Goal: Task Accomplishment & Management: Complete application form

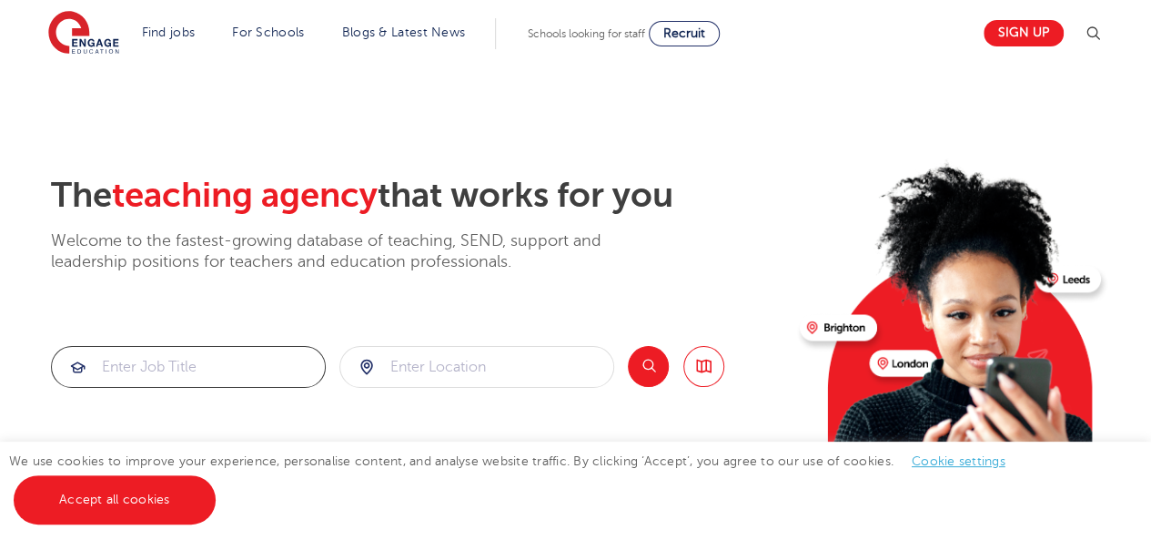
click at [209, 367] on input "search" at bounding box center [188, 367] width 273 height 40
type input "teaching assistant"
click at [559, 362] on input "search" at bounding box center [476, 367] width 273 height 40
click at [361, 365] on div at bounding box center [476, 367] width 273 height 40
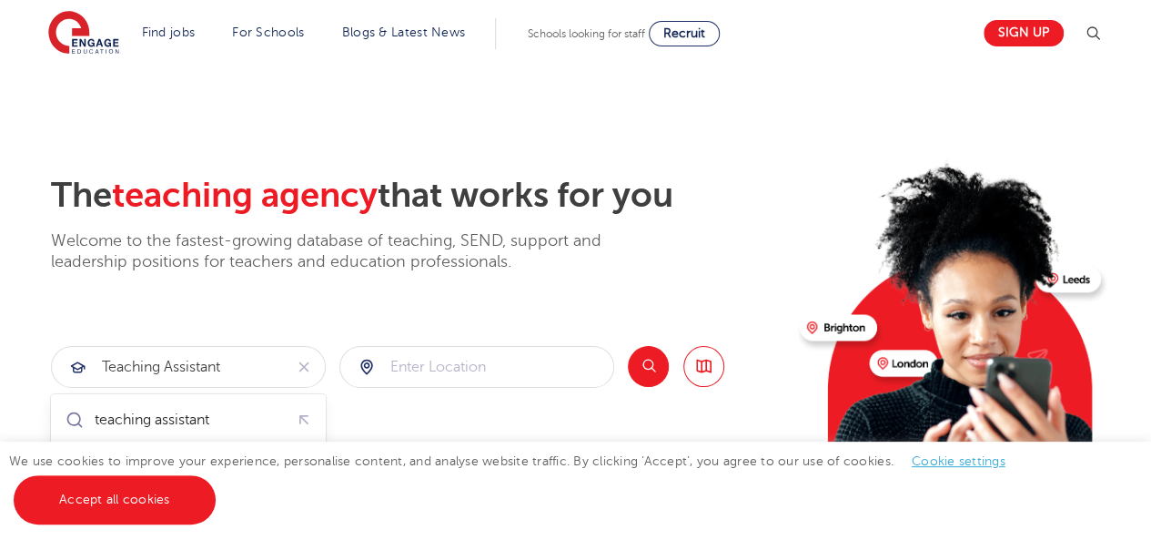
click at [361, 365] on div at bounding box center [476, 367] width 273 height 40
click at [655, 365] on button "Search" at bounding box center [648, 366] width 41 height 41
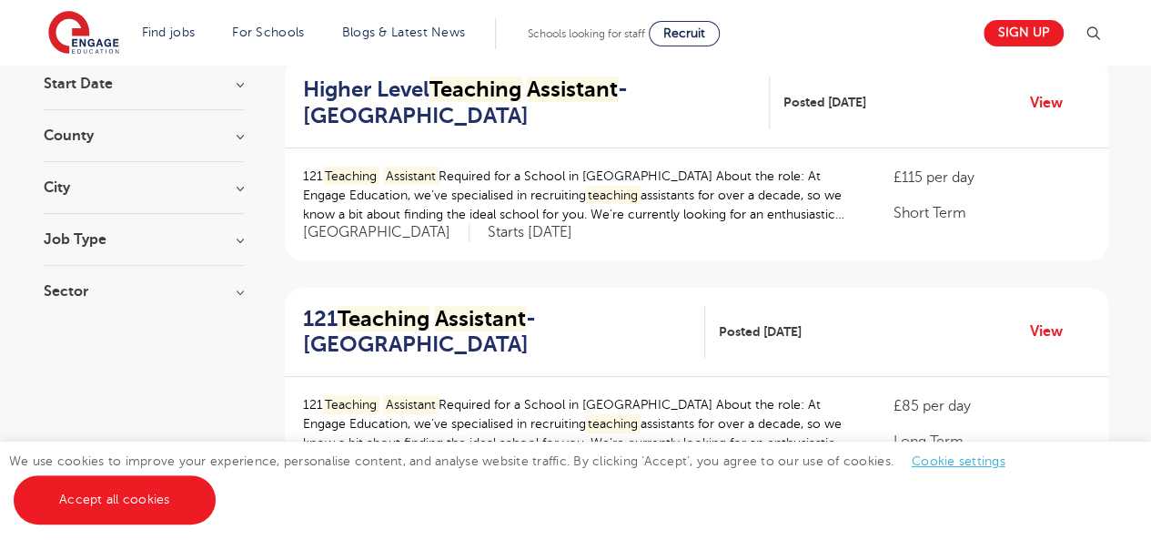
scroll to position [146, 0]
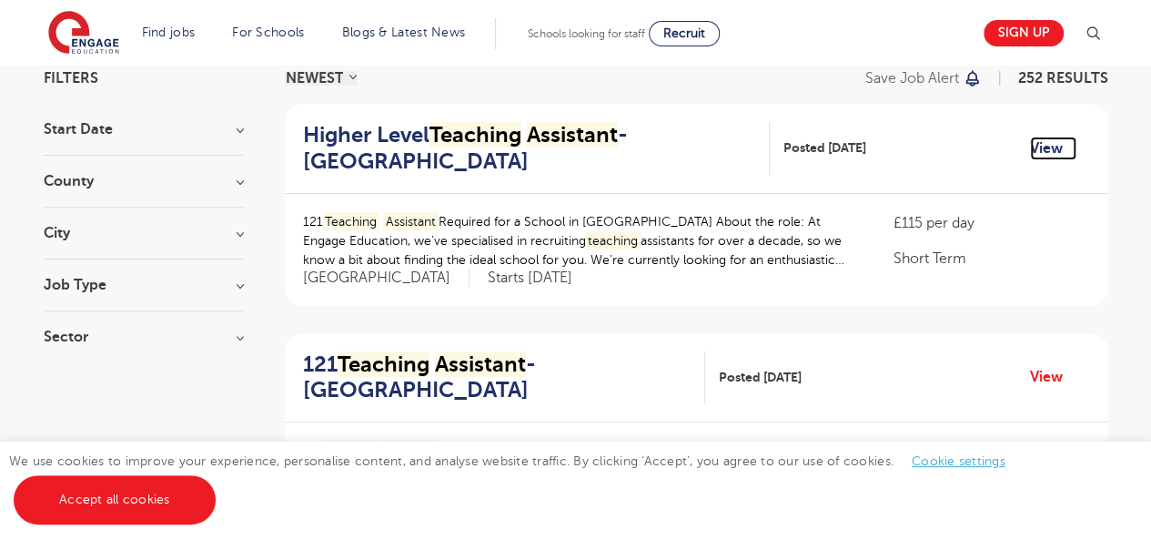
click at [1049, 139] on link "View" at bounding box center [1053, 149] width 46 height 24
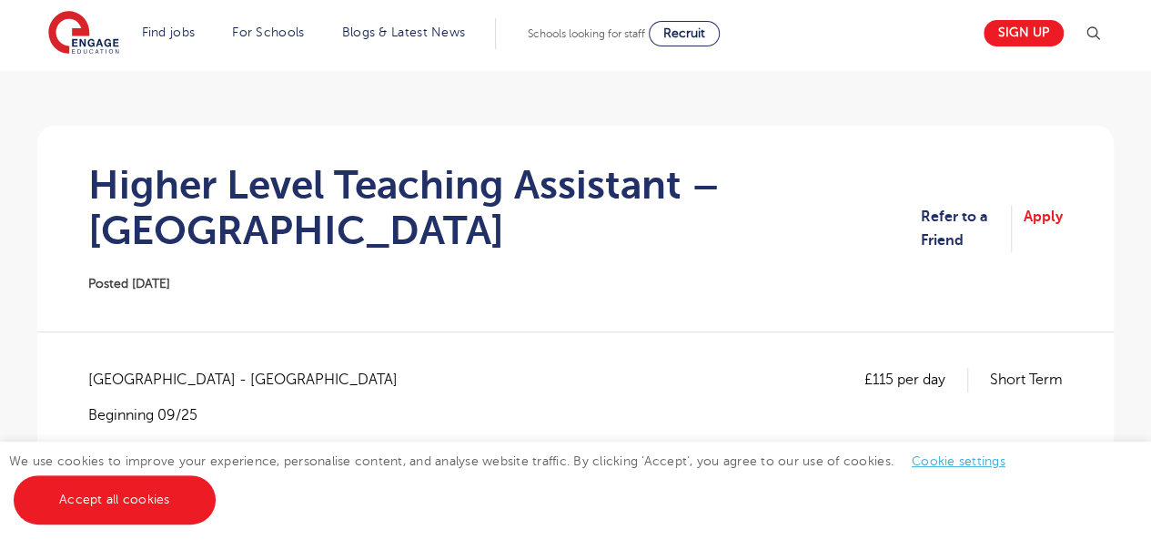
scroll to position [146, 0]
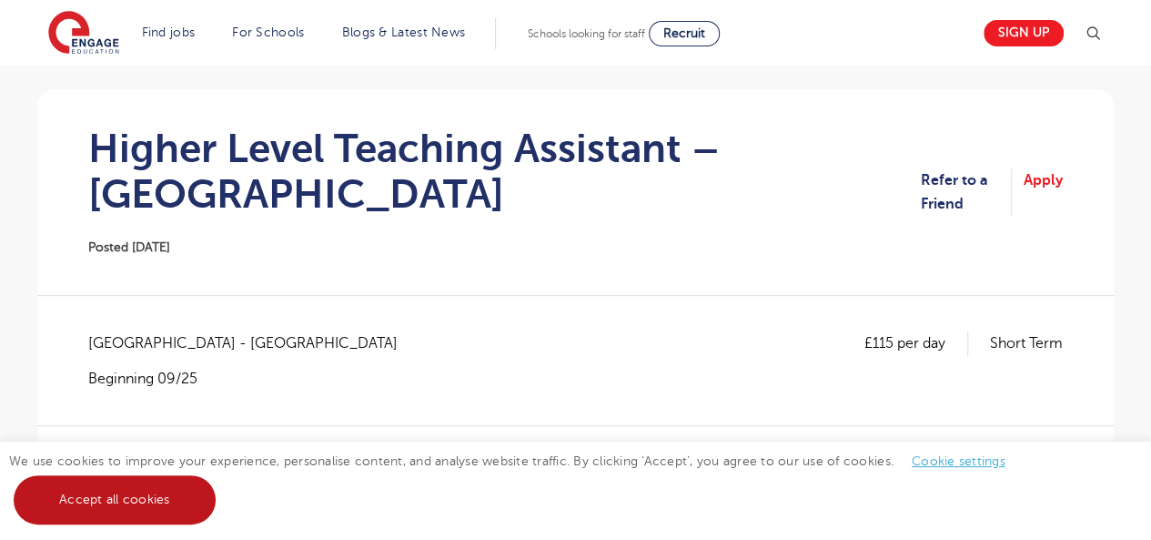
click at [96, 501] on link "Accept all cookies" at bounding box center [115, 499] width 202 height 49
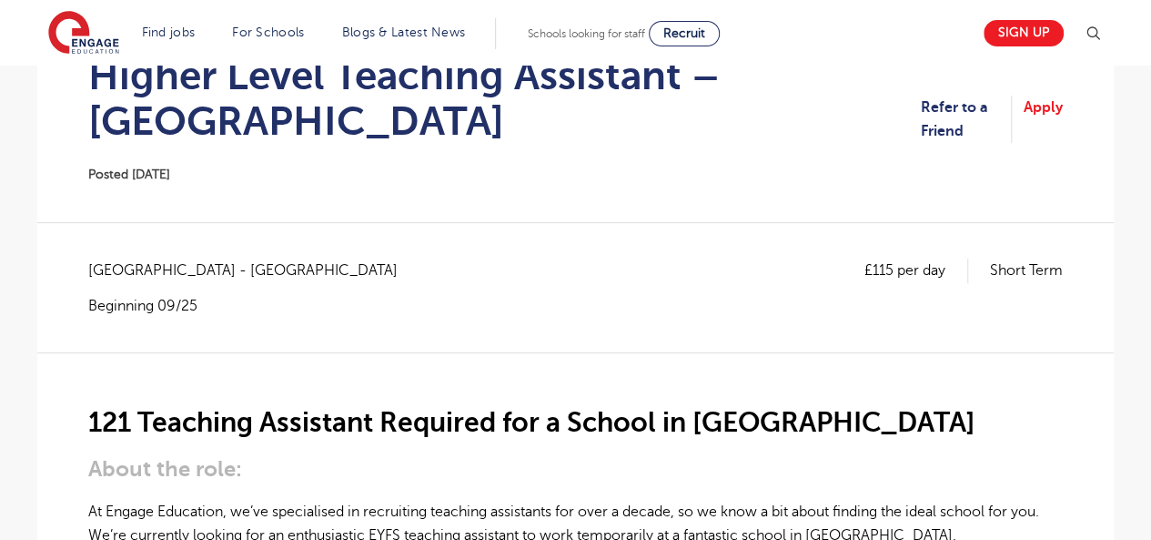
scroll to position [182, 0]
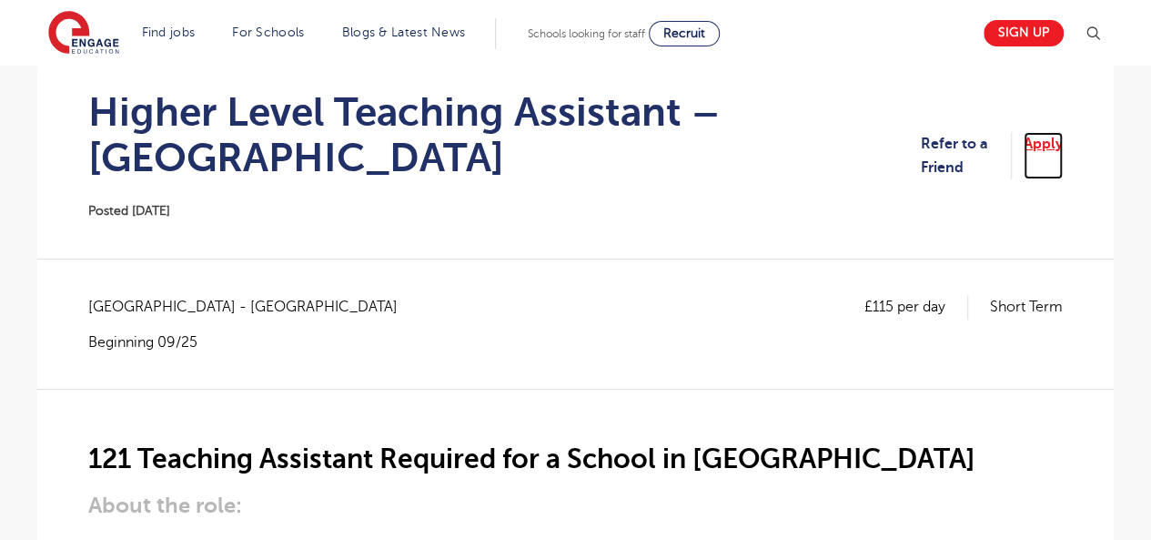
click at [1046, 143] on link "Apply" at bounding box center [1043, 156] width 39 height 48
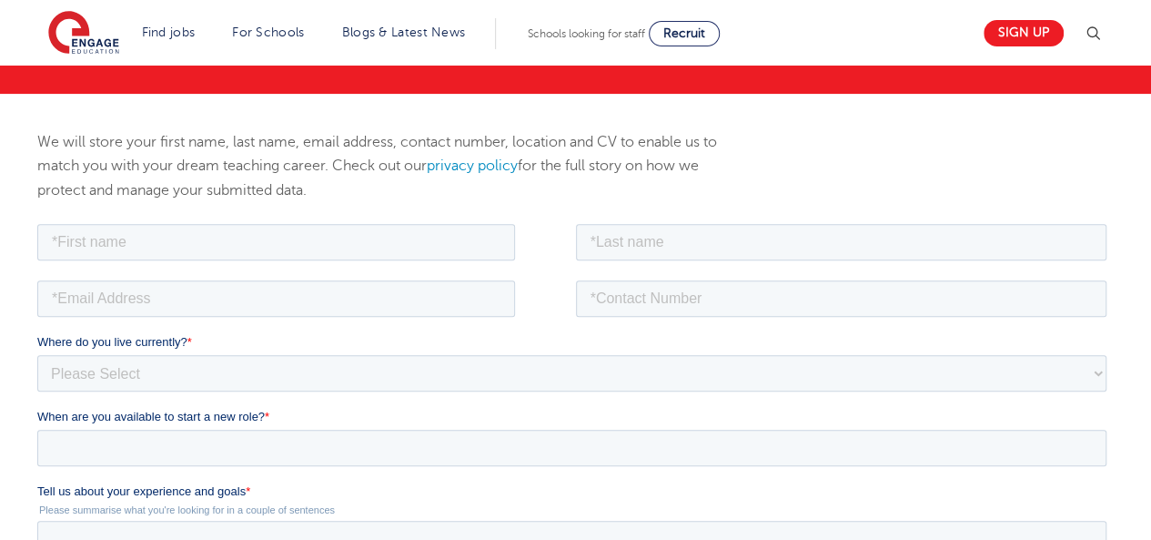
scroll to position [218, 0]
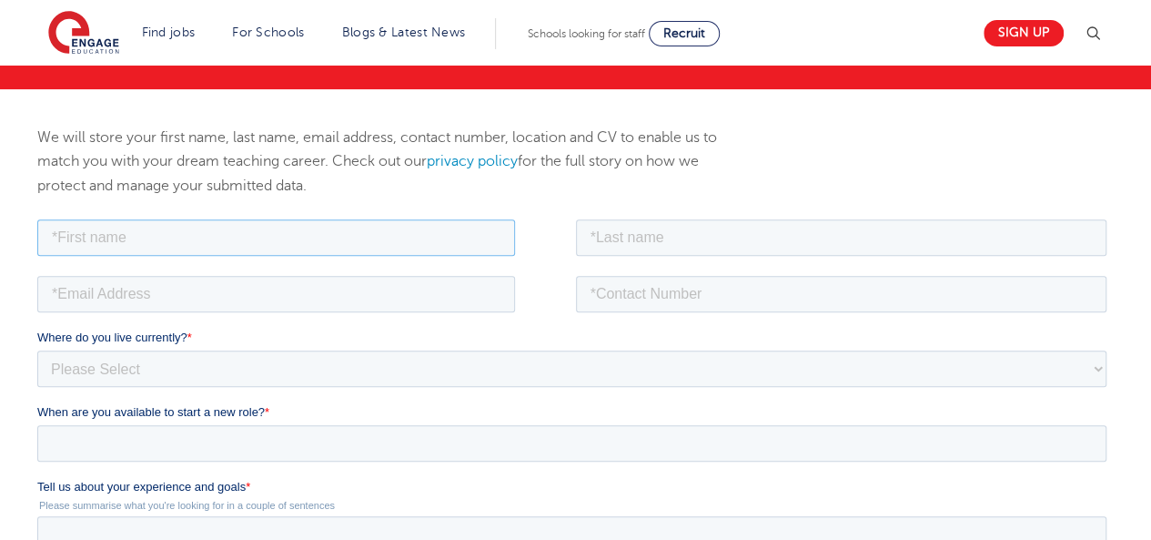
click at [386, 226] on input "text" at bounding box center [276, 236] width 478 height 36
type input "Stephen"
click at [337, 290] on input "email" at bounding box center [276, 293] width 478 height 36
type input "oluwaseyimodel@gmail.com"
click at [639, 233] on input "text" at bounding box center [842, 236] width 532 height 36
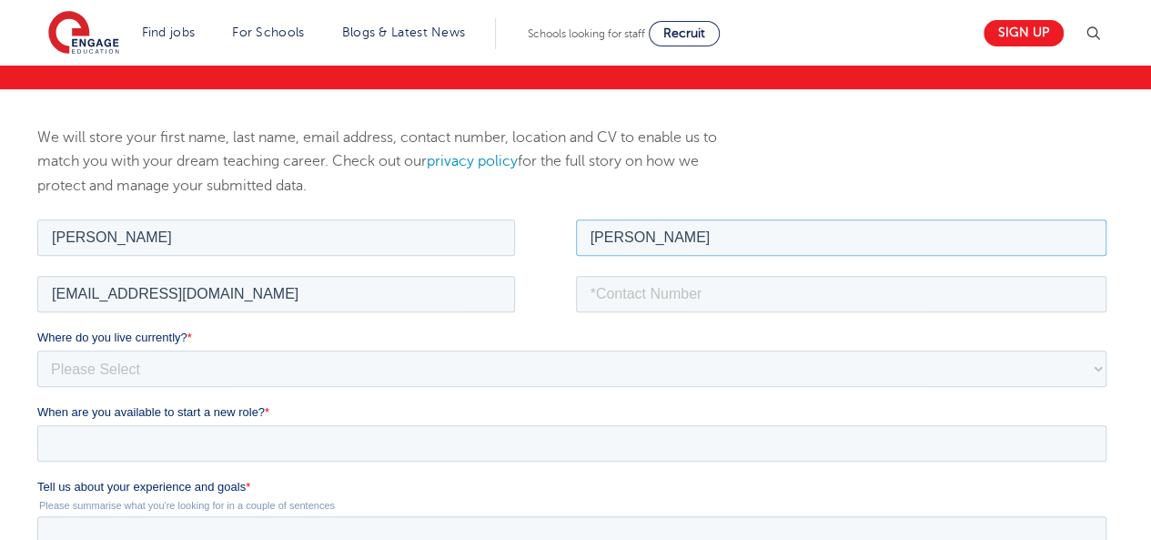
type input "Ajayi"
click at [644, 297] on input "tel" at bounding box center [842, 293] width 532 height 36
type input "+447404432657"
click at [214, 360] on select "Please Select UK Canada Ireland Australia New Zealand Europe USA South Africa J…" at bounding box center [571, 368] width 1069 height 36
select select "UK"
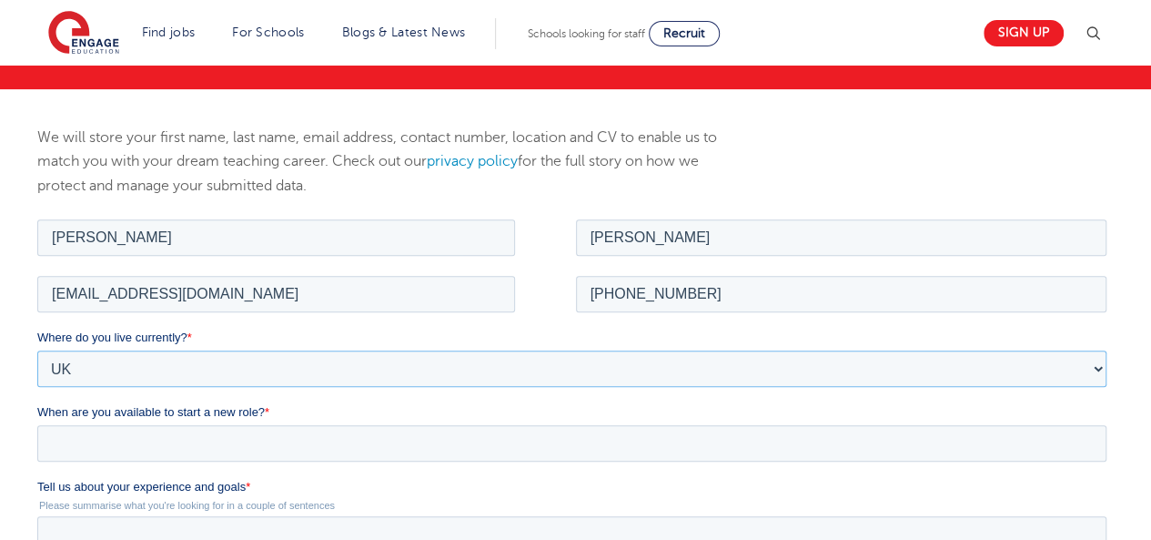
click at [37, 350] on select "Please Select UK Canada Ireland Australia New Zealand Europe USA South Africa J…" at bounding box center [571, 368] width 1069 height 36
click at [133, 439] on select "Please Select Overseas Barnsley Bedfordshire Berkshire Bournemouth Bracknell Fo…" at bounding box center [571, 442] width 1069 height 36
select select "City of London"
click at [37, 424] on select "Please Select Overseas Barnsley Bedfordshire Berkshire Bournemouth Bracknell Fo…" at bounding box center [571, 442] width 1069 height 36
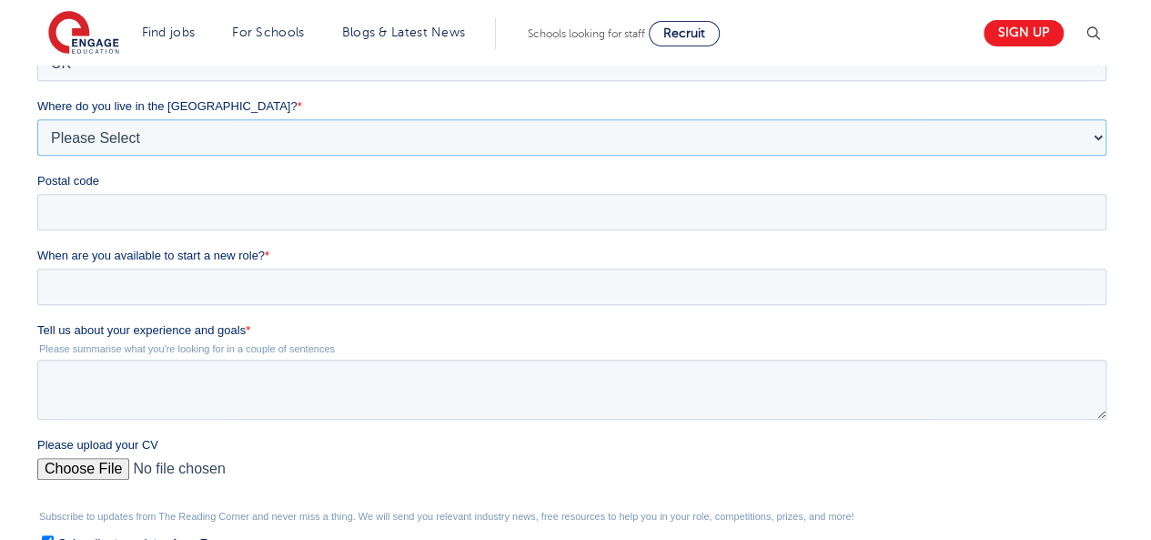
scroll to position [528, 0]
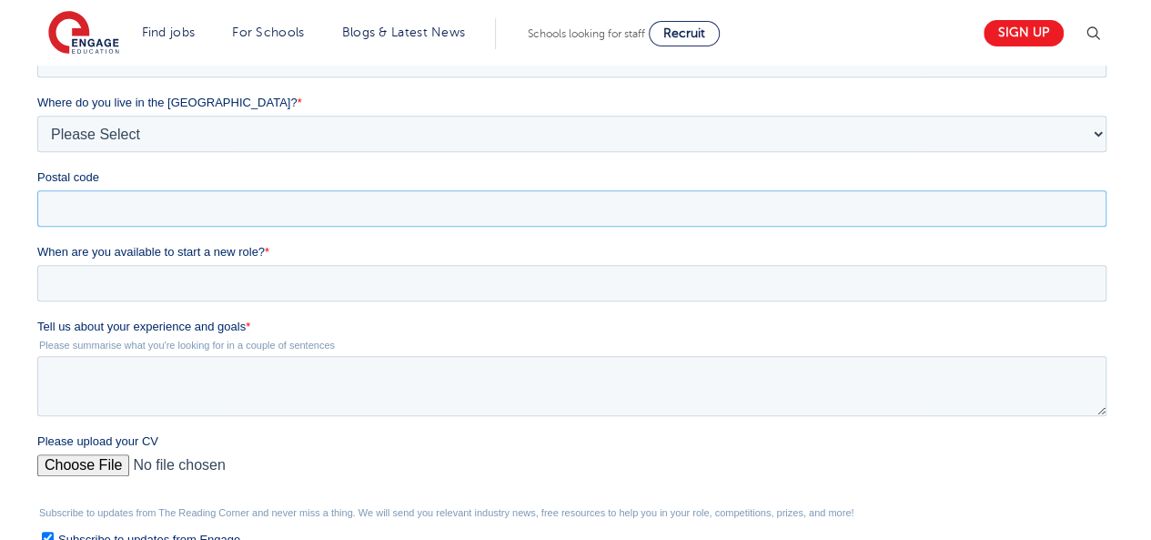
click at [208, 207] on input "Postal code" at bounding box center [571, 208] width 1069 height 36
type input "SW15 4AS"
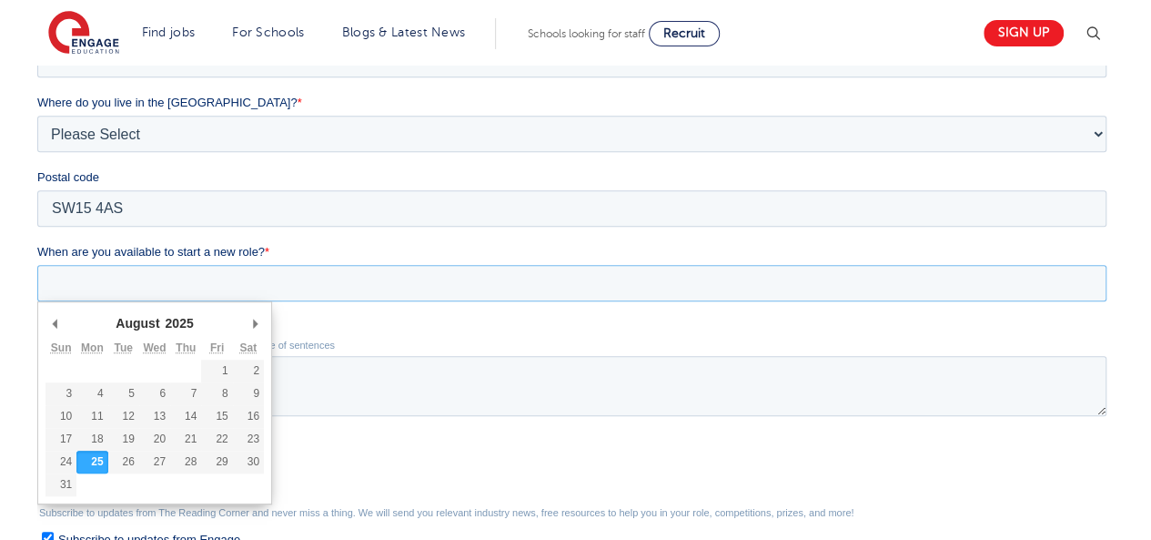
click at [124, 286] on input "When are you available to start a new role? *" at bounding box center [571, 283] width 1069 height 36
type div "2025-08-26"
type input "2025/08/26"
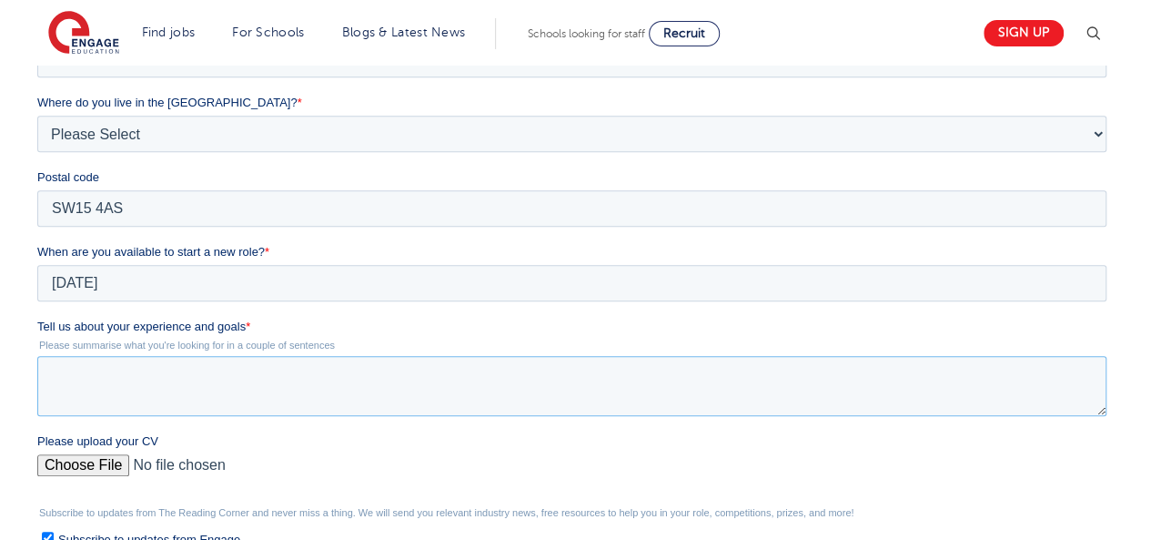
click at [130, 375] on textarea "Tell us about your experience and goals *" at bounding box center [571, 386] width 1069 height 60
paste textarea "Dedicated and adaptable educator with 11+ years’ experience teaching Computer S…"
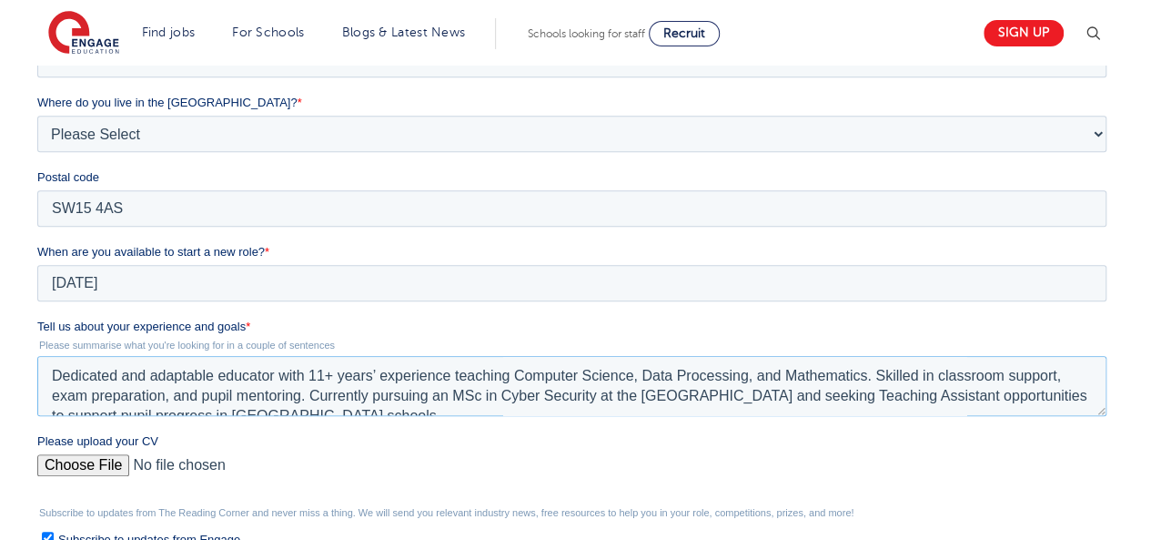
scroll to position [9, 0]
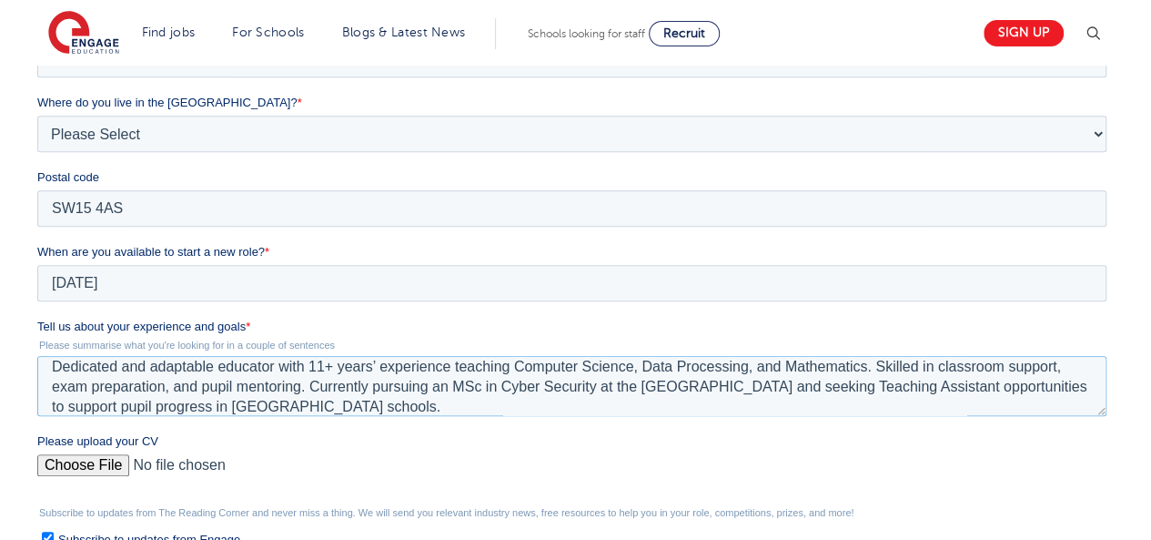
click at [55, 367] on textarea "Dedicated and adaptable educator with 11+ years’ experience teaching Computer S…" at bounding box center [571, 386] width 1069 height 60
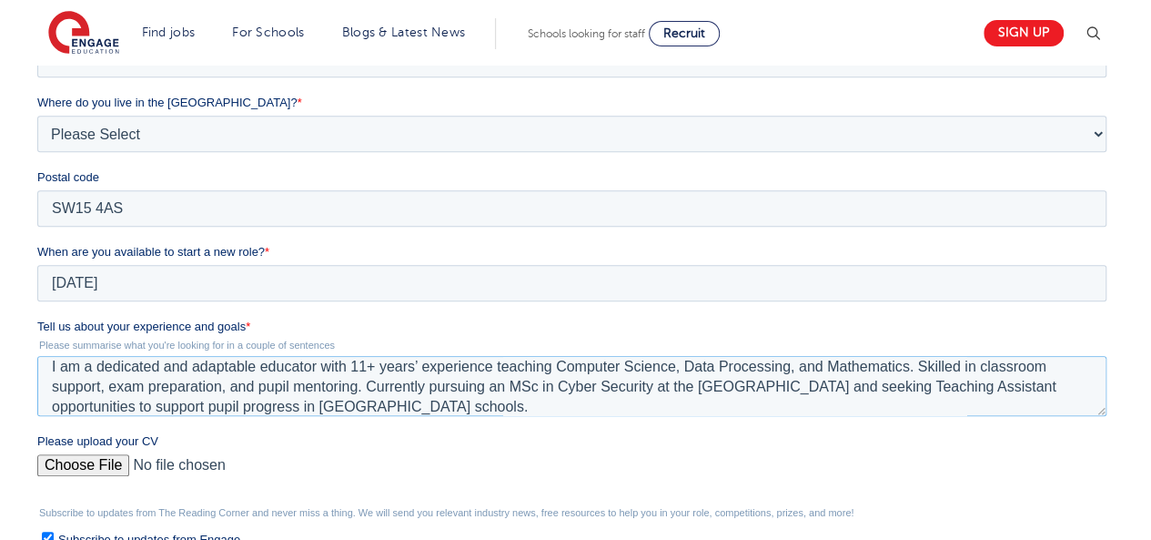
click at [350, 371] on textarea "I am a dedicated and adaptable educator with 11+ years’ experience teaching Com…" at bounding box center [571, 386] width 1069 height 60
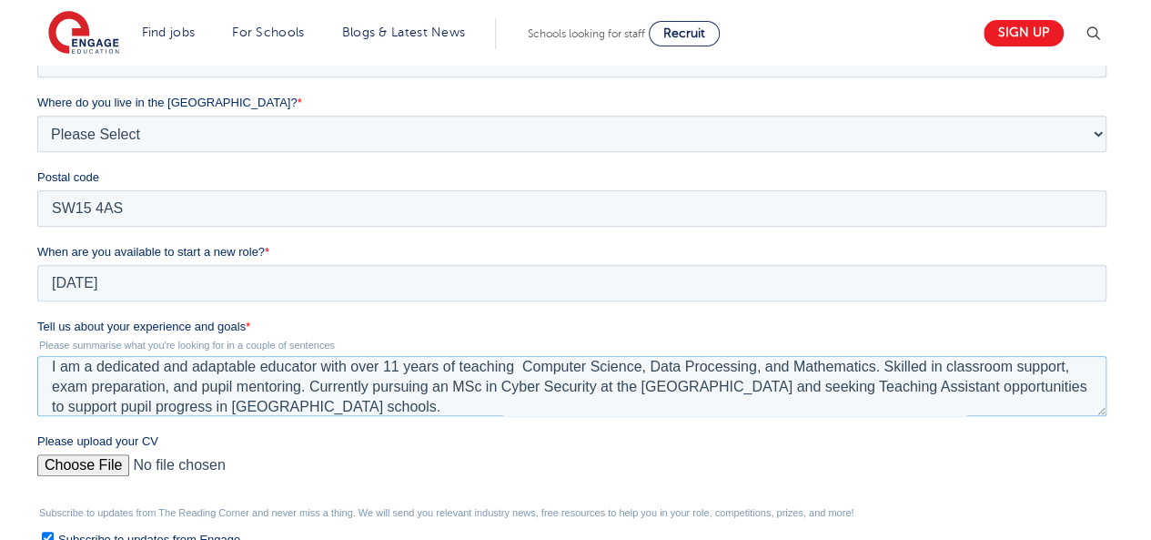
paste textarea "experience"
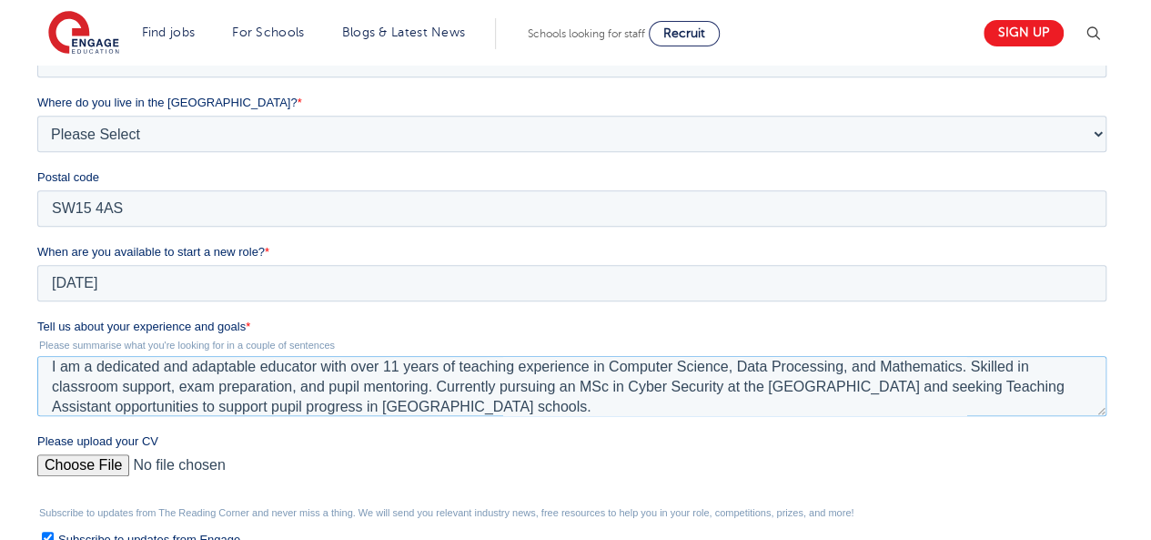
type textarea "I am a dedicated and adaptable educator with over 11 years of teaching experien…"
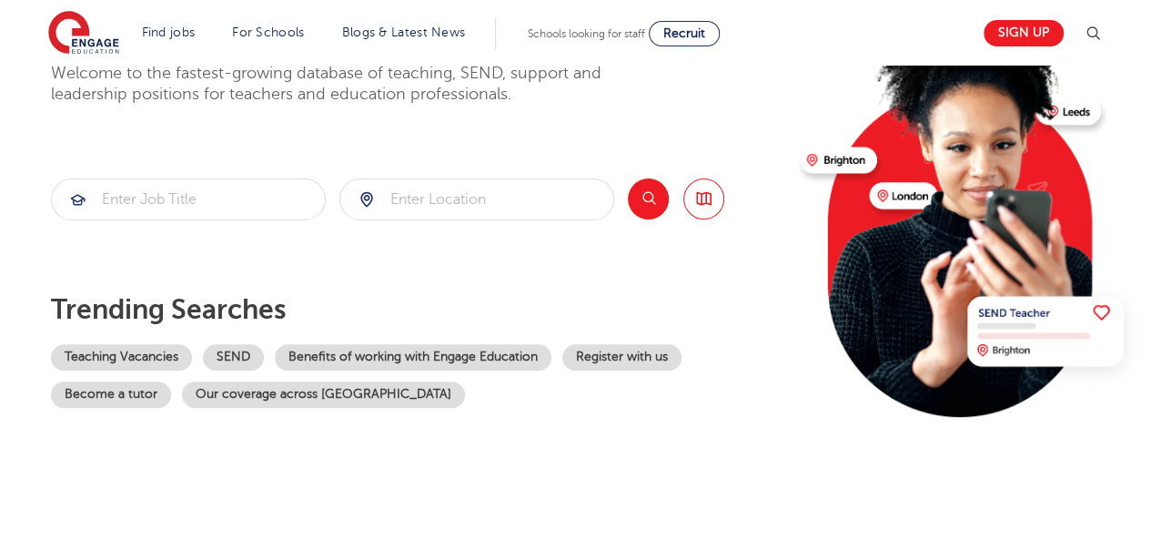
scroll to position [161, 0]
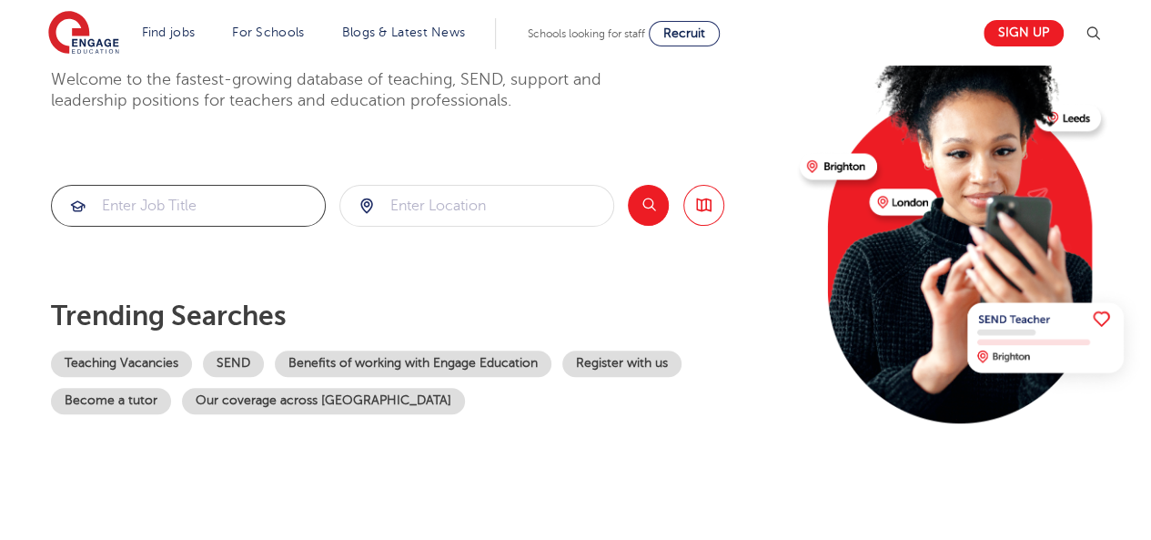
click at [146, 205] on input "search" at bounding box center [188, 206] width 273 height 40
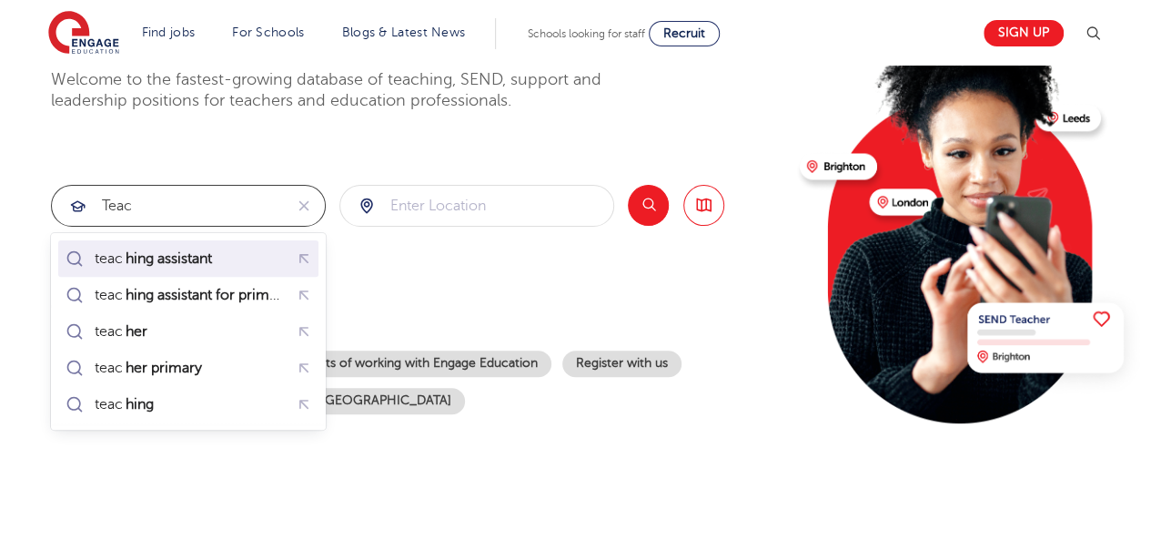
click at [147, 247] on div "teac hing assistant" at bounding box center [142, 258] width 160 height 25
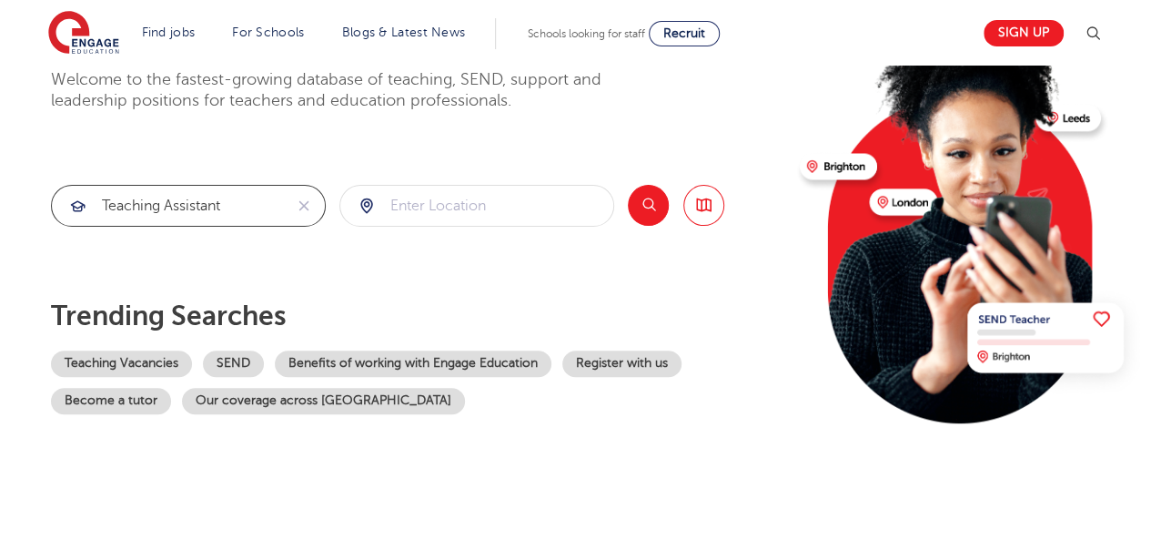
type input "teaching assistant"
click at [651, 208] on button "Search" at bounding box center [648, 205] width 41 height 41
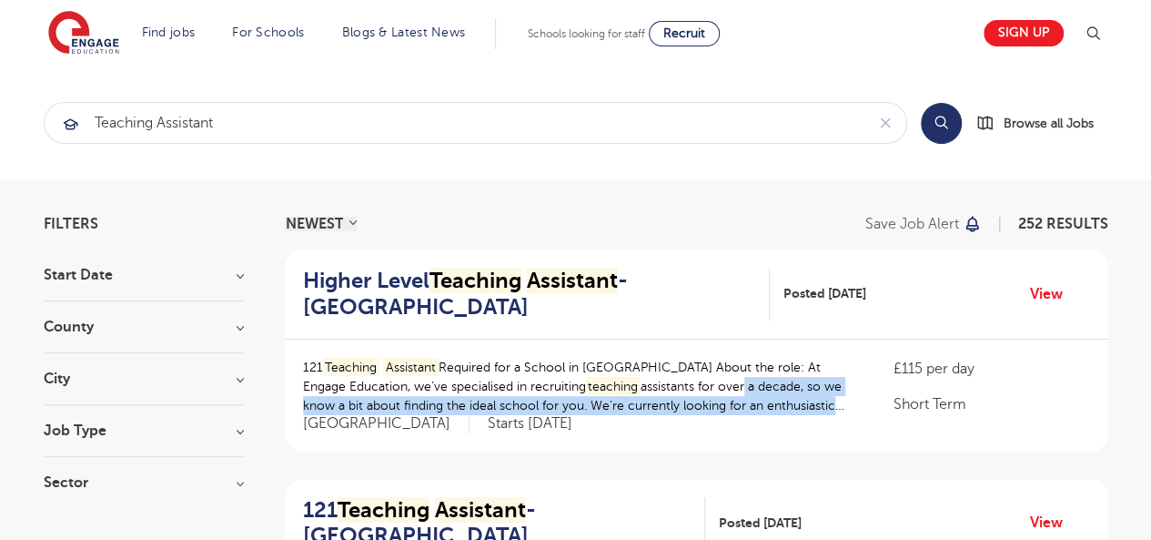
drag, startPoint x: 700, startPoint y: 390, endPoint x: 634, endPoint y: 414, distance: 69.7
click at [634, 414] on div "121 Teaching Assistant Required for a School in [GEOGRAPHIC_DATA] About the rol…" at bounding box center [580, 396] width 554 height 76
click at [1056, 289] on link "View" at bounding box center [1053, 294] width 46 height 24
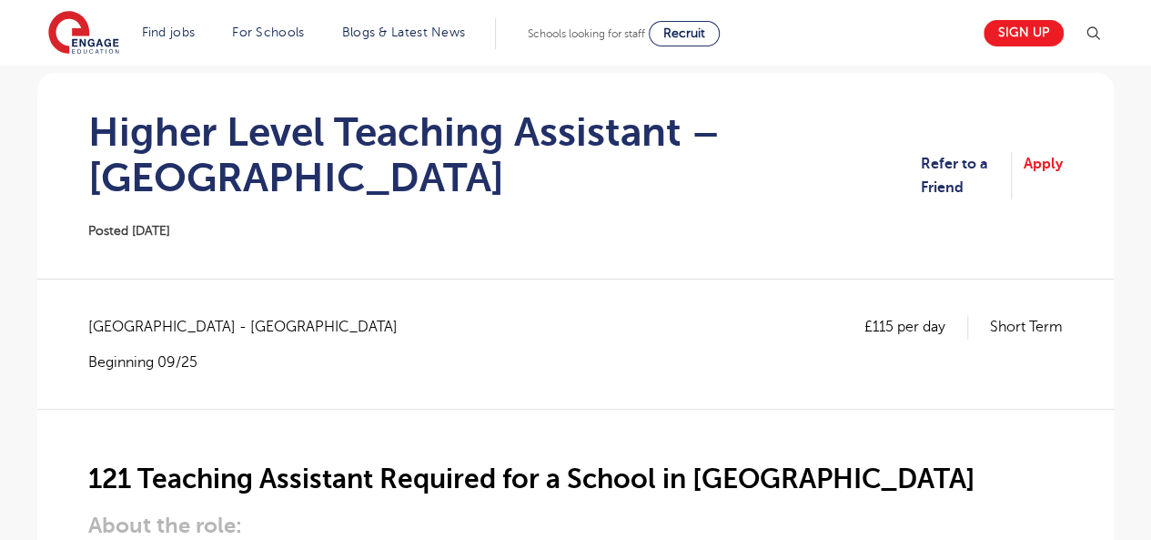
scroll to position [158, 0]
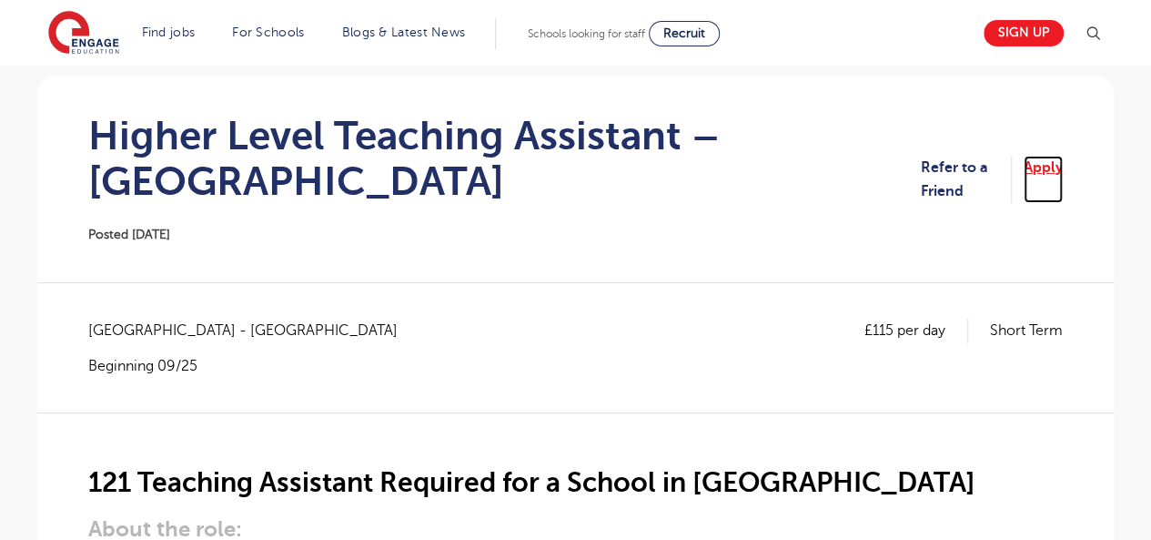
click at [1036, 158] on link "Apply" at bounding box center [1043, 180] width 39 height 48
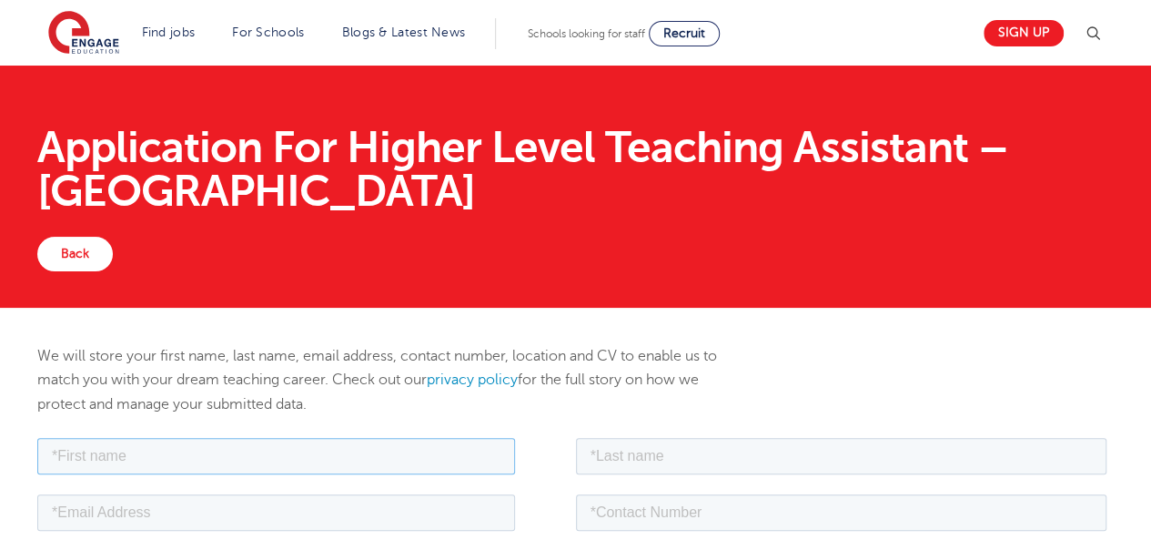
click at [315, 453] on input "text" at bounding box center [276, 455] width 478 height 36
type input "Stephen"
click at [662, 455] on input "text" at bounding box center [842, 455] width 532 height 36
type input "Ajayi"
click at [466, 502] on input "email" at bounding box center [276, 511] width 478 height 36
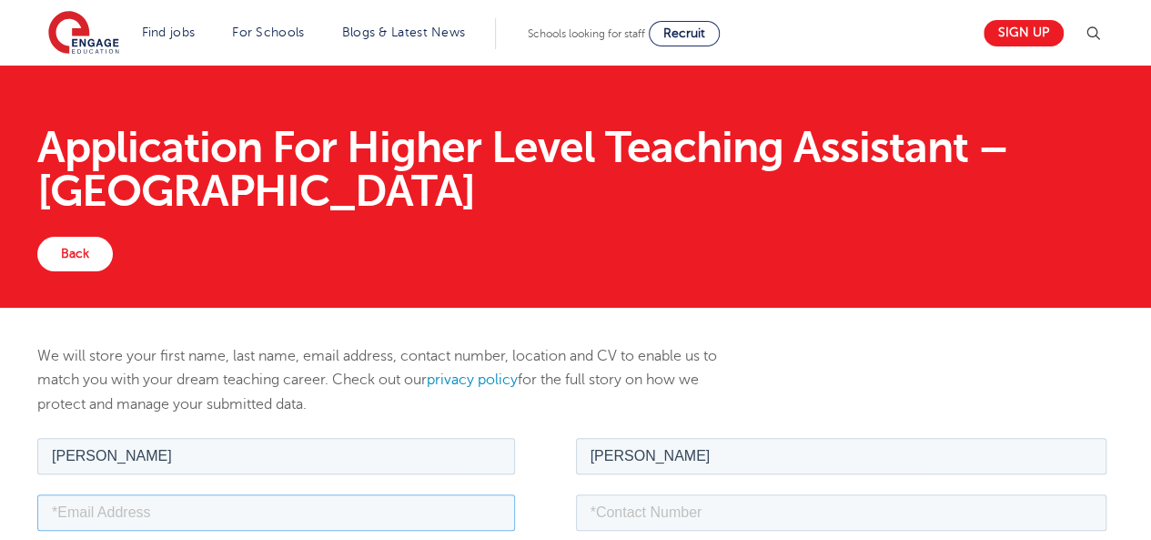
type input "oluwaseyimodel@gmail.com"
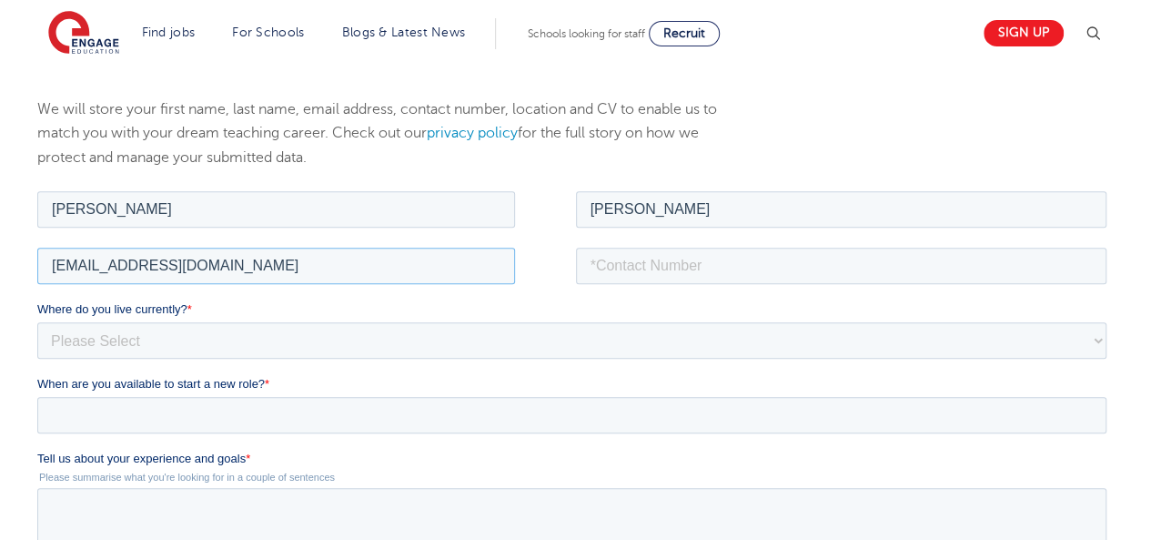
scroll to position [249, 0]
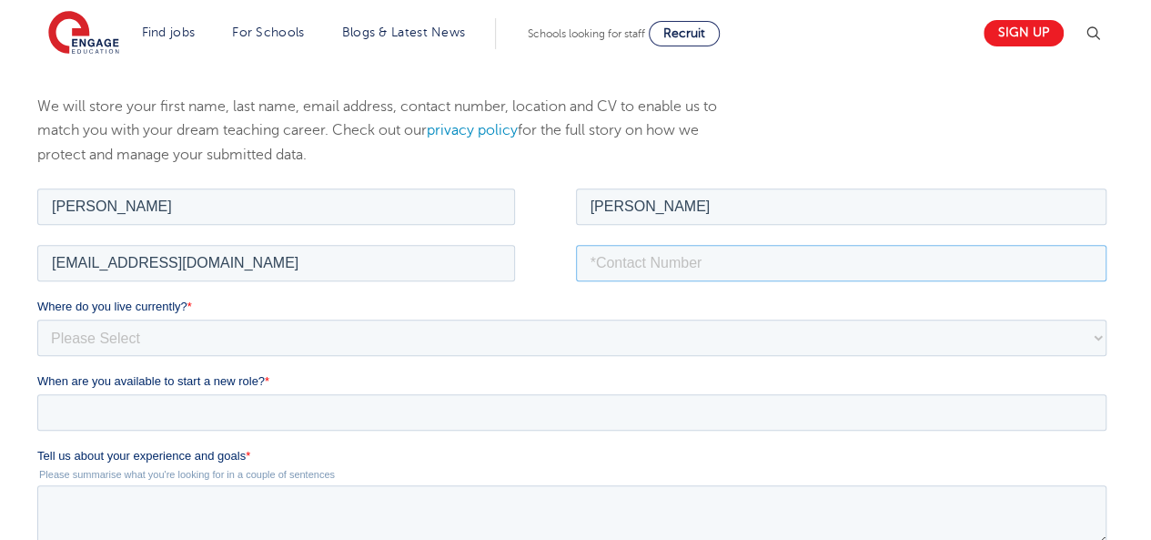
click at [772, 259] on input "tel" at bounding box center [842, 262] width 532 height 36
click at [638, 258] on input "+4474032657" at bounding box center [842, 262] width 532 height 36
type input "+447404432657"
click at [431, 332] on select "Please Select UK Canada Ireland Australia New Zealand Europe USA South Africa J…" at bounding box center [571, 337] width 1069 height 36
select select "UK"
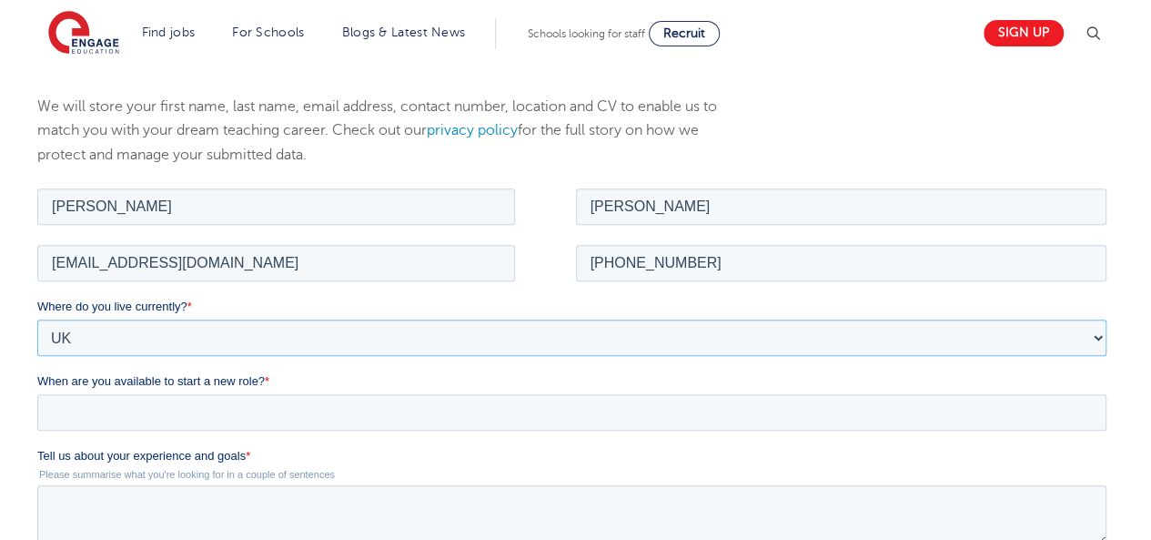
click at [37, 319] on select "Please Select UK Canada Ireland Australia New Zealand Europe USA South Africa J…" at bounding box center [571, 337] width 1069 height 36
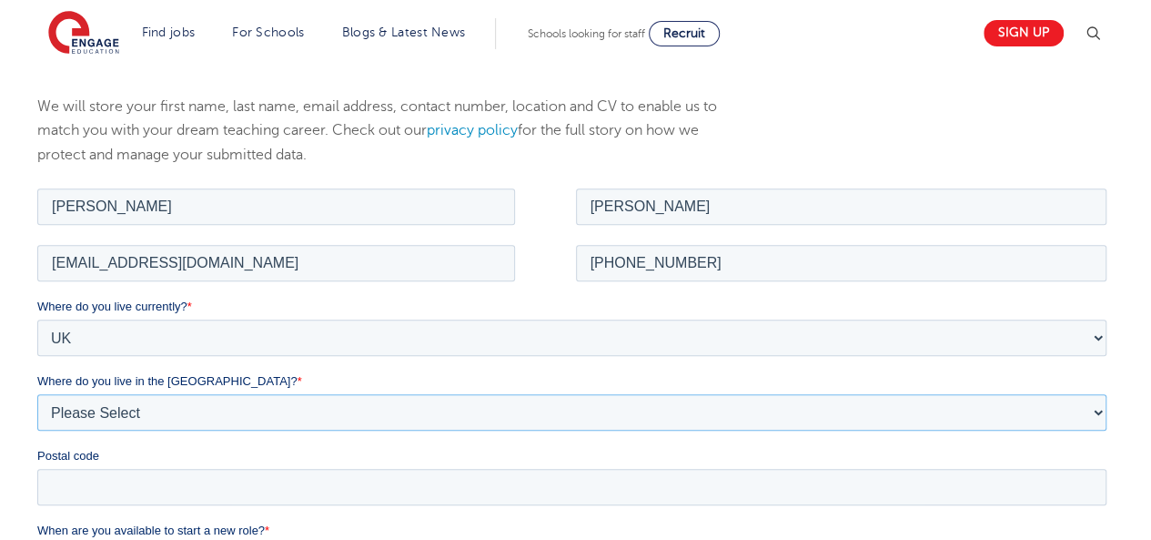
click at [106, 418] on select "Please Select Overseas Barnsley Bedfordshire Berkshire Bournemouth Bracknell Fo…" at bounding box center [571, 411] width 1069 height 36
select select "London"
click at [37, 393] on select "Please Select Overseas Barnsley Bedfordshire Berkshire Bournemouth Bracknell Fo…" at bounding box center [571, 411] width 1069 height 36
click at [135, 485] on input "Postal code" at bounding box center [571, 486] width 1069 height 36
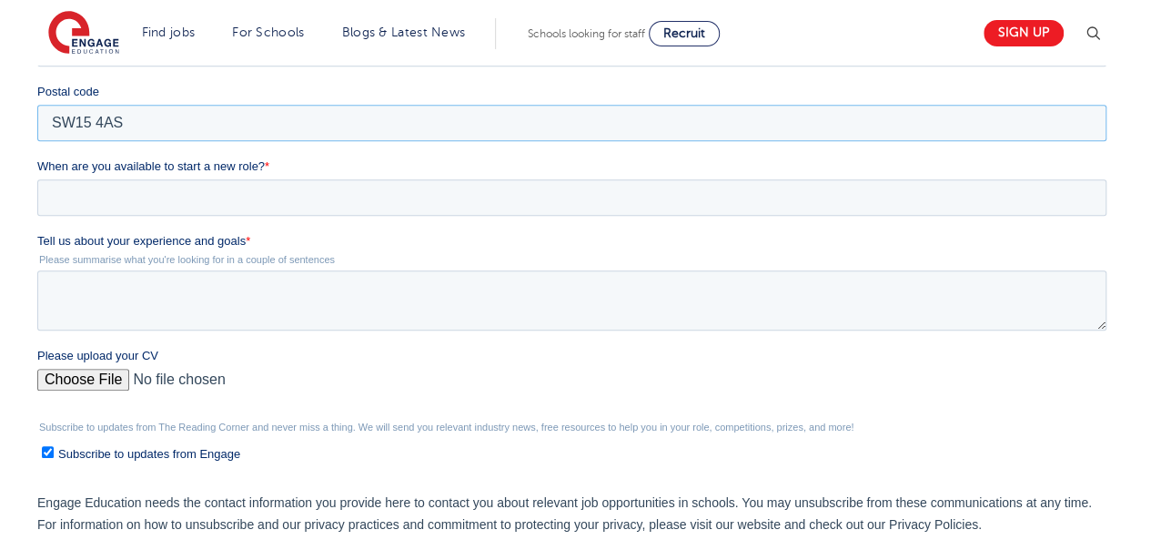
scroll to position [623, 0]
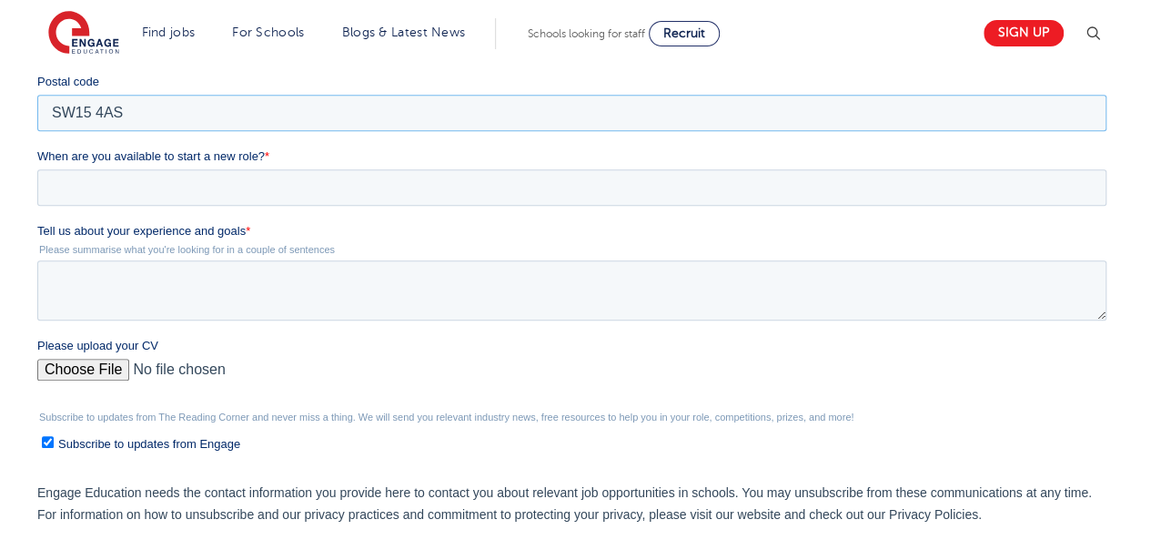
type input "SW15 4AS"
click at [177, 184] on input "When are you available to start a new role? *" at bounding box center [571, 187] width 1069 height 36
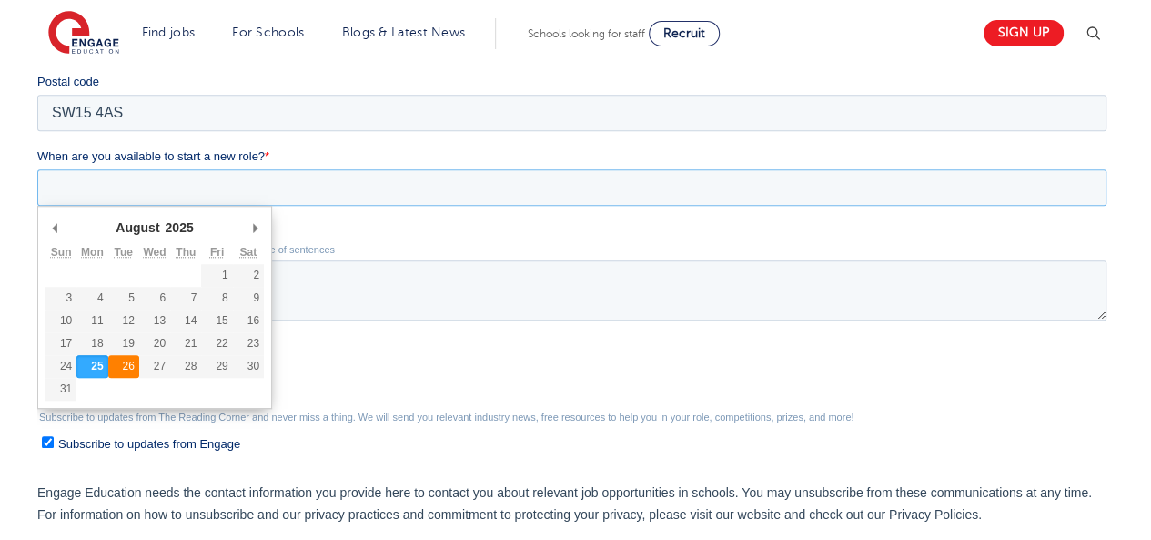
type div "2025-08-26"
type input "2025/08/26"
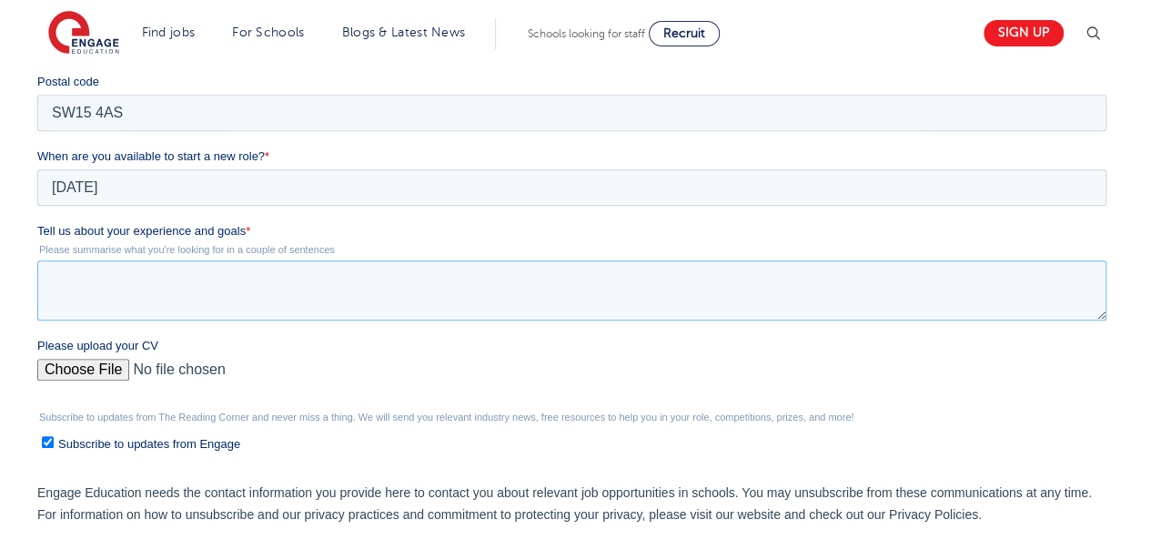
click at [71, 291] on textarea "Tell us about your experience and goals *" at bounding box center [571, 290] width 1069 height 60
paste textarea "Dedicated and adaptable educator with 11+ years’ experience teaching Computer S…"
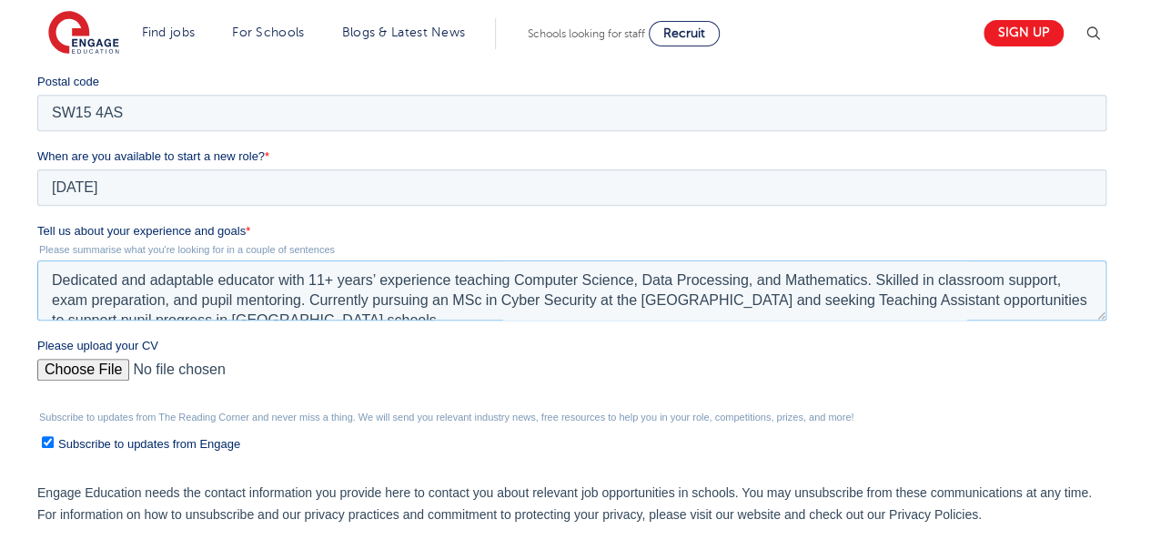
scroll to position [9, 0]
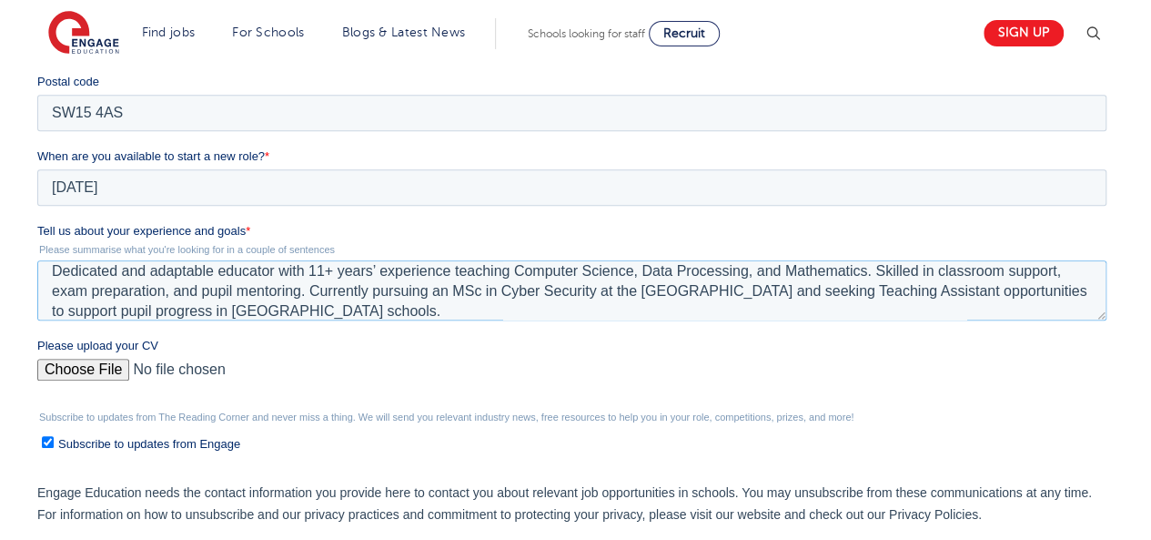
click at [51, 271] on textarea "Dedicated and adaptable educator with 11+ years’ experience teaching Computer S…" at bounding box center [571, 290] width 1069 height 60
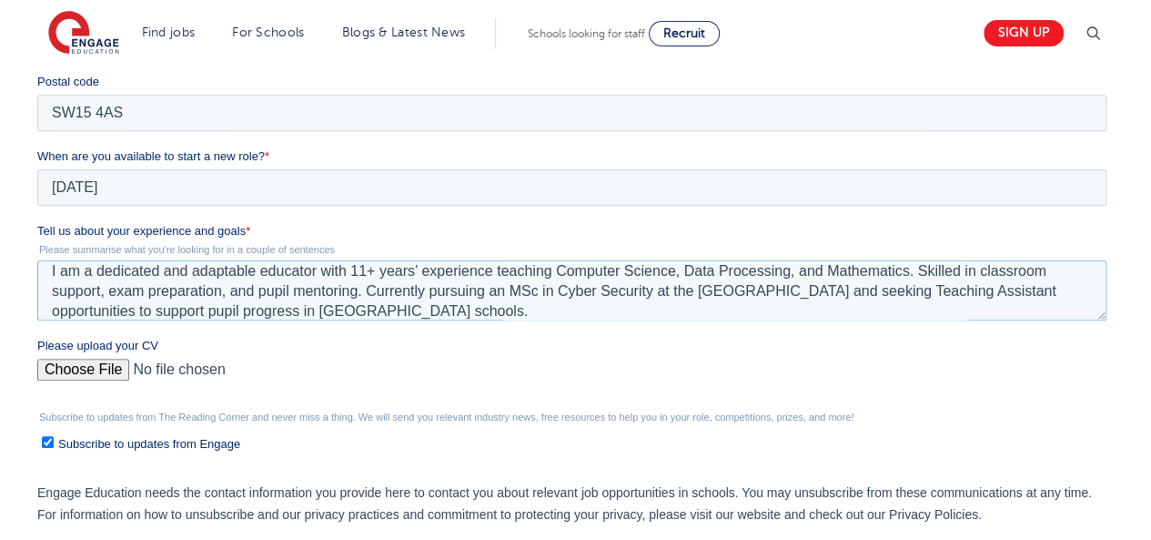
click at [351, 271] on textarea "I am a dedicated and adaptable educator with 11+ years’ experience teaching Com…" at bounding box center [571, 290] width 1069 height 60
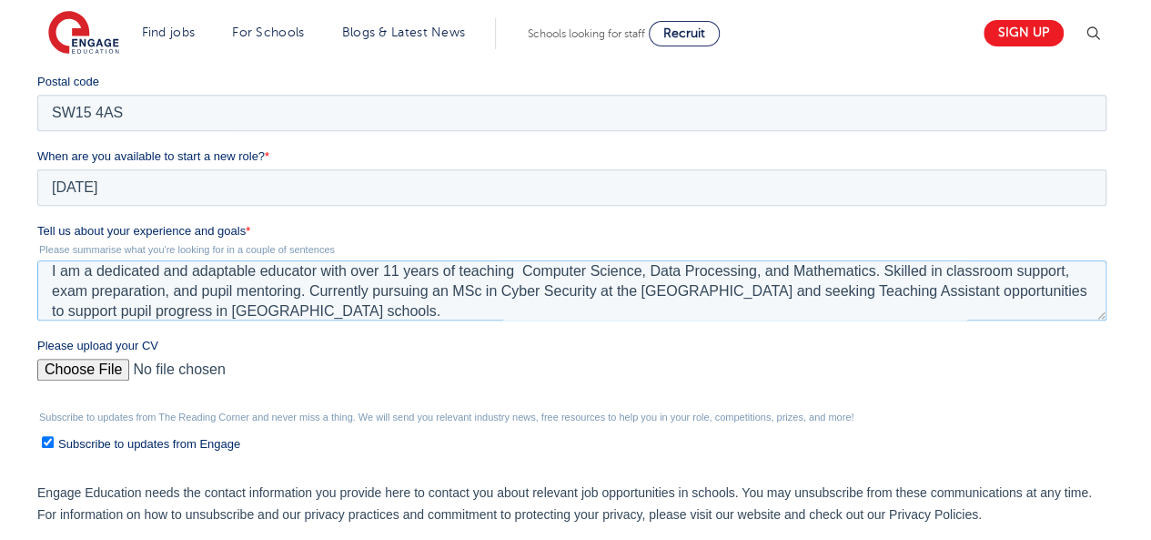
paste textarea "experience"
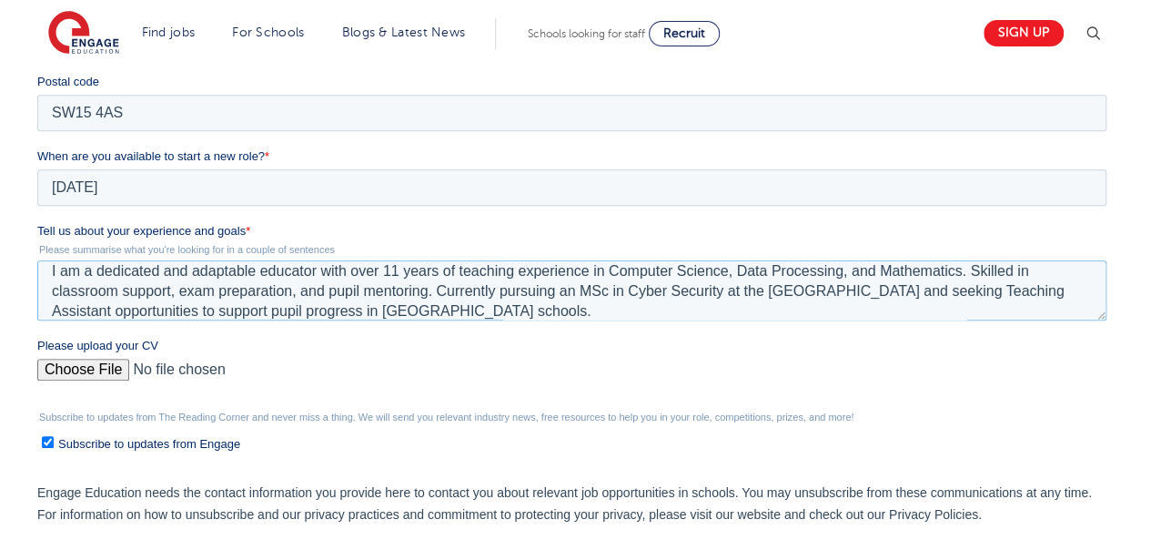
type textarea "I am a dedicated and adaptable educator with over 11 years of teaching experien…"
click at [91, 364] on input "Please upload your CV" at bounding box center [571, 377] width 1069 height 36
type input "C:\fakepath\Curriculum Vitae.pdf"
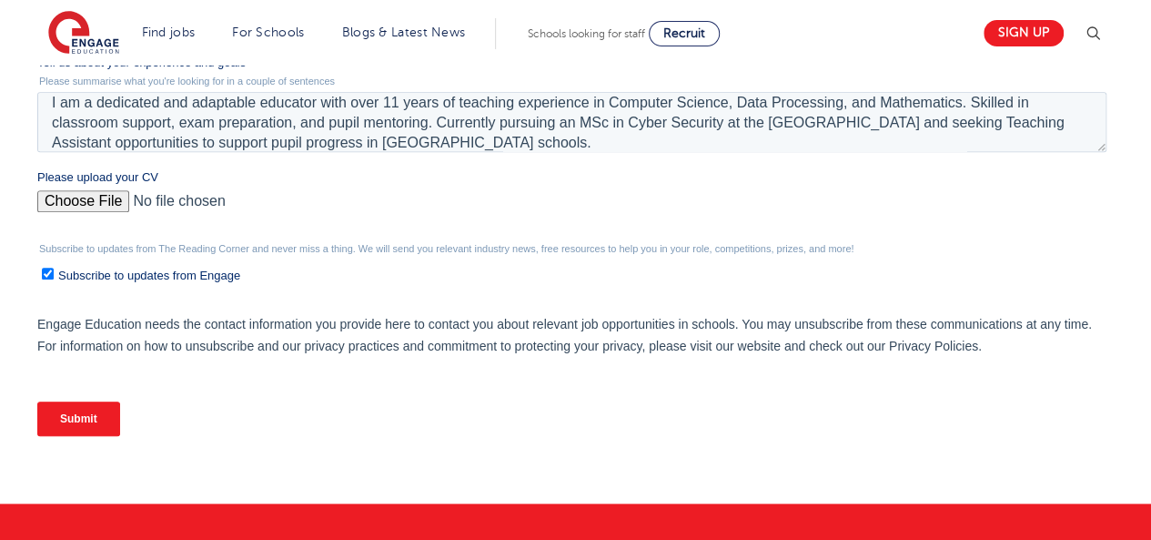
scroll to position [805, 0]
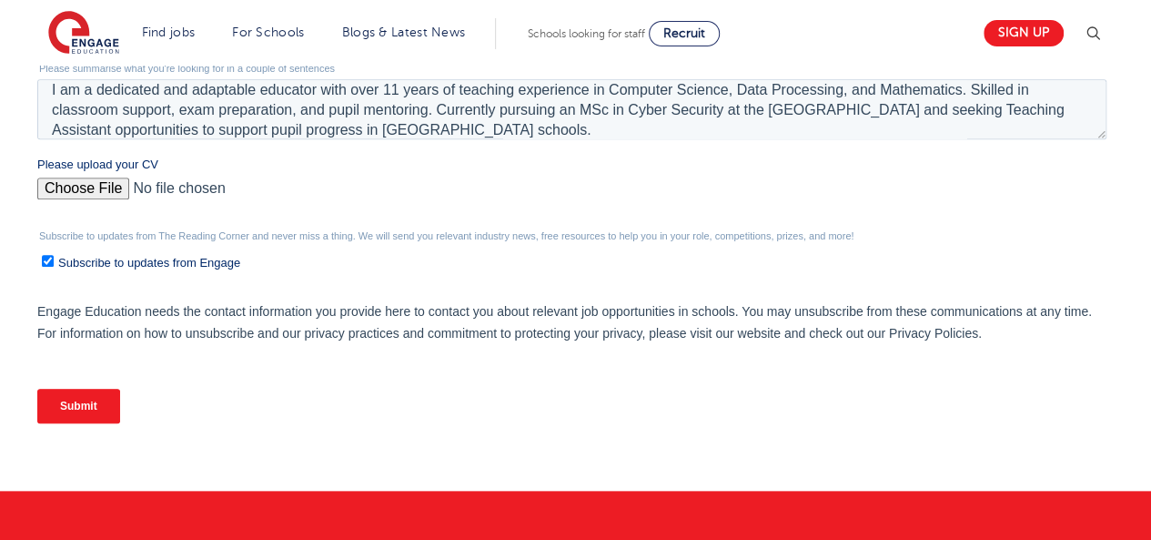
click at [95, 406] on input "Submit" at bounding box center [78, 406] width 83 height 35
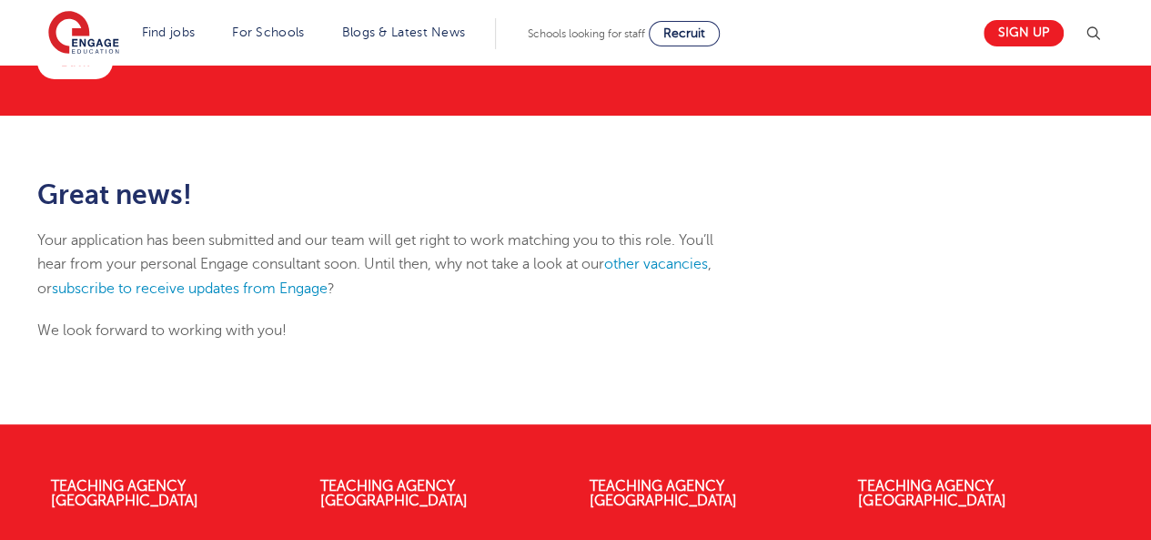
scroll to position [152, 0]
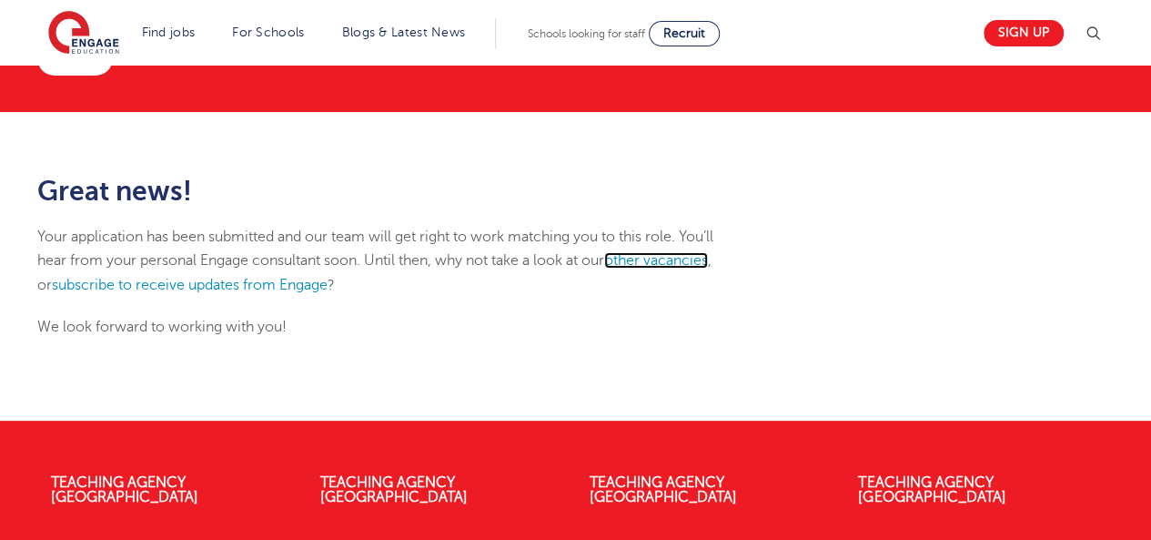
click at [667, 258] on link "other vacancies" at bounding box center [656, 260] width 104 height 16
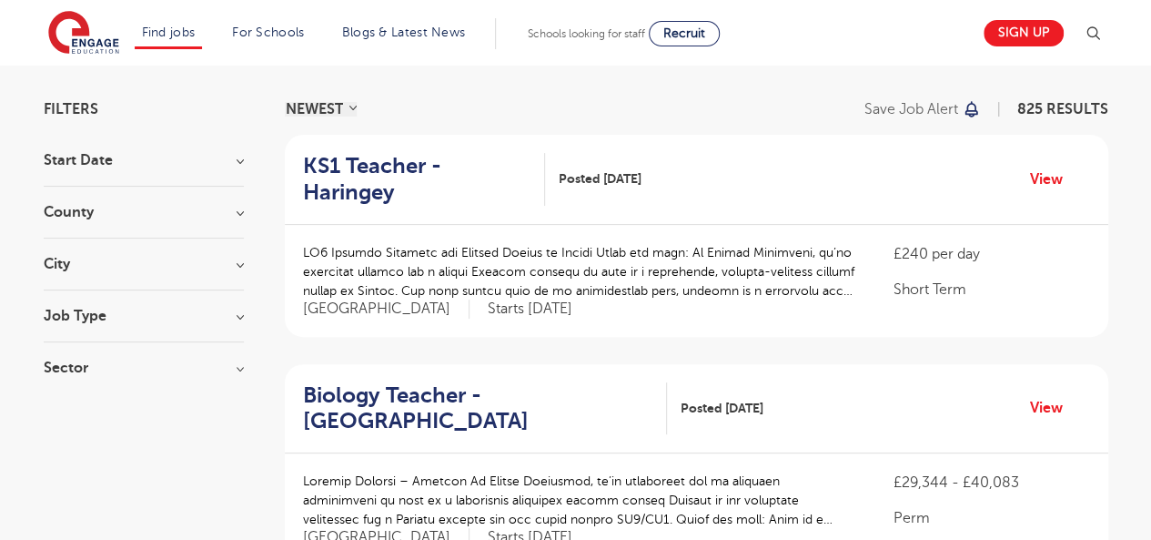
scroll to position [118, 0]
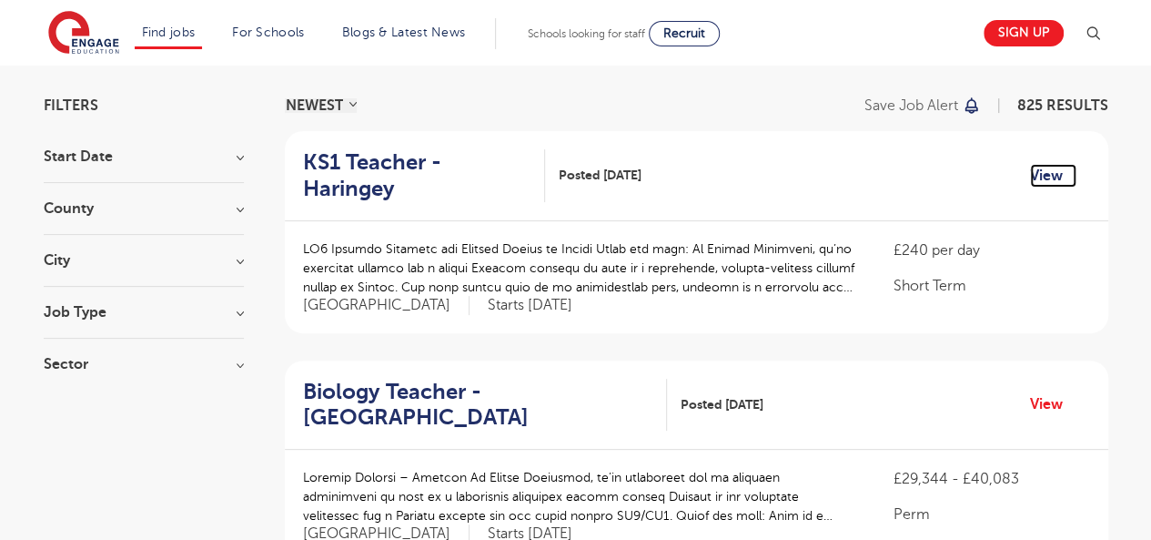
click at [1038, 164] on link "View" at bounding box center [1053, 176] width 46 height 24
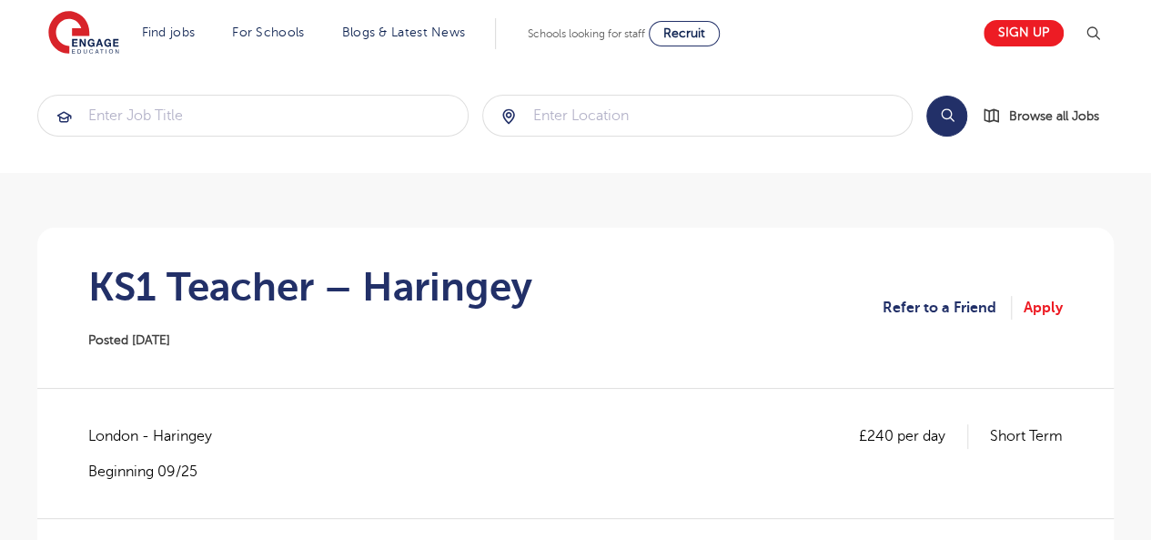
scroll to position [13, 0]
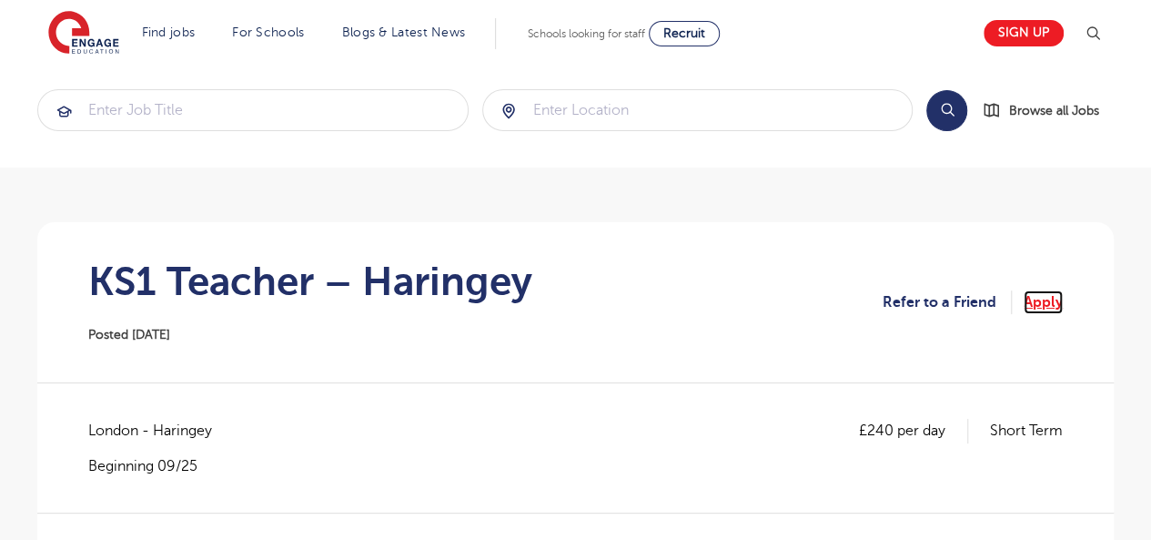
click at [1046, 304] on link "Apply" at bounding box center [1043, 302] width 39 height 24
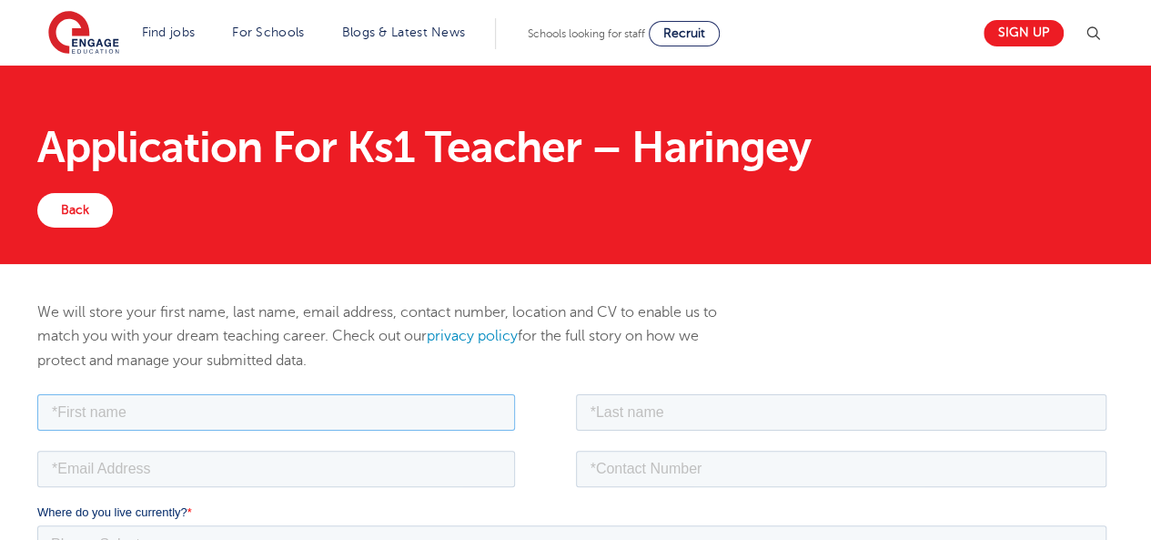
click at [424, 410] on input "text" at bounding box center [276, 411] width 478 height 36
type input "[PERSON_NAME]"
click at [735, 415] on input "text" at bounding box center [842, 411] width 532 height 36
type input "[PERSON_NAME]"
click at [318, 465] on input "email" at bounding box center [276, 468] width 478 height 36
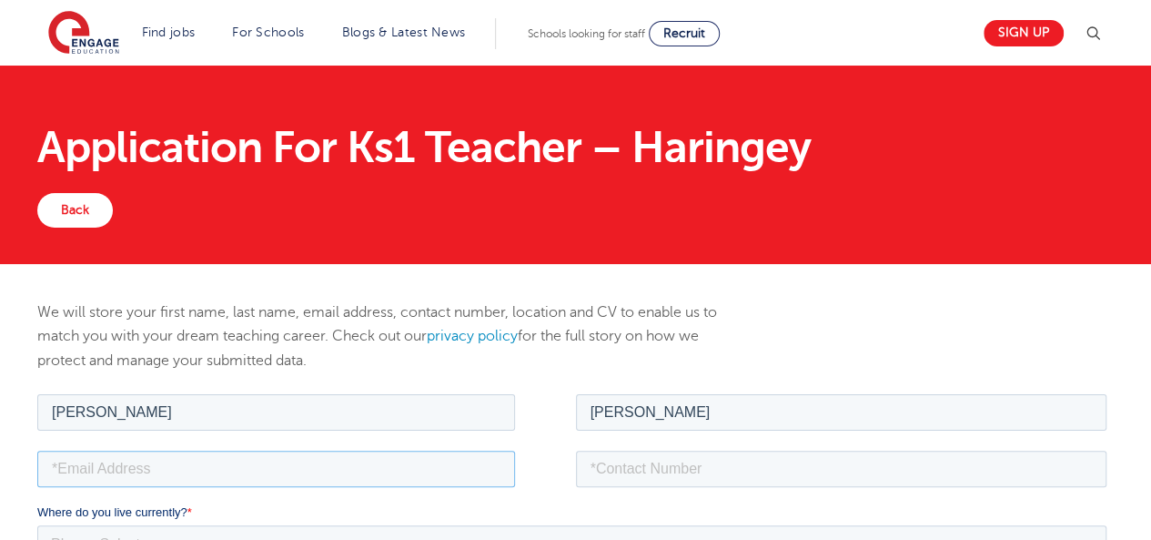
type input "[EMAIL_ADDRESS][DOMAIN_NAME]"
click at [696, 462] on input "tel" at bounding box center [842, 468] width 532 height 36
type input "+447404432657"
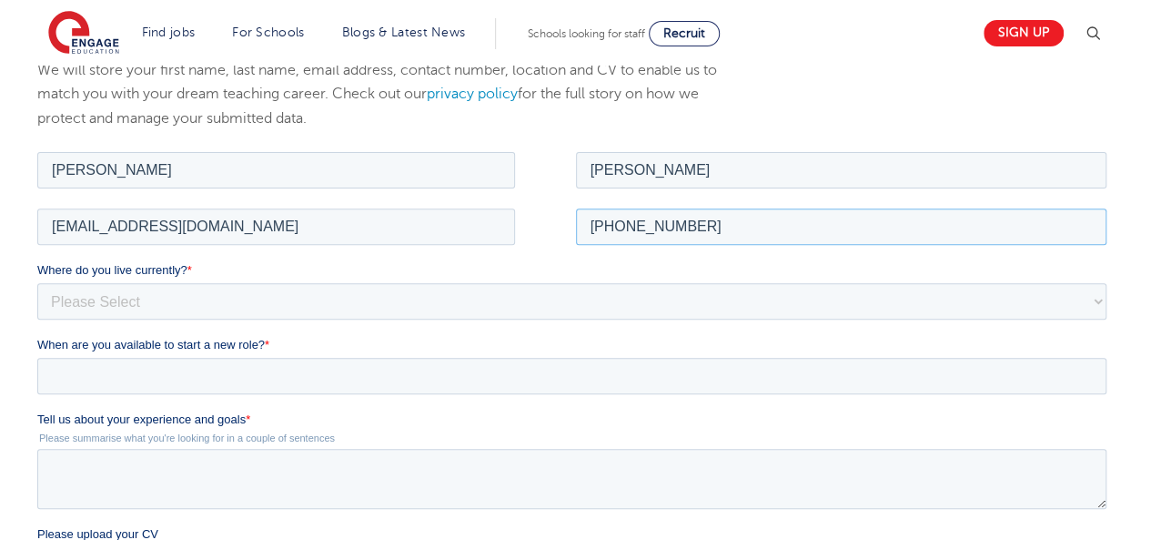
scroll to position [253, 0]
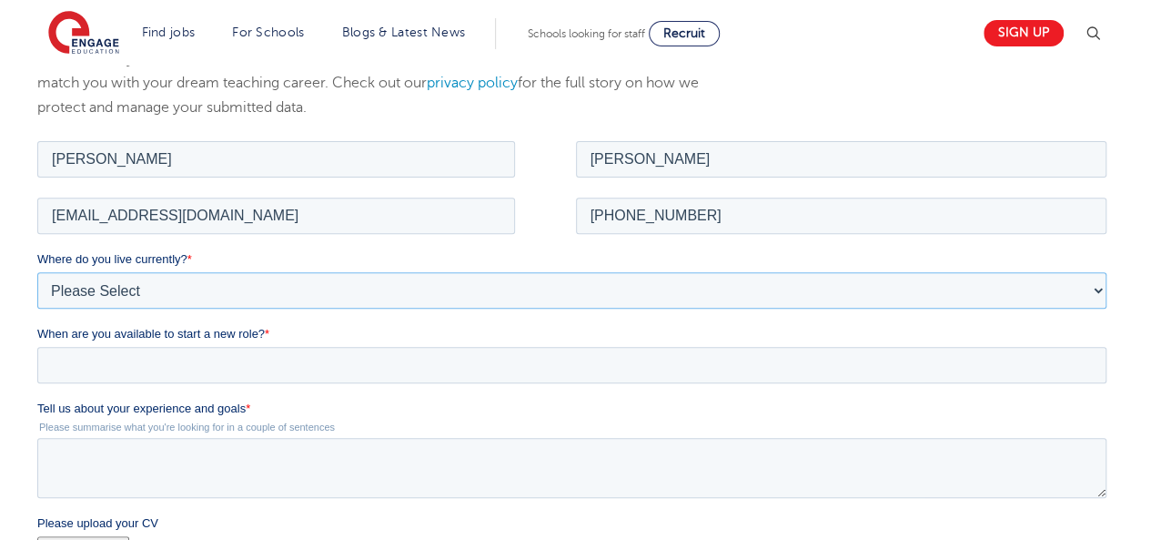
click at [199, 288] on select "Please Select UK Canada Ireland Australia New Zealand Europe USA South Africa J…" at bounding box center [571, 289] width 1069 height 36
select select "UK"
click at [37, 271] on select "Please Select UK Canada Ireland Australia New Zealand Europe USA South Africa J…" at bounding box center [571, 289] width 1069 height 36
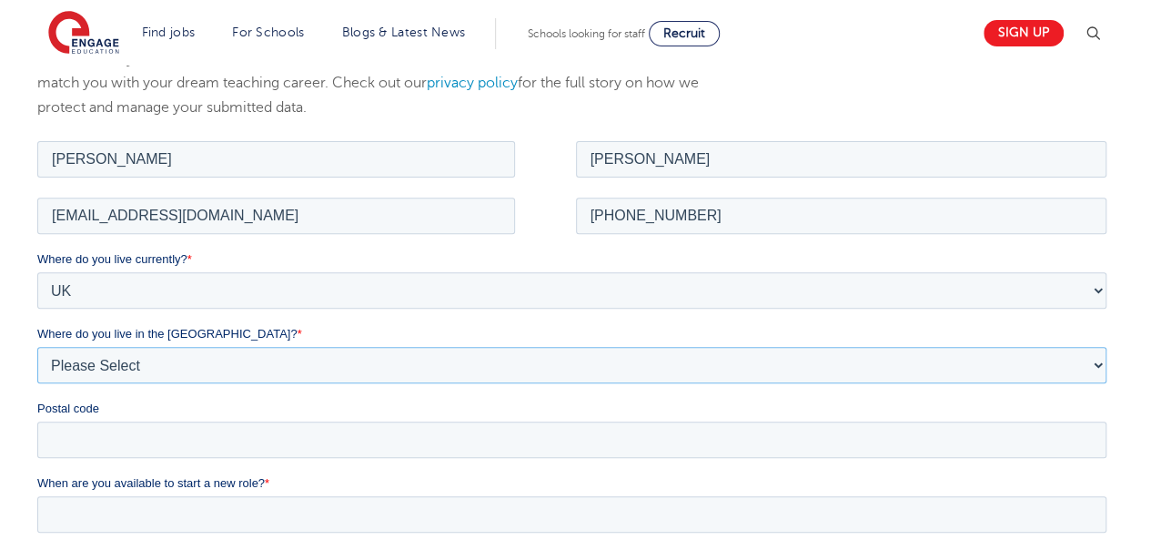
click at [100, 364] on select "Please Select Overseas Barnsley Bedfordshire Berkshire Bournemouth Bracknell Fo…" at bounding box center [571, 364] width 1069 height 36
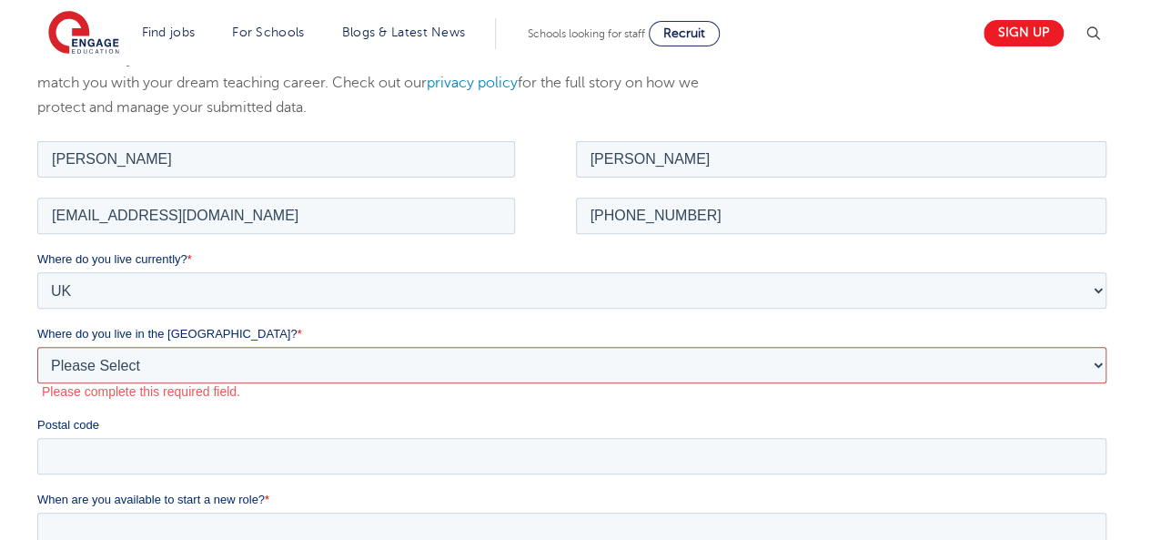
click at [126, 360] on select "Please Select Overseas Barnsley Bedfordshire Berkshire Bournemouth Bracknell Fo…" at bounding box center [571, 364] width 1069 height 36
select select "London"
click at [37, 346] on select "Please Select Overseas Barnsley Bedfordshire Berkshire Bournemouth Bracknell Fo…" at bounding box center [571, 364] width 1069 height 36
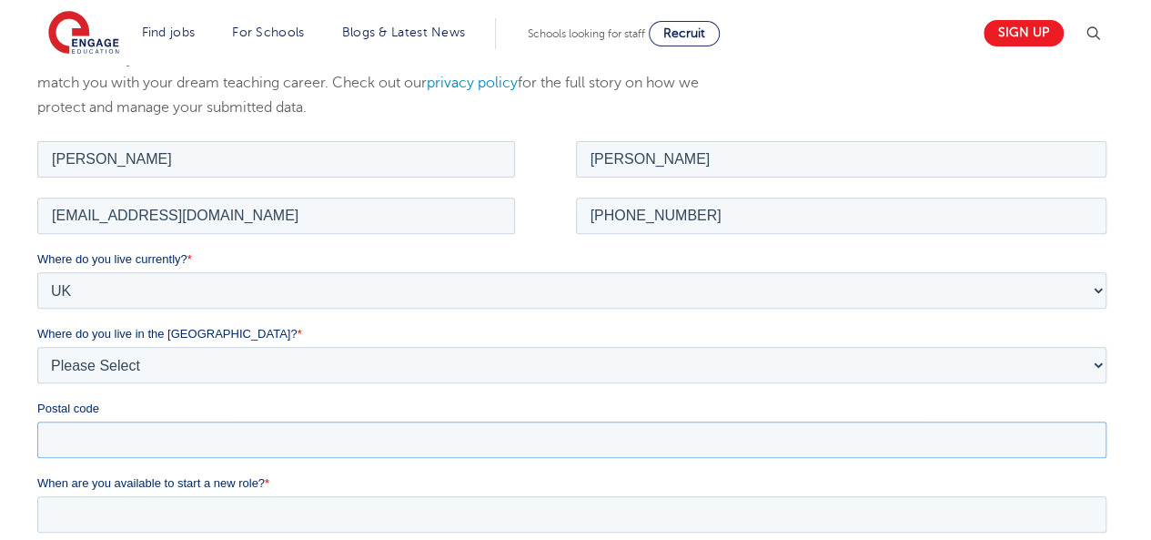
click at [209, 440] on input "Postal code" at bounding box center [571, 439] width 1069 height 36
type input "SW15 4AS"
click at [167, 518] on input "When are you available to start a new role? *" at bounding box center [571, 513] width 1069 height 36
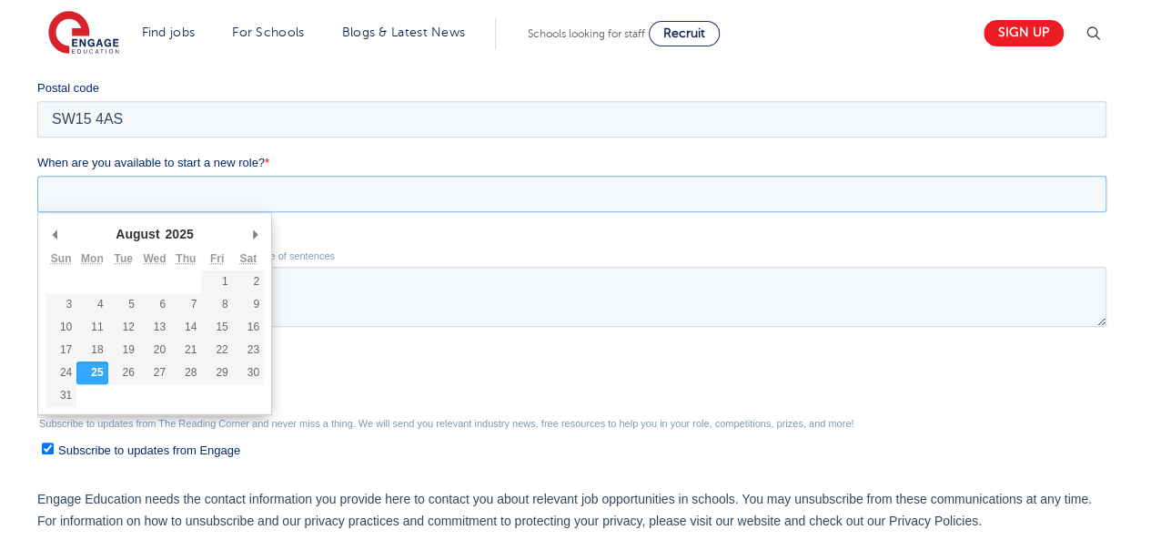
scroll to position [579, 0]
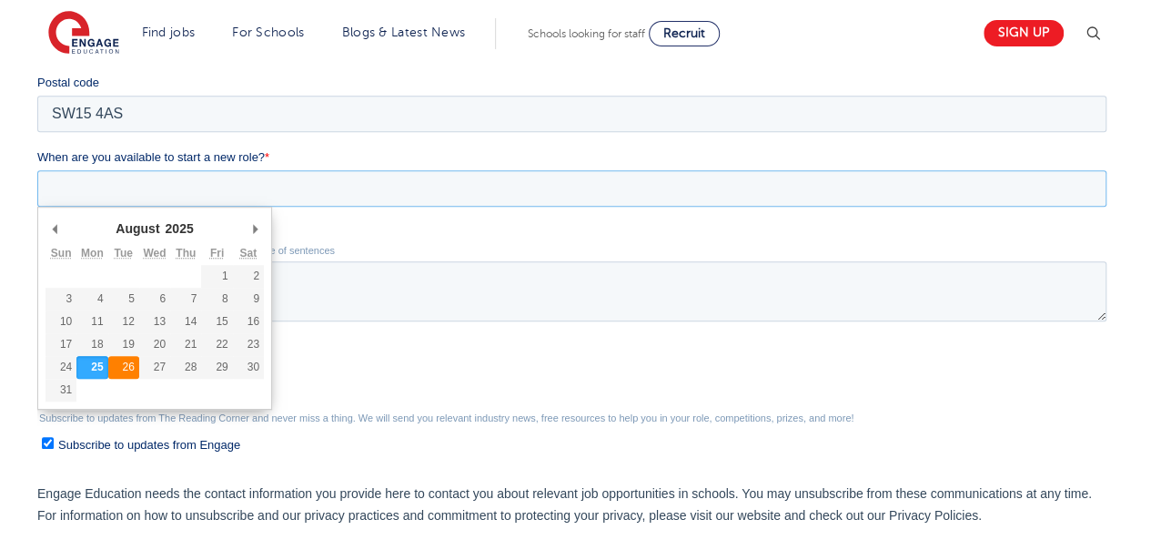
type div "[DATE]"
type input "[DATE]"
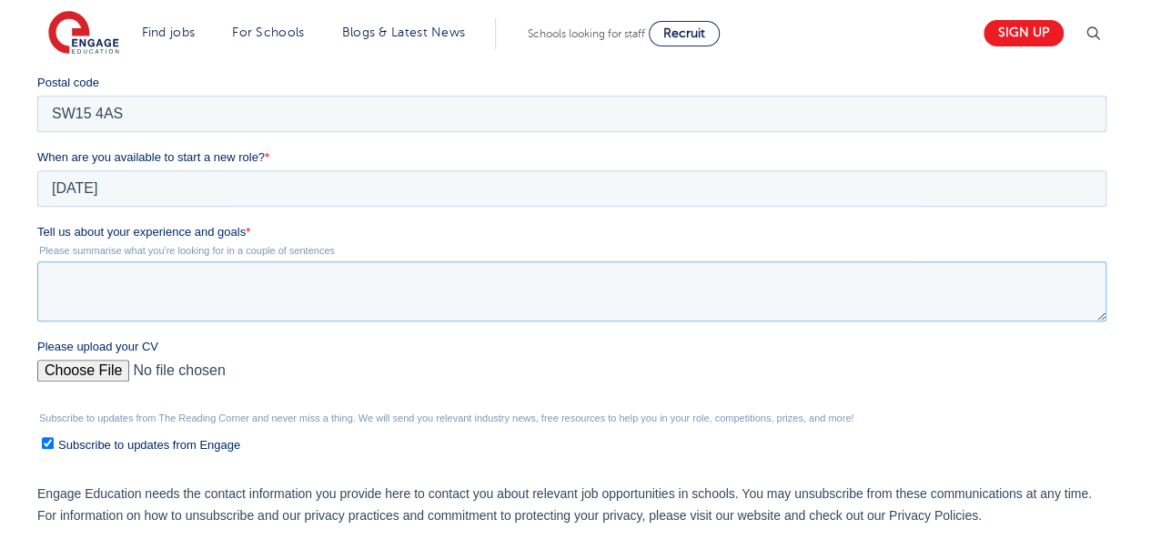
click at [100, 296] on textarea "Tell us about your experience and goals *" at bounding box center [571, 291] width 1069 height 60
paste textarea "Dedicated and adaptable educator with 11+ years’ experience teaching Computer S…"
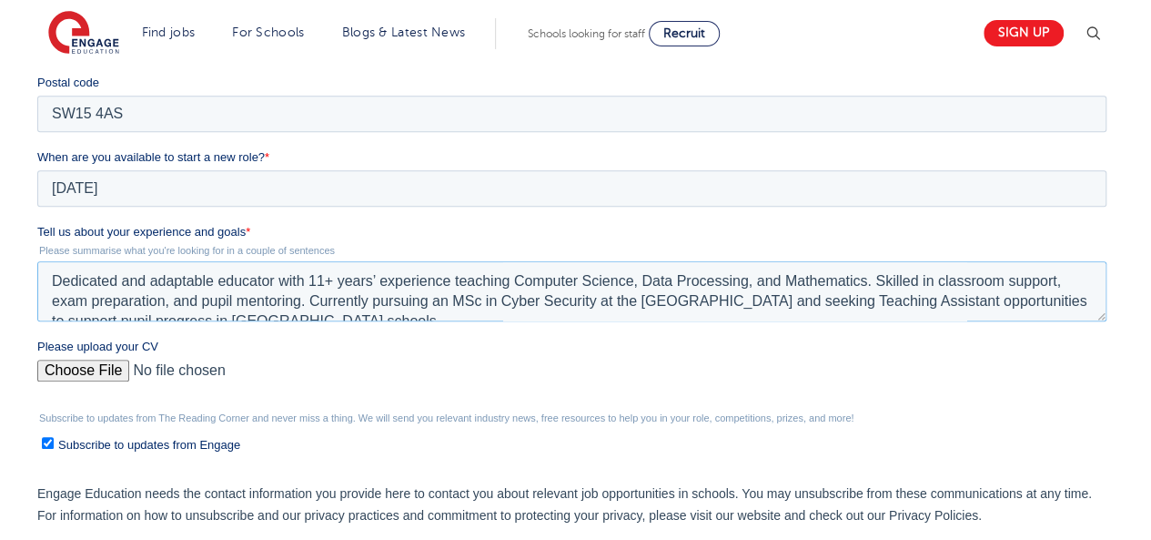
scroll to position [9, 0]
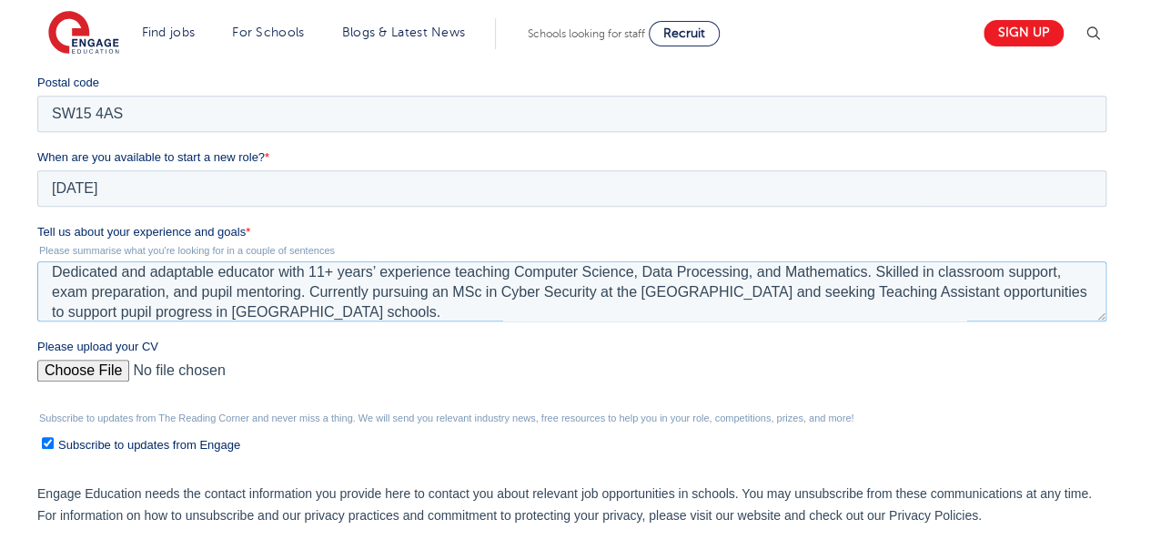
click at [50, 269] on textarea "Dedicated and adaptable educator with 11+ years’ experience teaching Computer S…" at bounding box center [571, 291] width 1069 height 60
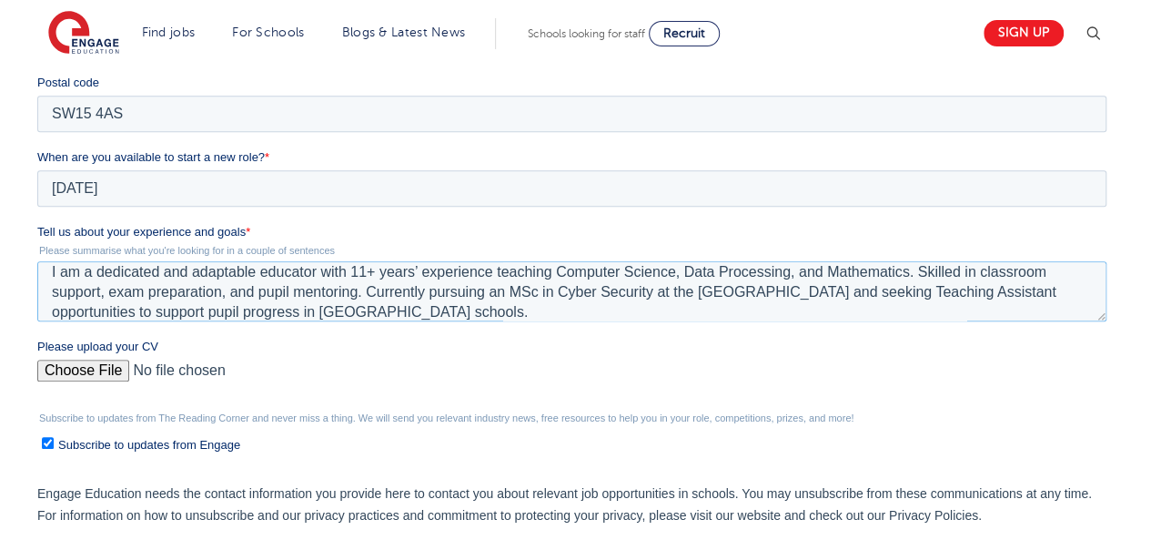
click at [351, 270] on textarea "I am a dedicated and adaptable educator with 11+ years’ experience teaching Com…" at bounding box center [571, 291] width 1069 height 60
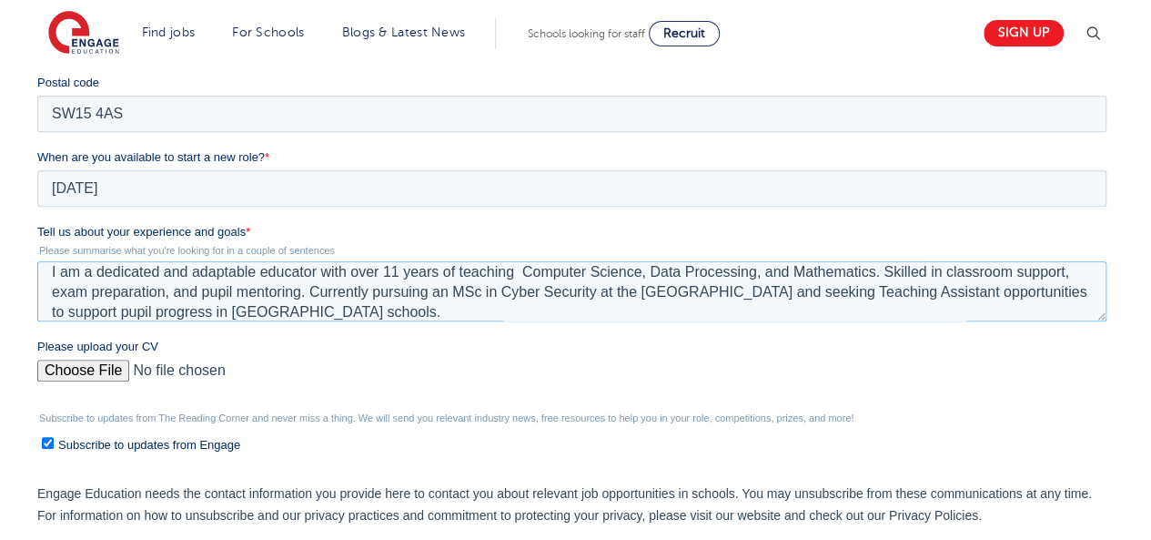
paste textarea "experience"
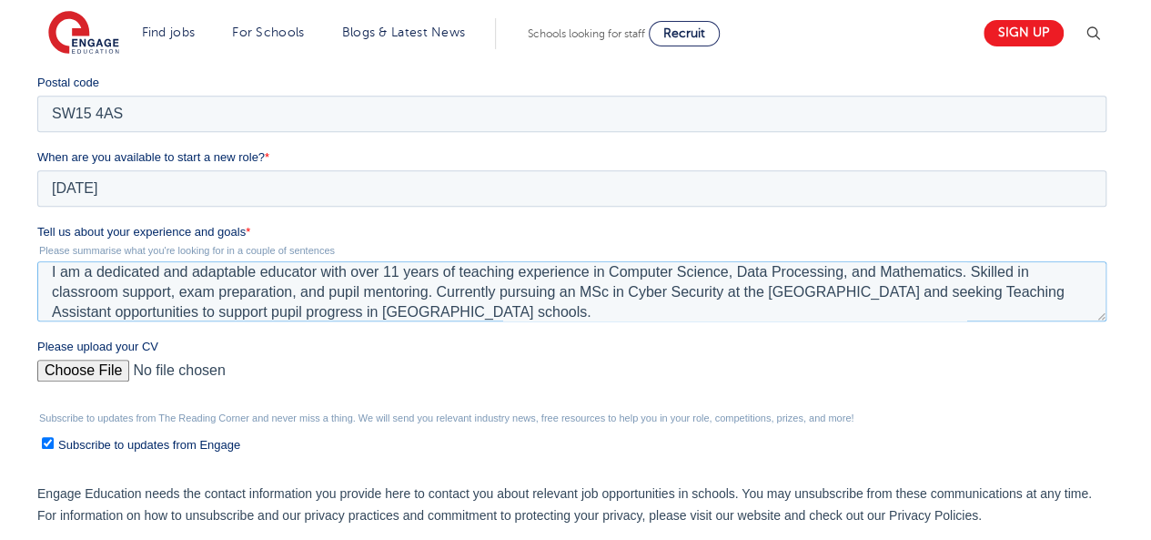
type textarea "I am a dedicated and adaptable educator with over 11 years of teaching experien…"
click at [82, 373] on input "Please upload your CV" at bounding box center [571, 378] width 1069 height 36
type input "C:\fakepath\Curriculum Vitae.pdf"
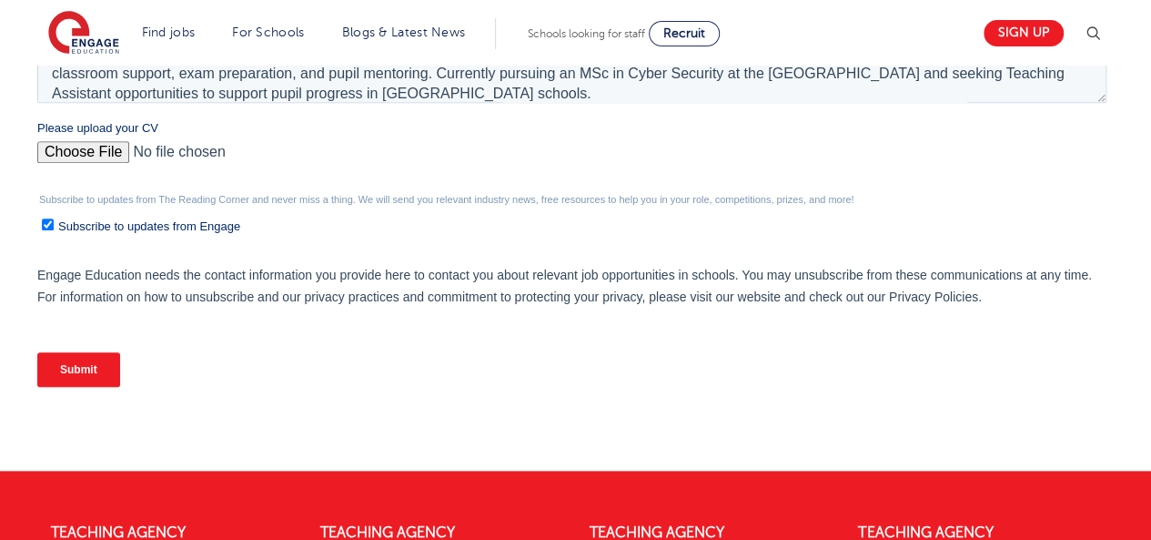
scroll to position [825, 0]
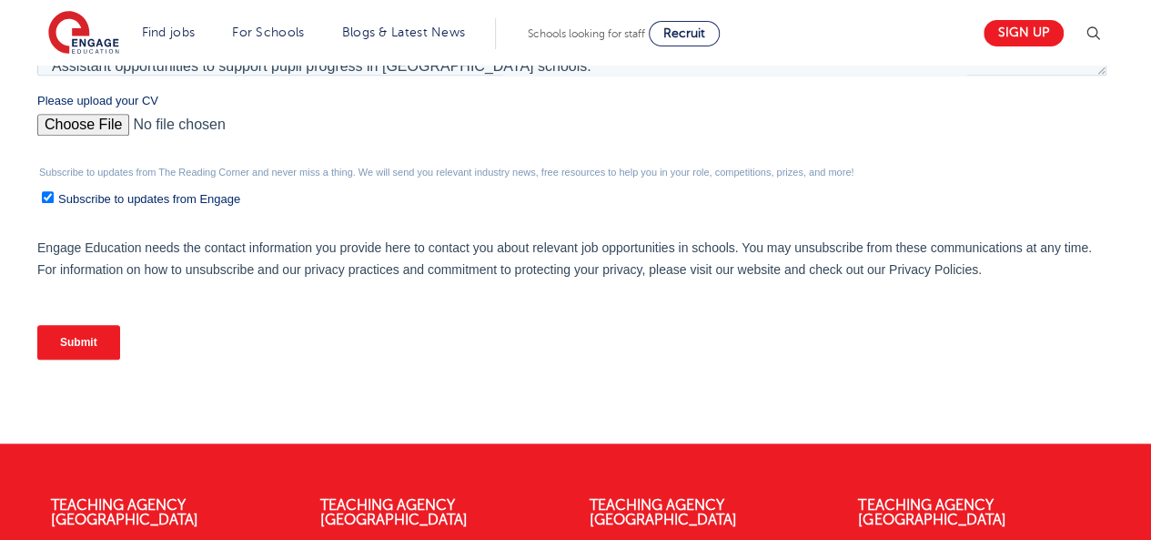
click at [76, 340] on input "Submit" at bounding box center [78, 342] width 83 height 35
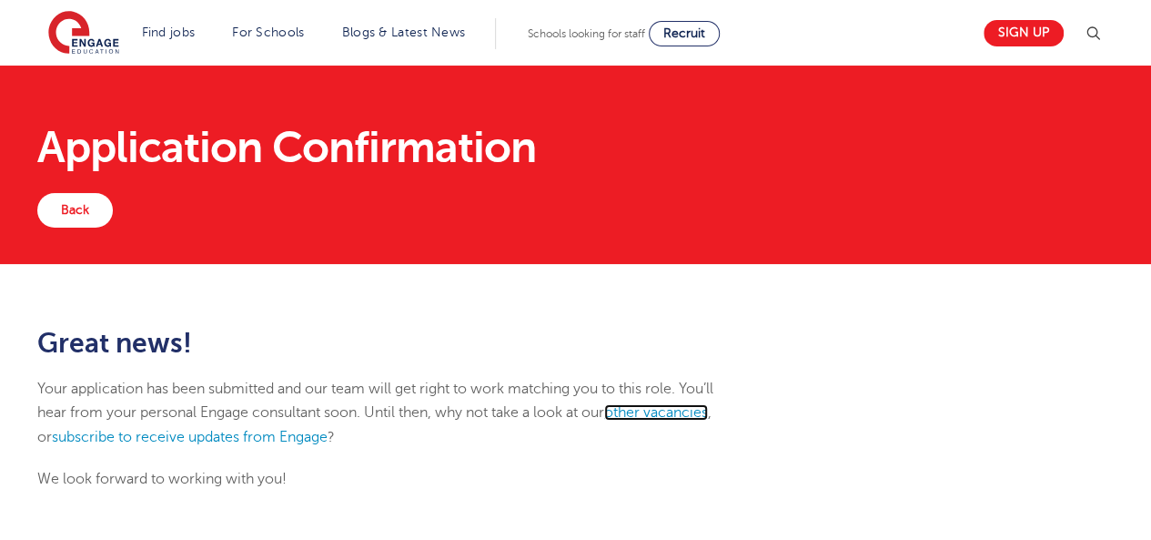
click at [643, 411] on link "other vacancies" at bounding box center [656, 412] width 104 height 16
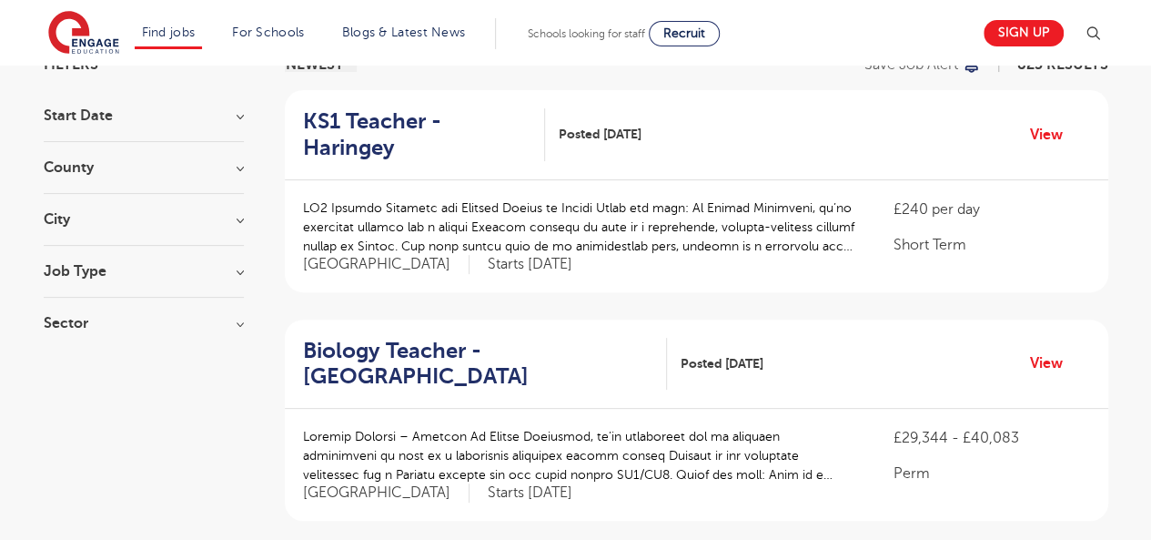
scroll to position [164, 0]
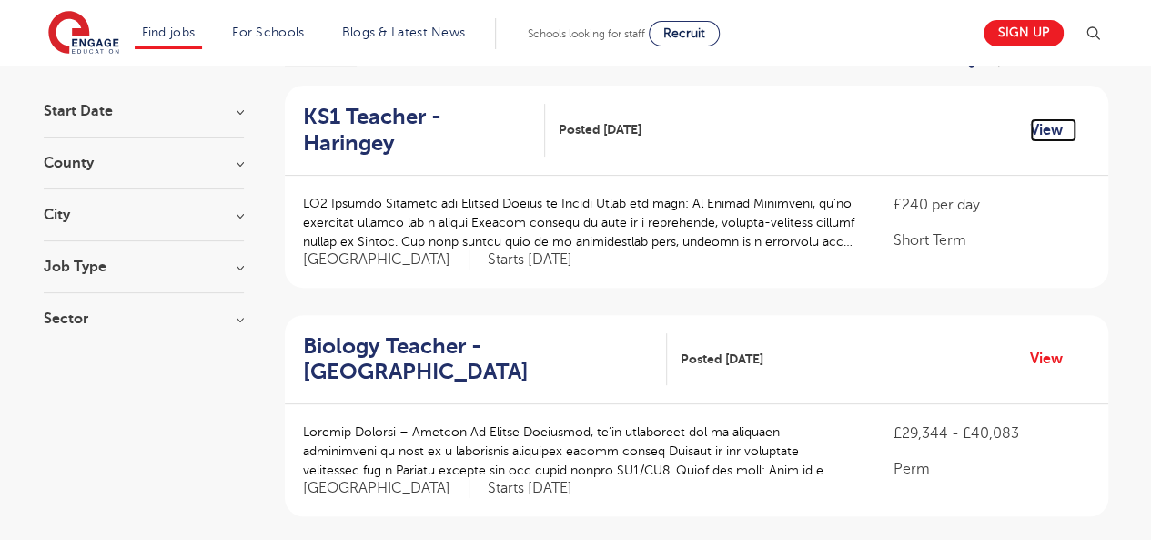
click at [1059, 118] on link "View" at bounding box center [1053, 130] width 46 height 24
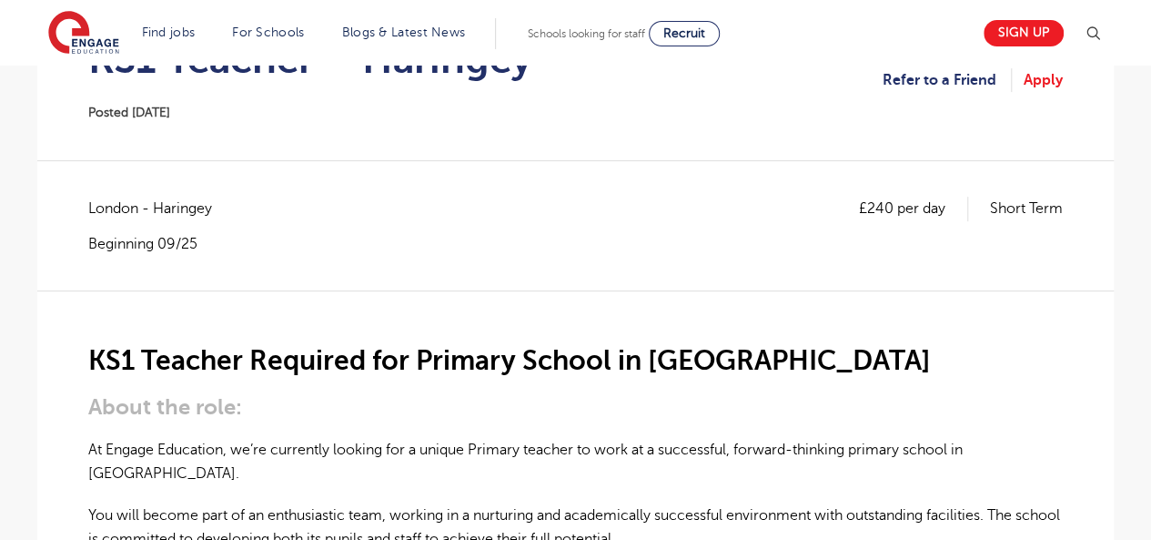
scroll to position [240, 0]
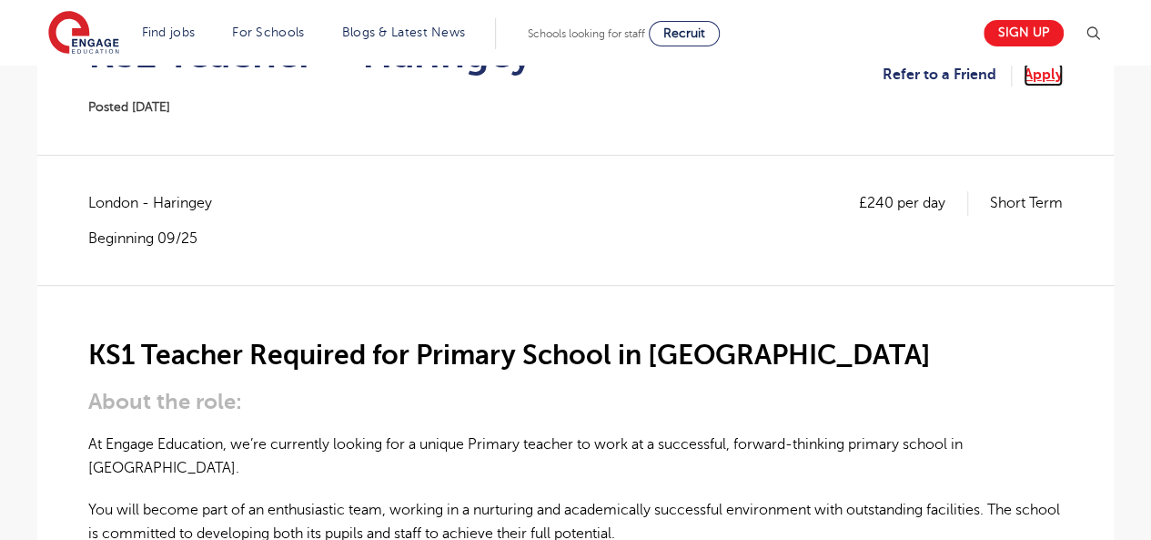
click at [1052, 80] on link "Apply" at bounding box center [1043, 75] width 39 height 24
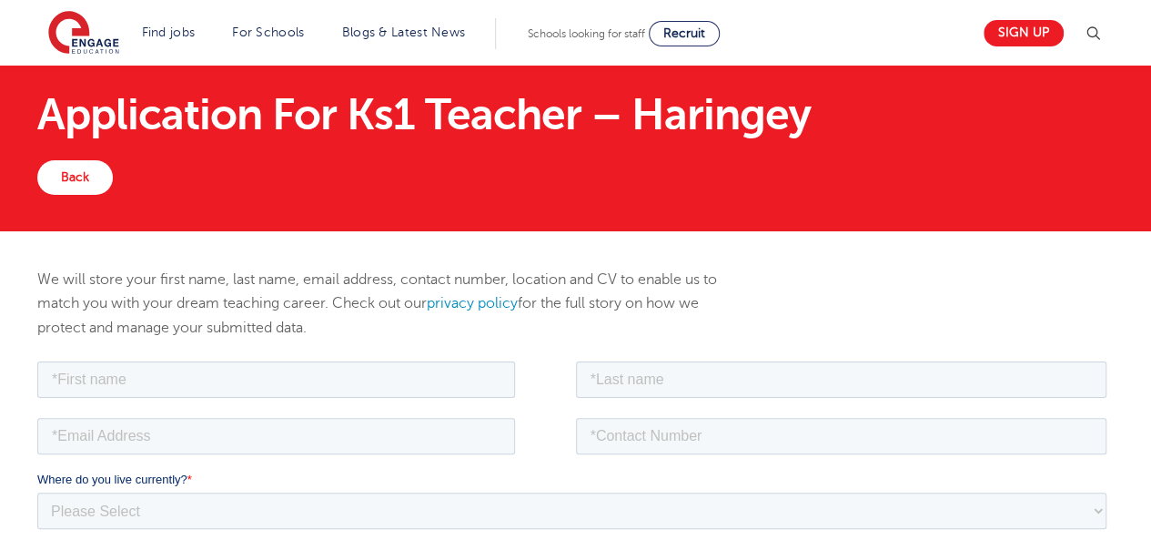
scroll to position [36, 0]
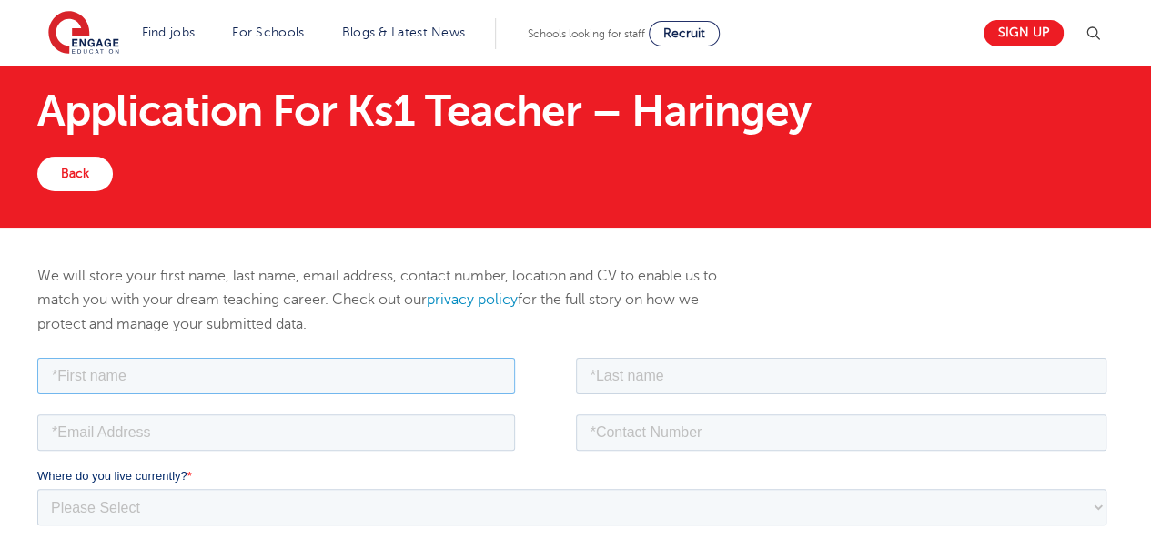
click at [262, 381] on input "text" at bounding box center [276, 375] width 478 height 36
type input "[PERSON_NAME]"
click at [732, 375] on input "text" at bounding box center [842, 375] width 532 height 36
type input "[PERSON_NAME]"
click at [655, 437] on input "tel" at bounding box center [842, 431] width 532 height 36
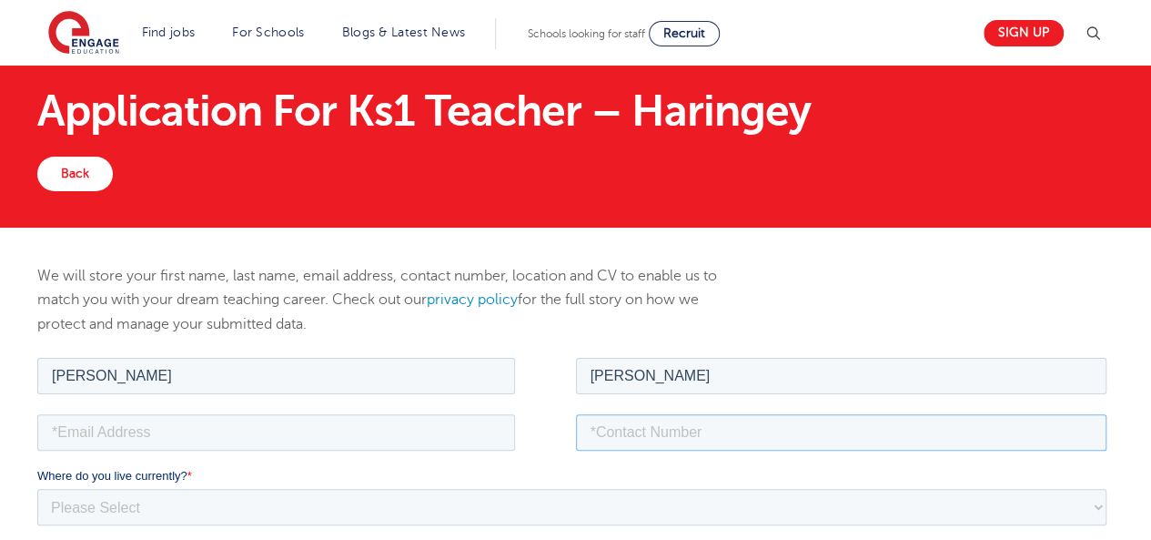
type input "[PHONE_NUMBER]"
click at [319, 431] on input "email" at bounding box center [276, 431] width 478 height 36
type input "[EMAIL_ADDRESS][DOMAIN_NAME]"
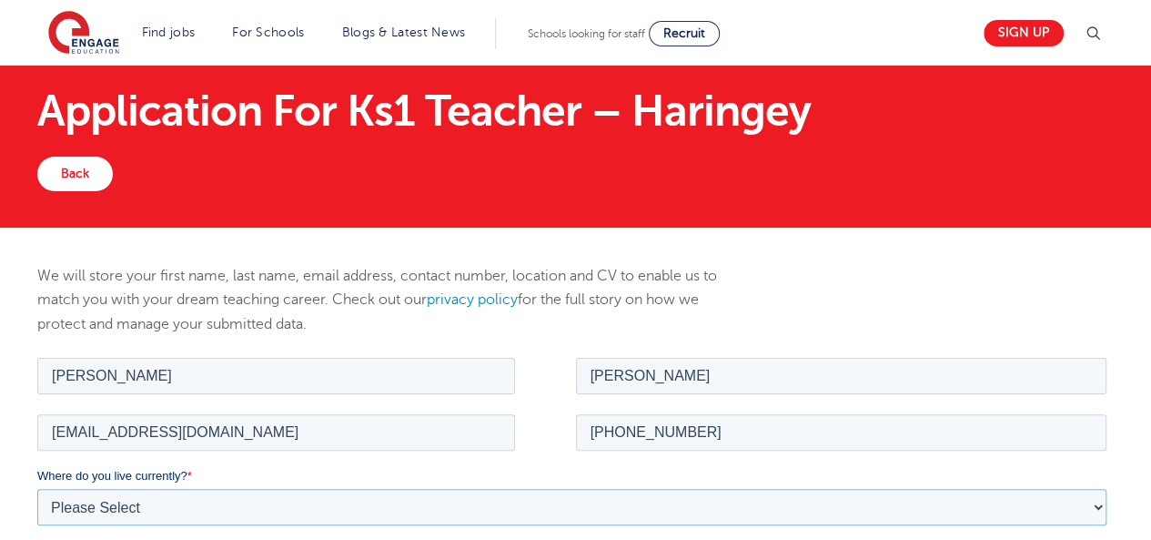
click at [198, 495] on select "Please Select UK Canada Ireland Australia New Zealand Europe USA South Africa J…" at bounding box center [571, 506] width 1069 height 36
select select "UK"
click at [37, 488] on select "Please Select UK Canada Ireland Australia New Zealand Europe USA South Africa J…" at bounding box center [571, 506] width 1069 height 36
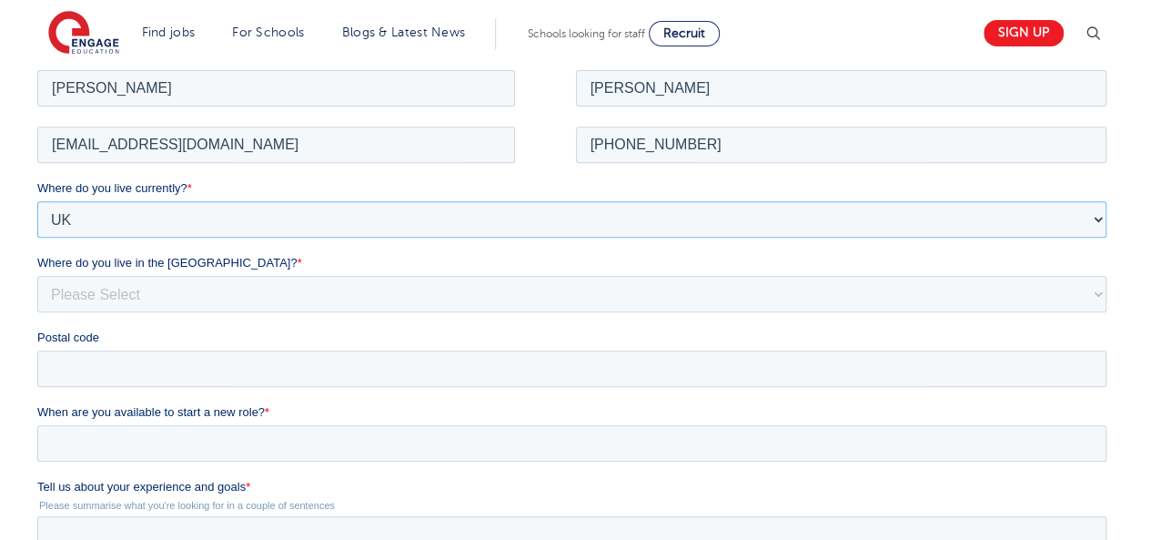
scroll to position [326, 0]
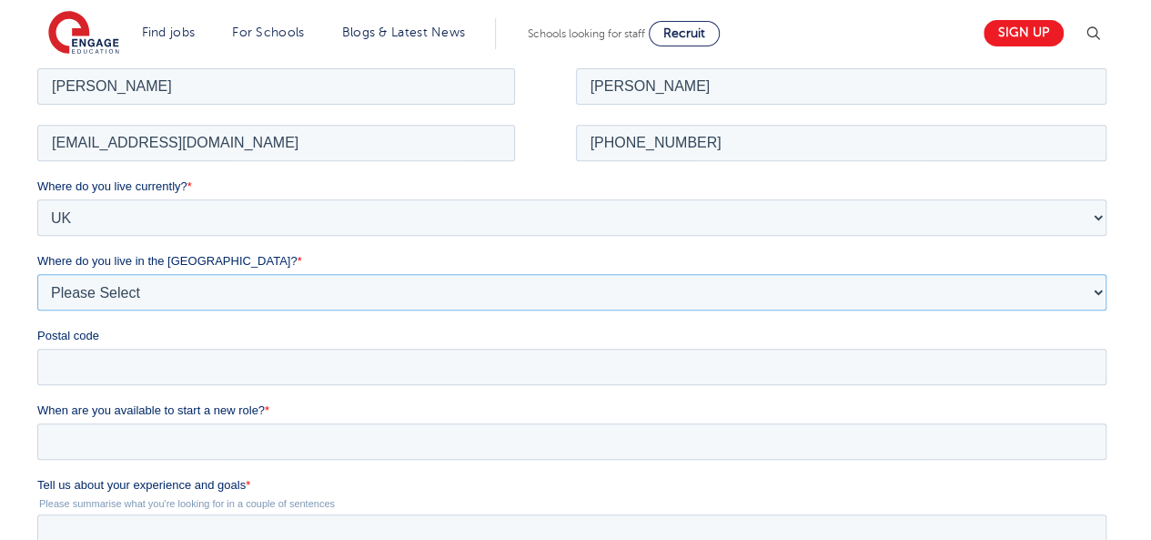
click at [182, 288] on select "Please Select Overseas Barnsley Bedfordshire Berkshire Bournemouth Bracknell Fo…" at bounding box center [571, 291] width 1069 height 36
select select "London"
click at [37, 273] on select "Please Select Overseas Barnsley Bedfordshire Berkshire Bournemouth Bracknell Fo…" at bounding box center [571, 291] width 1069 height 36
click at [101, 359] on input "Postal code" at bounding box center [571, 366] width 1069 height 36
type input "SW15 4AS"
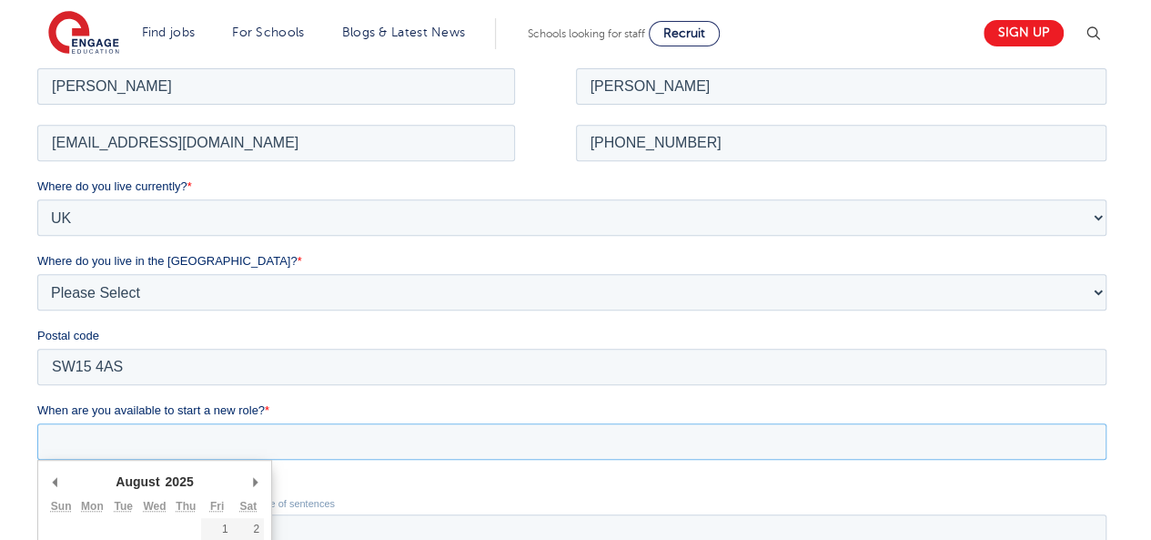
click at [132, 443] on input "When are you available to start a new role? *" at bounding box center [571, 440] width 1069 height 36
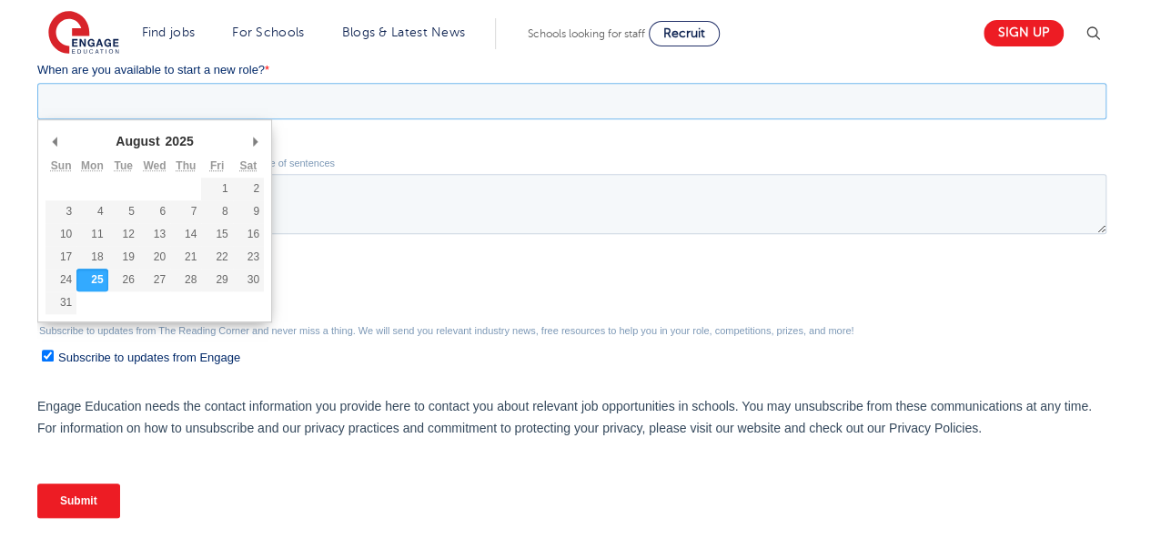
scroll to position [683, 0]
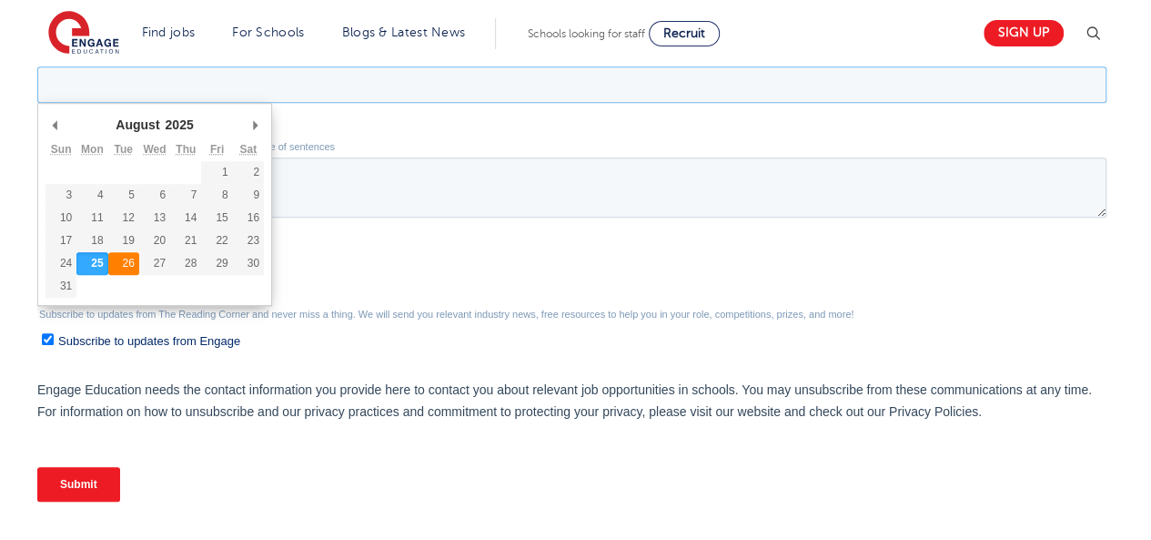
type div "2025-08-26"
type input "2025/08/26"
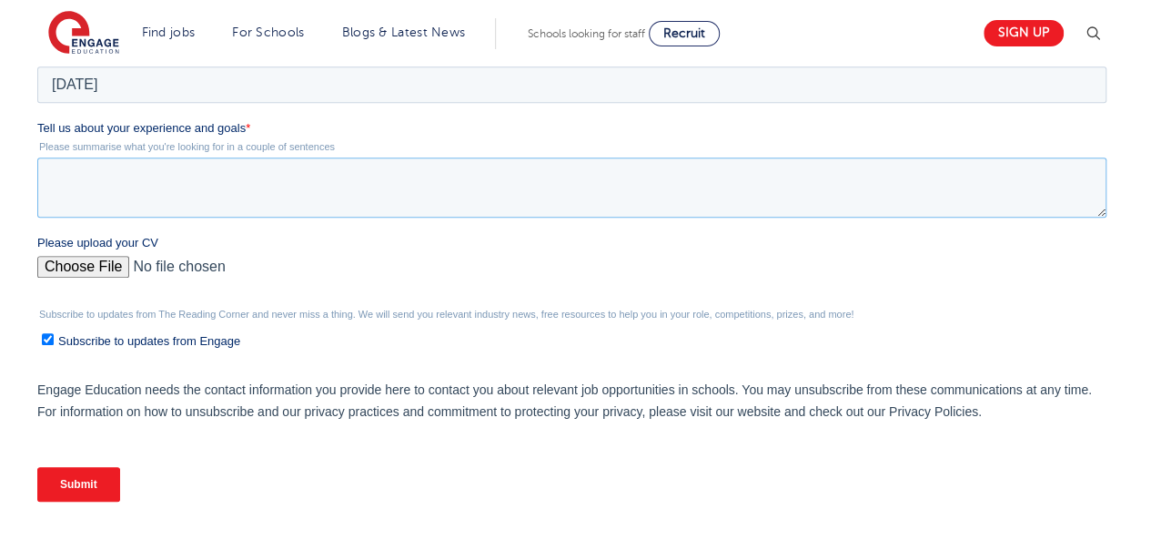
click at [79, 185] on textarea "Tell us about your experience and goals *" at bounding box center [571, 187] width 1069 height 60
paste textarea "experience"
type textarea "e"
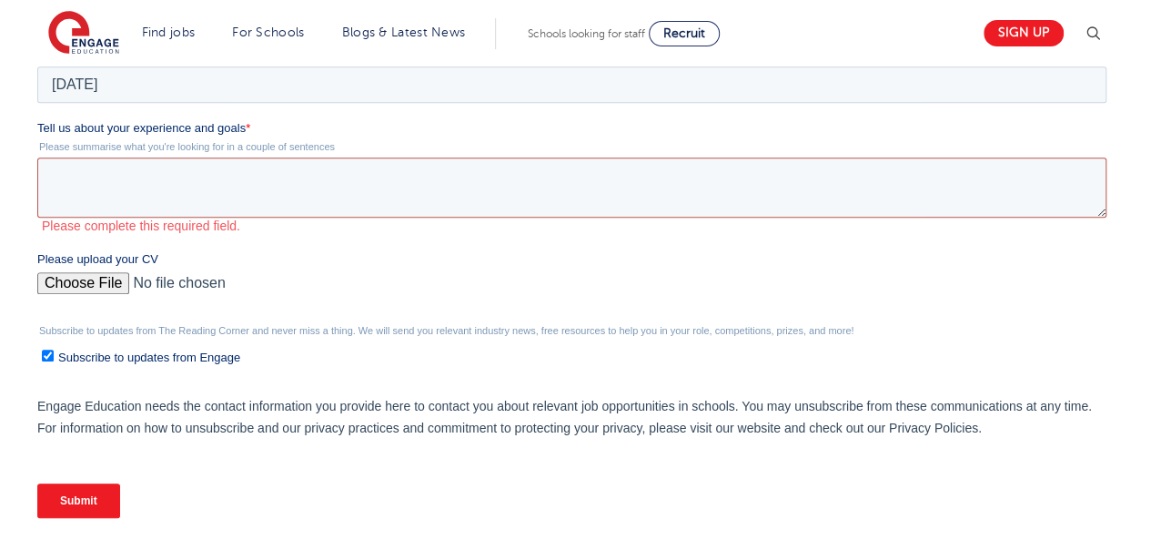
click at [168, 187] on textarea "Tell us about your experience and goals *" at bounding box center [571, 187] width 1069 height 60
paste textarea "Dedicated and adaptable educator with 11+ years’ experience teaching Computer S…"
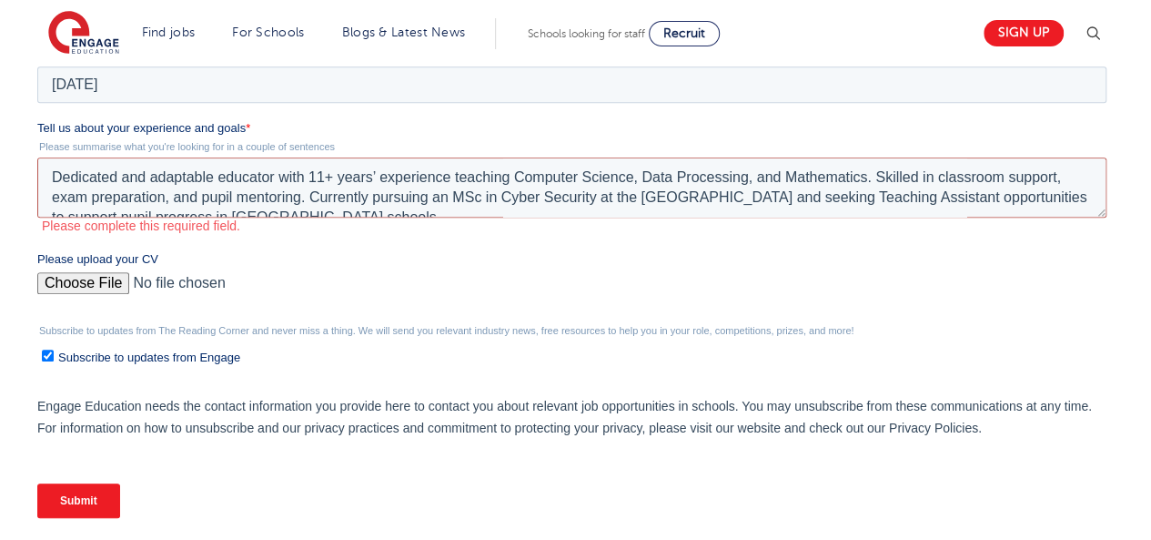
scroll to position [9, 0]
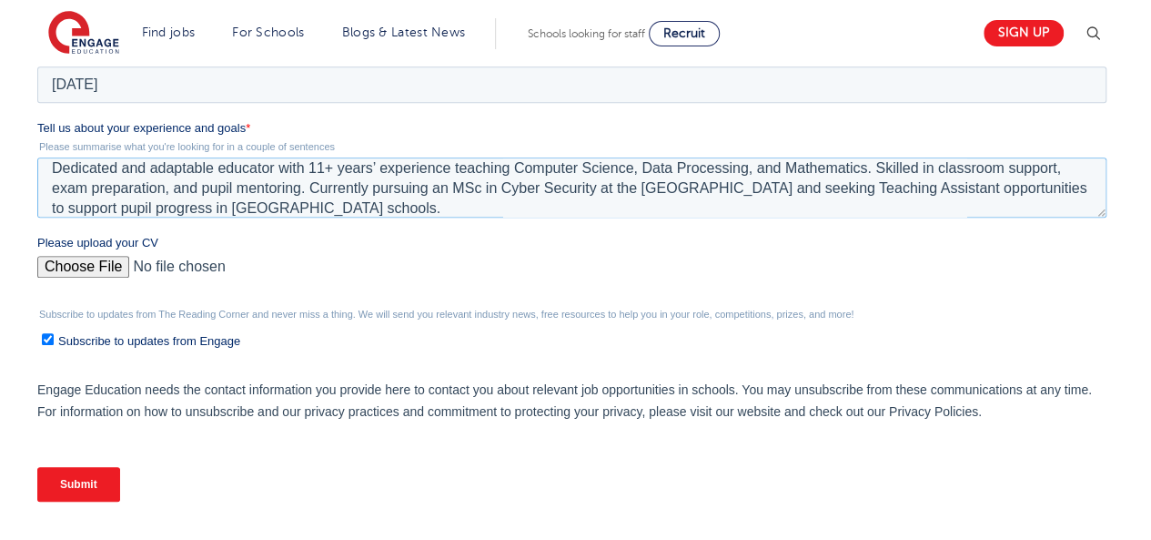
click at [51, 168] on textarea "Dedicated and adaptable educator with 11+ years’ experience teaching Computer S…" at bounding box center [571, 187] width 1069 height 60
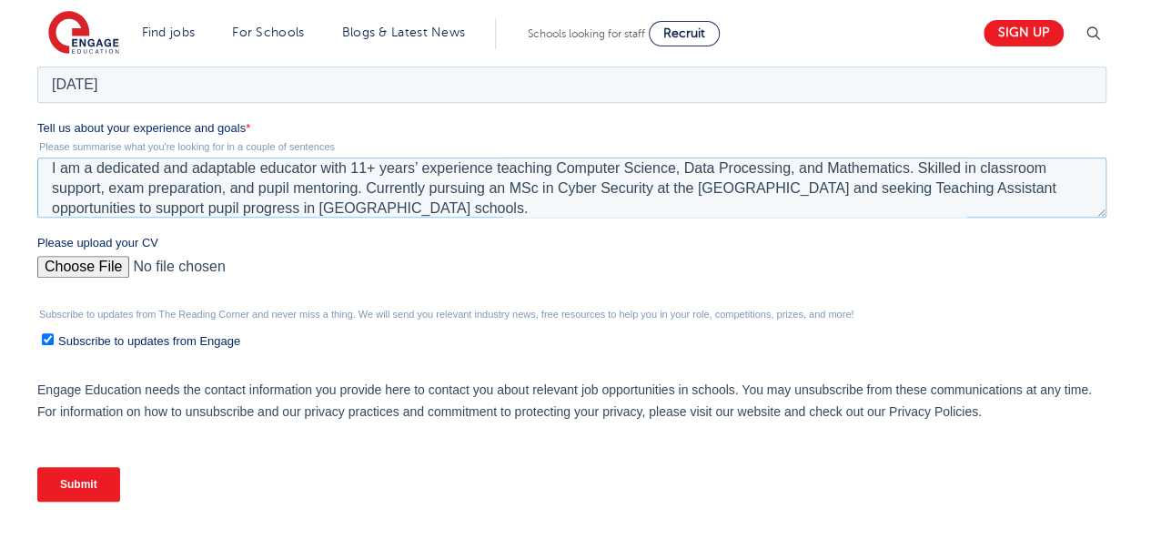
click at [344, 167] on textarea "I am a dedicated and adaptable educator with 11+ years’ experience teaching Com…" at bounding box center [571, 187] width 1069 height 60
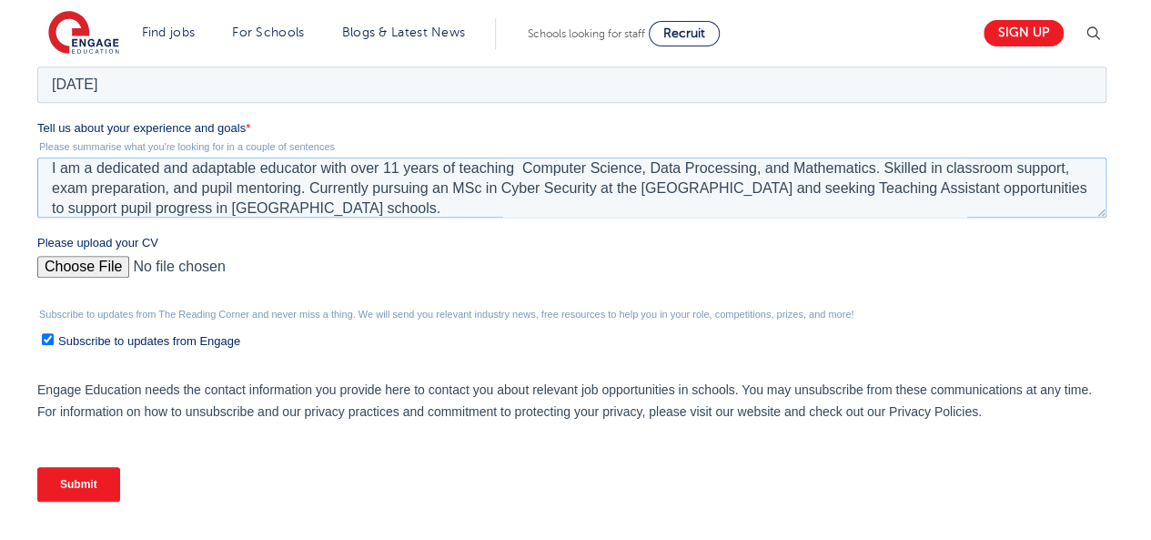
paste textarea "experience"
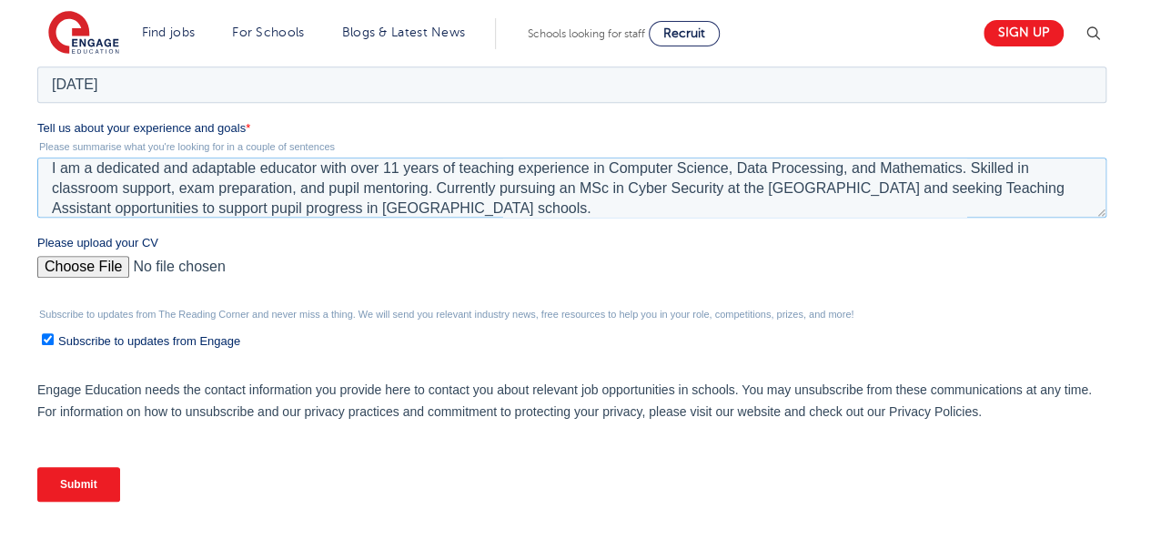
type textarea "I am a dedicated and adaptable educator with over 11 years of teaching experien…"
click at [97, 264] on input "Please upload your CV" at bounding box center [571, 274] width 1069 height 36
type input "C:\fakepath\Curriculum Vitae.pdf"
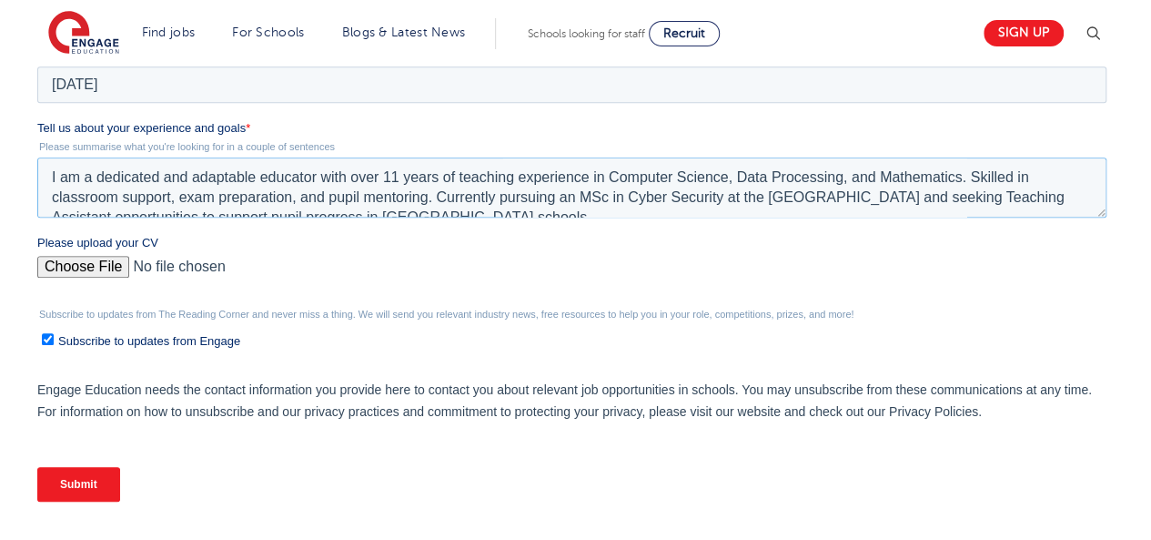
drag, startPoint x: 555, startPoint y: 209, endPoint x: 72, endPoint y: -126, distance: 588.0
click html "Job Position Job Sector Job ID Job Number Job Owner Stephen Ajayi oluwaseyimode…"
click at [95, 480] on input "Submit" at bounding box center [78, 484] width 83 height 35
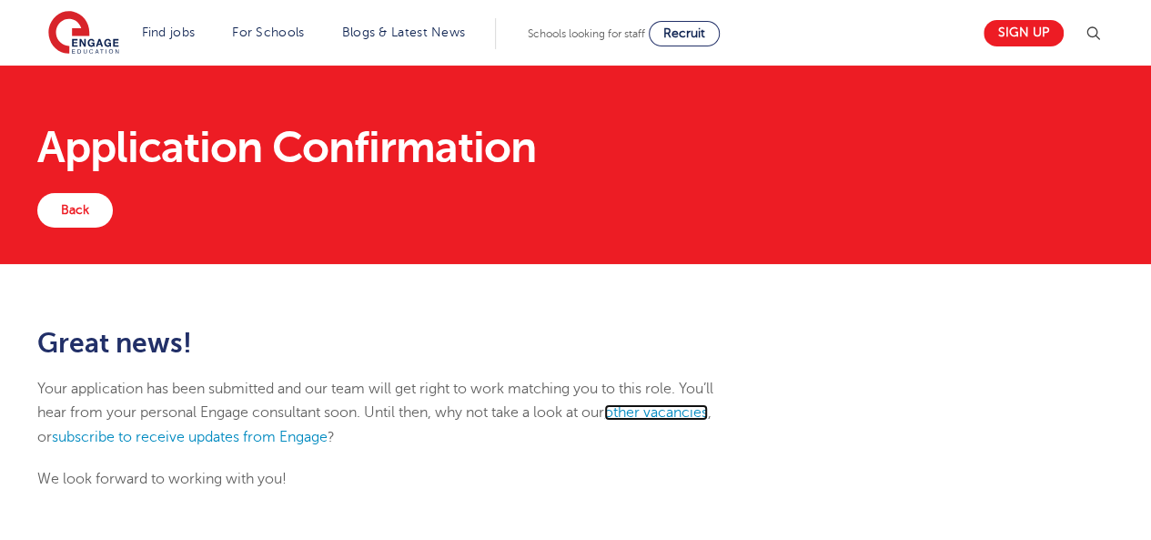
click at [666, 405] on link "other vacancies" at bounding box center [656, 412] width 104 height 16
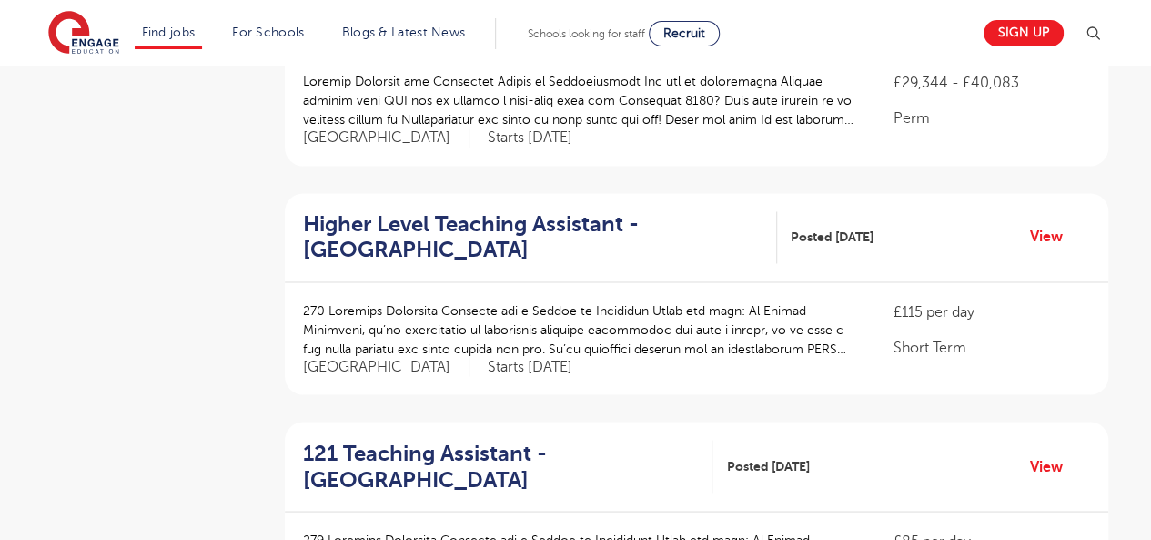
scroll to position [1424, 0]
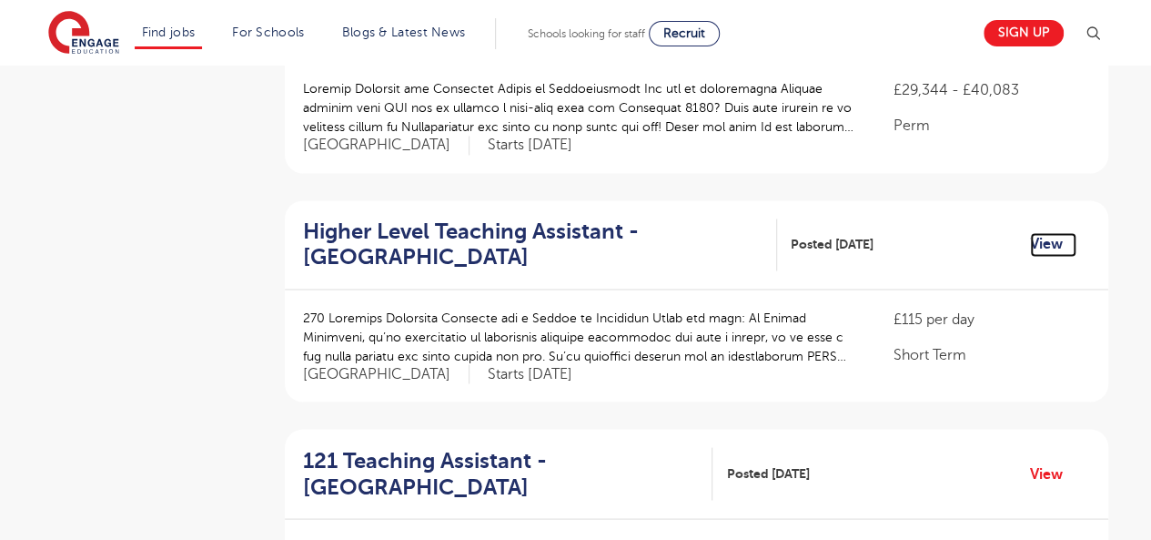
click at [1049, 232] on link "View" at bounding box center [1053, 244] width 46 height 24
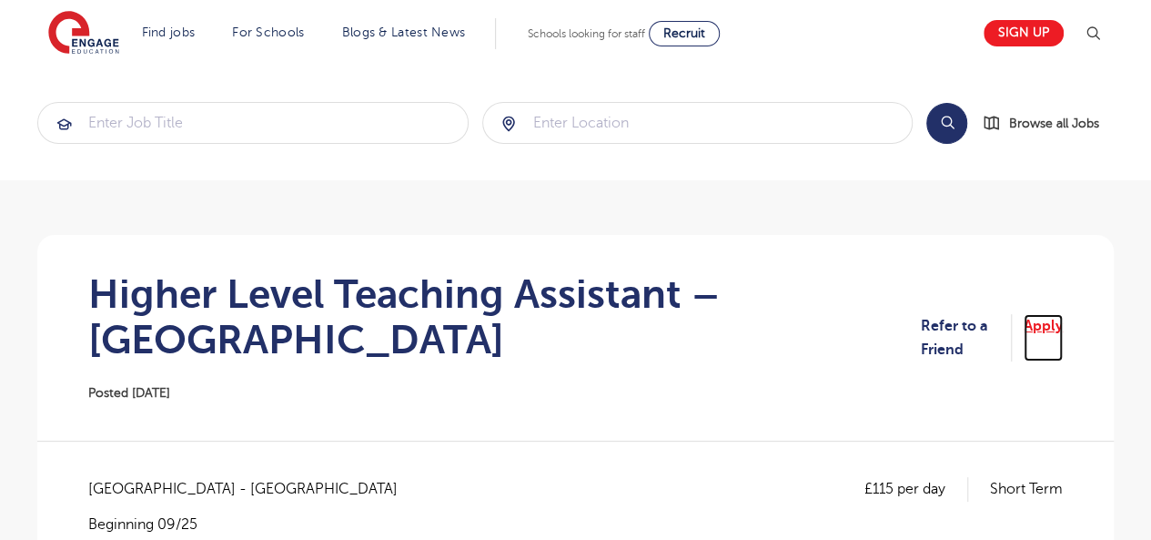
click at [1052, 321] on link "Apply" at bounding box center [1043, 338] width 39 height 48
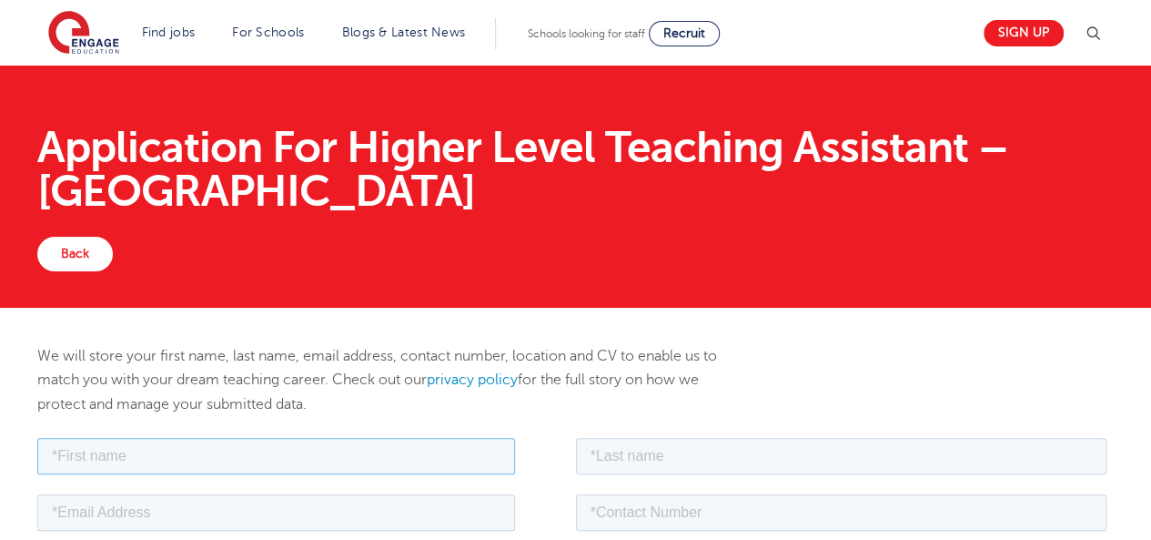
click at [432, 455] on input "text" at bounding box center [276, 455] width 478 height 36
type input "Stephen"
click at [834, 458] on input "text" at bounding box center [842, 455] width 532 height 36
type input "Ajayi"
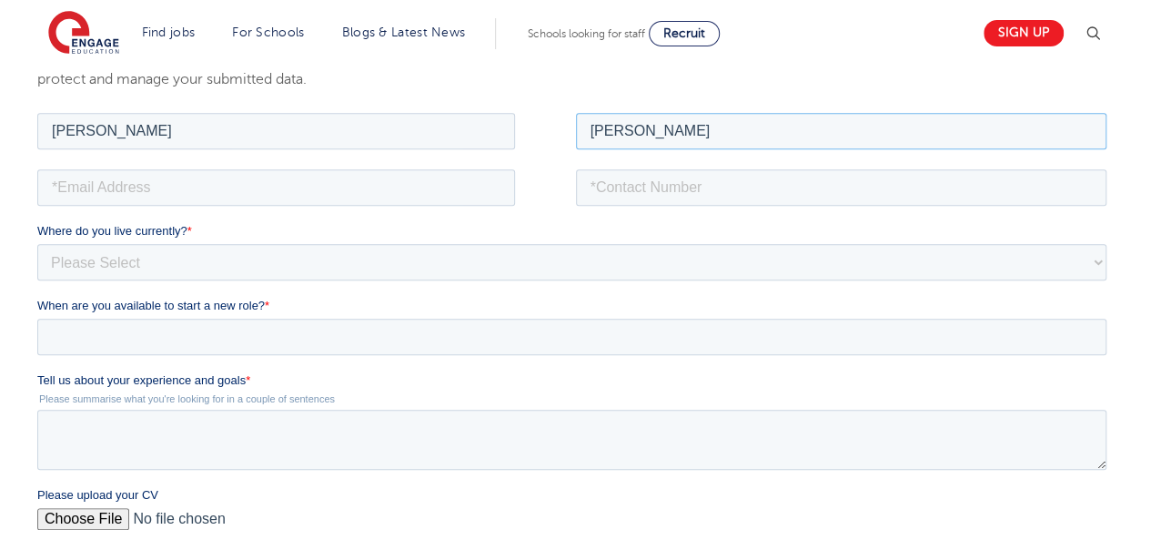
scroll to position [329, 0]
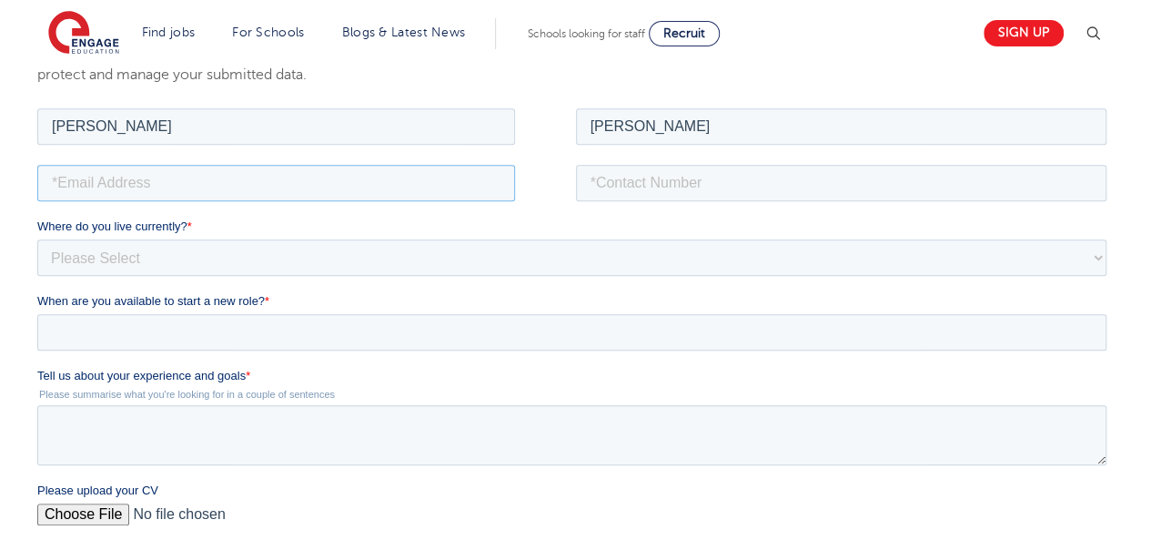
click at [189, 184] on input "email" at bounding box center [276, 182] width 478 height 36
type input "oluwaseyimodel@gmail.com"
click at [710, 181] on input "tel" at bounding box center [842, 182] width 532 height 36
type input "+447404432657"
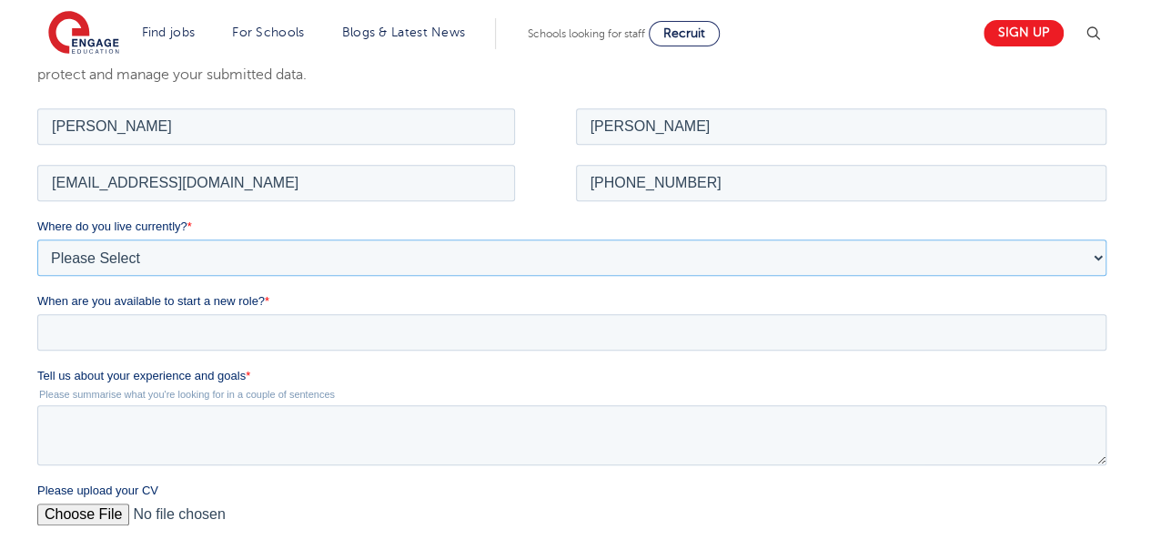
click at [373, 259] on select "Please Select UK Canada Ireland Australia New Zealand Europe USA South Africa J…" at bounding box center [571, 256] width 1069 height 36
select select "UK"
click at [37, 238] on select "Please Select UK Canada Ireland Australia New Zealand Europe USA South Africa J…" at bounding box center [571, 256] width 1069 height 36
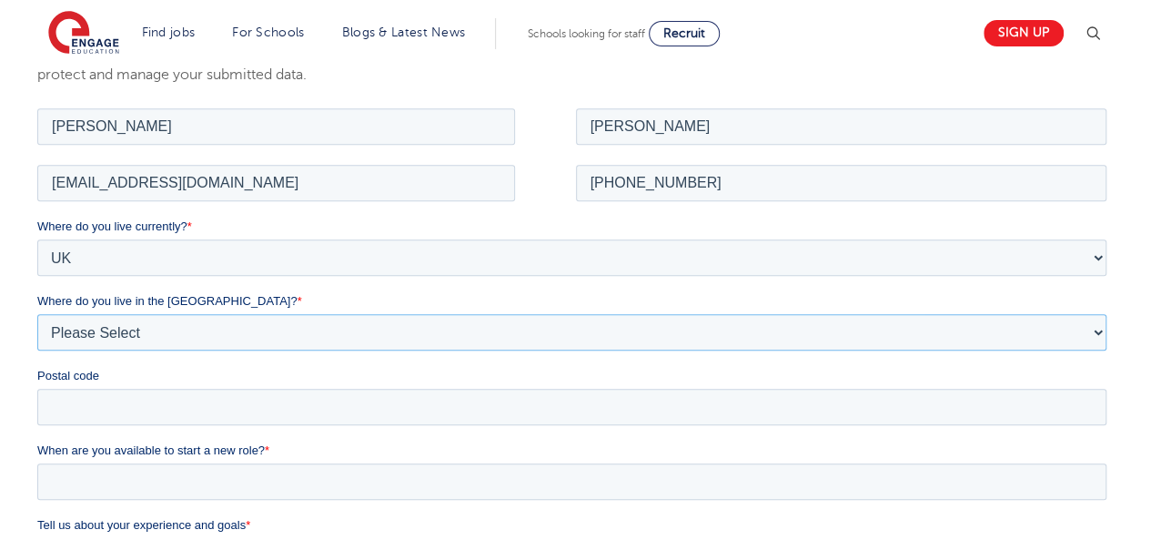
click at [157, 328] on select "Please Select Overseas Barnsley Bedfordshire Berkshire Bournemouth Bracknell Fo…" at bounding box center [571, 331] width 1069 height 36
select select "London"
click at [37, 313] on select "Please Select Overseas Barnsley Bedfordshire Berkshire Bournemouth Bracknell Fo…" at bounding box center [571, 331] width 1069 height 36
click at [106, 411] on input "Postal code" at bounding box center [571, 406] width 1069 height 36
type input "SW15 4AS"
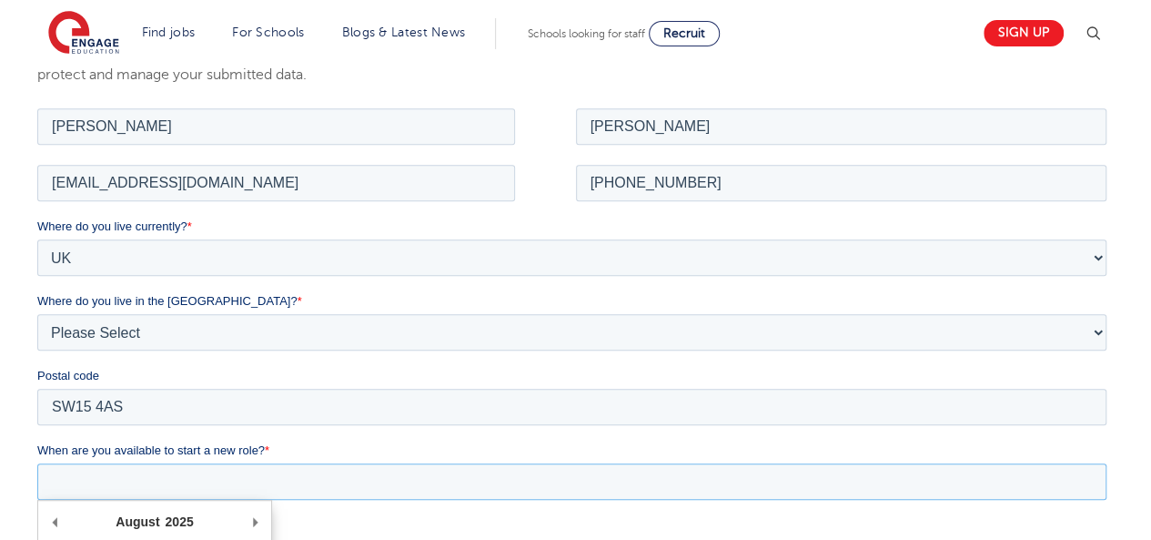
click at [94, 488] on input "When are you available to start a new role? *" at bounding box center [571, 480] width 1069 height 36
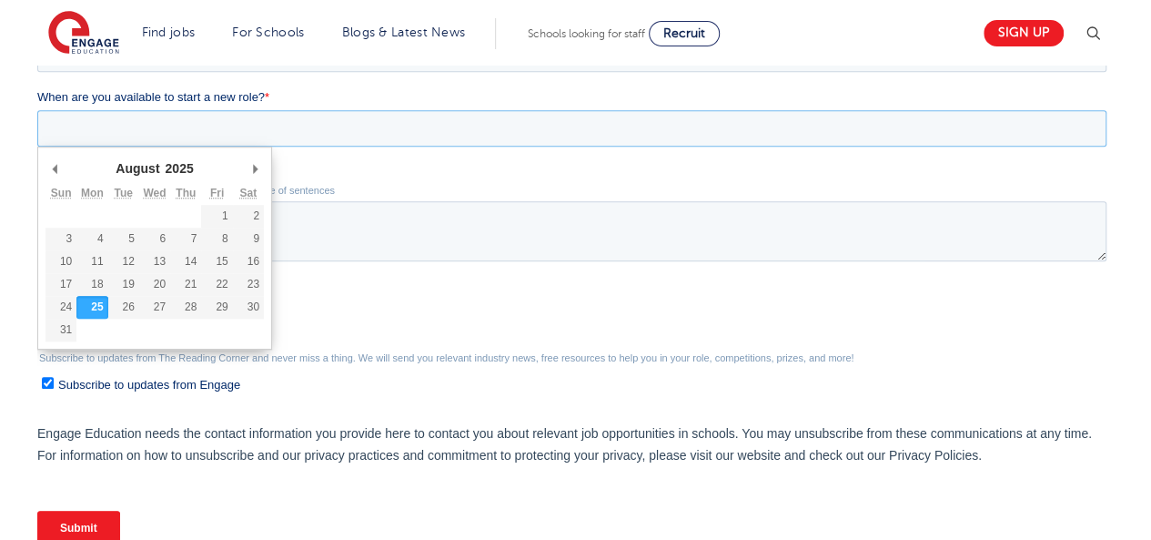
scroll to position [687, 0]
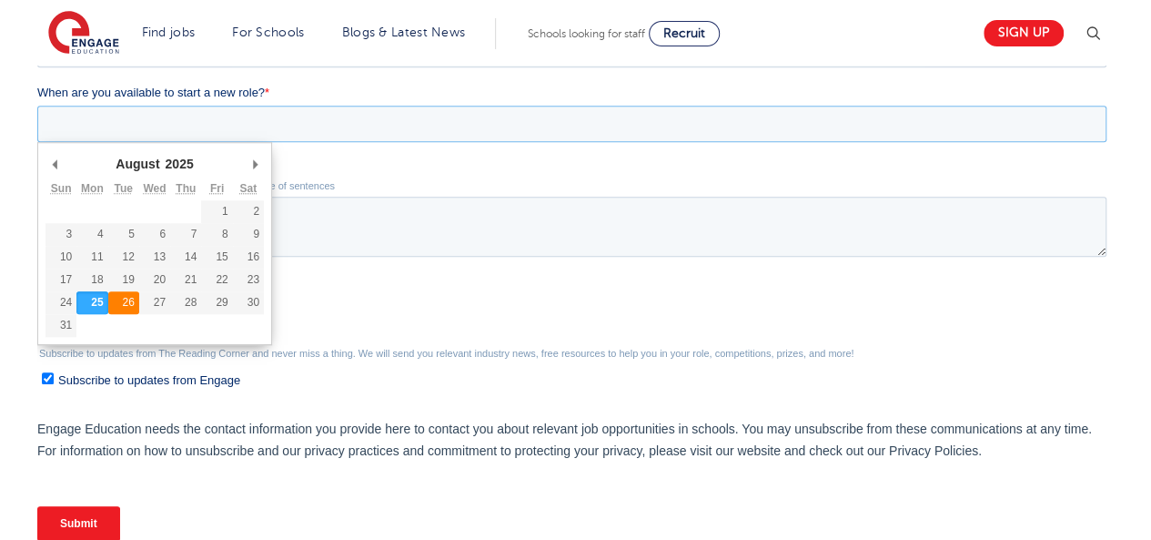
type div "2025-08-26"
type input "2025/08/26"
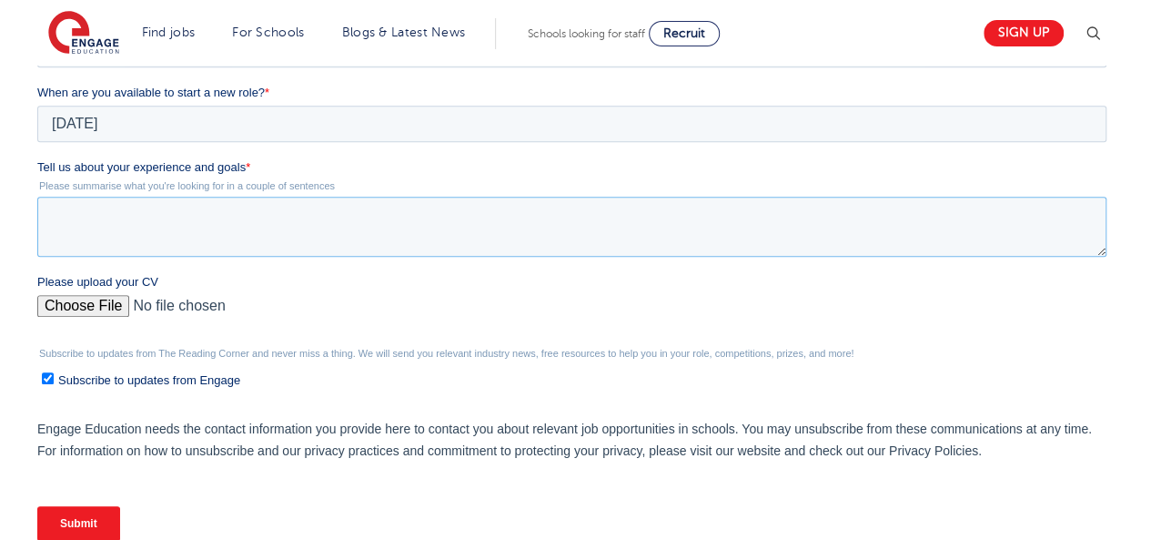
click at [106, 228] on textarea "Tell us about your experience and goals *" at bounding box center [571, 227] width 1069 height 60
paste textarea "I am a dedicated and adaptable educator with over 11 years of teaching experien…"
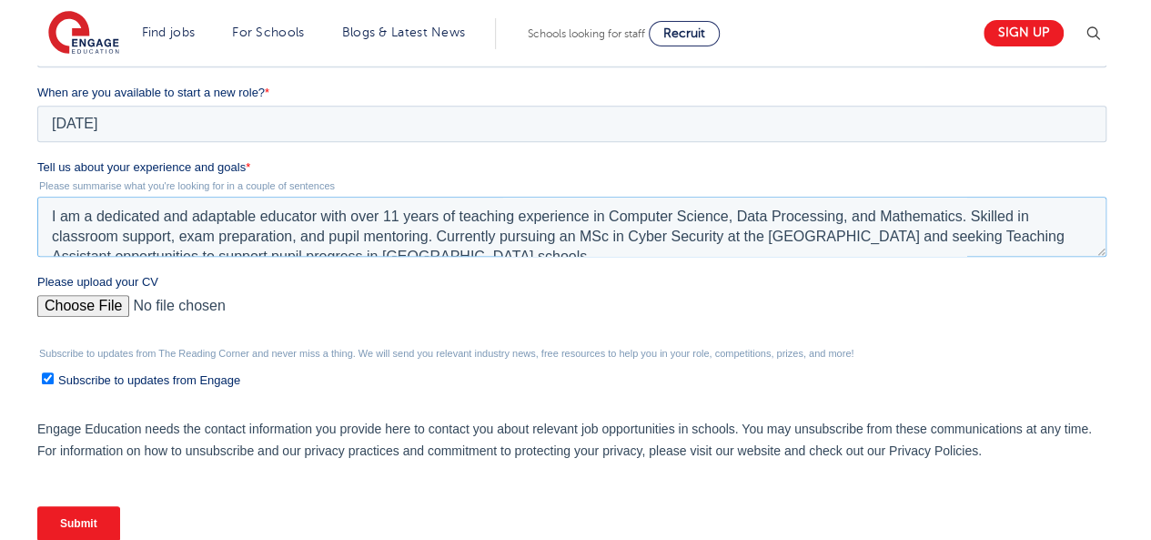
scroll to position [9, 0]
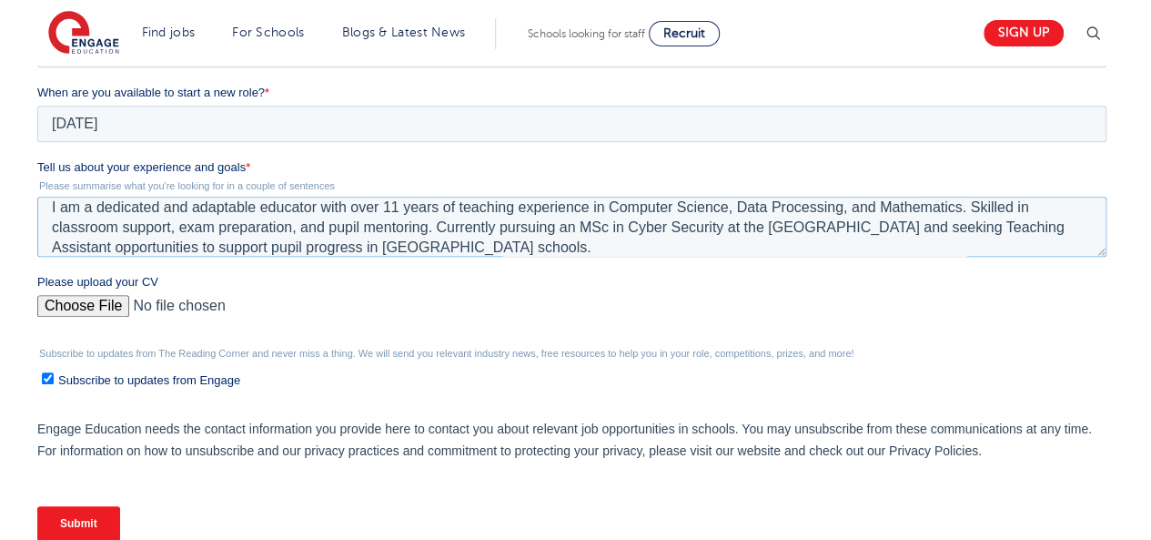
type textarea "I am a dedicated and adaptable educator with over 11 years of teaching experien…"
click at [80, 307] on input "Please upload your CV" at bounding box center [571, 313] width 1069 height 36
type input "C:\fakepath\Curriculum Vitae.pdf"
click at [102, 515] on input "Submit" at bounding box center [78, 523] width 83 height 35
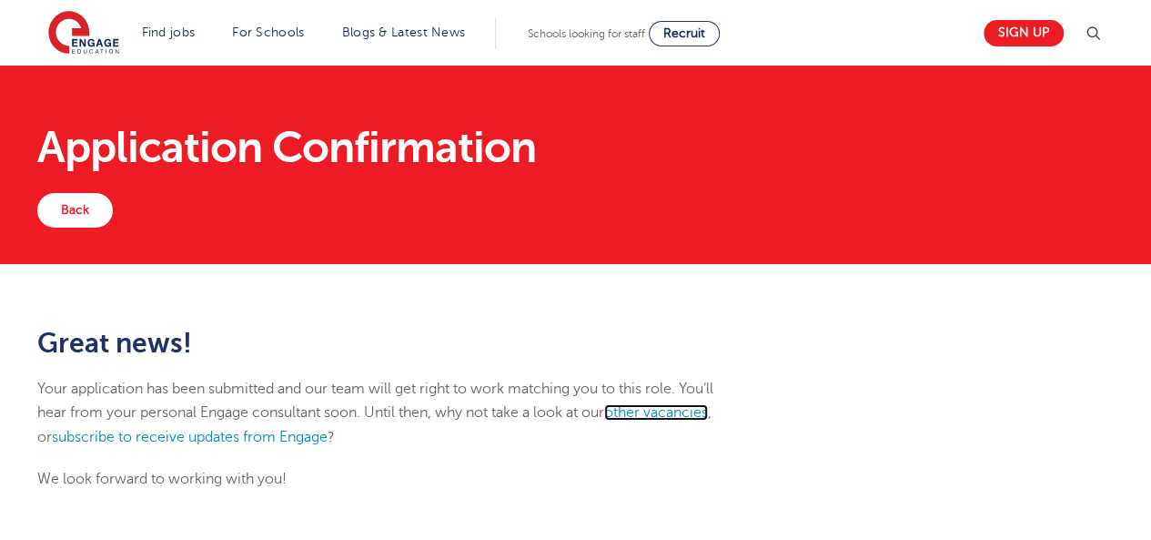
click at [655, 410] on link "other vacancies" at bounding box center [656, 412] width 104 height 16
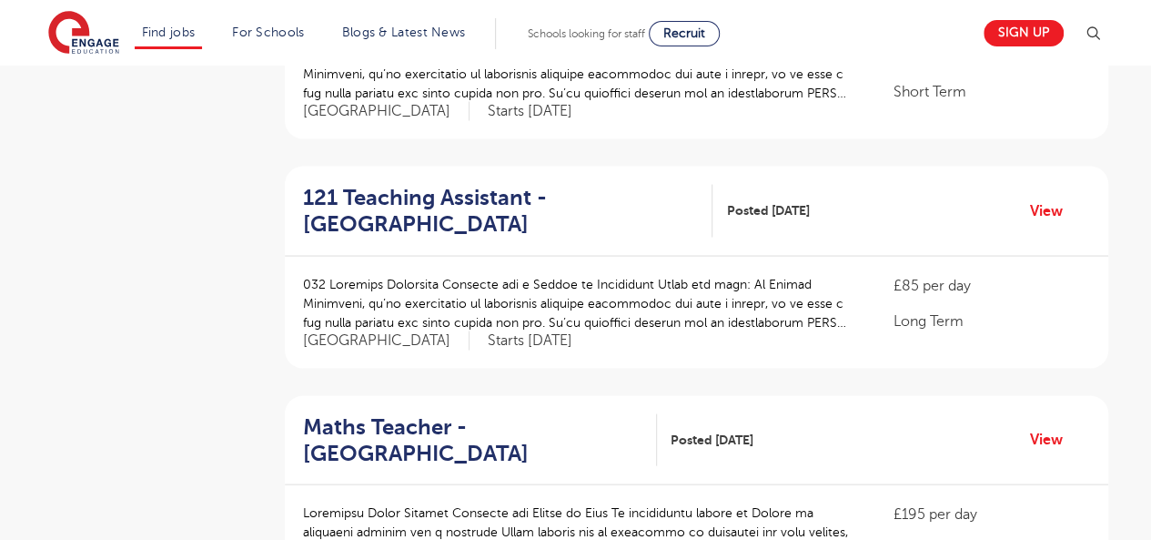
scroll to position [1709, 0]
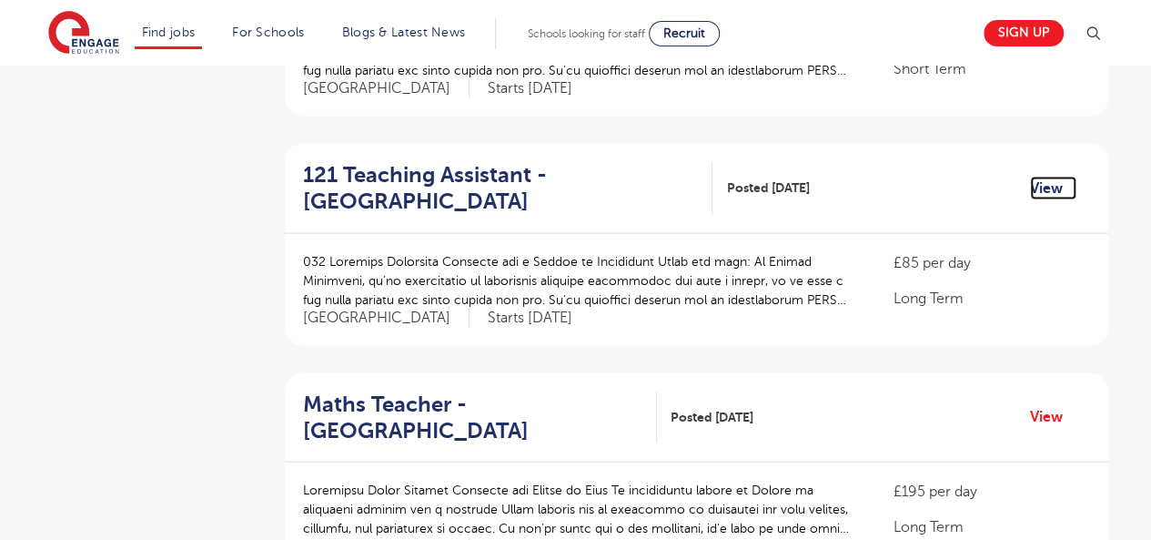
click at [1045, 176] on link "View" at bounding box center [1053, 188] width 46 height 24
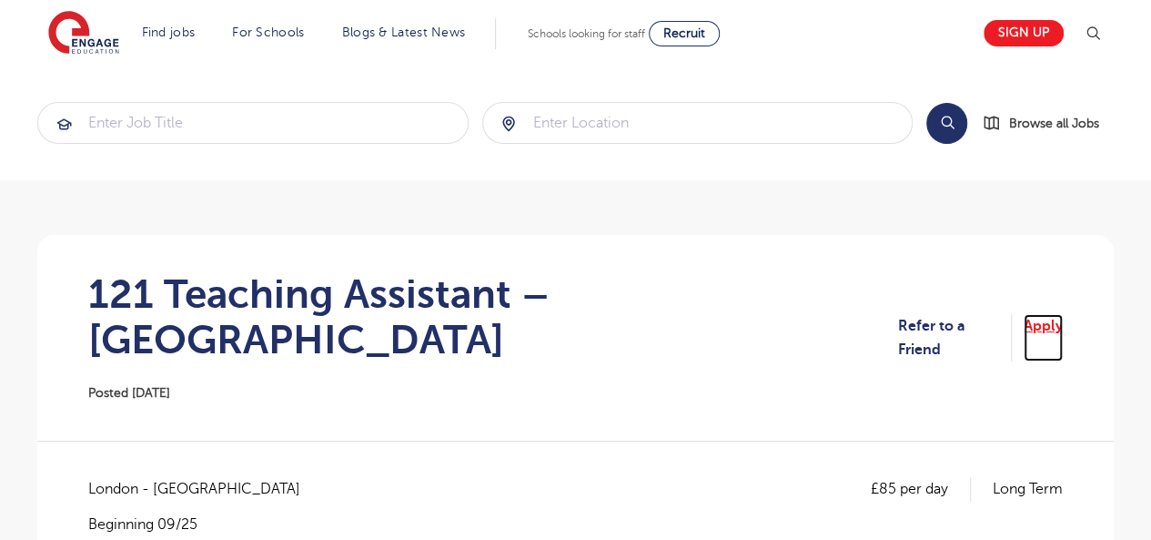
click at [1032, 315] on link "Apply" at bounding box center [1043, 338] width 39 height 48
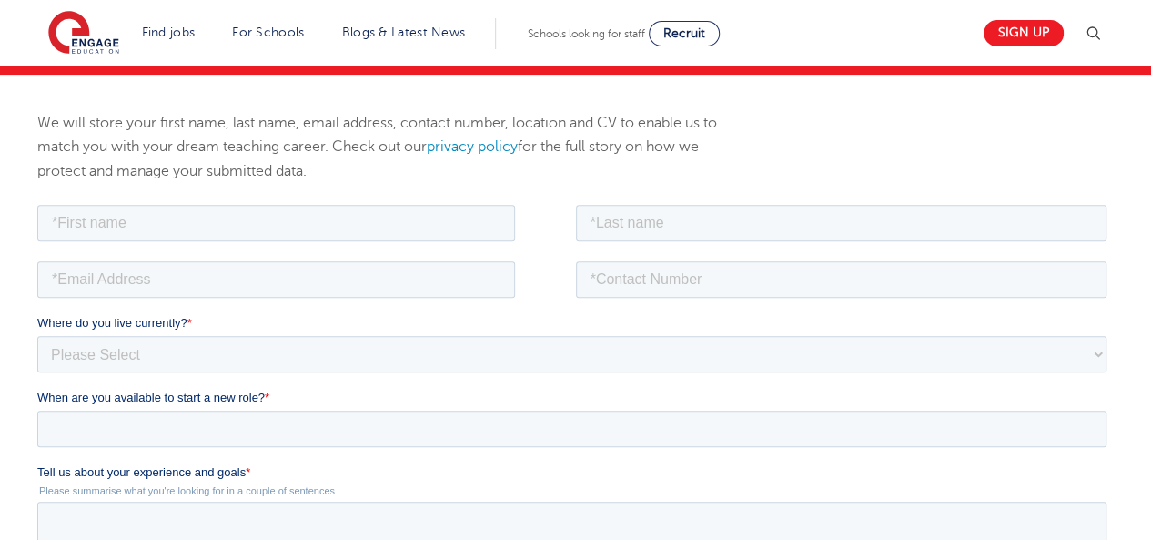
scroll to position [229, 0]
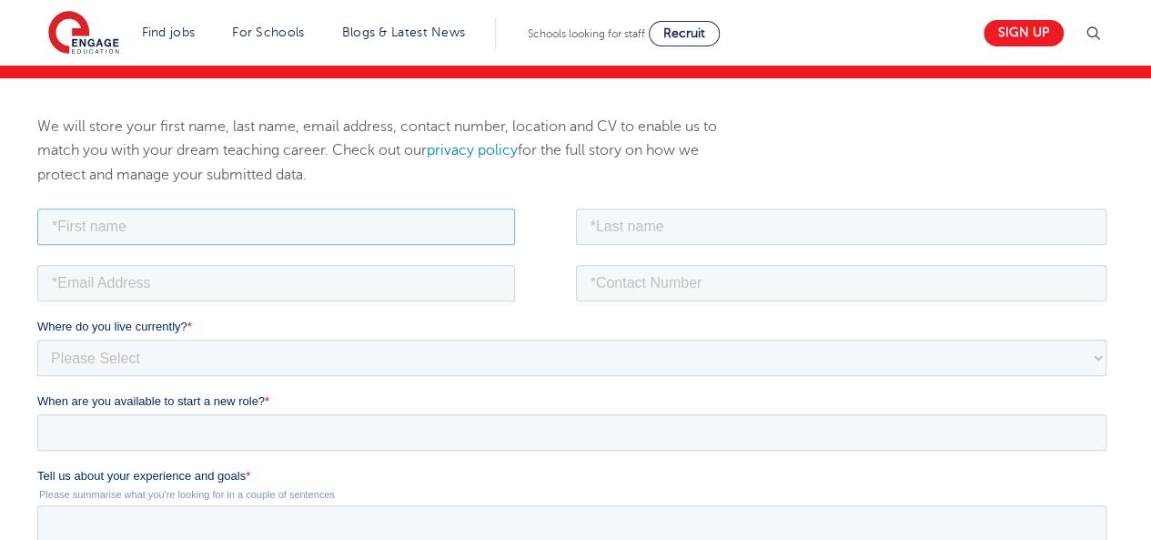
click at [277, 226] on input "text" at bounding box center [276, 226] width 478 height 36
type input "[PERSON_NAME]"
click at [713, 222] on input "text" at bounding box center [842, 226] width 532 height 36
type input "Ajayi"
click at [432, 288] on input "email" at bounding box center [276, 282] width 478 height 36
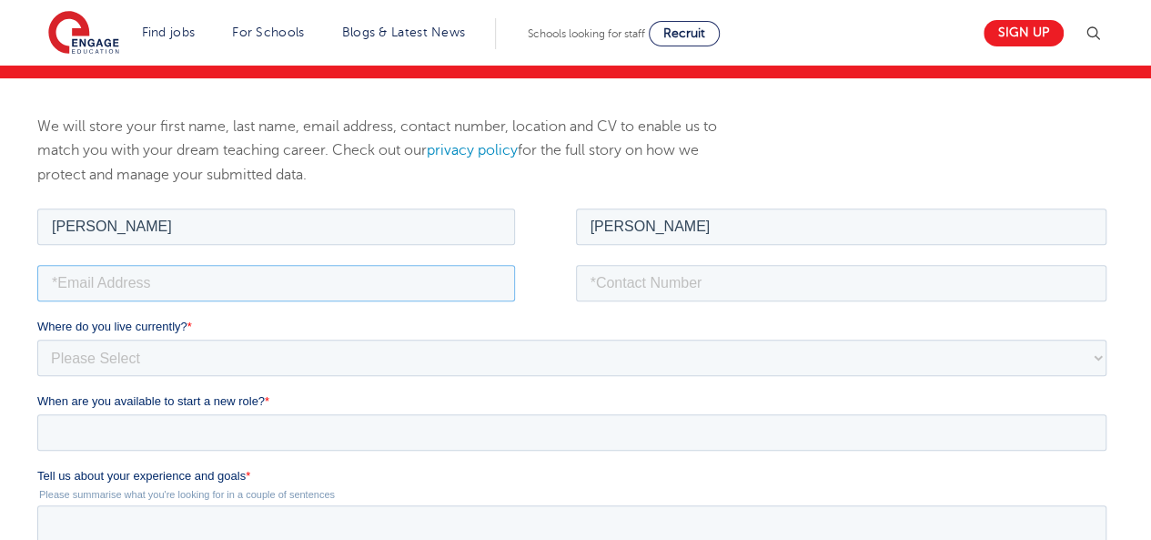
type input "oluwaseyimodel@gmail.com"
click at [638, 282] on input "tel" at bounding box center [842, 282] width 532 height 36
type input "+447404432657"
click at [384, 342] on select "Please Select [GEOGRAPHIC_DATA] [GEOGRAPHIC_DATA] [GEOGRAPHIC_DATA] [GEOGRAPHIC…" at bounding box center [571, 357] width 1069 height 36
select select "UK"
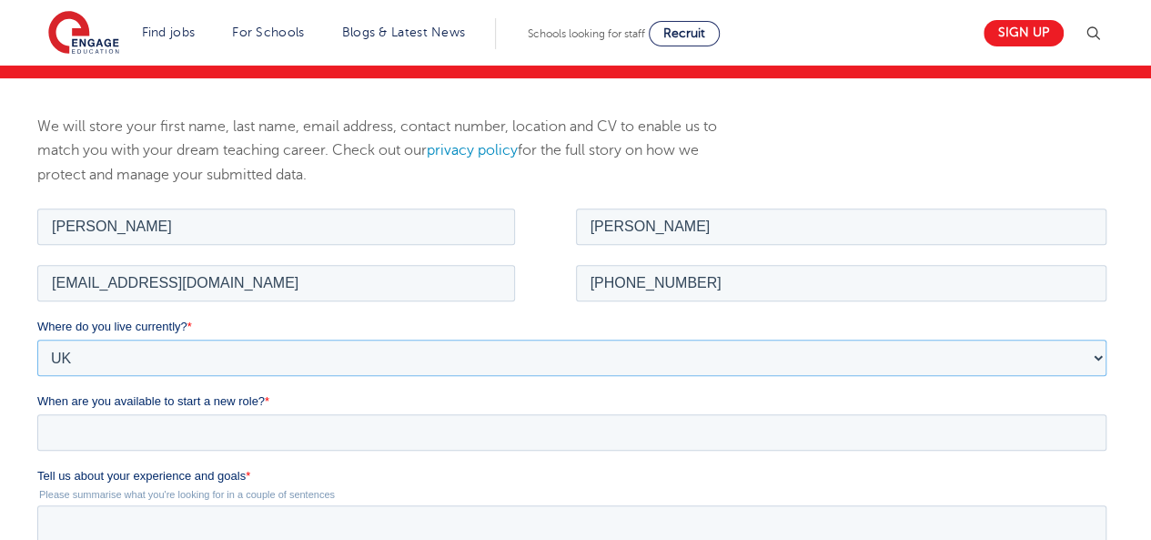
click at [37, 339] on select "Please Select [GEOGRAPHIC_DATA] [GEOGRAPHIC_DATA] [GEOGRAPHIC_DATA] [GEOGRAPHIC…" at bounding box center [571, 357] width 1069 height 36
click at [124, 430] on select "Please Select Overseas [GEOGRAPHIC_DATA] [GEOGRAPHIC_DATA] [GEOGRAPHIC_DATA] [G…" at bounding box center [571, 431] width 1069 height 36
select select "[GEOGRAPHIC_DATA]"
click at [37, 413] on select "Please Select Overseas Barnsley Bedfordshire Berkshire Bournemouth Bracknell Fo…" at bounding box center [571, 431] width 1069 height 36
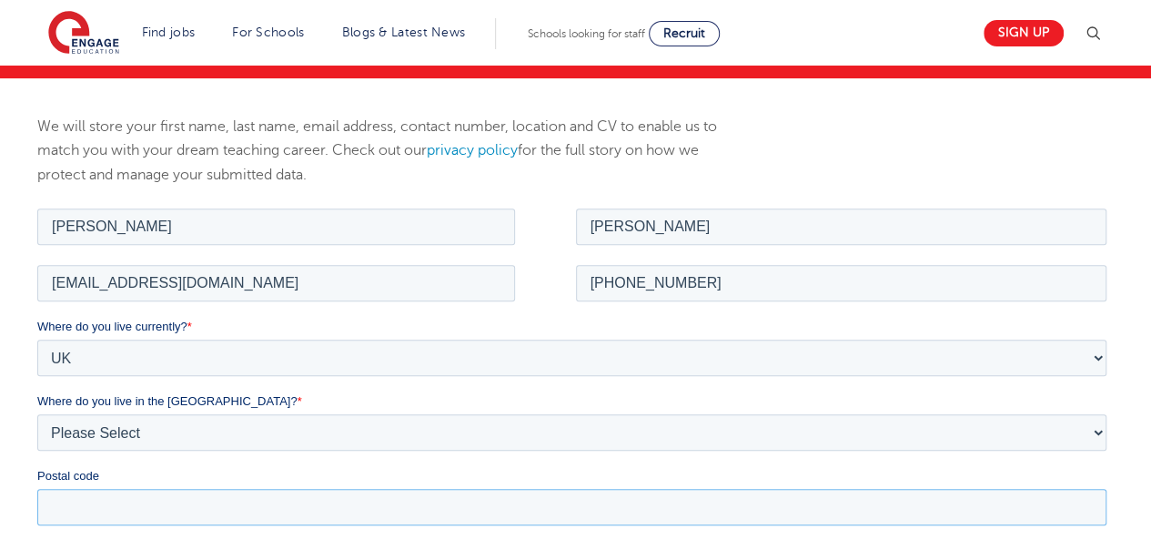
click at [102, 497] on input "Postal code" at bounding box center [571, 506] width 1069 height 36
type input "SW15 4AS"
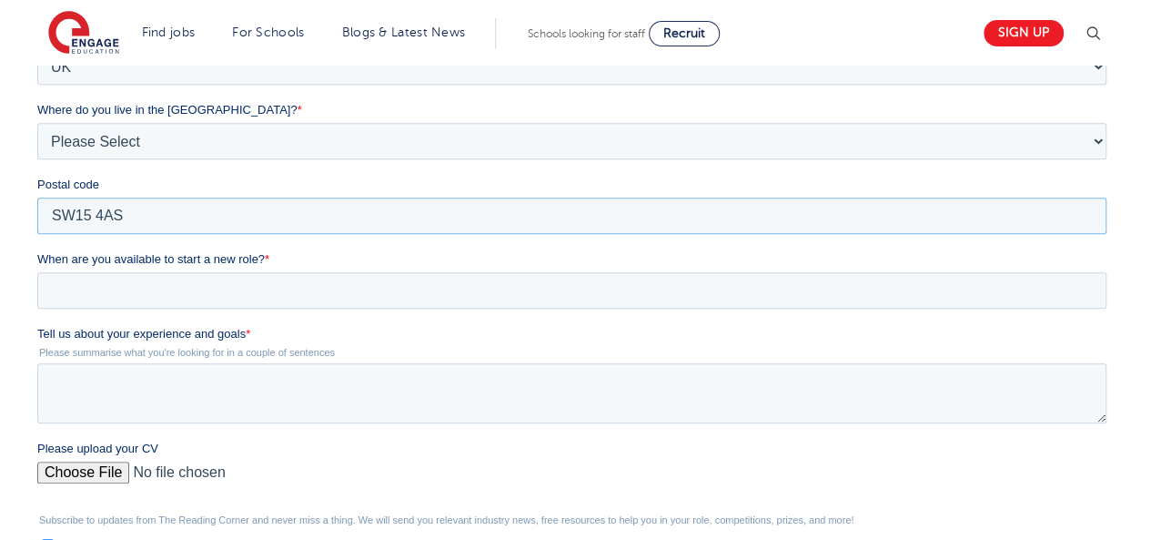
scroll to position [575, 0]
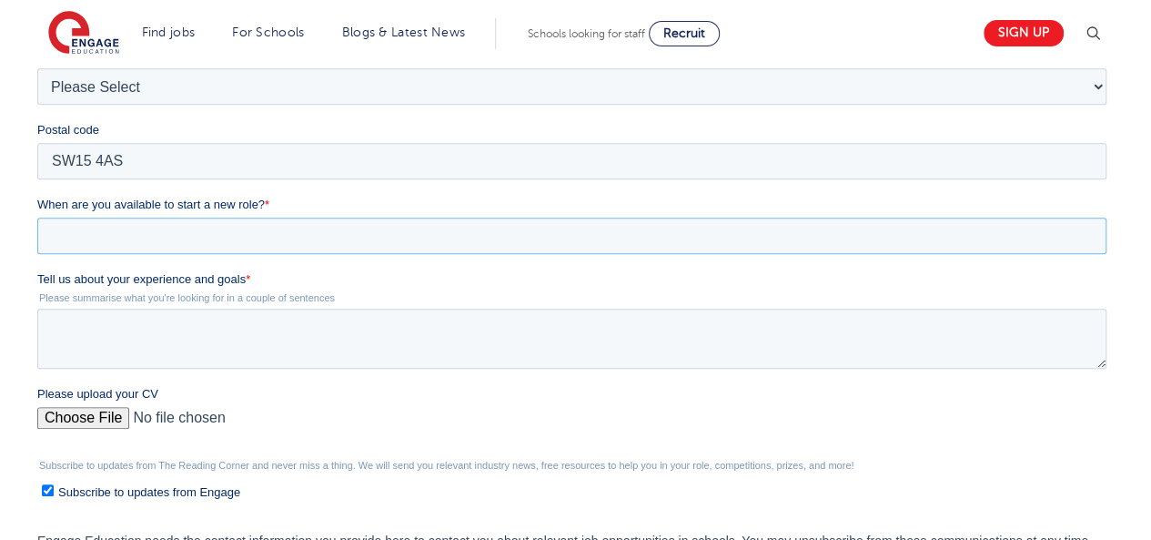
click at [186, 240] on input "When are you available to start a new role? *" at bounding box center [571, 236] width 1069 height 36
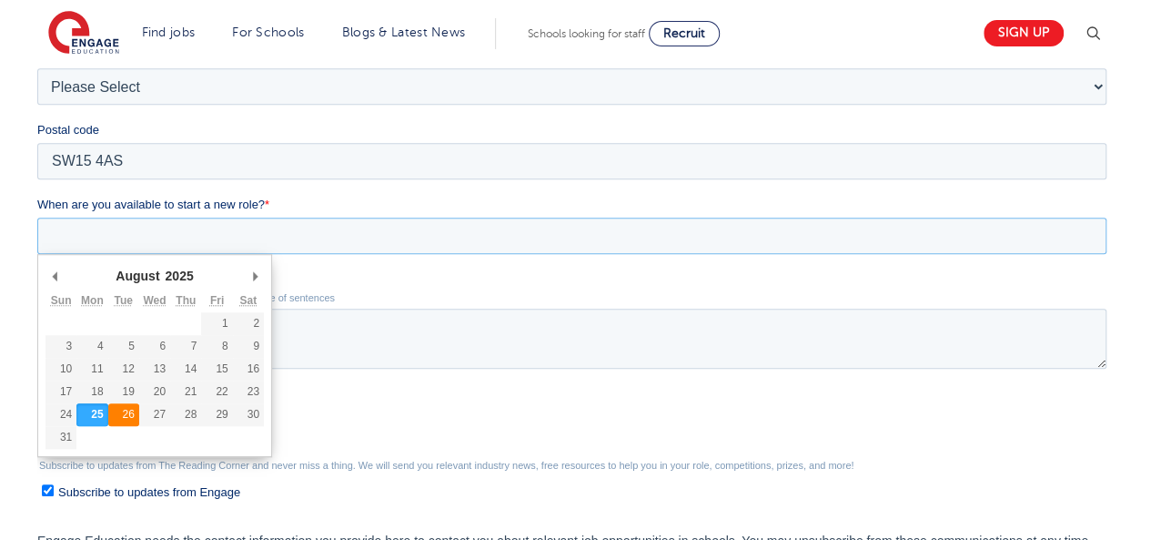
type div "2025-08-26"
type input "2025/08/26"
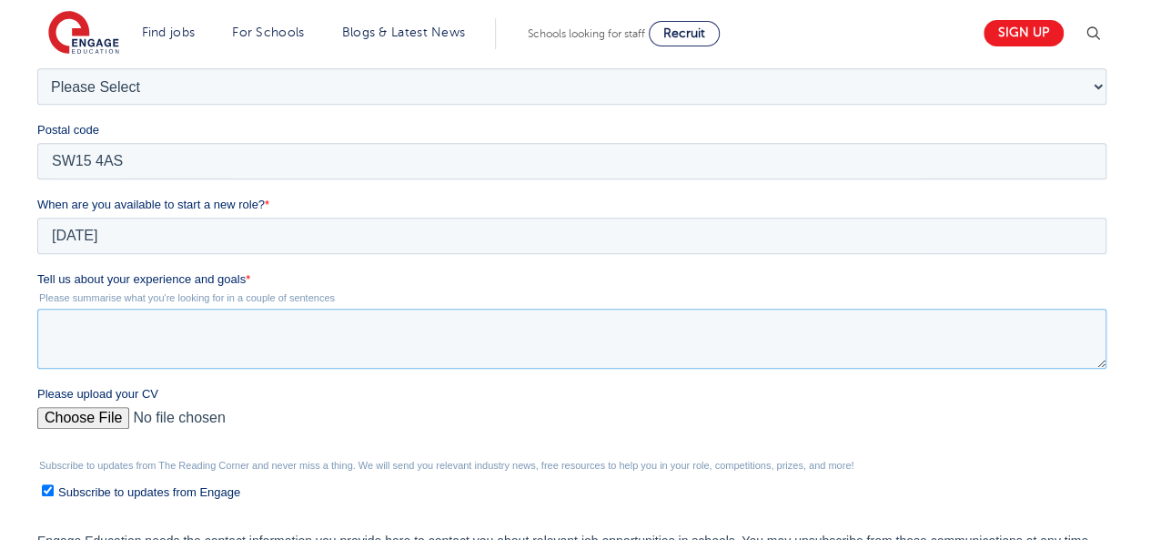
click at [66, 341] on textarea "Tell us about your experience and goals *" at bounding box center [571, 339] width 1069 height 60
paste textarea "I am a dedicated and adaptable educator with over 11 years of teaching experien…"
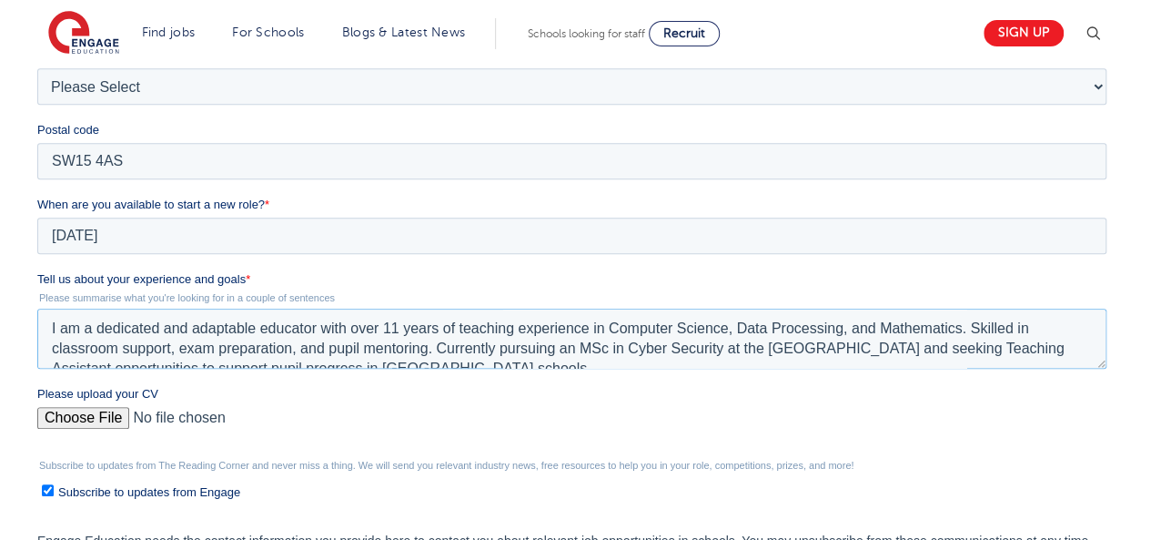
scroll to position [9, 0]
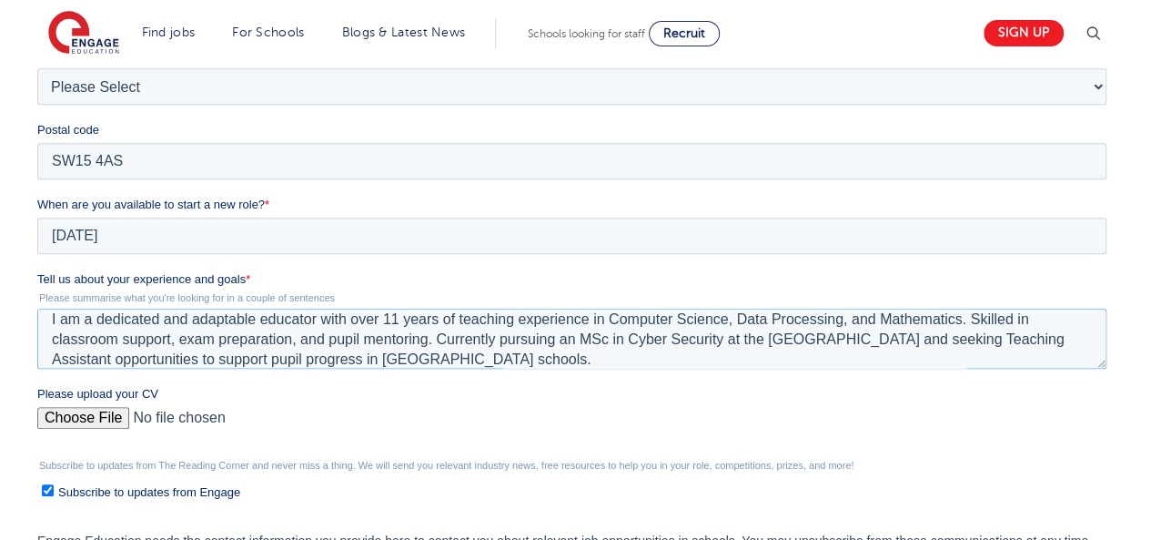
type textarea "I am a dedicated and adaptable educator with over 11 years of teaching experien…"
click at [58, 414] on input "Please upload your CV" at bounding box center [571, 425] width 1069 height 36
type input "C:\fakepath\Curriculum Vitae.pdf"
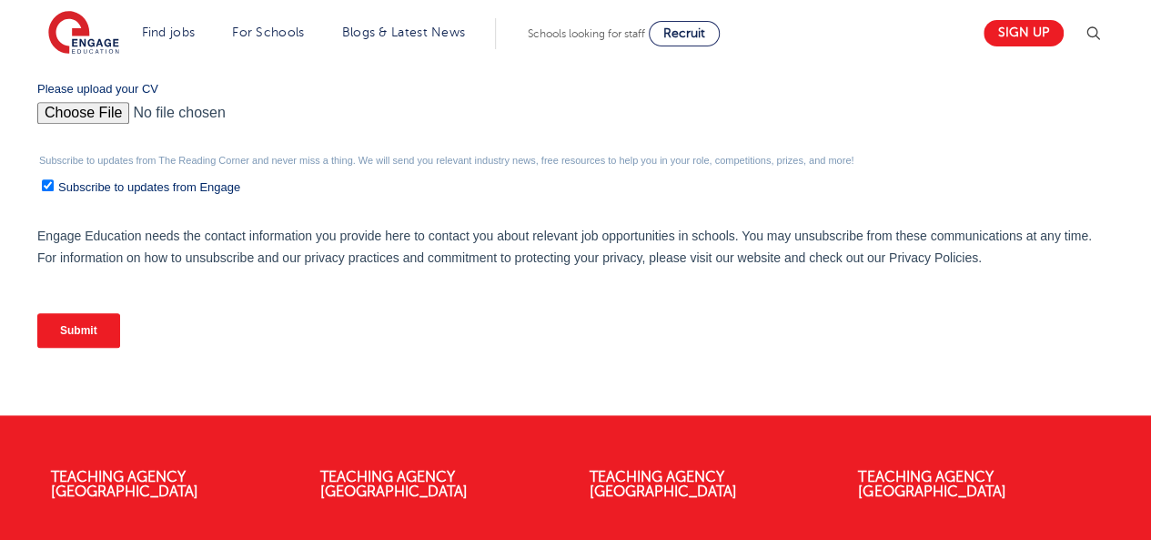
scroll to position [892, 0]
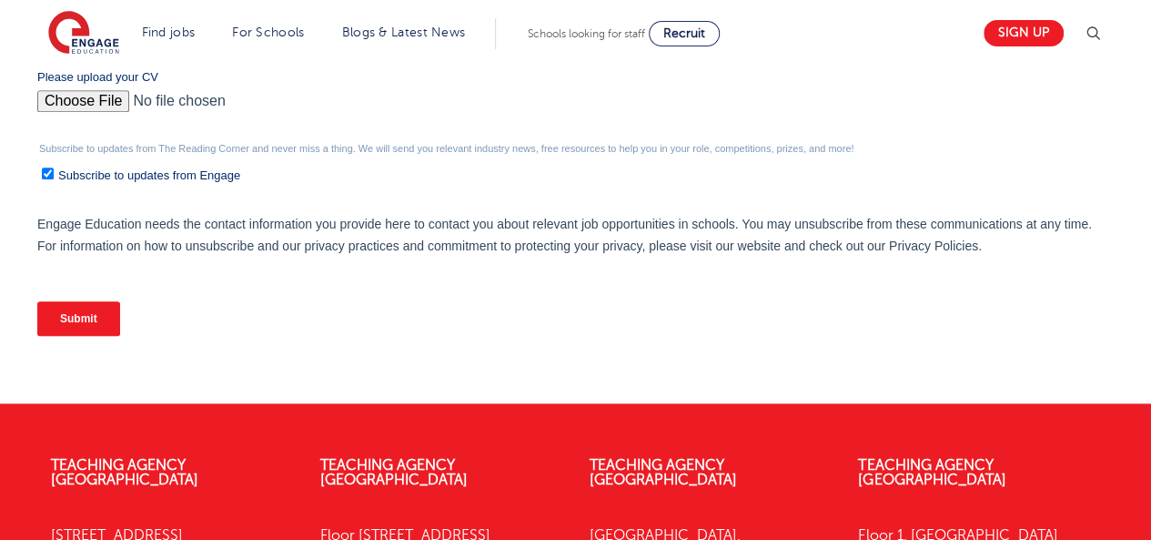
click at [104, 318] on input "Submit" at bounding box center [78, 318] width 83 height 35
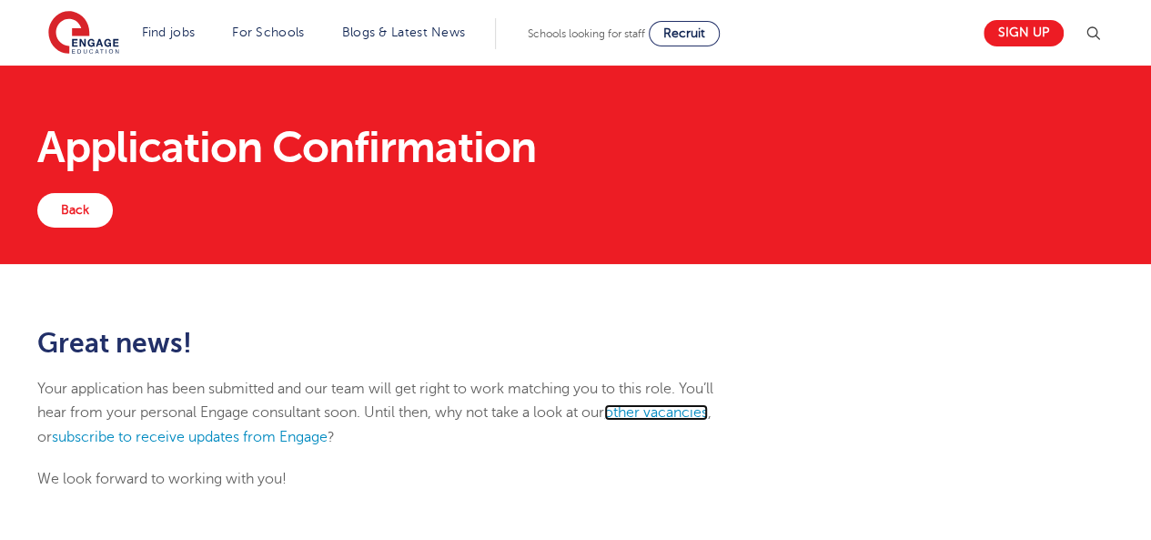
click at [664, 411] on link "other vacancies" at bounding box center [656, 412] width 104 height 16
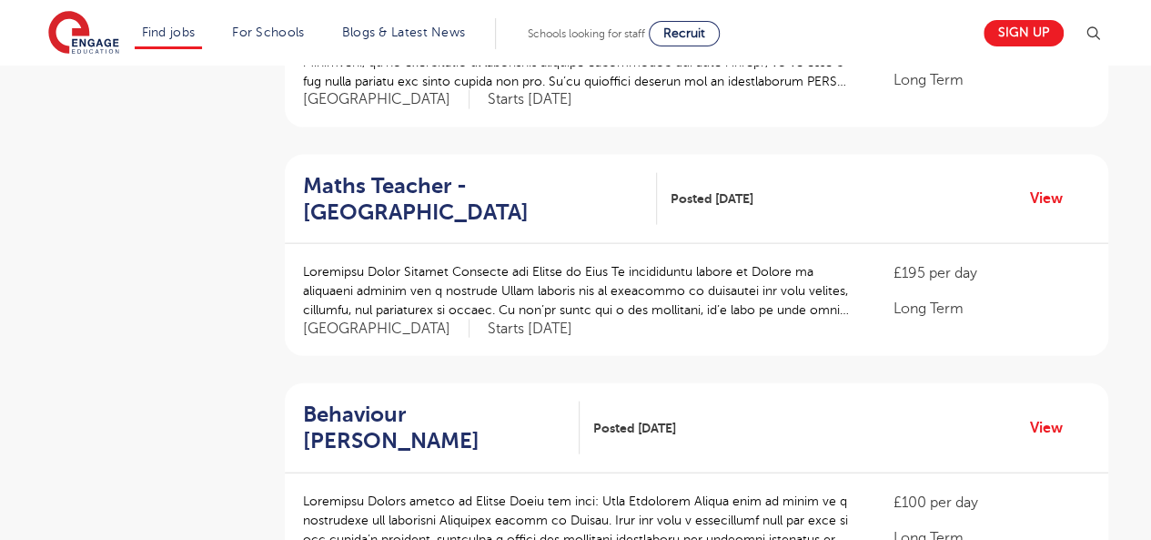
scroll to position [1923, 0]
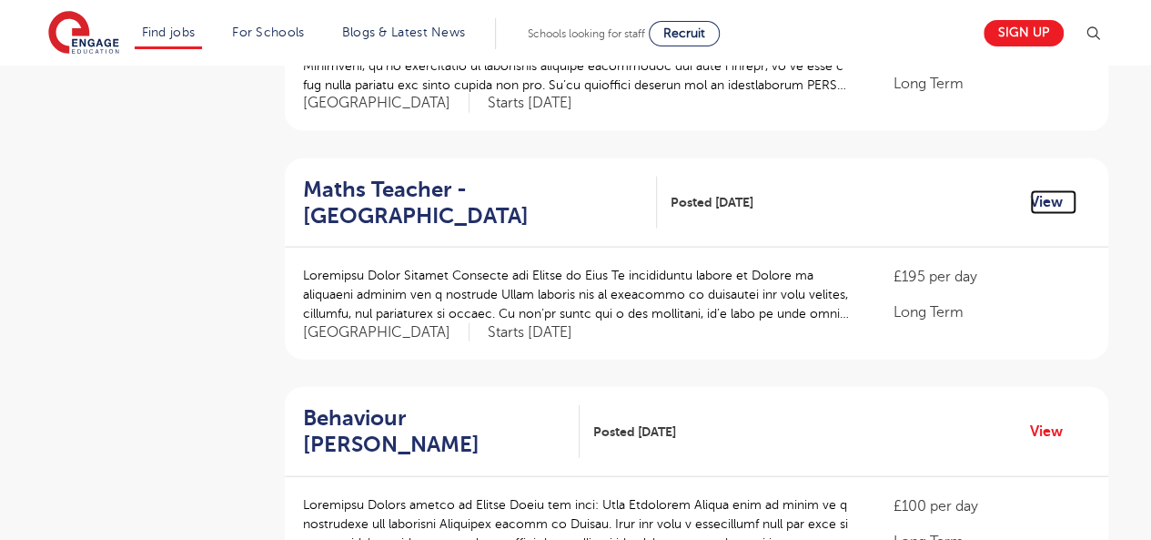
click at [1038, 190] on link "View" at bounding box center [1053, 202] width 46 height 24
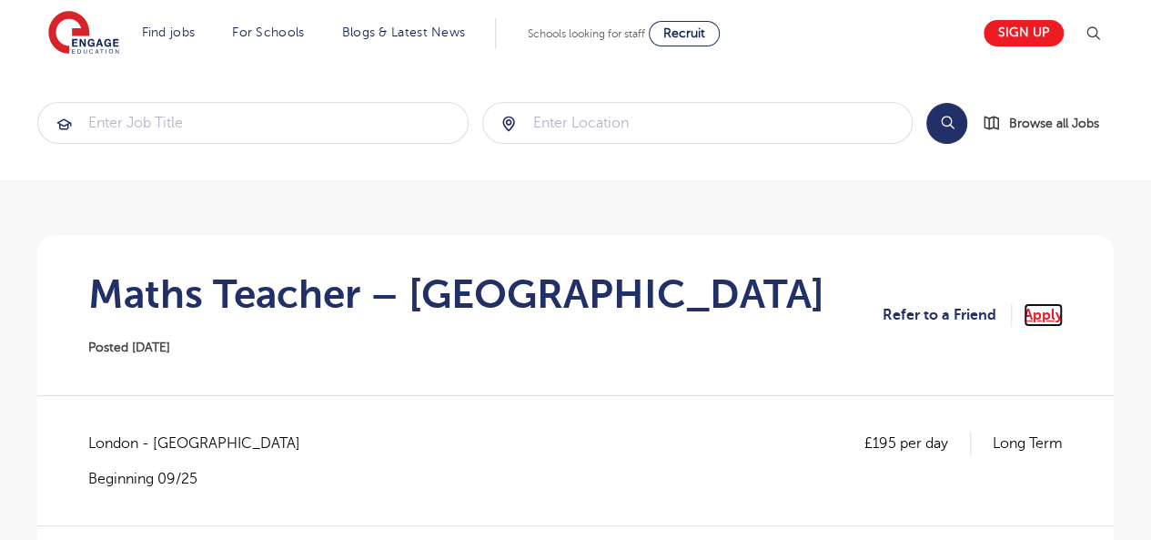
click at [1041, 309] on link "Apply" at bounding box center [1043, 315] width 39 height 24
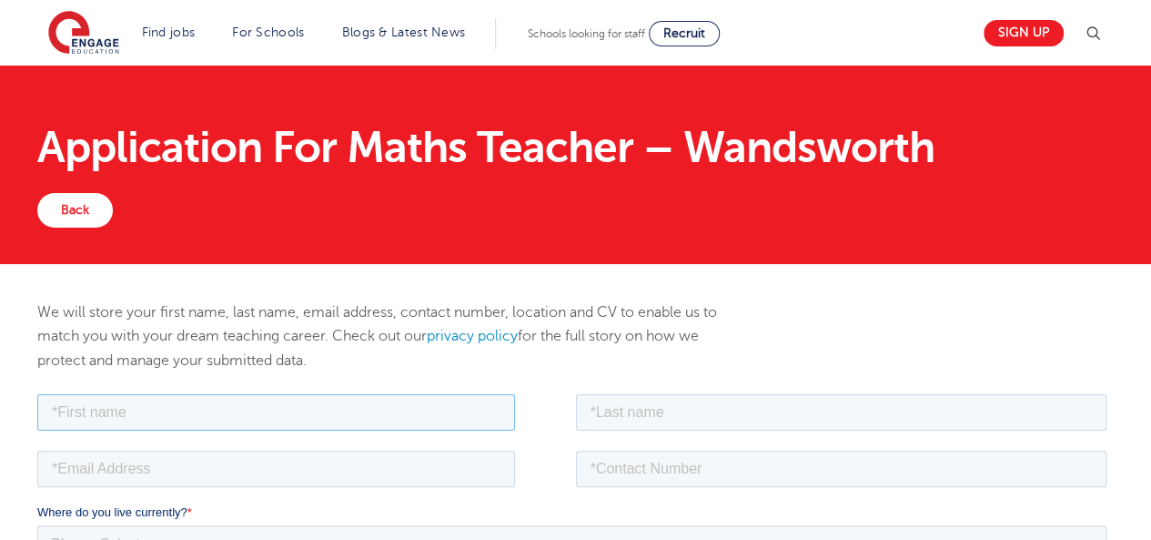
click at [147, 414] on input "text" at bounding box center [276, 411] width 478 height 36
type input "[PERSON_NAME]"
click at [699, 408] on input "text" at bounding box center [842, 411] width 532 height 36
type input "Ajayi"
click at [299, 470] on input "email" at bounding box center [276, 468] width 478 height 36
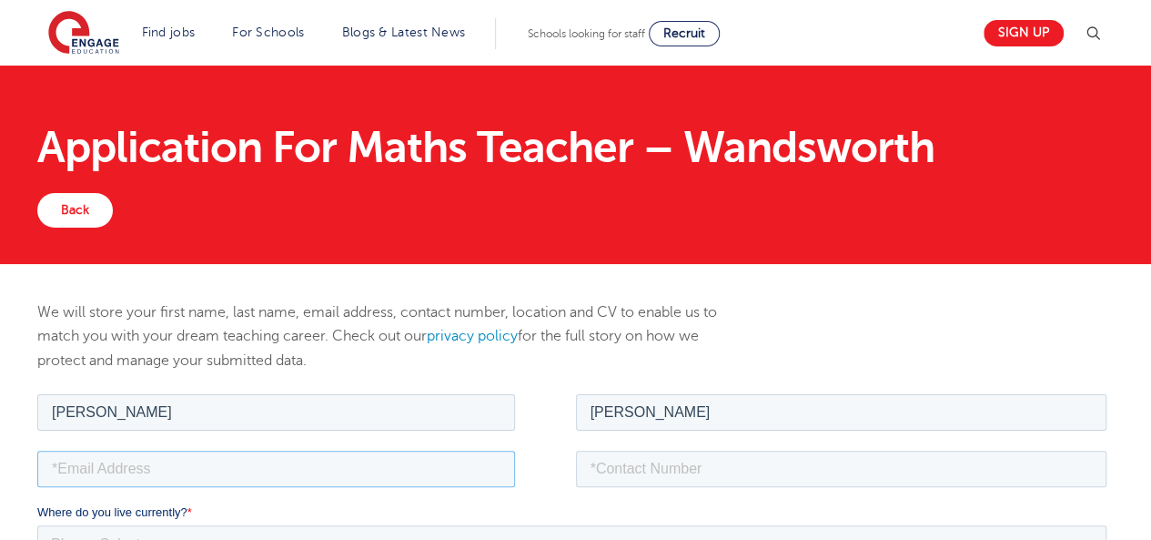
type input "oluwaseyimodel@gmail.com"
click at [737, 475] on input "tel" at bounding box center [842, 468] width 532 height 36
type input "+447404432657"
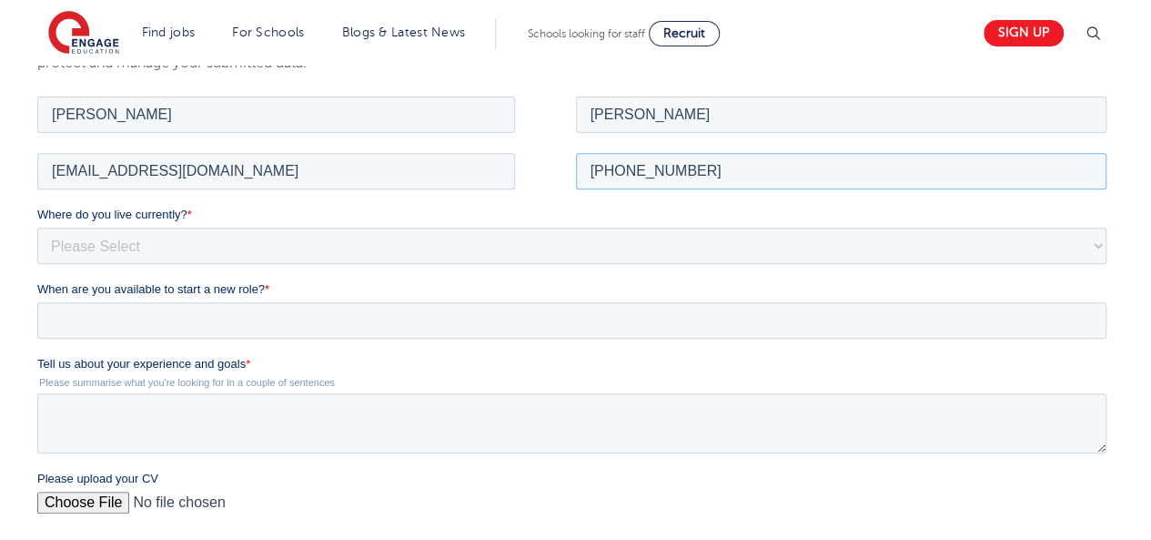
scroll to position [301, 0]
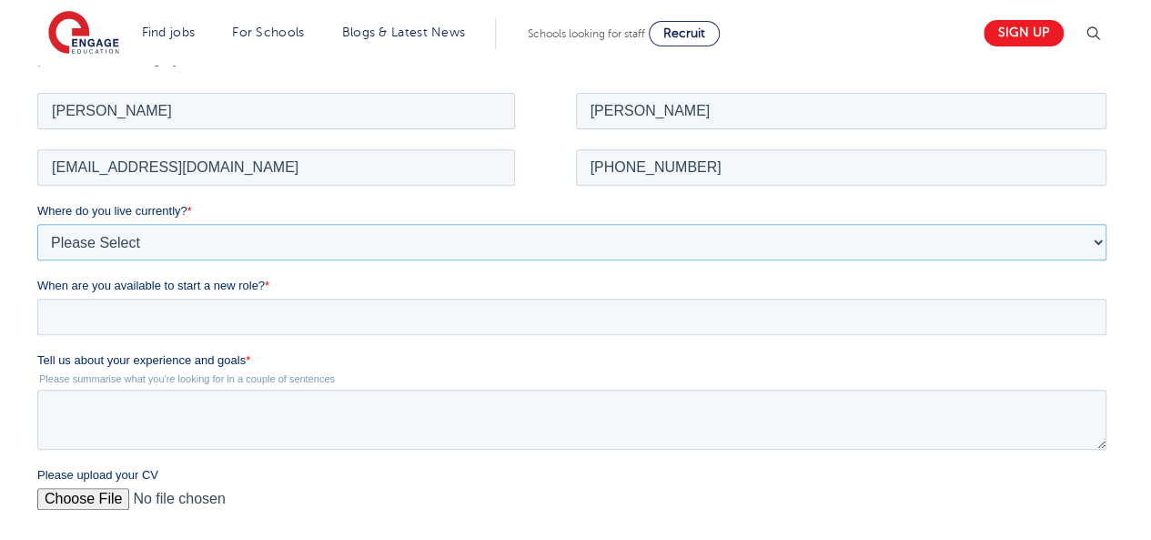
click at [285, 239] on select "Please Select UK Canada Ireland Australia New Zealand Europe USA South Africa J…" at bounding box center [571, 241] width 1069 height 36
select select "UK"
click at [37, 223] on select "Please Select UK Canada Ireland Australia New Zealand Europe USA South Africa J…" at bounding box center [571, 241] width 1069 height 36
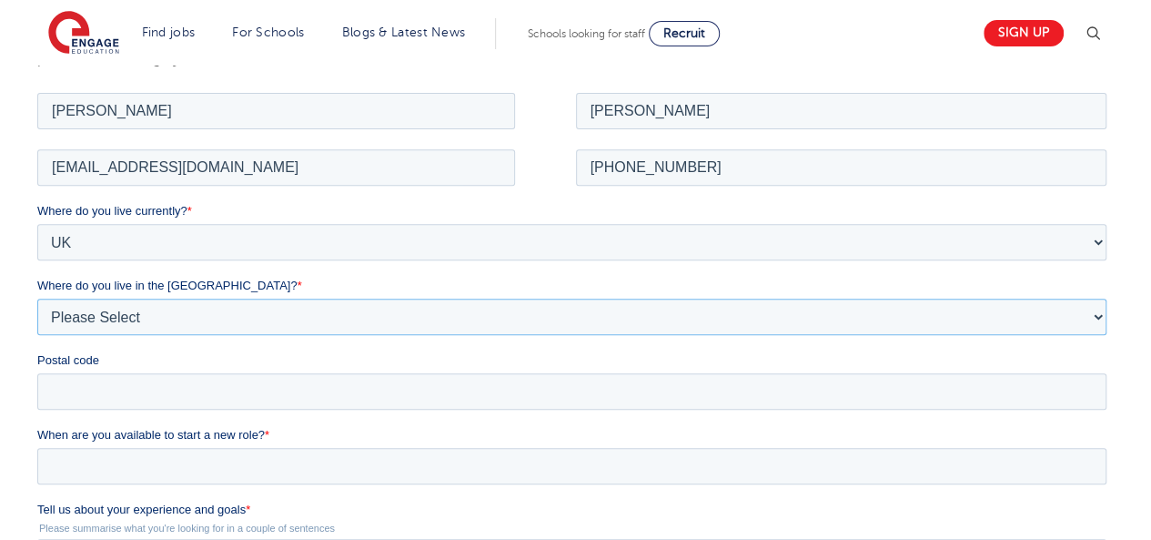
click at [127, 319] on select "Please Select Overseas Barnsley Bedfordshire Berkshire Bournemouth Bracknell Fo…" at bounding box center [571, 316] width 1069 height 36
select select "London"
click at [37, 298] on select "Please Select Overseas Barnsley Bedfordshire Berkshire Bournemouth Bracknell Fo…" at bounding box center [571, 316] width 1069 height 36
click at [93, 383] on input "Postal code" at bounding box center [571, 390] width 1069 height 36
type input "SW15 4AS"
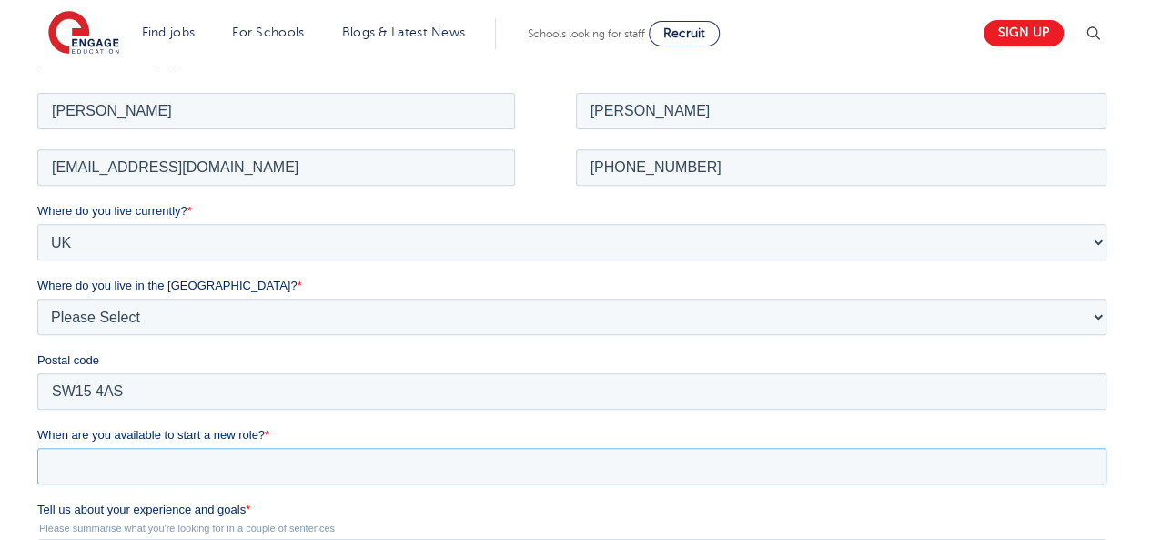
click at [147, 465] on input "When are you available to start a new role? *" at bounding box center [571, 465] width 1069 height 36
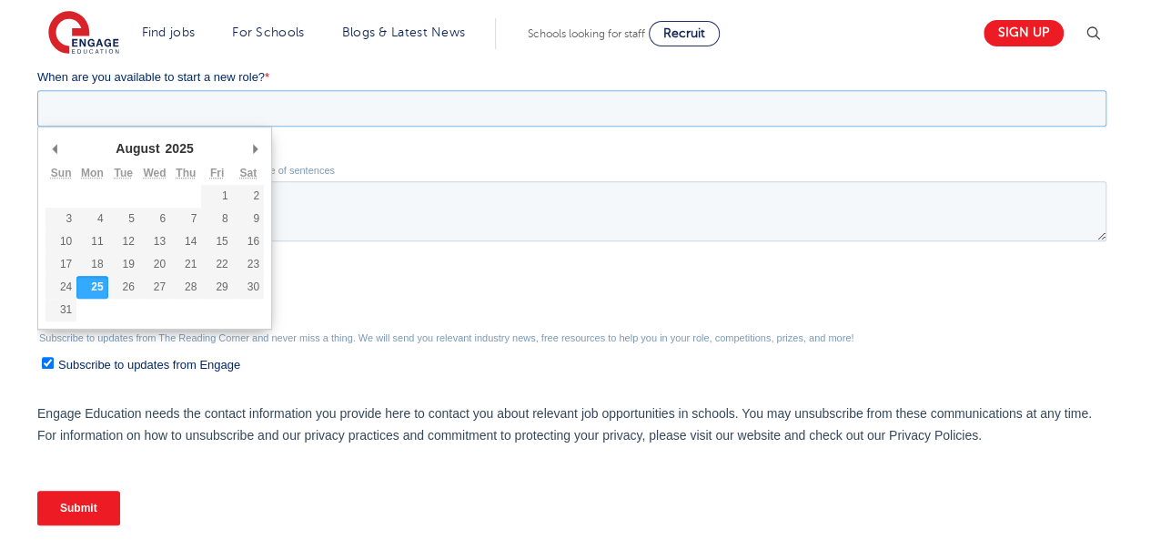
scroll to position [719, 0]
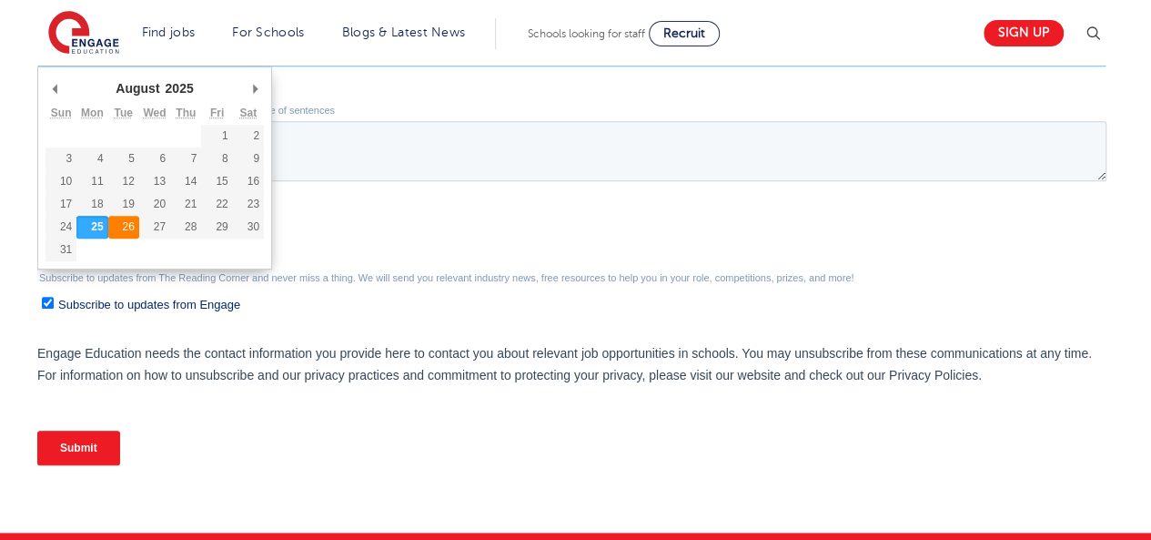
type div "2025-08-26"
type input "2025/08/26"
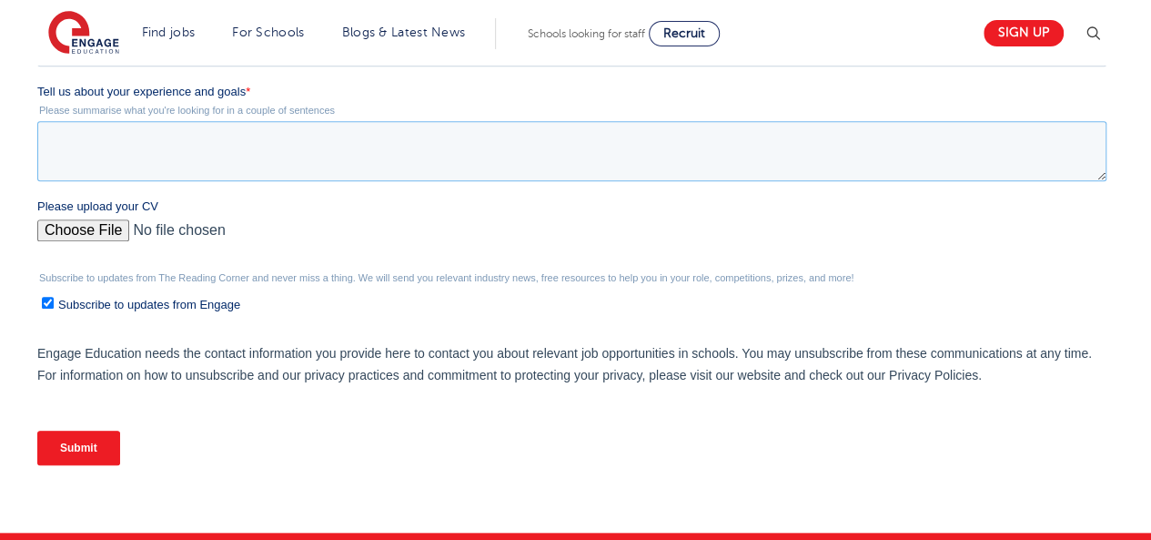
click at [124, 143] on textarea "Tell us about your experience and goals *" at bounding box center [571, 151] width 1069 height 60
paste textarea "I am a dedicated and adaptable educator with over 11 years of teaching experien…"
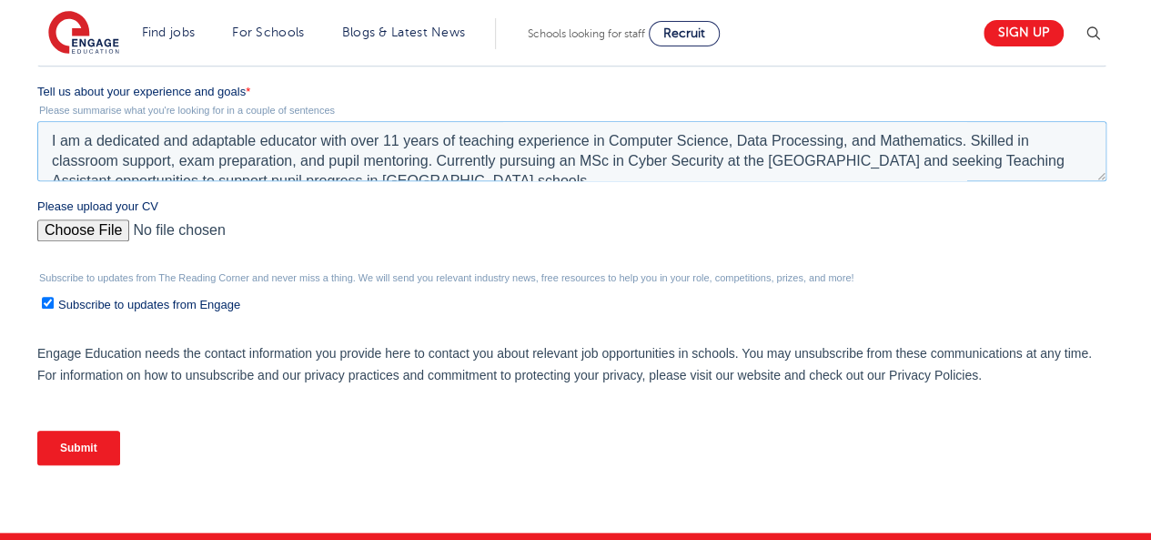
scroll to position [9, 0]
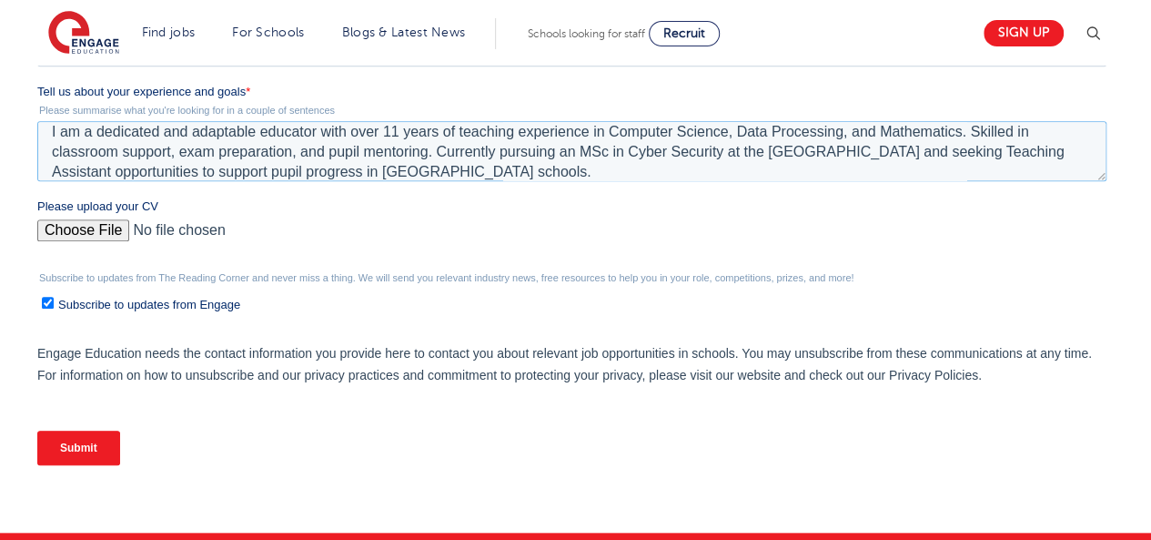
type textarea "I am a dedicated and adaptable educator with over 11 years of teaching experien…"
click at [64, 228] on input "Please upload your CV" at bounding box center [571, 237] width 1069 height 36
type input "C:\fakepath\Curriculum Vitae.pdf"
click at [94, 443] on input "Submit" at bounding box center [78, 448] width 83 height 35
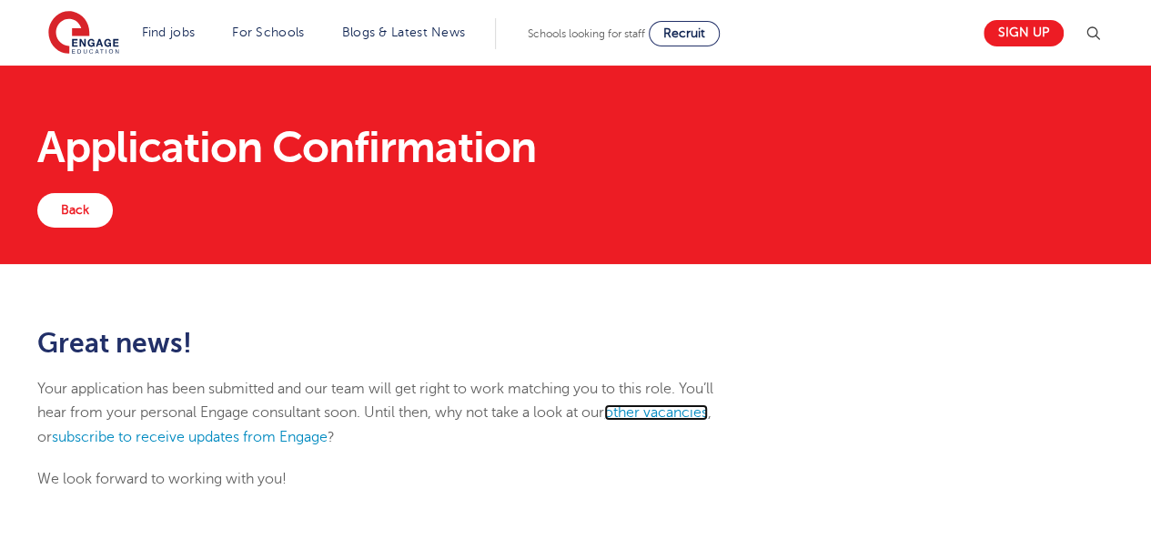
click at [644, 410] on link "other vacancies" at bounding box center [656, 412] width 104 height 16
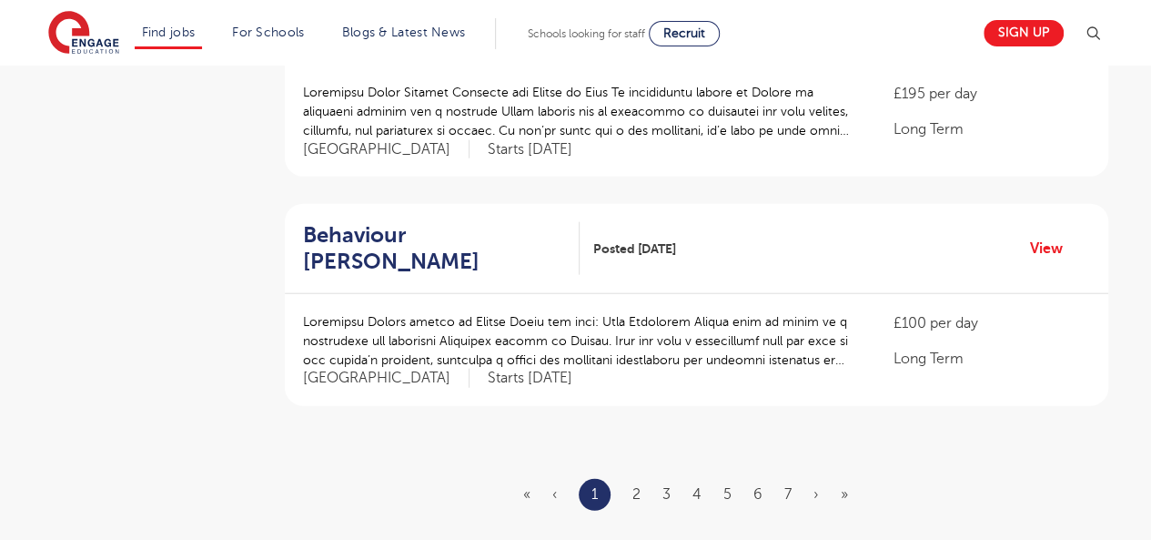
scroll to position [2114, 0]
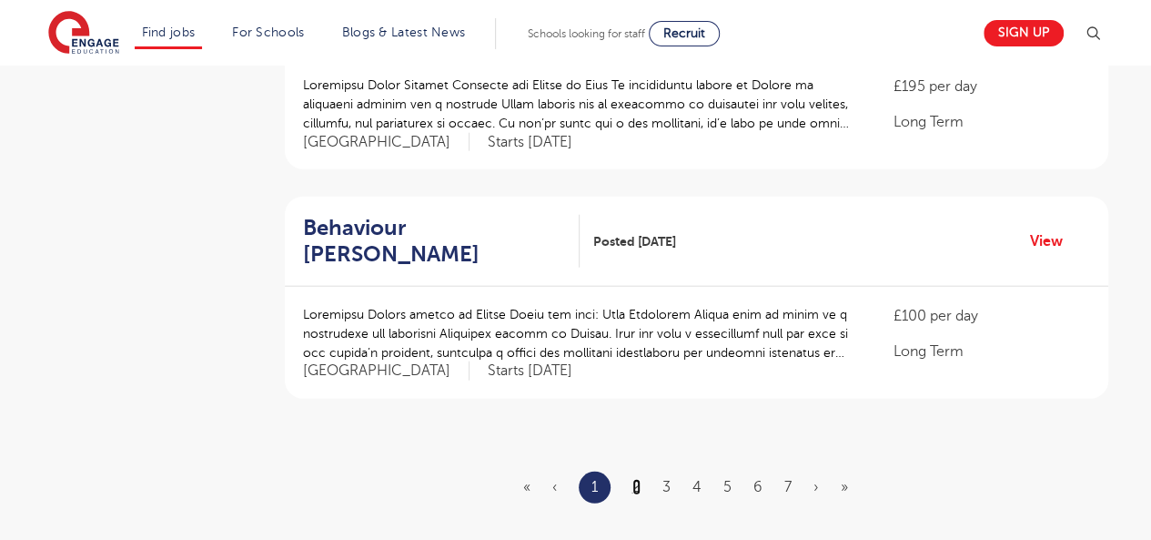
click at [637, 479] on link "2" at bounding box center [637, 487] width 8 height 16
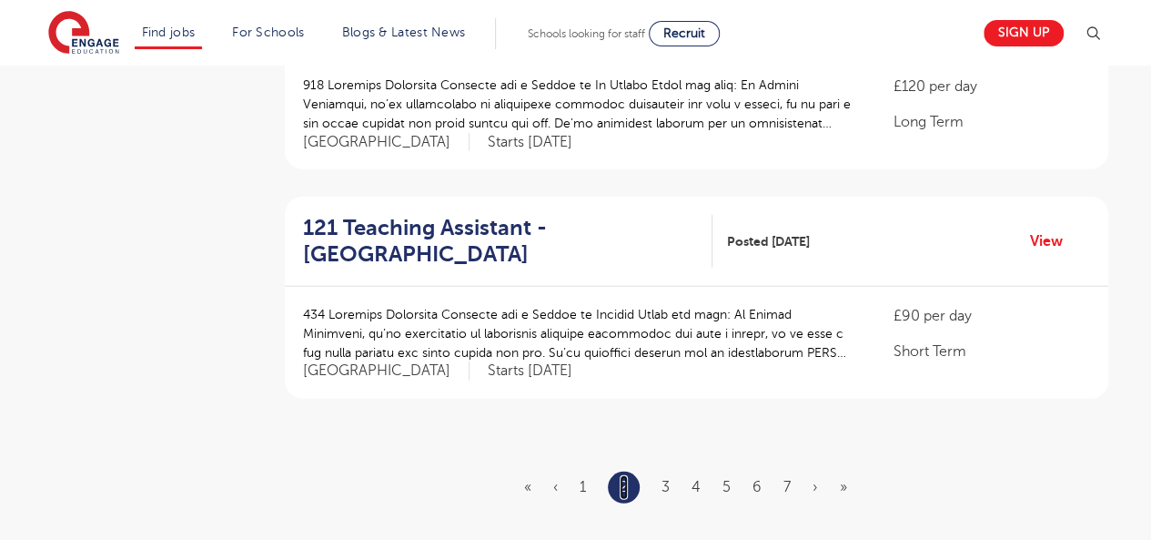
scroll to position [0, 0]
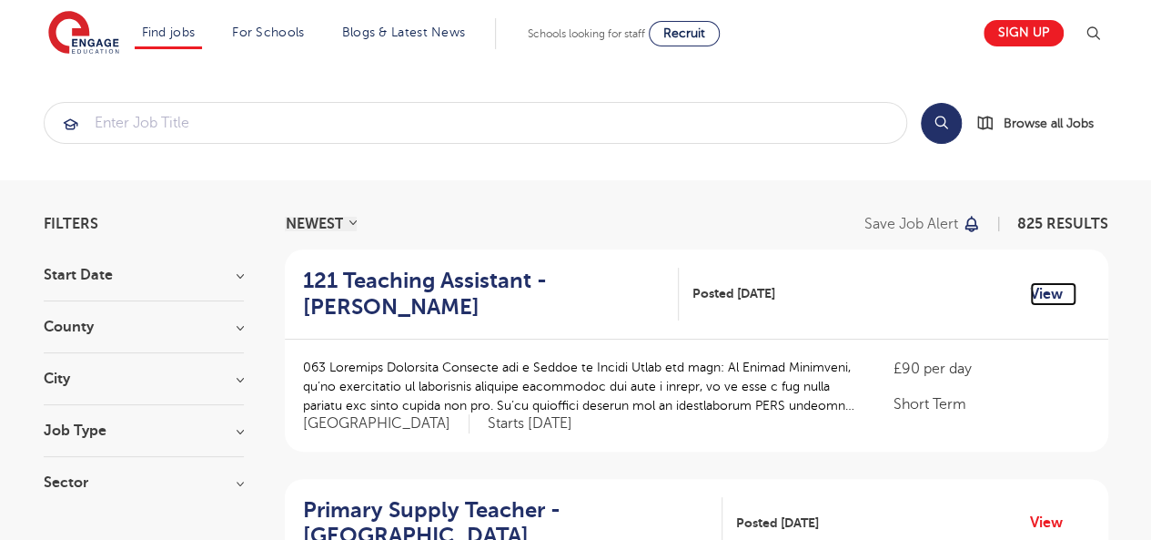
click at [1047, 292] on link "View" at bounding box center [1053, 294] width 46 height 24
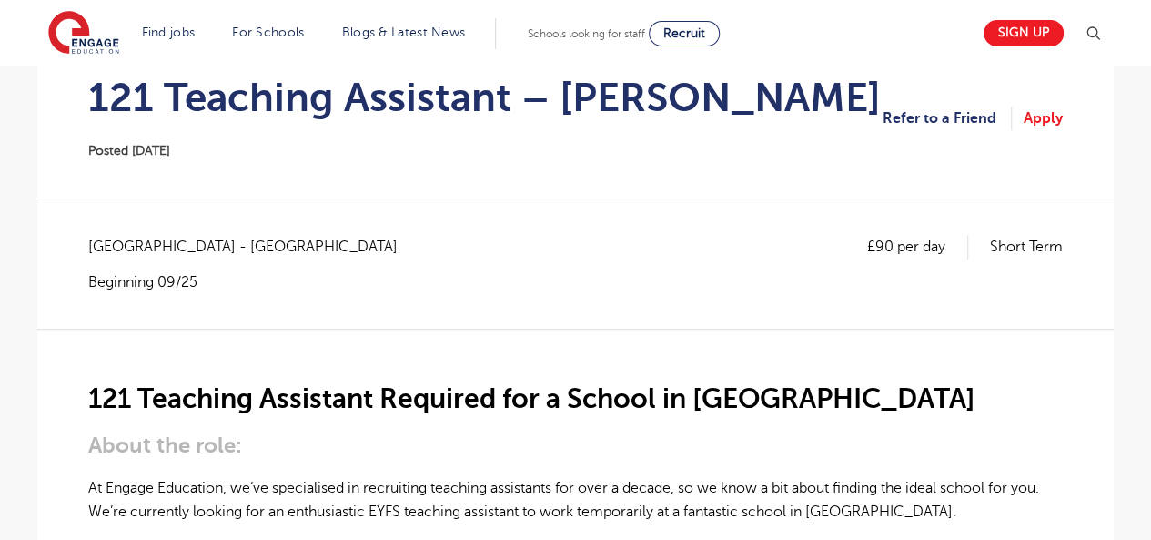
scroll to position [199, 0]
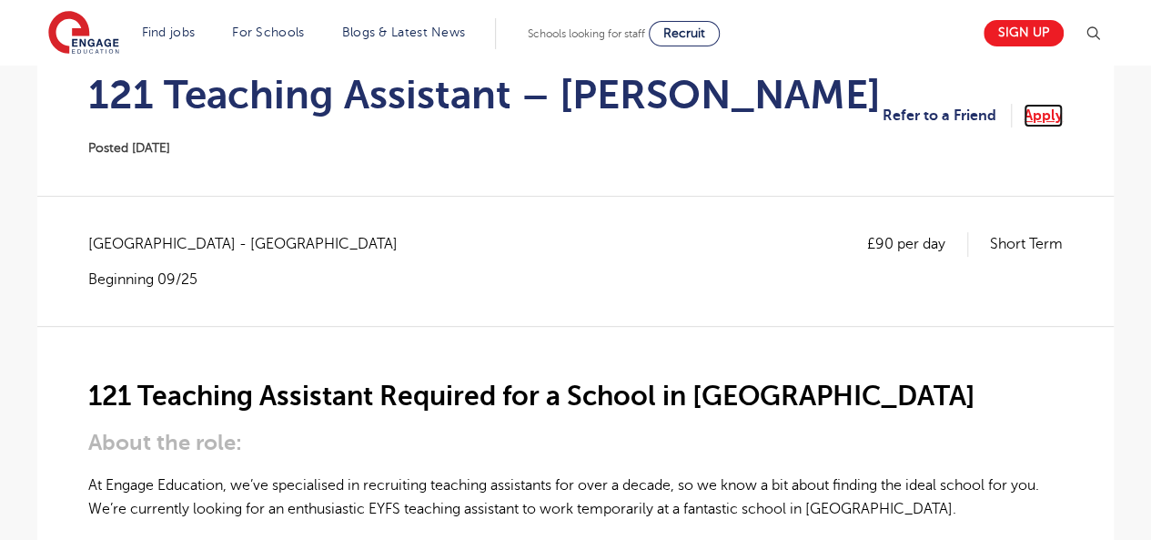
click at [1052, 114] on link "Apply" at bounding box center [1043, 116] width 39 height 24
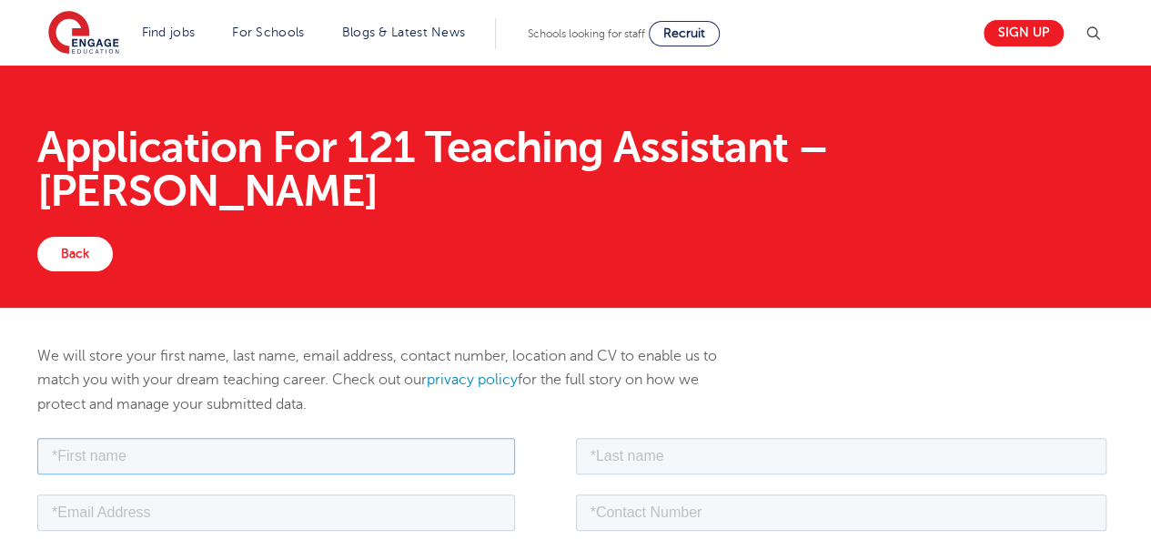
click at [348, 459] on input "text" at bounding box center [276, 455] width 478 height 36
type input "[PERSON_NAME]"
click at [664, 454] on input "text" at bounding box center [842, 455] width 532 height 36
type input "[PERSON_NAME]"
click at [222, 508] on input "email" at bounding box center [276, 511] width 478 height 36
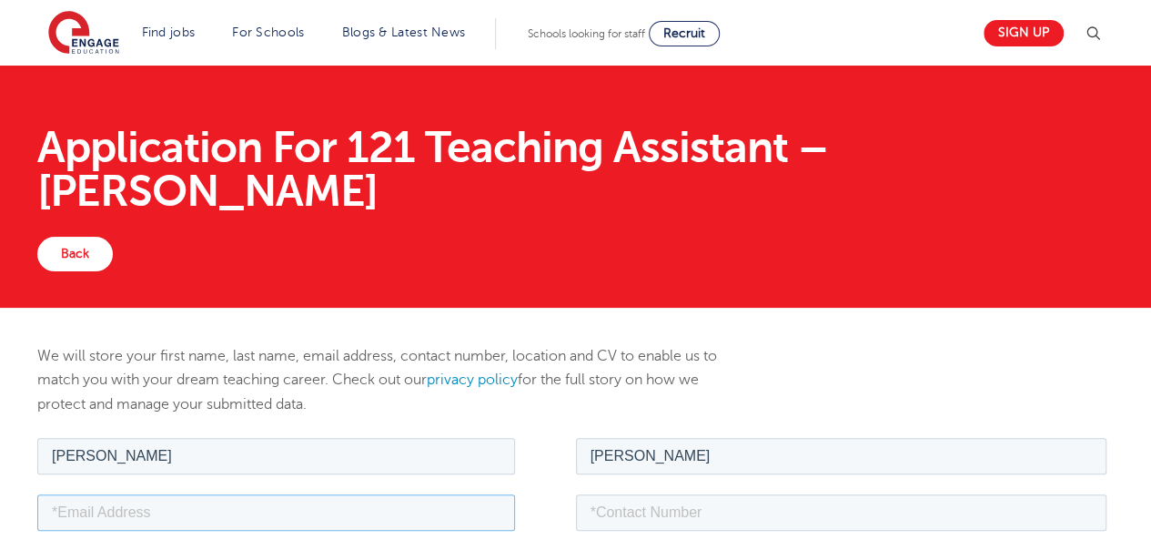
type input "[EMAIL_ADDRESS][DOMAIN_NAME]"
click at [735, 512] on input "tel" at bounding box center [842, 511] width 532 height 36
type input "+447404432657"
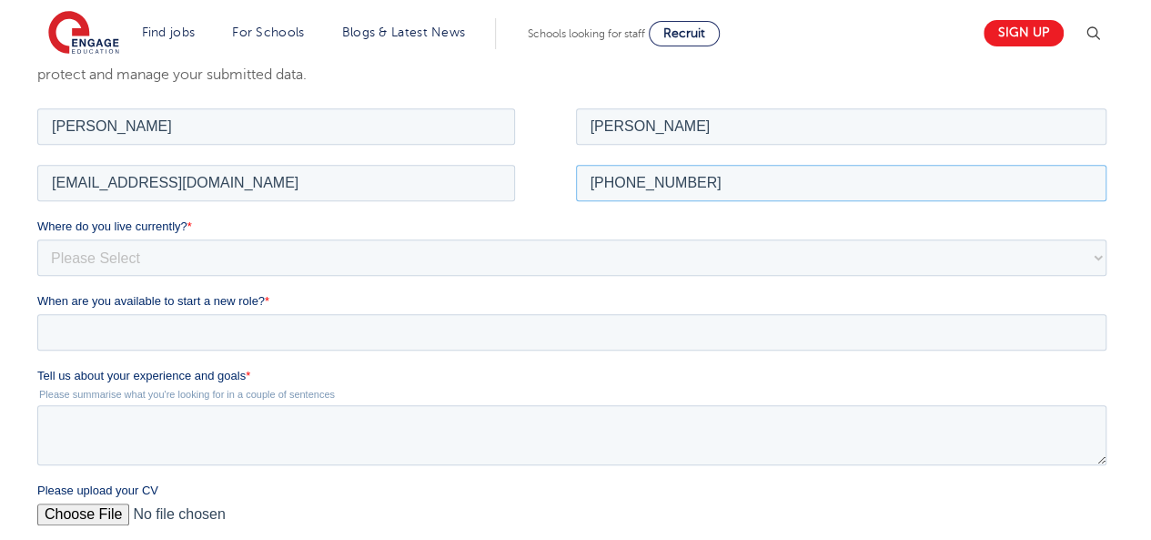
scroll to position [335, 0]
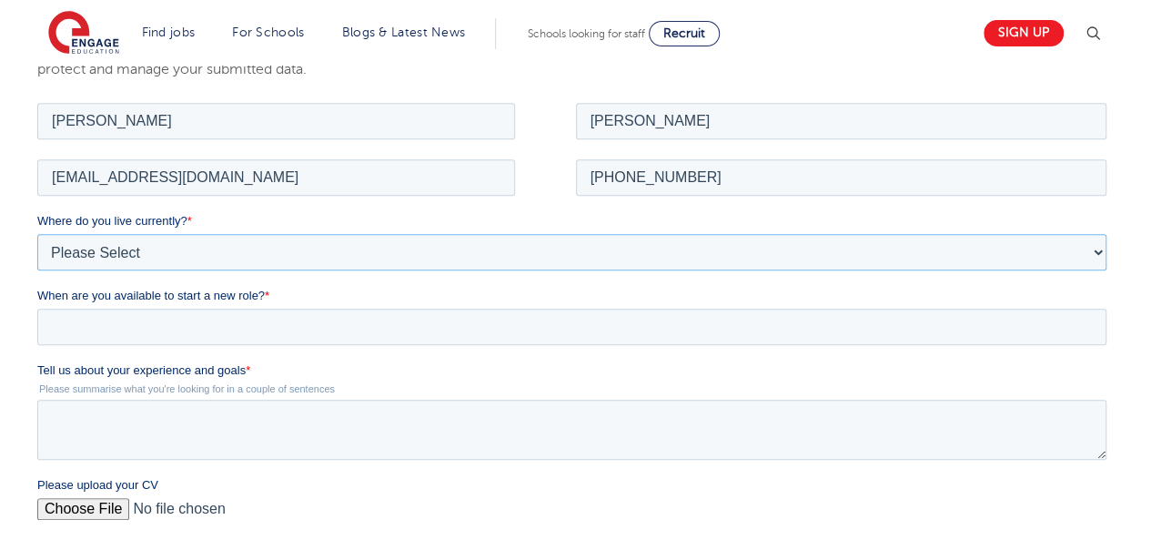
click at [231, 249] on select "Please Select UK Canada Ireland Australia New Zealand Europe USA South Africa J…" at bounding box center [571, 251] width 1069 height 36
select select "UK"
click at [37, 233] on select "Please Select UK Canada Ireland Australia New Zealand Europe USA South Africa J…" at bounding box center [571, 251] width 1069 height 36
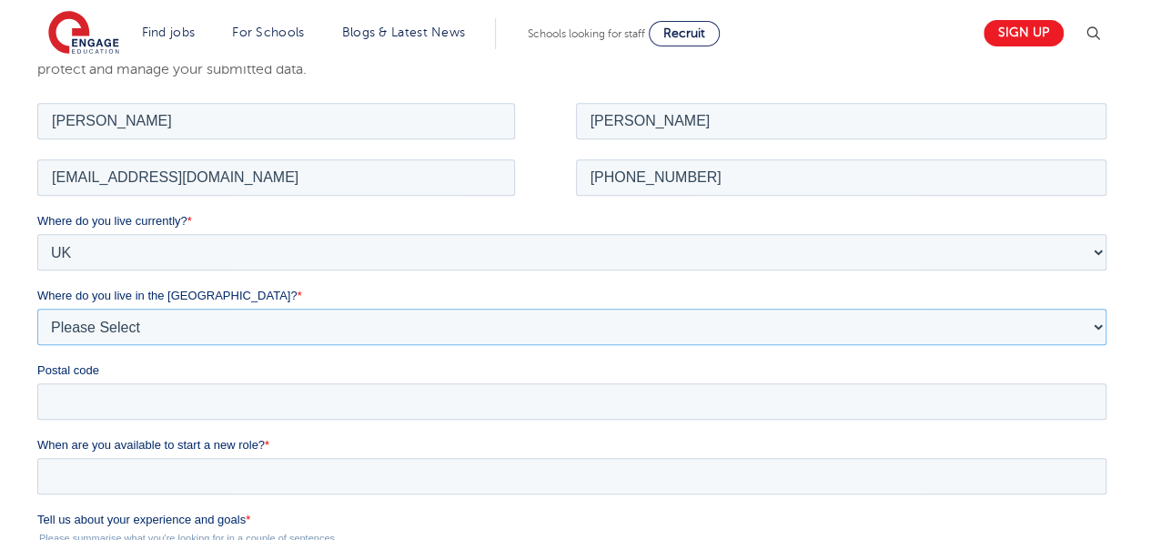
click at [112, 326] on select "Please Select Overseas Barnsley Bedfordshire Berkshire Bournemouth Bracknell Fo…" at bounding box center [571, 326] width 1069 height 36
select select "[GEOGRAPHIC_DATA]"
click at [37, 308] on select "Please Select Overseas Barnsley Bedfordshire Berkshire Bournemouth Bracknell Fo…" at bounding box center [571, 326] width 1069 height 36
click at [91, 397] on input "Postal code" at bounding box center [571, 400] width 1069 height 36
type input "SW15 4AS"
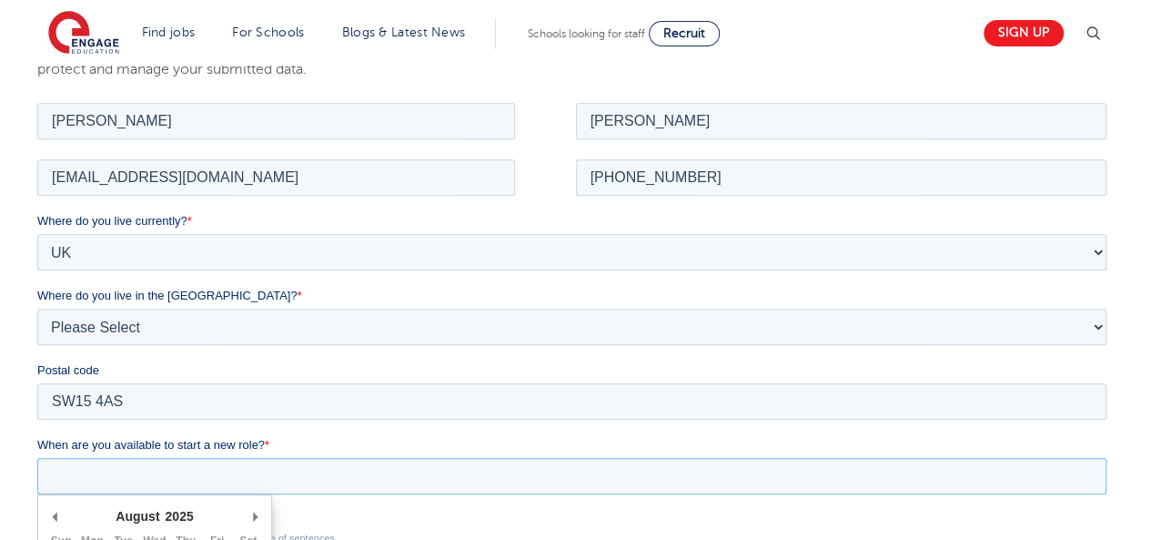
click at [133, 477] on input "When are you available to start a new role? *" at bounding box center [571, 475] width 1069 height 36
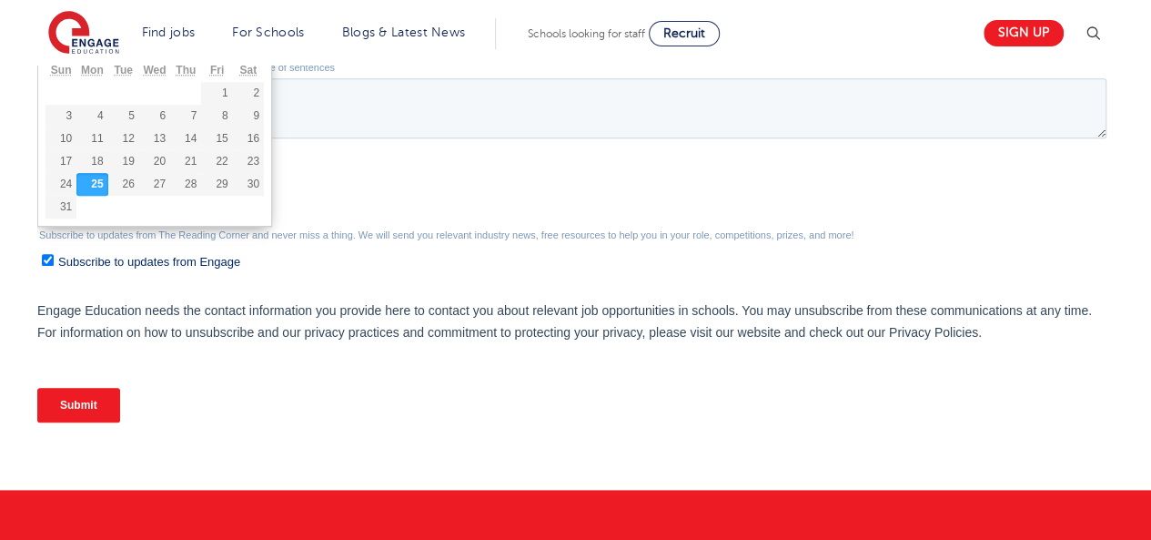
scroll to position [804, 0]
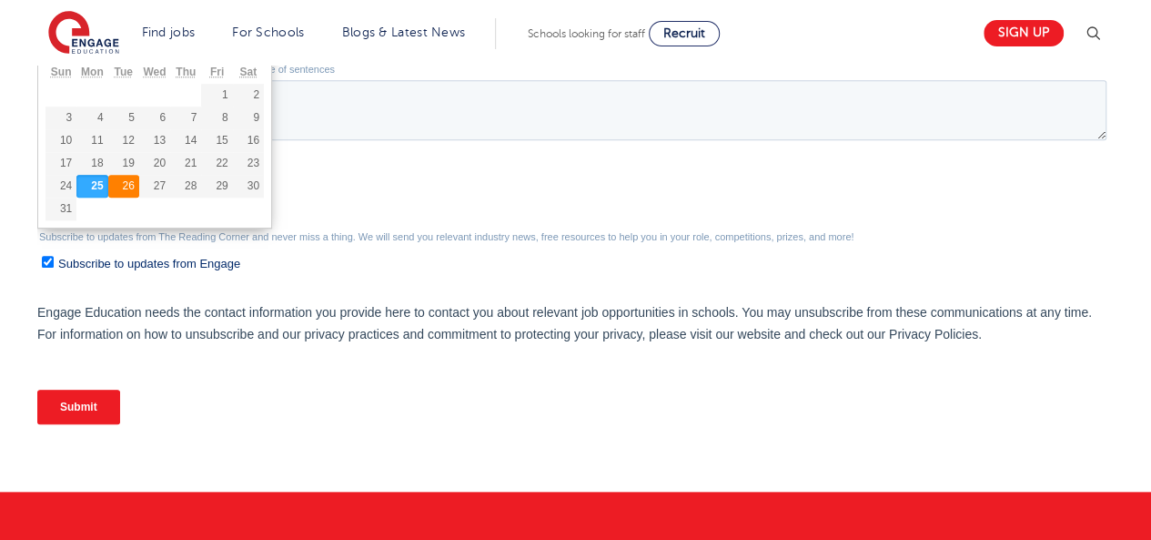
type div "2025-08-26"
type input "2025/08/26"
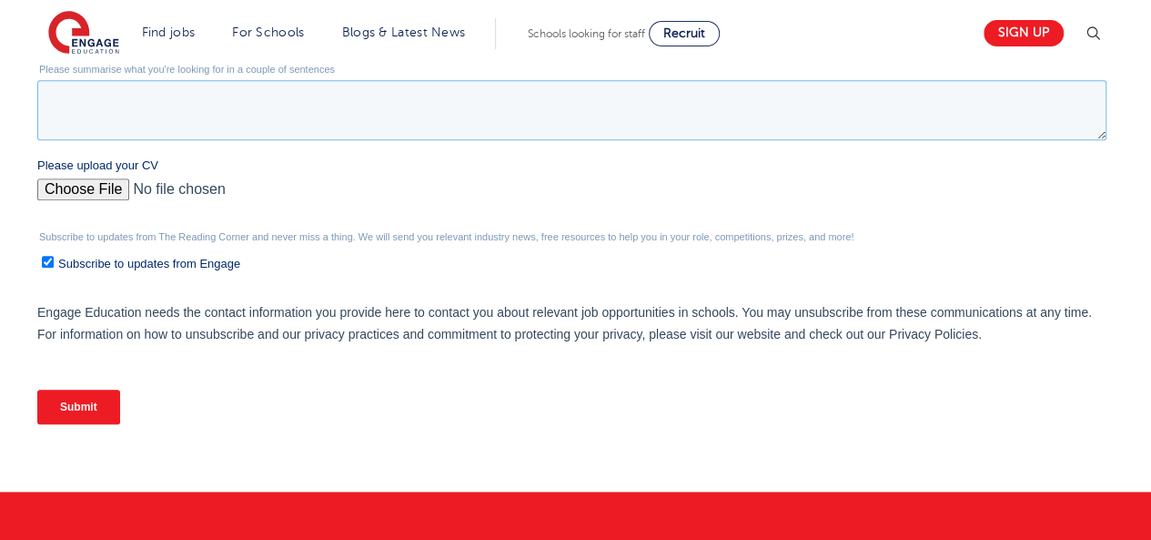
click at [90, 120] on textarea "Tell us about your experience and goals *" at bounding box center [571, 110] width 1069 height 60
paste textarea "I am a dedicated and adaptable educator with over 11 years of teaching experien…"
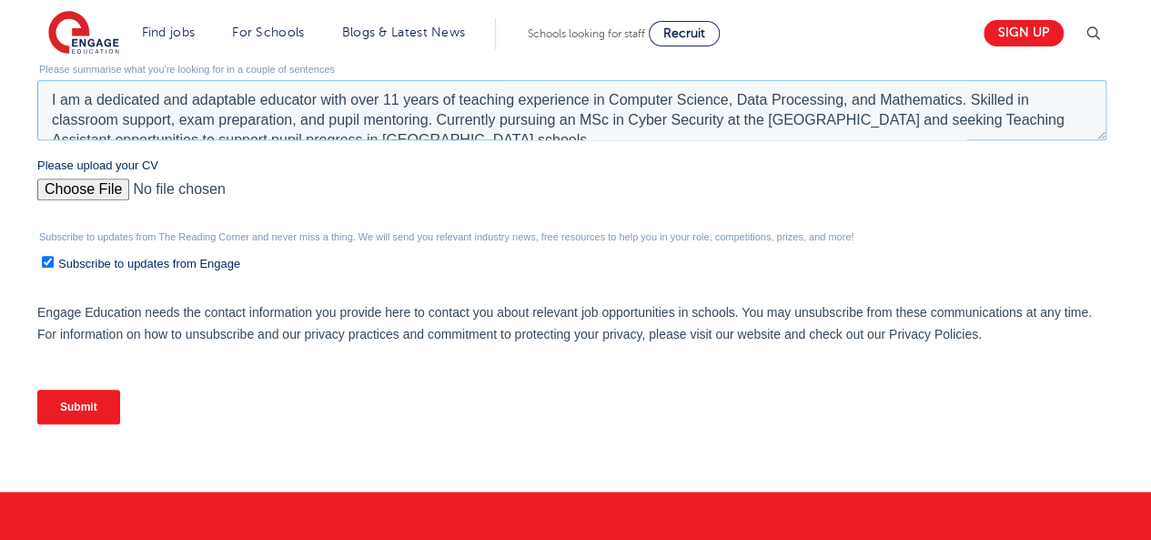
scroll to position [9, 0]
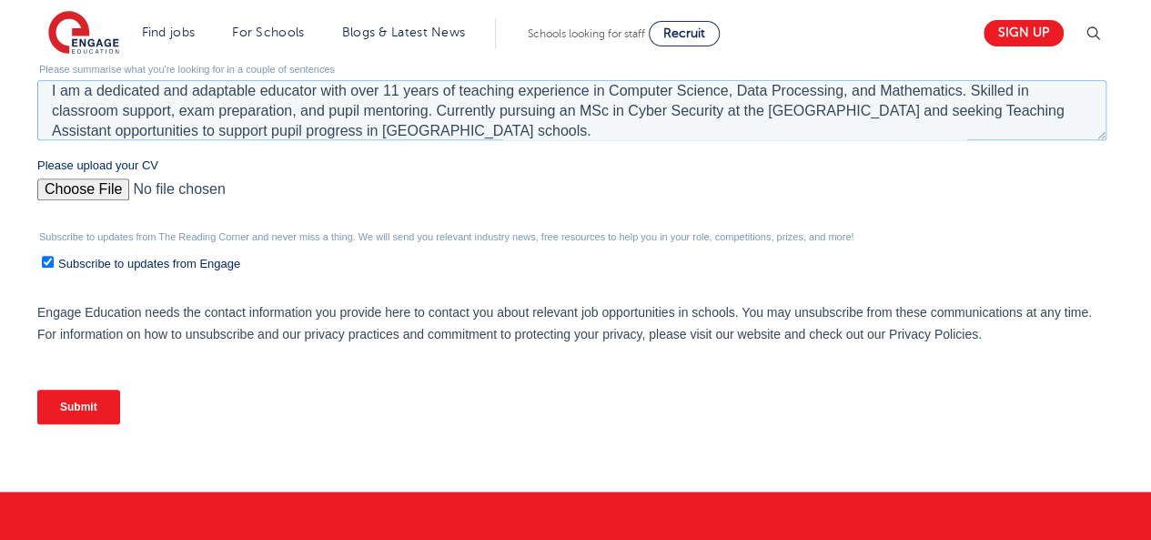
type textarea "I am a dedicated and adaptable educator with over 11 years of teaching experien…"
click at [82, 184] on input "Please upload your CV" at bounding box center [571, 196] width 1069 height 36
type input "C:\fakepath\Curriculum Vitae.pdf"
click at [70, 403] on input "Submit" at bounding box center [78, 407] width 83 height 35
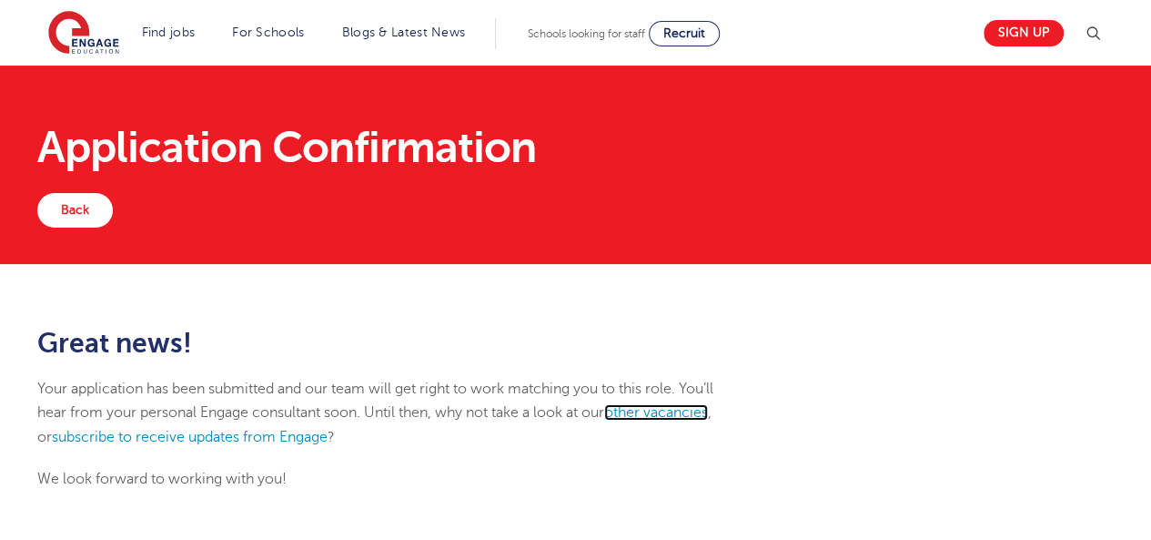
click at [657, 412] on link "other vacancies" at bounding box center [656, 412] width 104 height 16
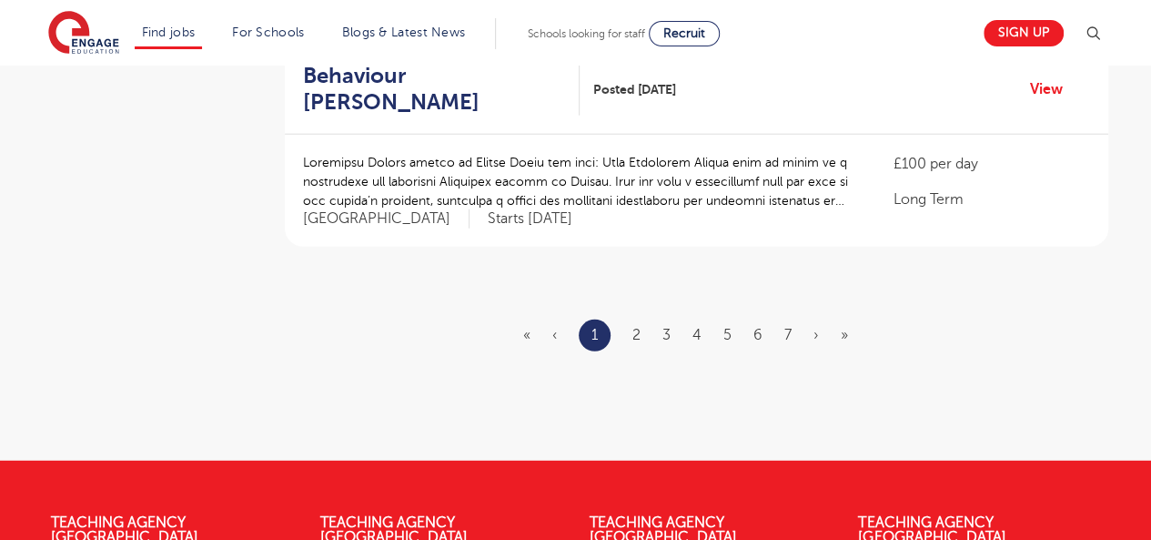
scroll to position [2269, 0]
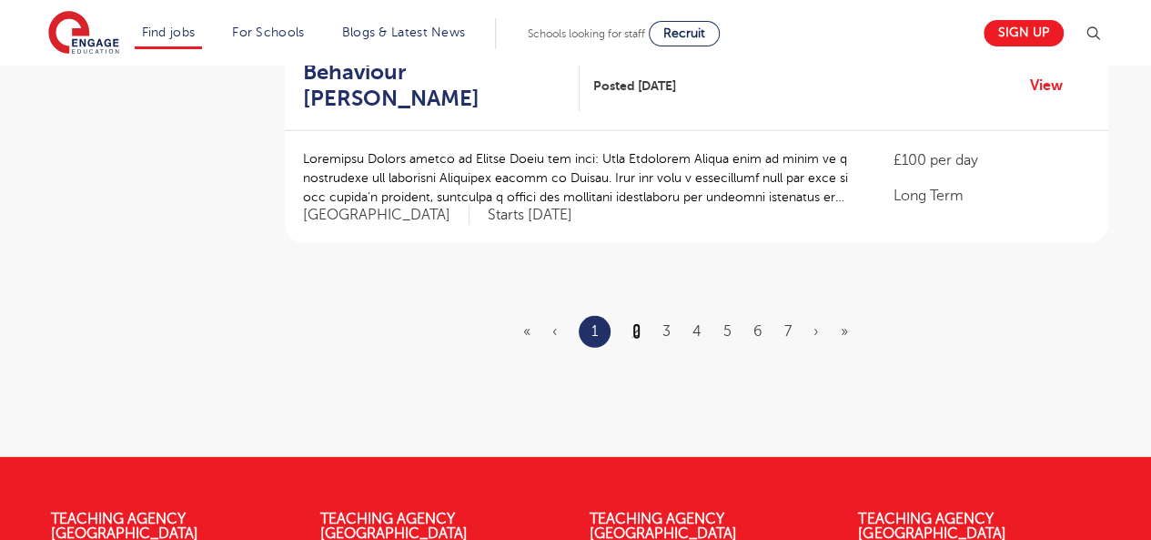
click at [633, 323] on link "2" at bounding box center [637, 331] width 8 height 16
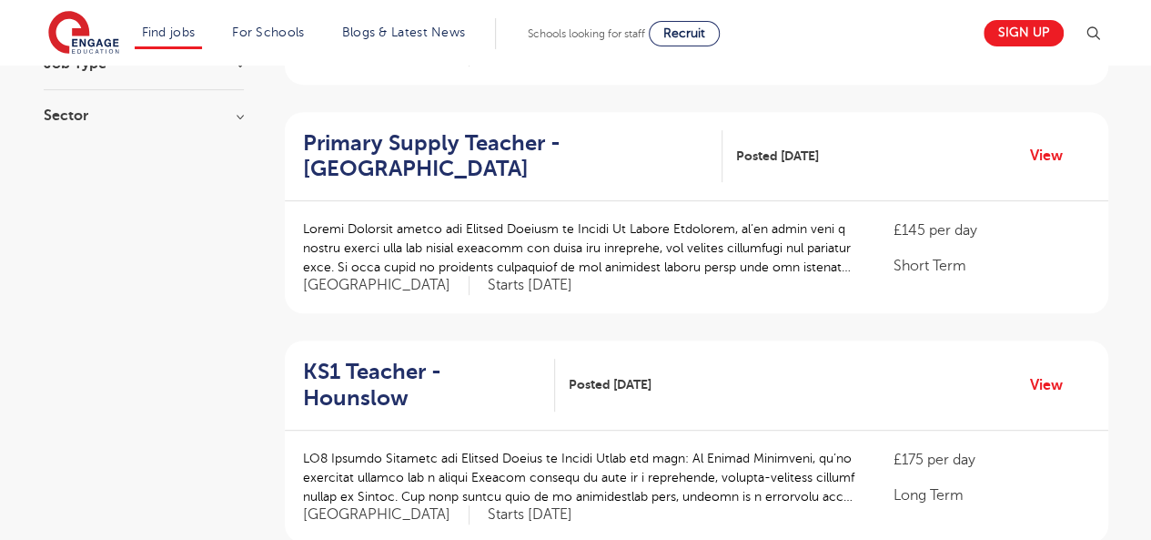
scroll to position [374, 0]
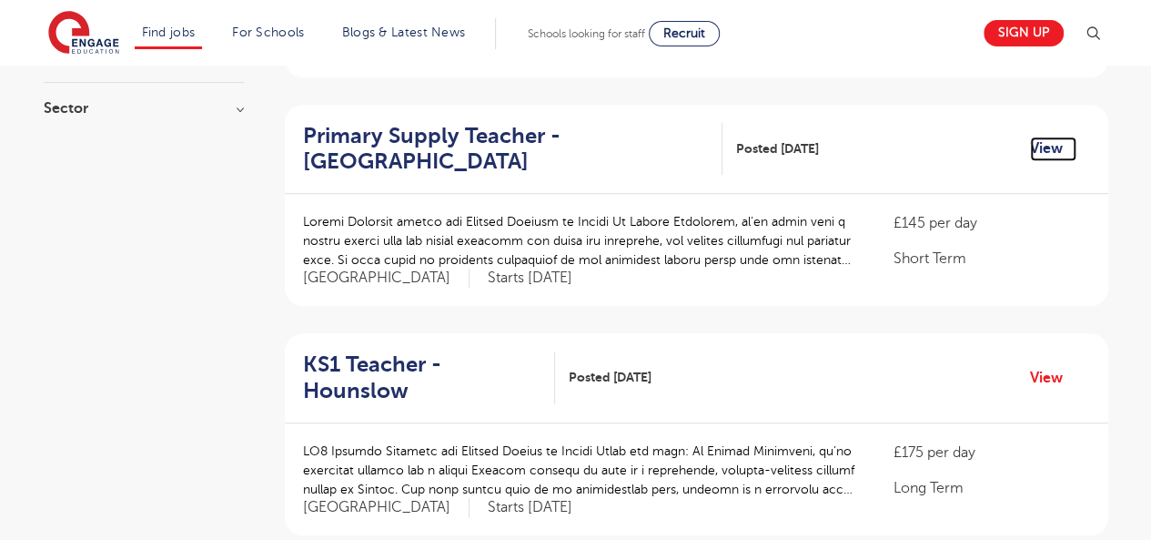
click at [1041, 142] on link "View" at bounding box center [1053, 149] width 46 height 24
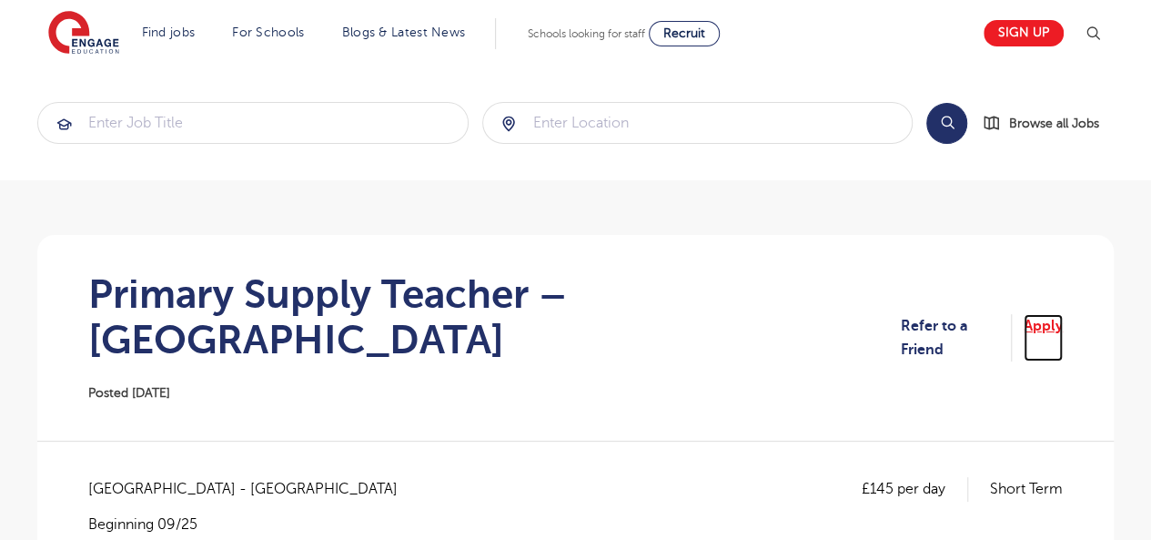
click at [1050, 314] on link "Apply" at bounding box center [1043, 338] width 39 height 48
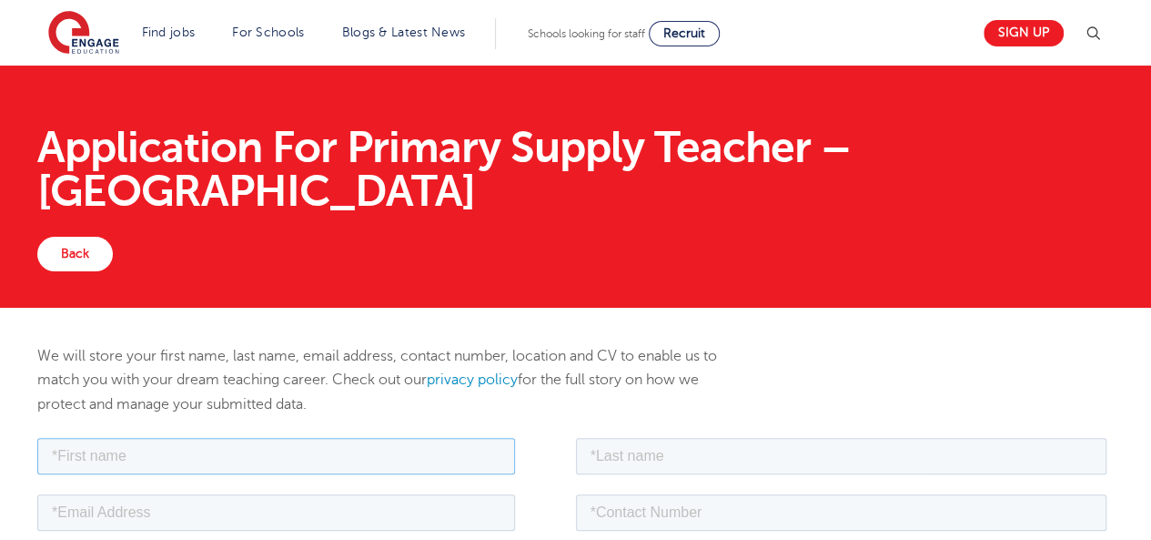
click at [180, 453] on input "text" at bounding box center [276, 455] width 478 height 36
type input "Stephen"
click at [703, 453] on input "text" at bounding box center [842, 455] width 532 height 36
type input "Ajayi"
click at [298, 512] on input "email" at bounding box center [276, 511] width 478 height 36
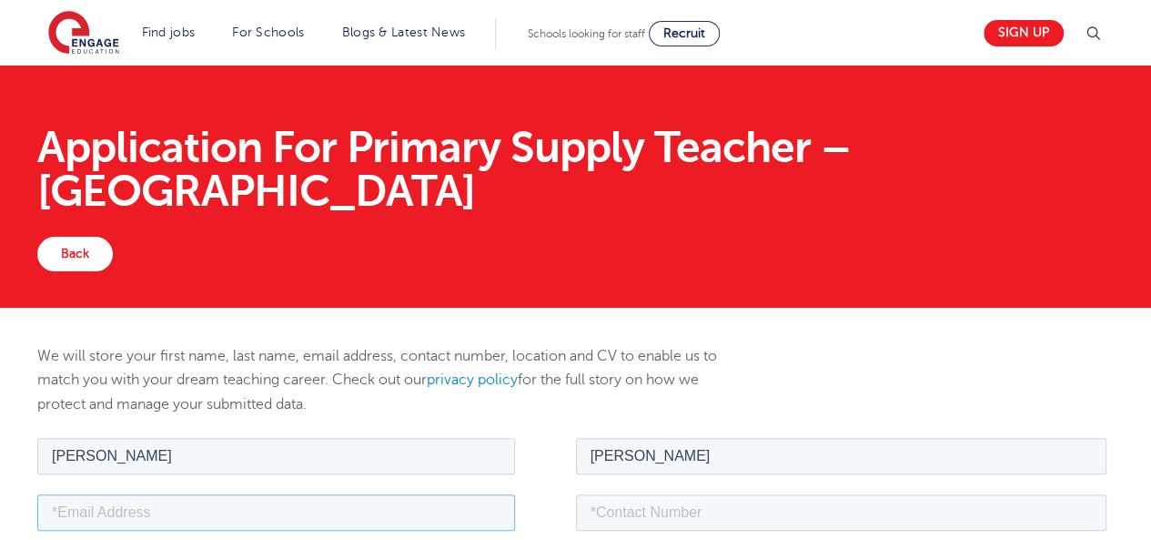
type input "oluwaseyimodel@gmail.com"
click at [691, 519] on input "tel" at bounding box center [842, 511] width 532 height 36
type input "+447404432657"
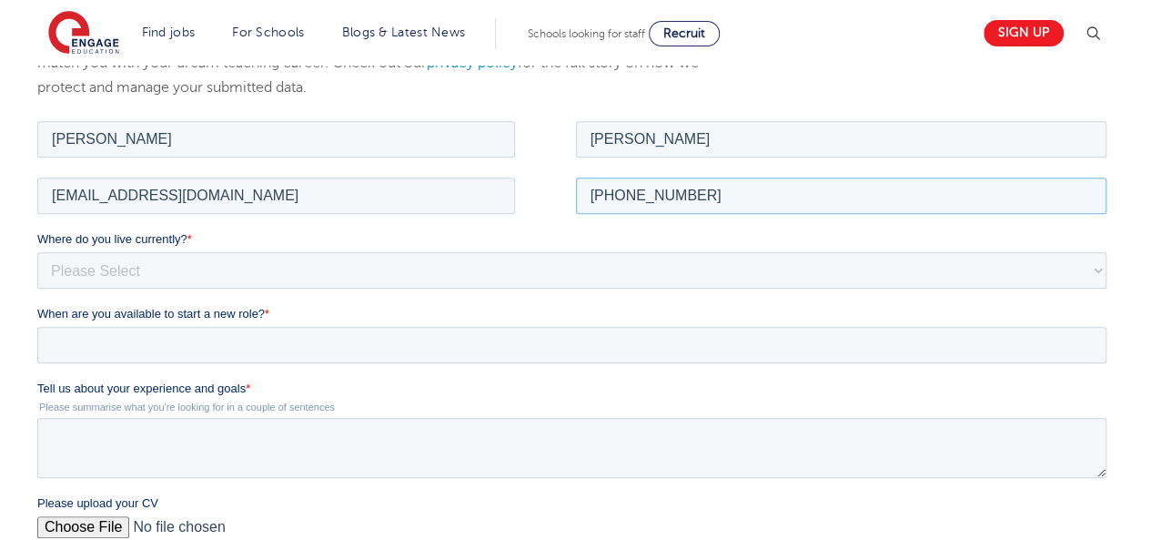
scroll to position [326, 0]
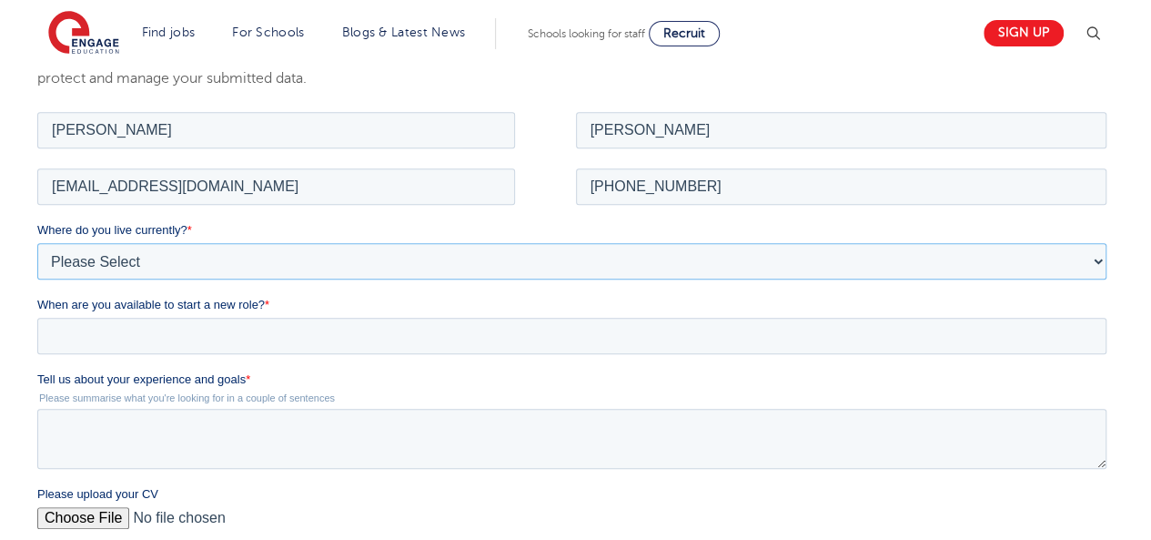
click at [297, 263] on select "Please Select UK Canada Ireland Australia New Zealand Europe USA South Africa J…" at bounding box center [571, 260] width 1069 height 36
select select "UK"
click at [37, 242] on select "Please Select UK Canada Ireland Australia New Zealand Europe USA South Africa J…" at bounding box center [571, 260] width 1069 height 36
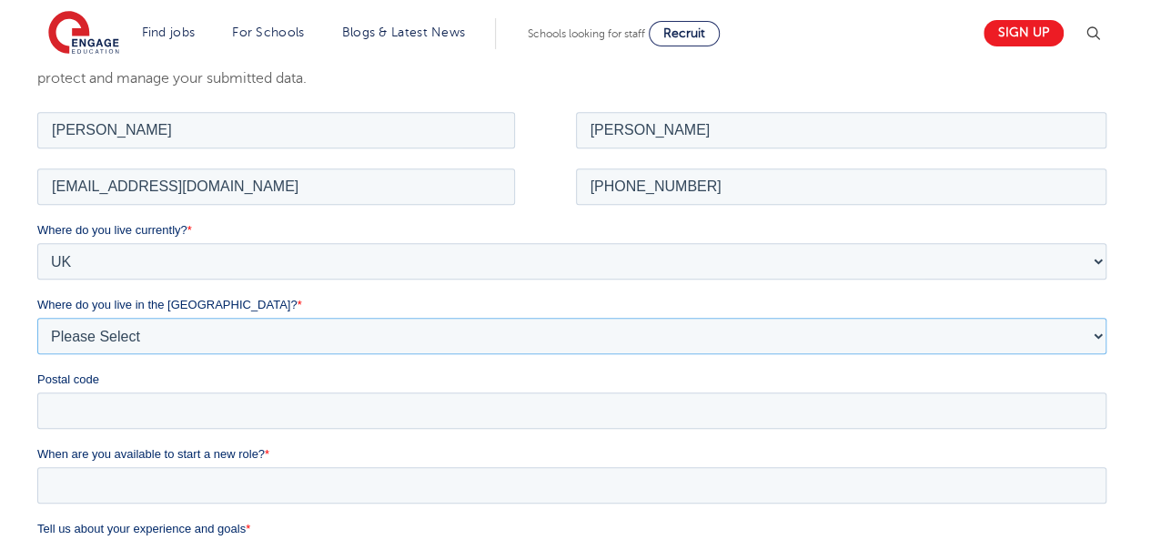
click at [317, 333] on select "Please Select Overseas Barnsley Bedfordshire Berkshire Bournemouth Bracknell Fo…" at bounding box center [571, 335] width 1069 height 36
select select "[GEOGRAPHIC_DATA]"
click at [37, 317] on select "Please Select Overseas Barnsley Bedfordshire Berkshire Bournemouth Bracknell Fo…" at bounding box center [571, 335] width 1069 height 36
click at [98, 400] on input "Postal code" at bounding box center [571, 409] width 1069 height 36
type input "SW15 4AS"
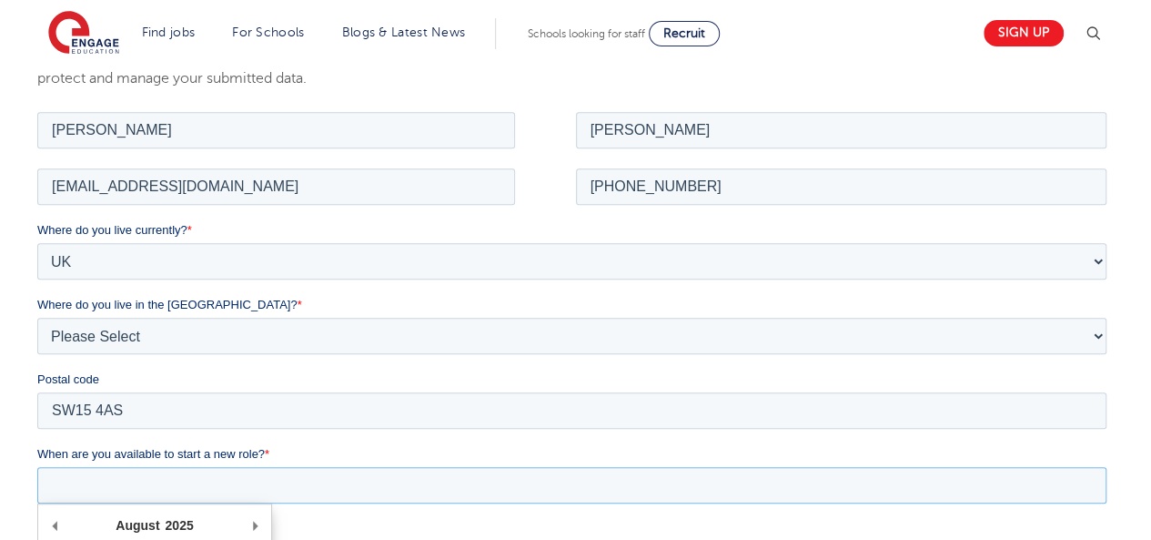
click at [113, 481] on input "When are you available to start a new role? *" at bounding box center [571, 484] width 1069 height 36
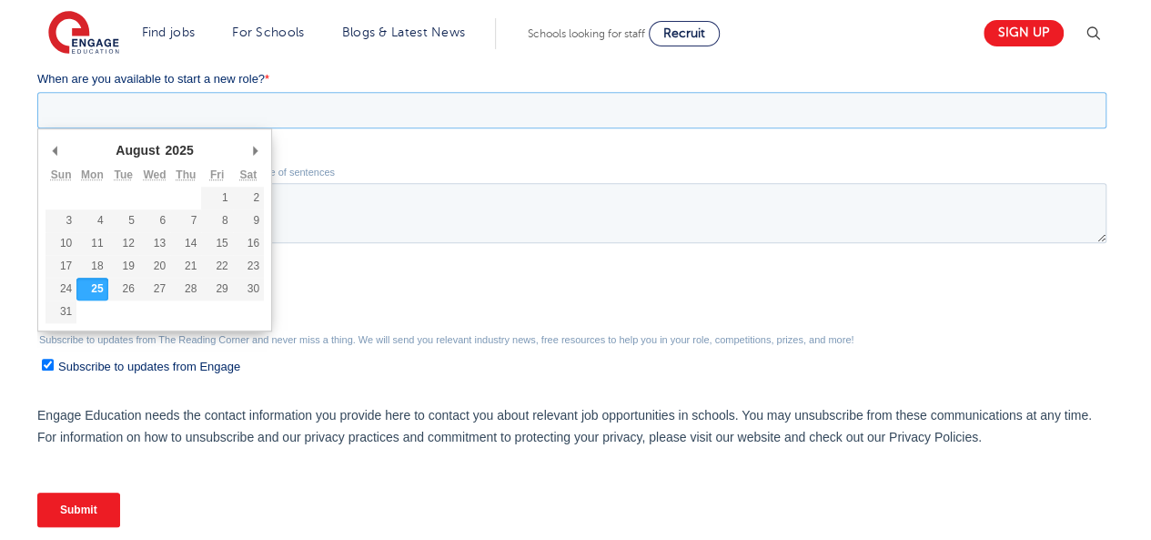
scroll to position [703, 0]
type div "2025-08-26"
type input "2025/08/26"
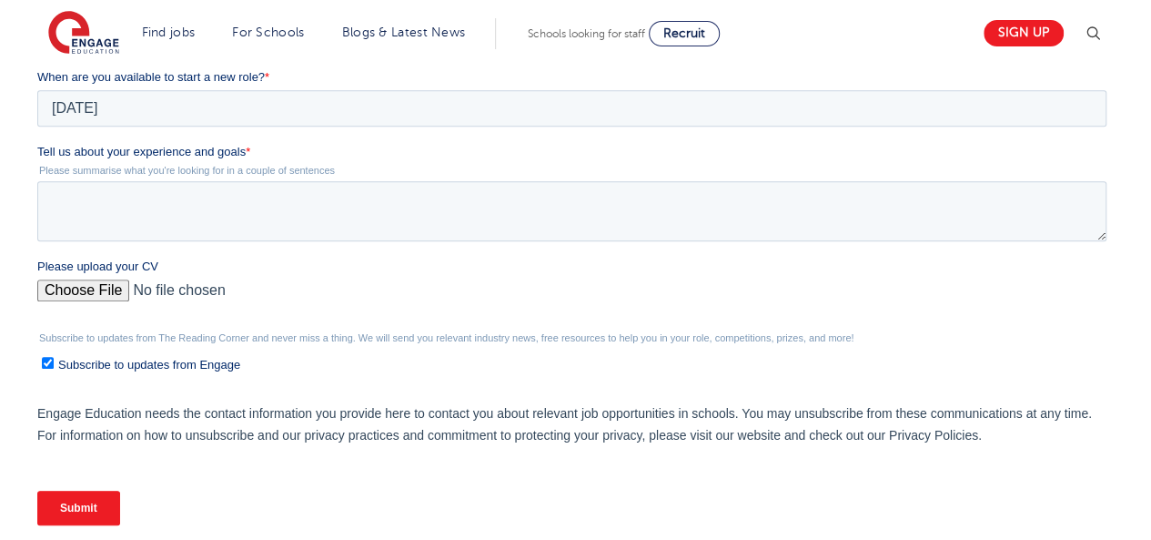
click at [78, 294] on input "Please upload your CV" at bounding box center [571, 297] width 1069 height 36
type input "C:\fakepath\Curriculum Vitae.pdf"
click at [73, 227] on textarea "Tell us about your experience and goals *" at bounding box center [571, 211] width 1069 height 60
paste textarea "I am a dedicated and adaptable educator with over 11 years of teaching experien…"
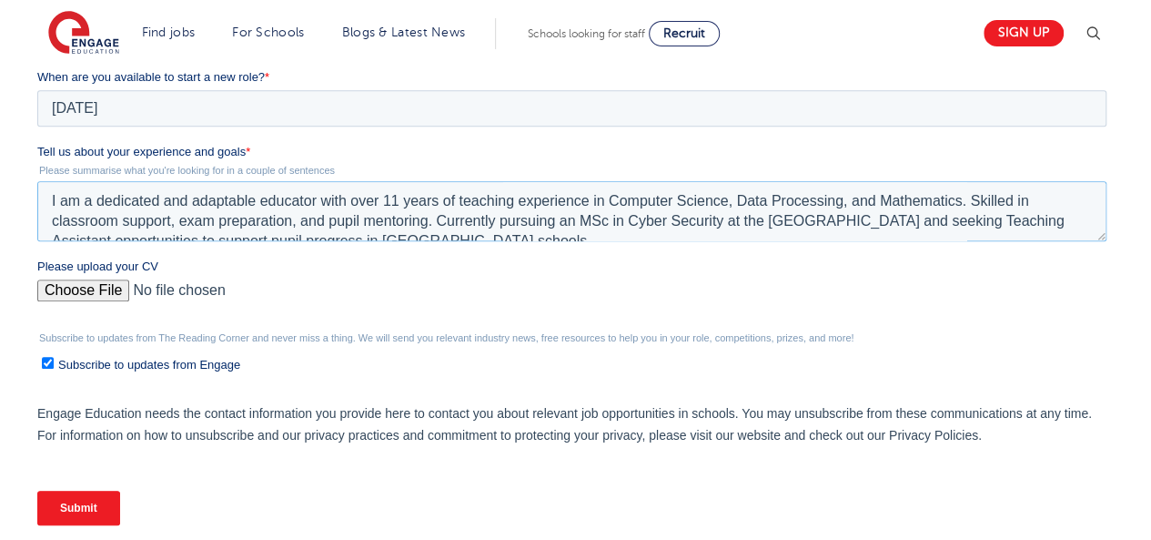
scroll to position [9, 0]
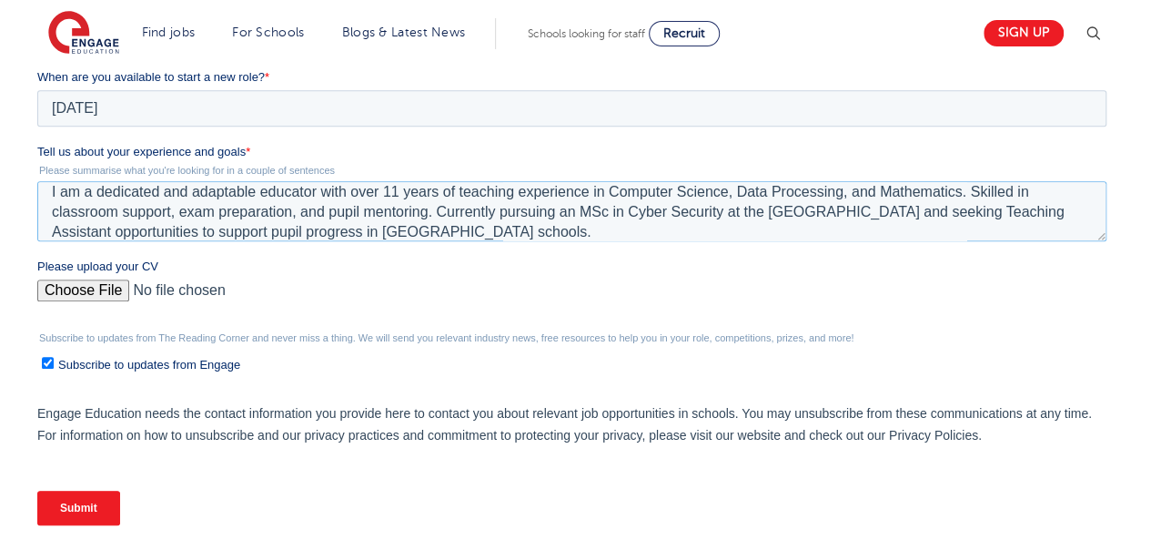
type textarea "I am a dedicated and adaptable educator with over 11 years of teaching experien…"
click at [97, 500] on input "Submit" at bounding box center [78, 508] width 83 height 35
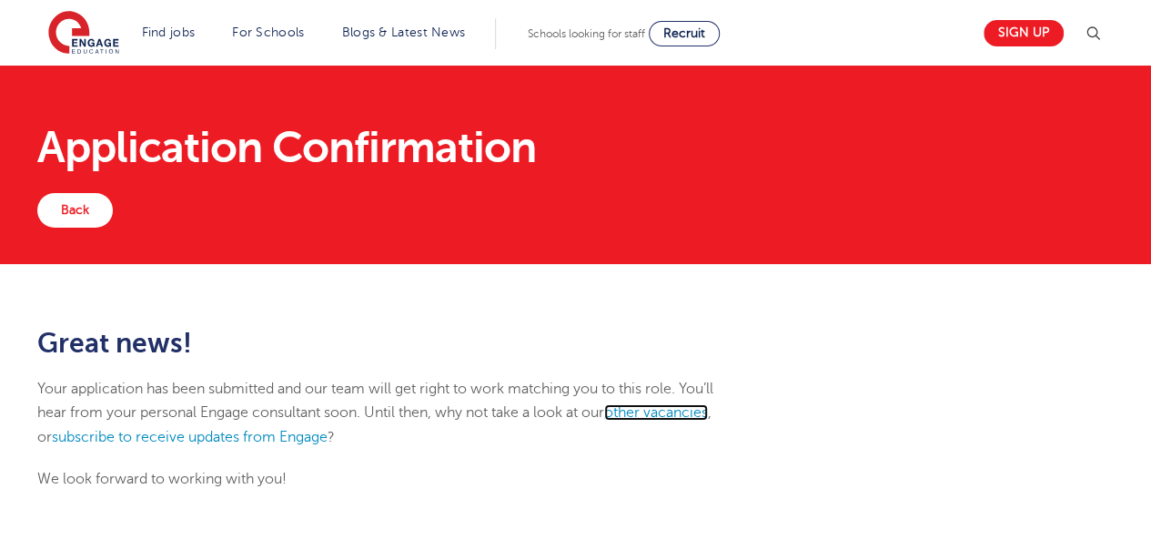
click at [694, 412] on link "other vacancies" at bounding box center [656, 412] width 104 height 16
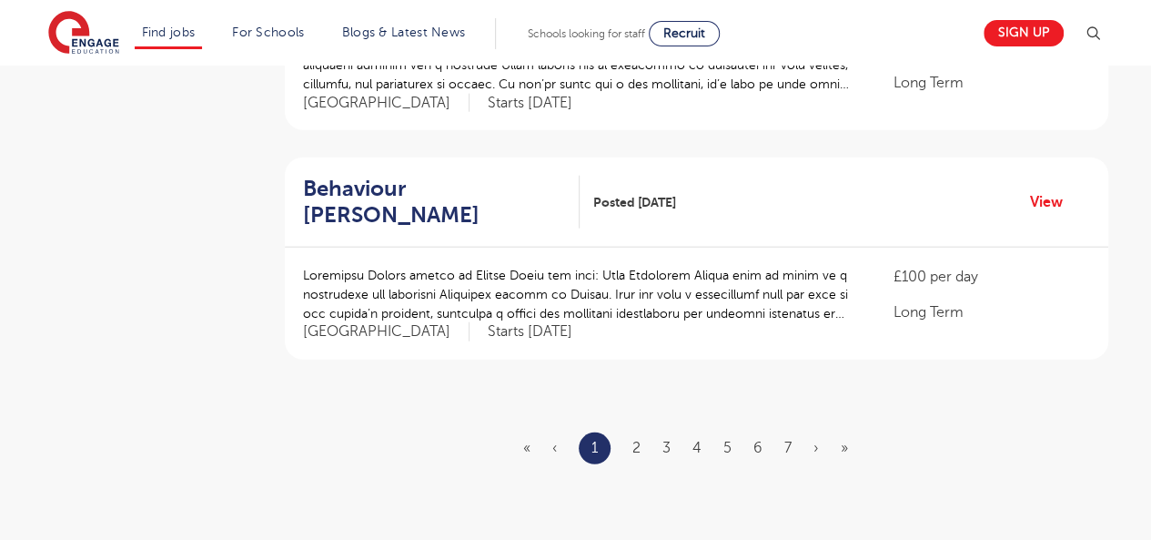
scroll to position [2093, 0]
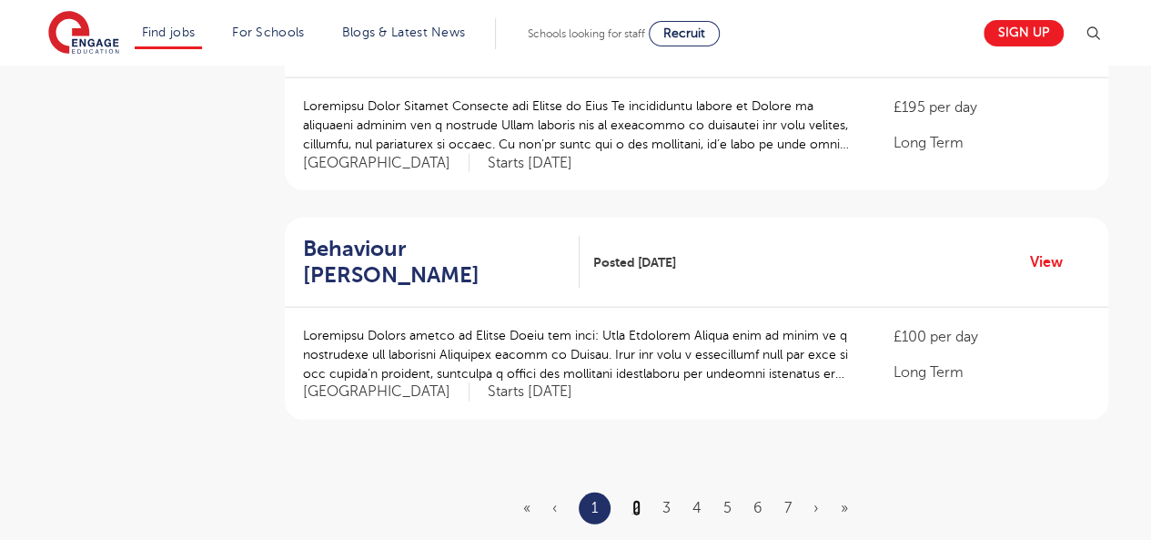
click at [637, 500] on link "2" at bounding box center [637, 508] width 8 height 16
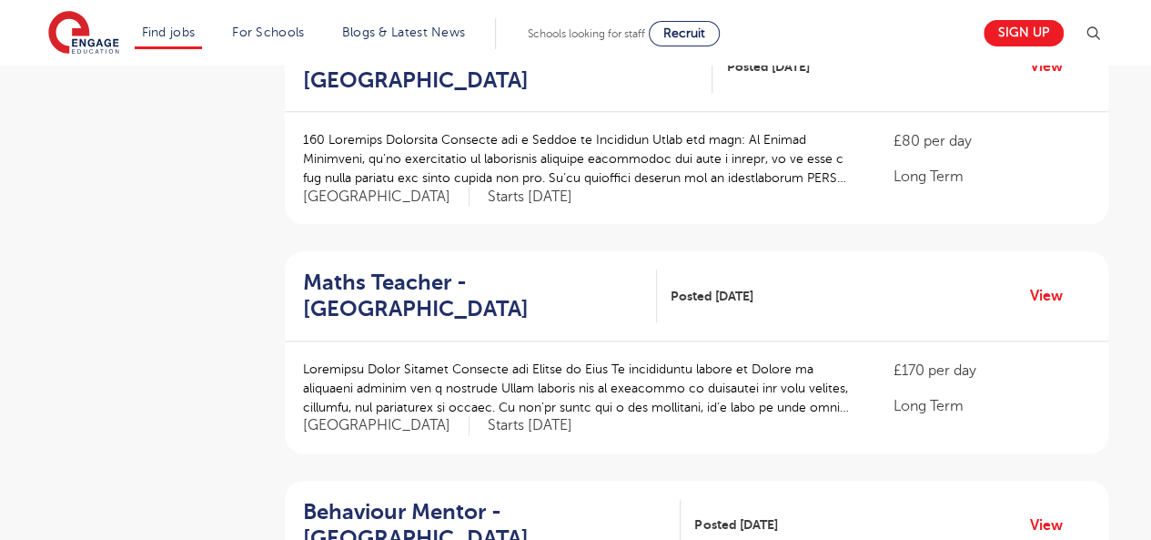
scroll to position [782, 0]
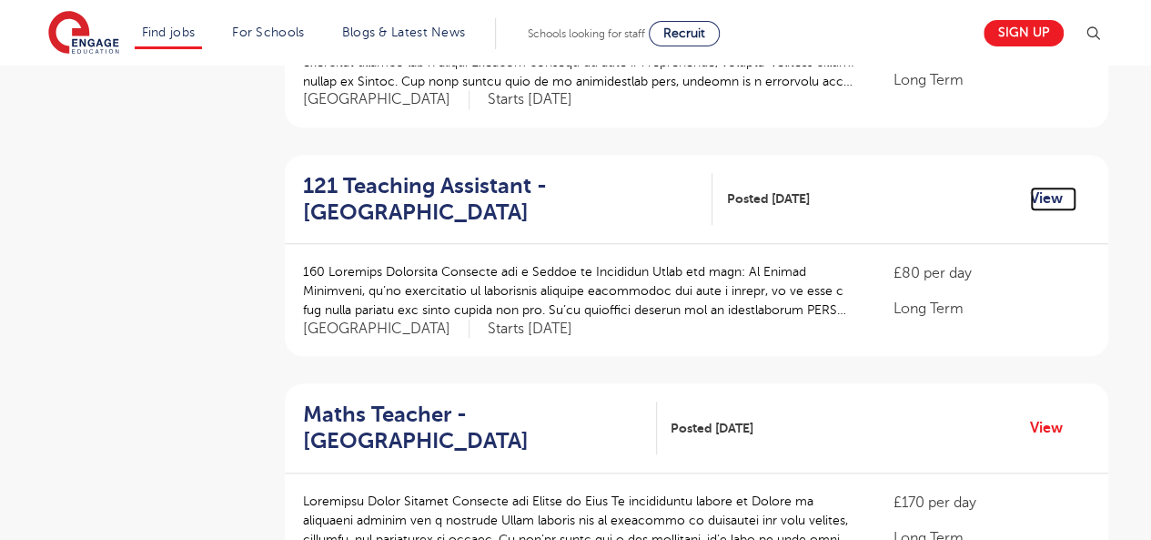
click at [1048, 187] on link "View" at bounding box center [1053, 199] width 46 height 24
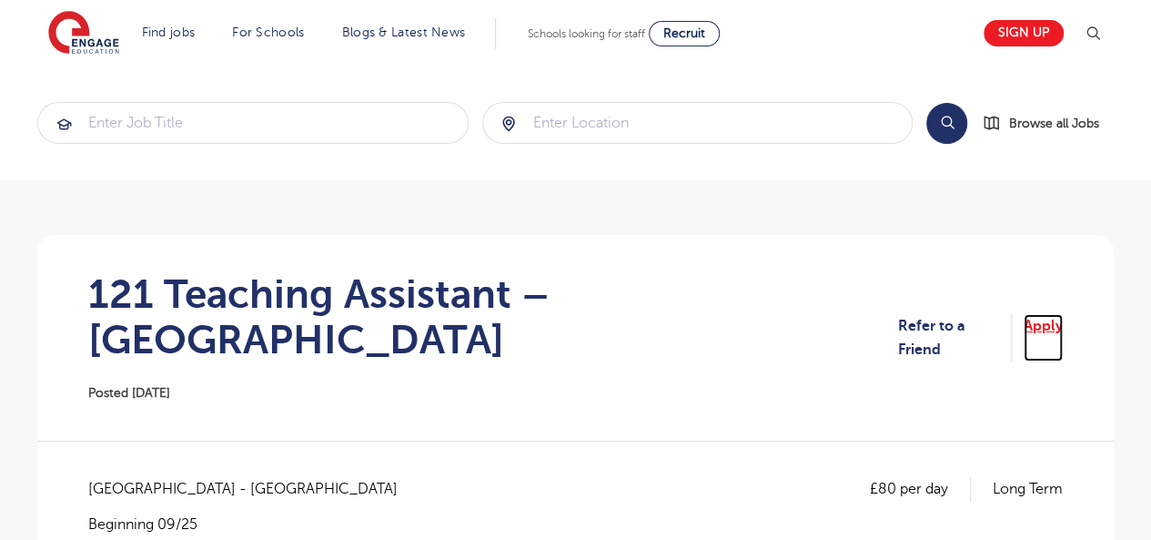
click at [1042, 314] on link "Apply" at bounding box center [1043, 338] width 39 height 48
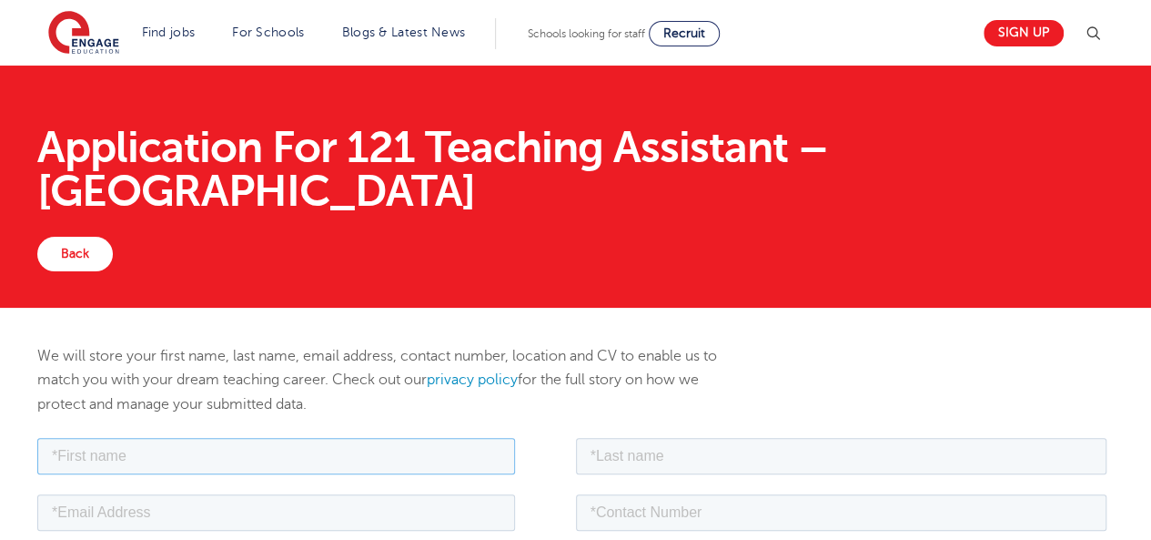
click at [134, 451] on input "text" at bounding box center [276, 455] width 478 height 36
type input "[PERSON_NAME]"
click at [818, 453] on input "text" at bounding box center [842, 455] width 532 height 36
type input "[PERSON_NAME]"
click at [395, 519] on input "email" at bounding box center [276, 511] width 478 height 36
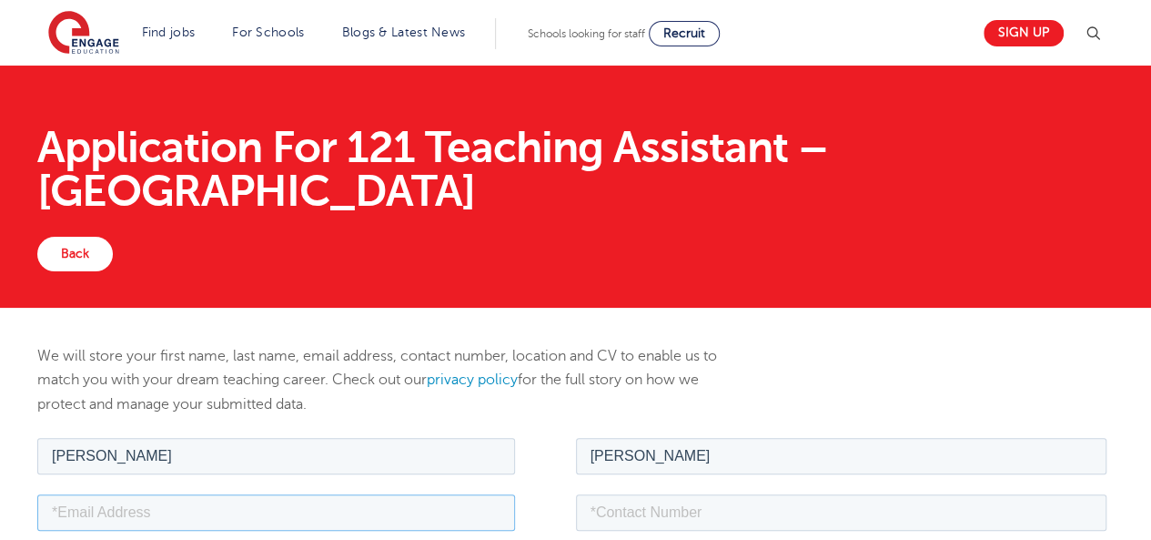
type input "[EMAIL_ADDRESS][DOMAIN_NAME]"
click at [608, 512] on input "tel" at bounding box center [842, 511] width 532 height 36
type input "+447404432657"
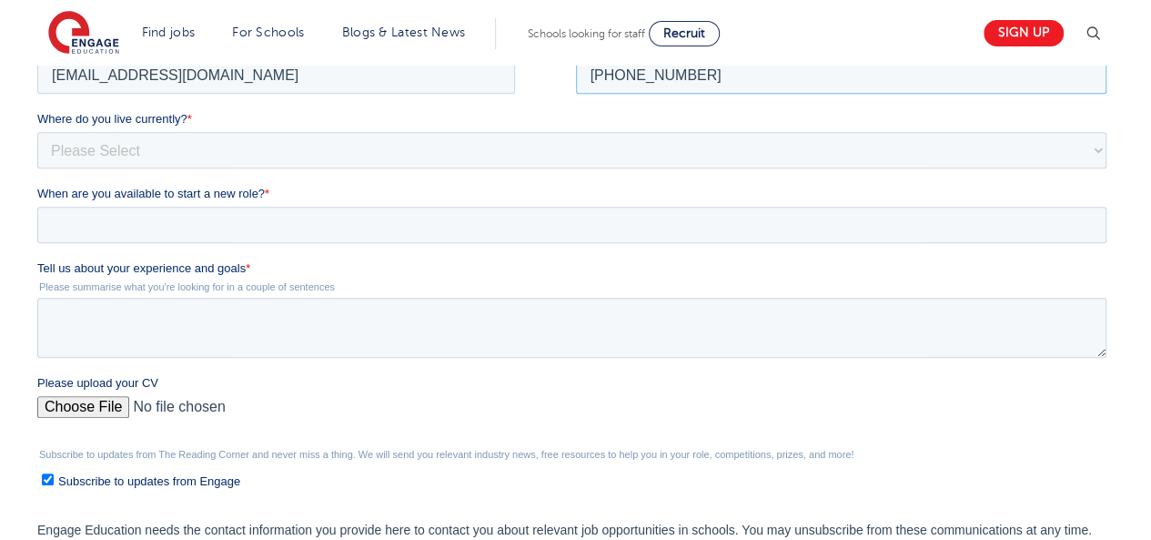
scroll to position [439, 0]
click at [348, 147] on select "Please Select UK Canada Ireland Australia New Zealand Europe USA South Africa J…" at bounding box center [571, 148] width 1069 height 36
select select "UK"
click at [37, 167] on select "Please Select UK Canada Ireland Australia New Zealand Europe USA South Africa J…" at bounding box center [571, 148] width 1069 height 36
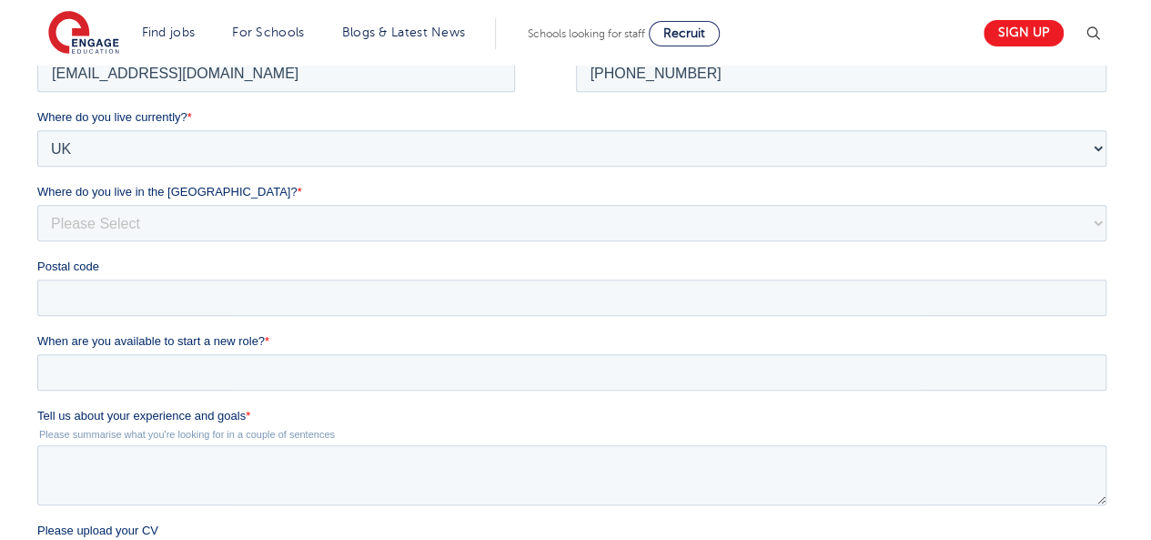
click at [109, 203] on div "Where do you live in the UK? * Please Select Overseas Barnsley Bedfordshire Ber…" at bounding box center [575, 212] width 1077 height 58
click at [127, 220] on select "Please Select Overseas Barnsley Bedfordshire Berkshire Bournemouth Bracknell Fo…" at bounding box center [571, 223] width 1069 height 36
select select "[GEOGRAPHIC_DATA]"
click at [37, 241] on select "Please Select Overseas Barnsley Bedfordshire Berkshire Bournemouth Bracknell Fo…" at bounding box center [571, 223] width 1069 height 36
click at [82, 297] on input "Postal code" at bounding box center [571, 297] width 1069 height 36
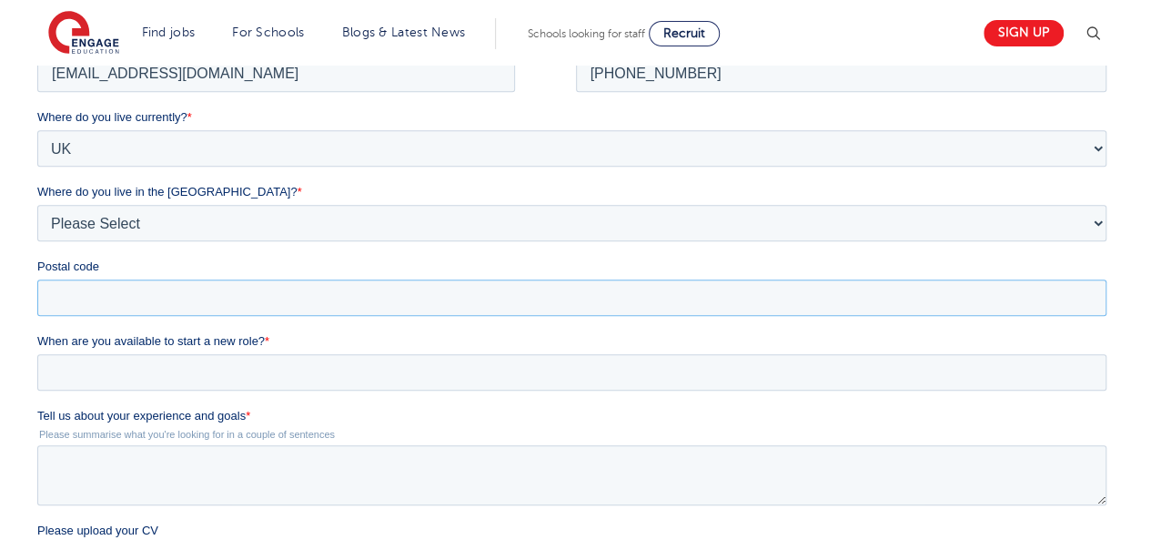
type input "SW15 4AS"
click at [111, 381] on input "When are you available to start a new role? *" at bounding box center [571, 372] width 1069 height 36
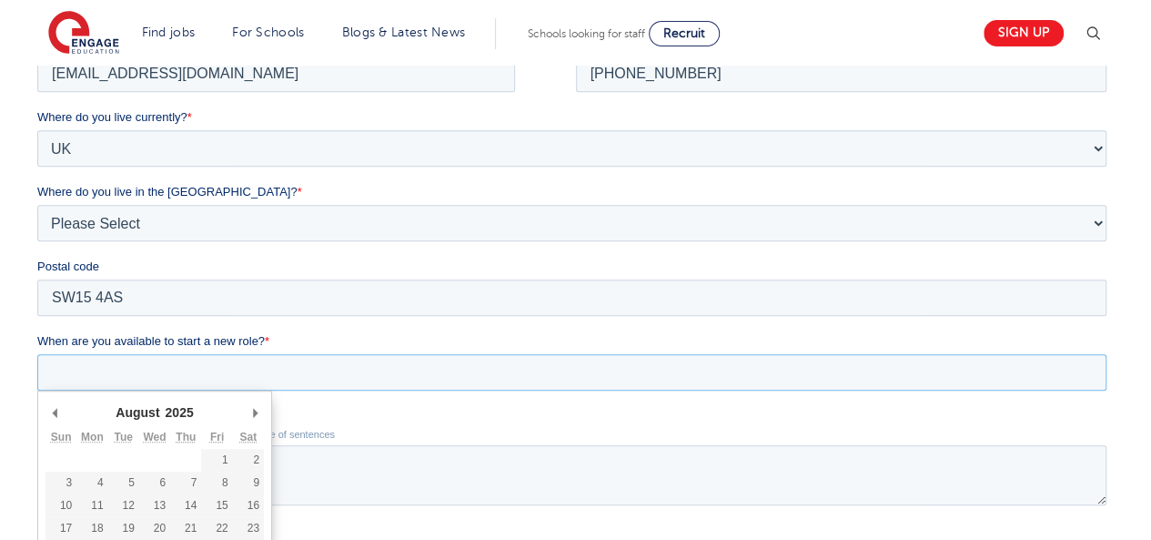
type div "2025-08-26"
type input "2025/08/26"
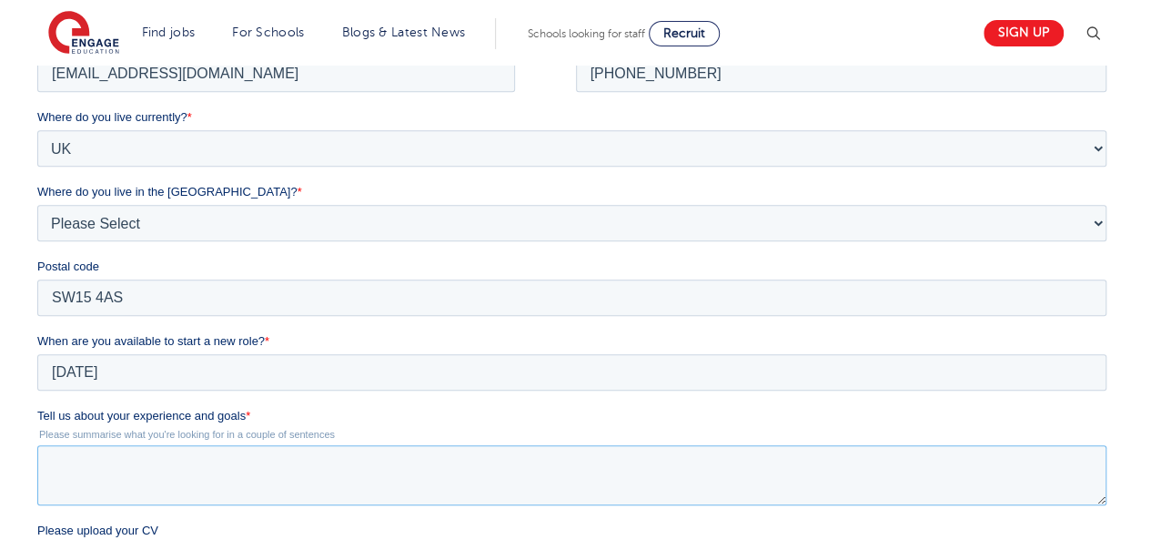
click at [82, 456] on textarea "Tell us about your experience and goals *" at bounding box center [571, 475] width 1069 height 60
paste textarea "I am a dedicated and adaptable educator with over 11 years of teaching experien…"
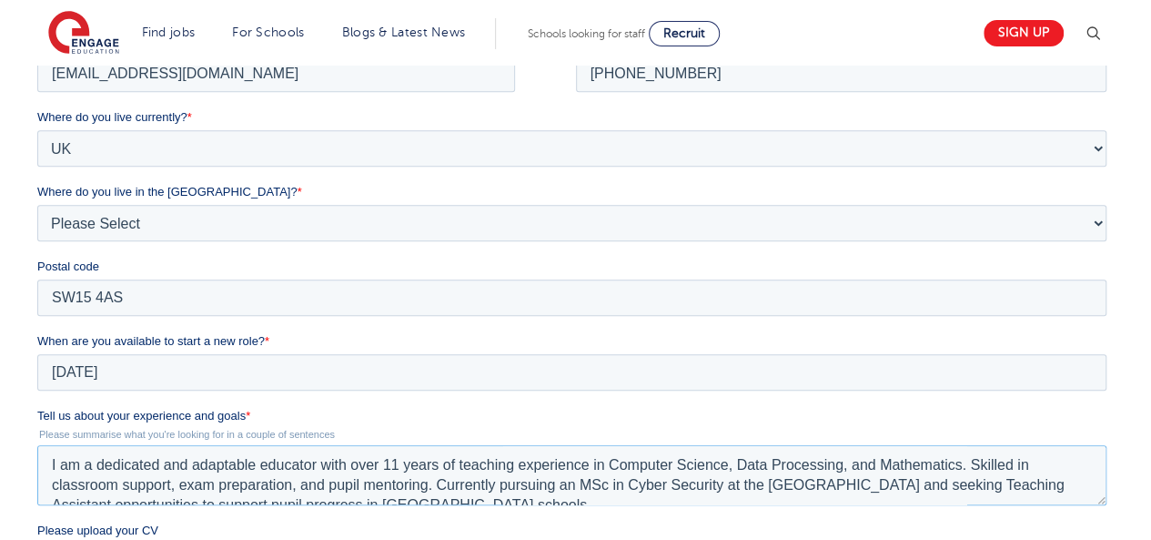
scroll to position [9, 0]
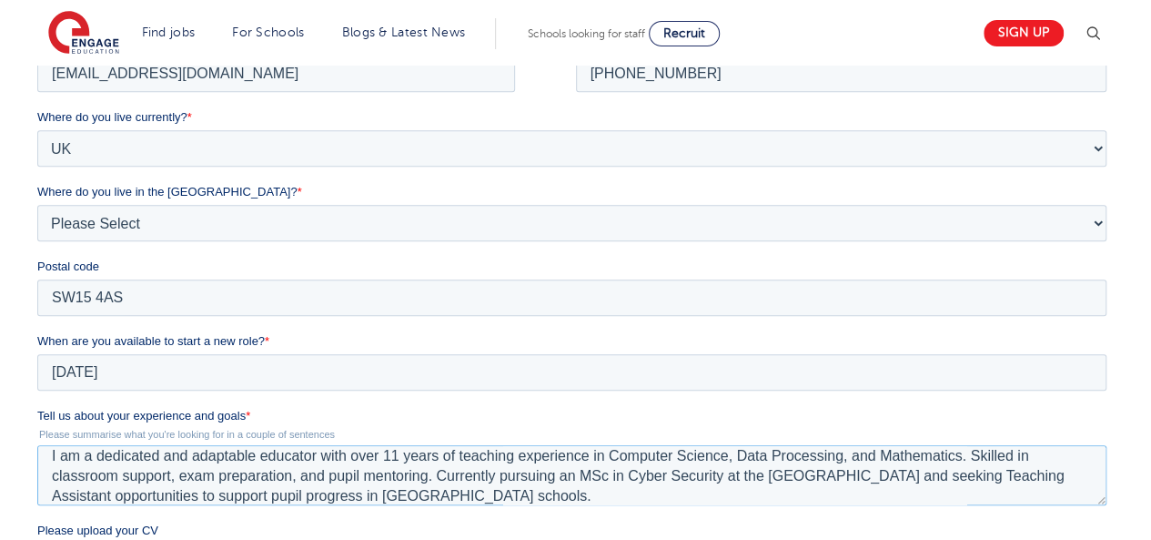
type textarea "I am a dedicated and adaptable educator with over 11 years of teaching experien…"
type input "C:\fakepath\Curriculum Vitae.pdf"
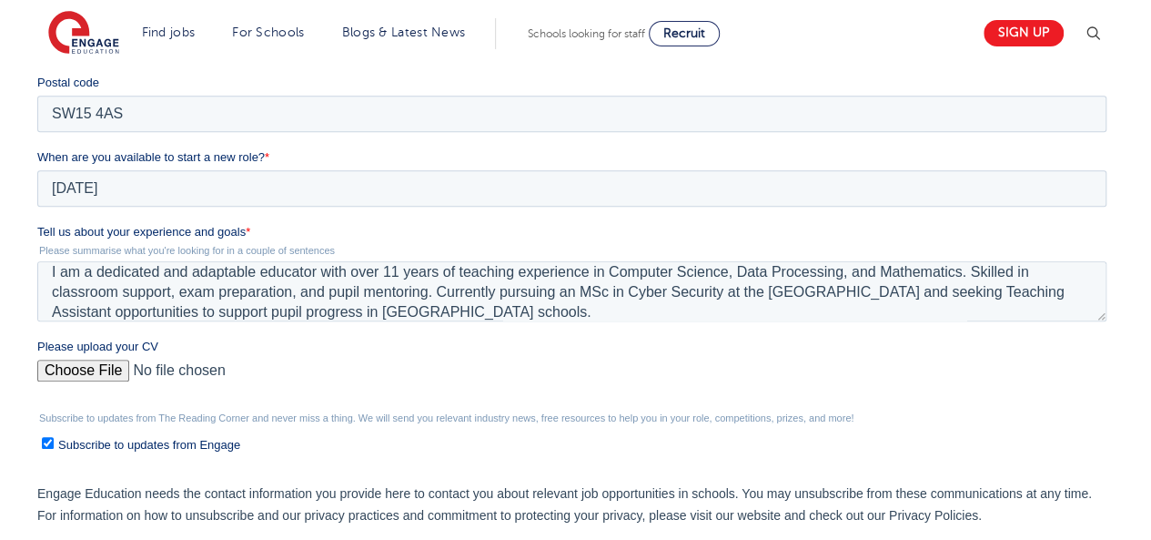
scroll to position [627, 0]
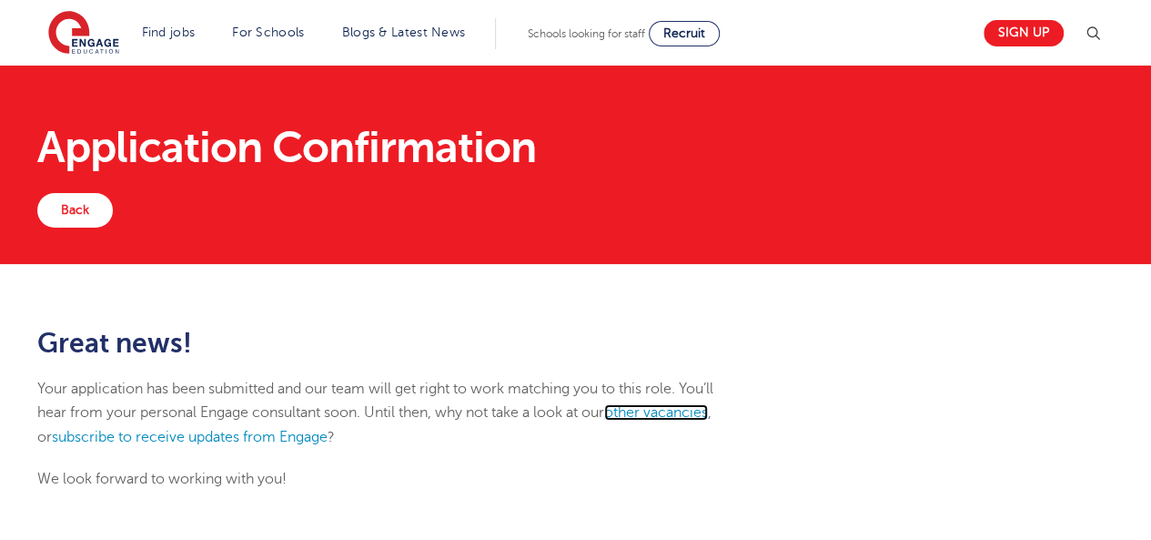
click at [649, 404] on link "other vacancies" at bounding box center [656, 412] width 104 height 16
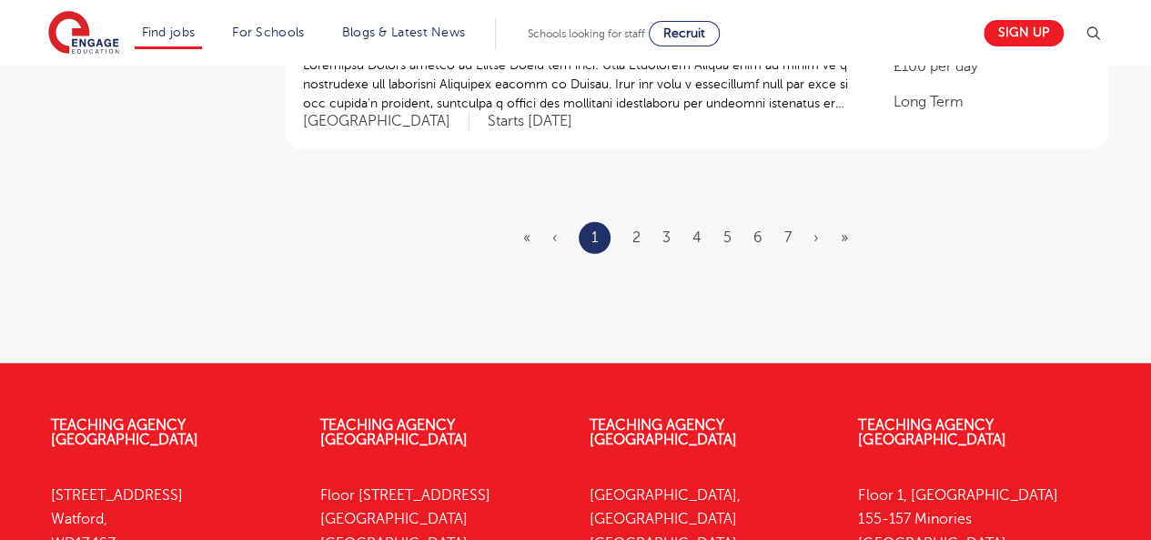
scroll to position [2217, 0]
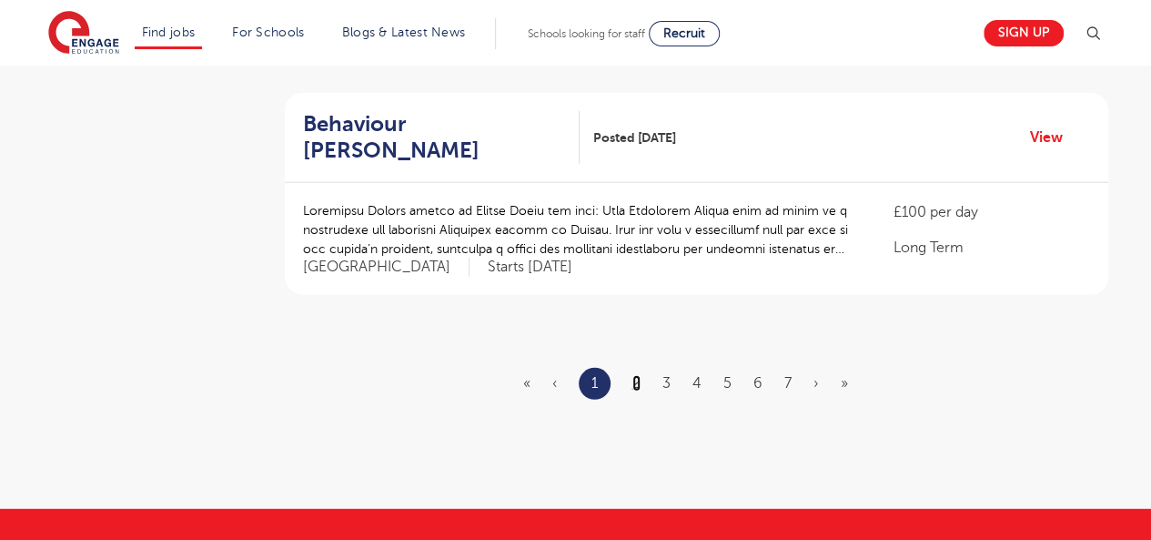
click at [634, 375] on link "2" at bounding box center [637, 383] width 8 height 16
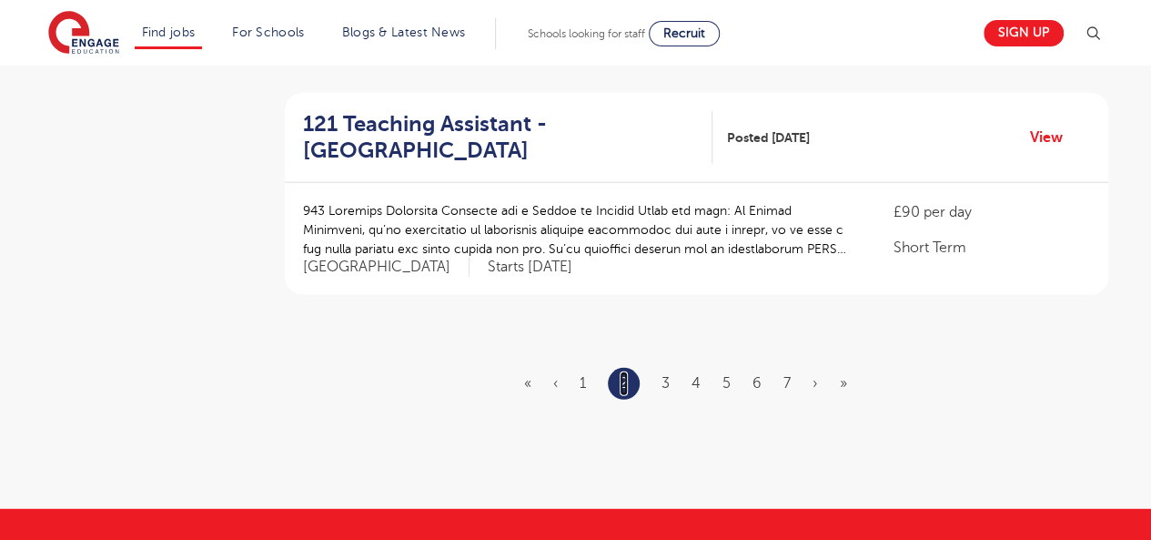
scroll to position [0, 0]
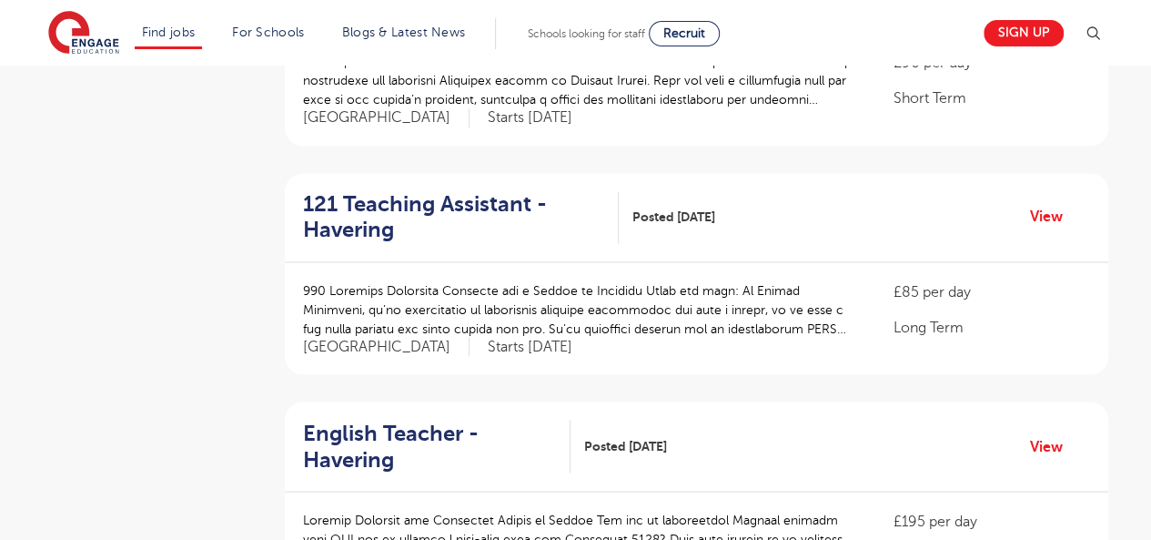
scroll to position [1476, 0]
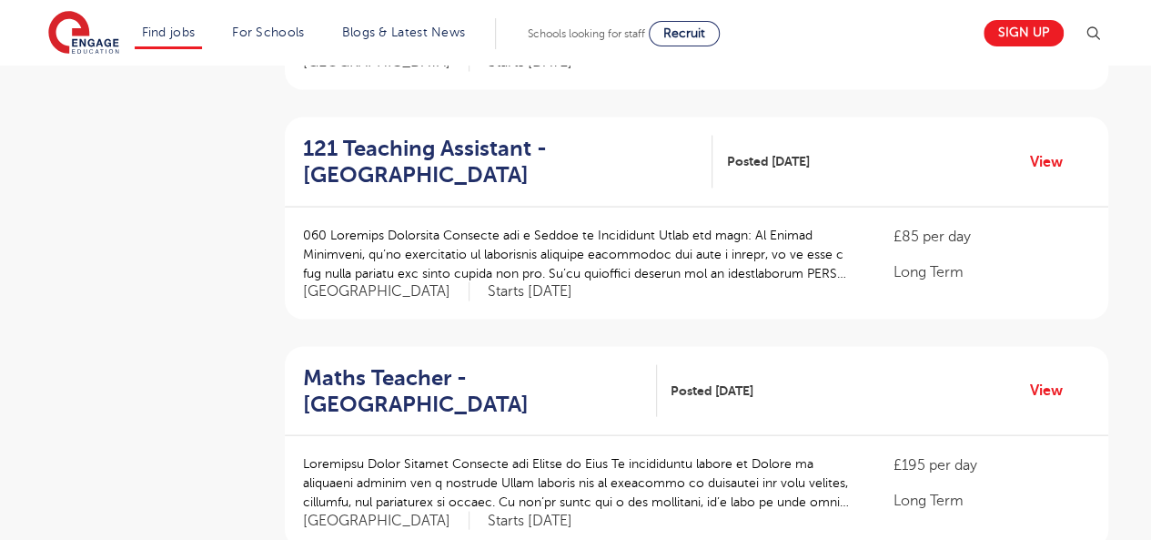
scroll to position [2175, 0]
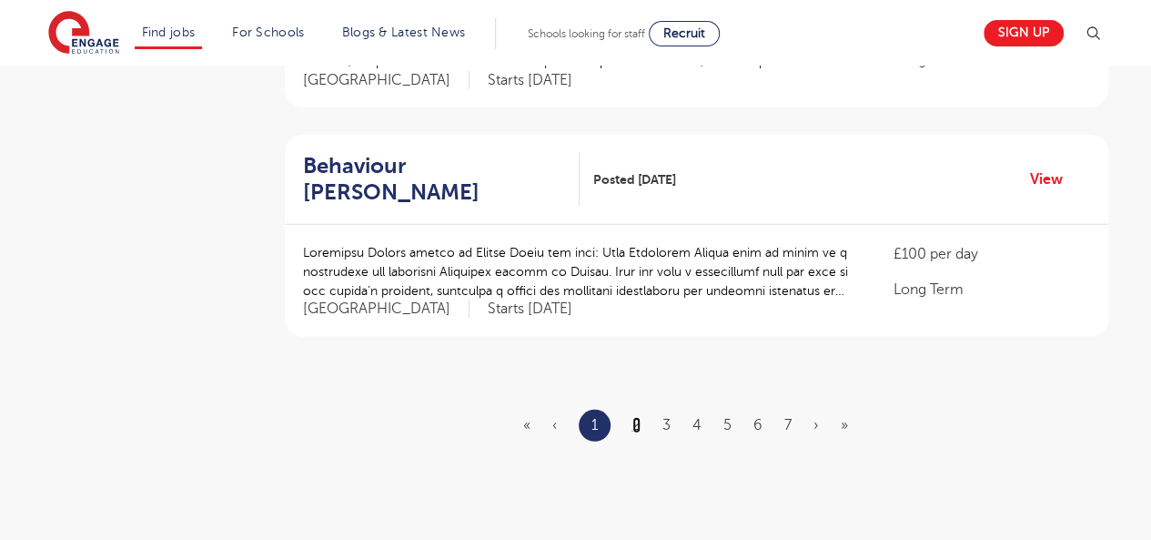
click at [637, 417] on link "2" at bounding box center [637, 425] width 8 height 16
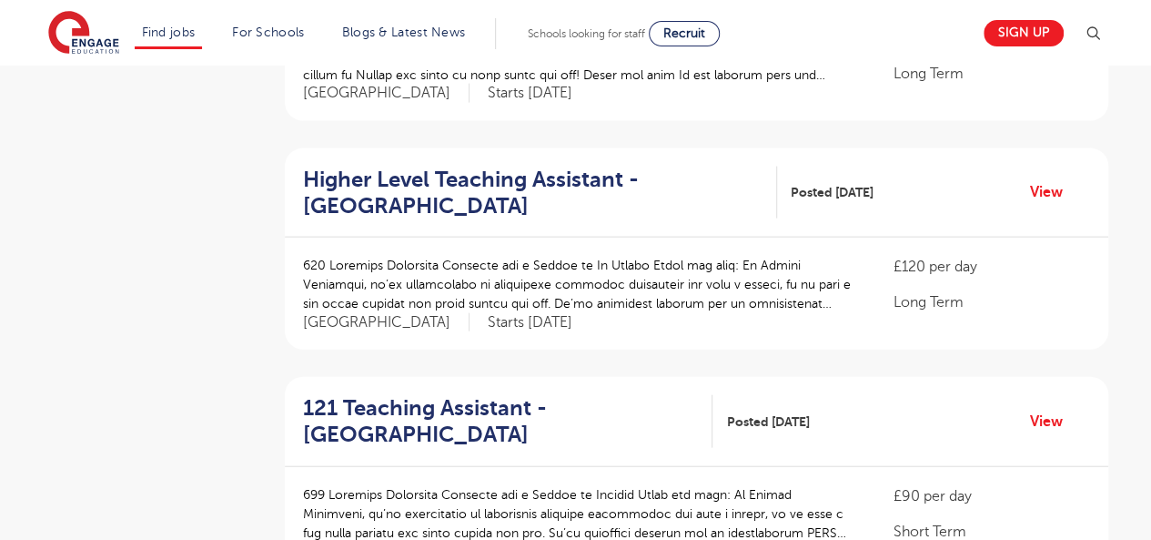
scroll to position [1948, 0]
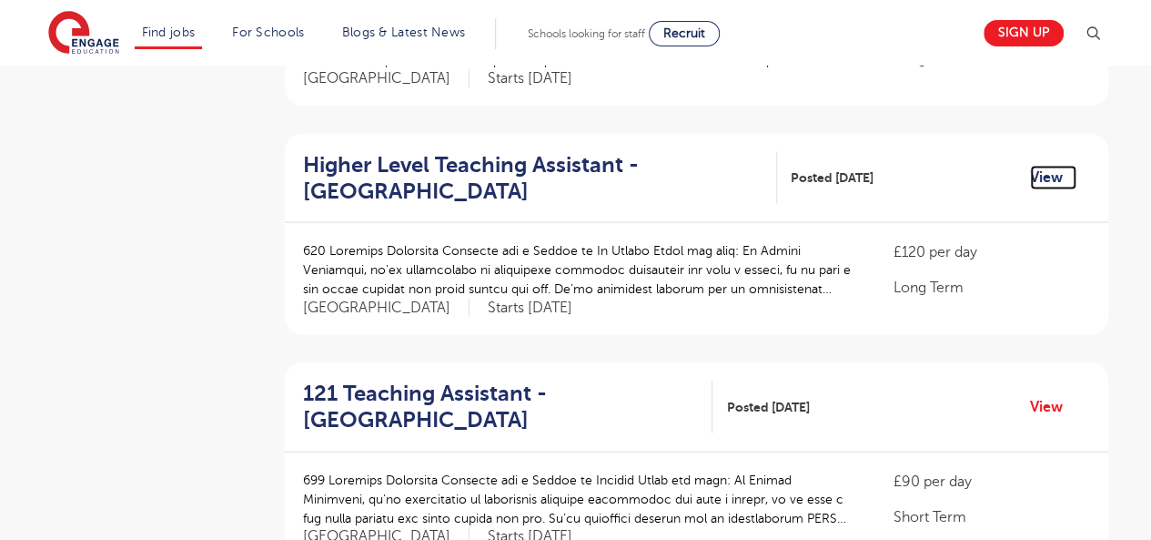
click at [1040, 166] on link "View" at bounding box center [1053, 178] width 46 height 24
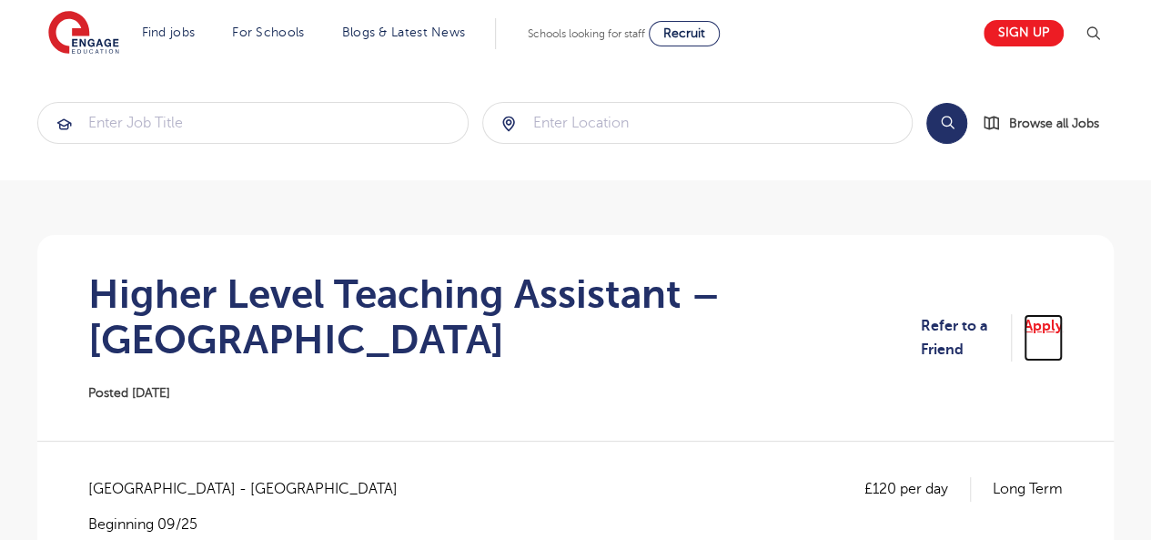
click at [1052, 322] on link "Apply" at bounding box center [1043, 338] width 39 height 48
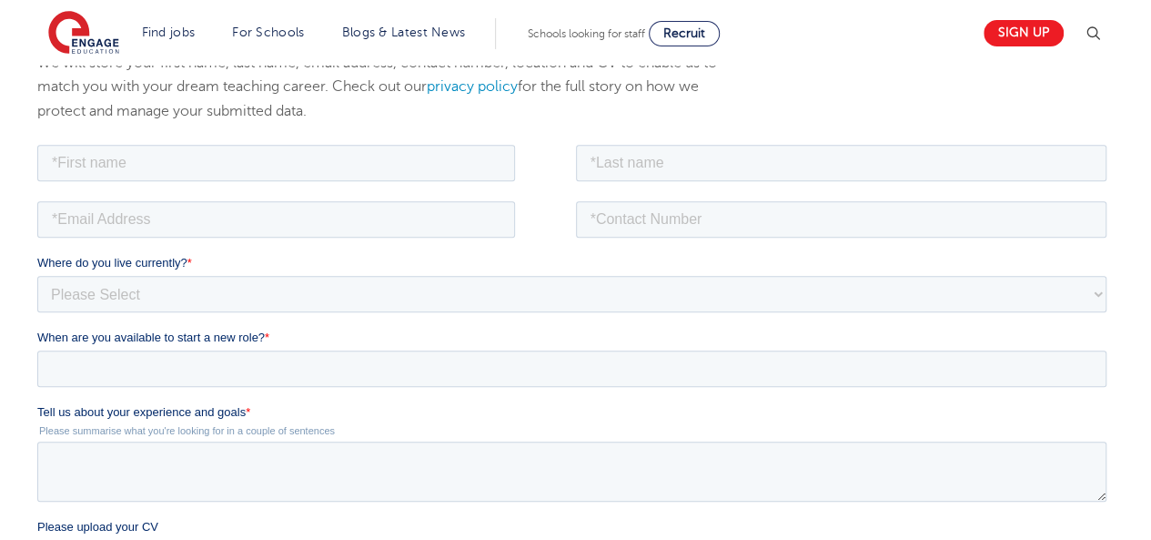
scroll to position [297, 0]
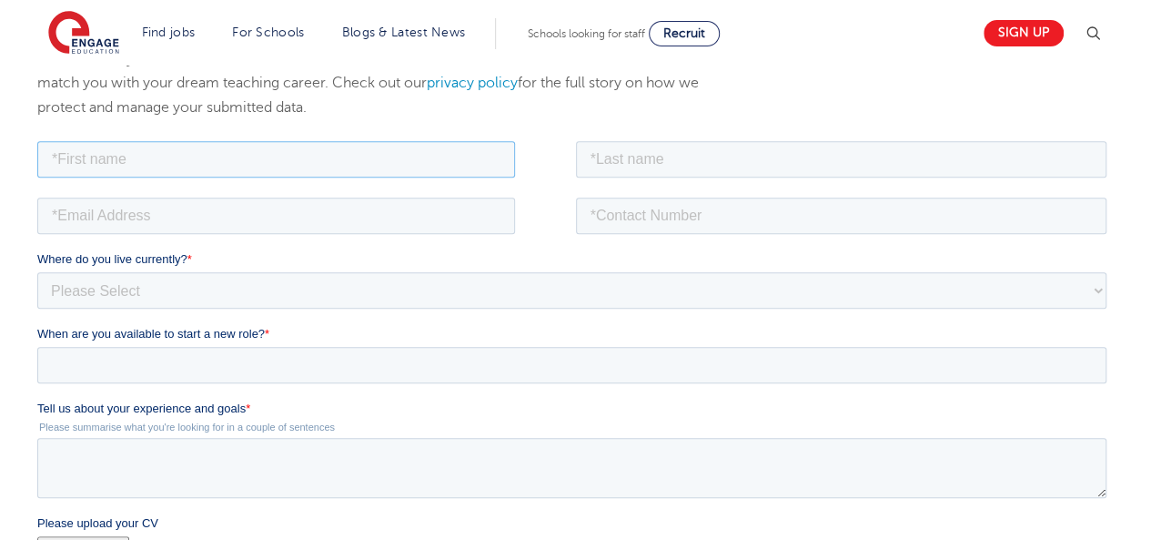
click at [377, 146] on input "text" at bounding box center [276, 158] width 478 height 36
type input "Stephen"
click at [635, 166] on input "text" at bounding box center [842, 158] width 532 height 36
type input "[PERSON_NAME]"
click at [410, 212] on input "email" at bounding box center [276, 215] width 478 height 36
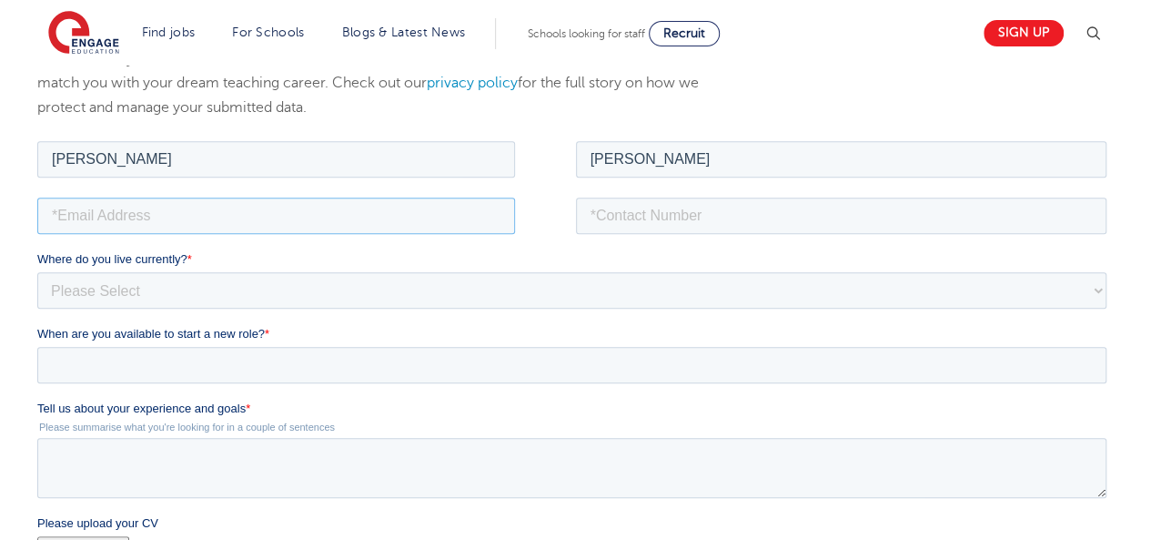
type input "oluwaseyimodel@gmail.com"
click at [738, 214] on input "tel" at bounding box center [842, 215] width 532 height 36
type input "+447404432657"
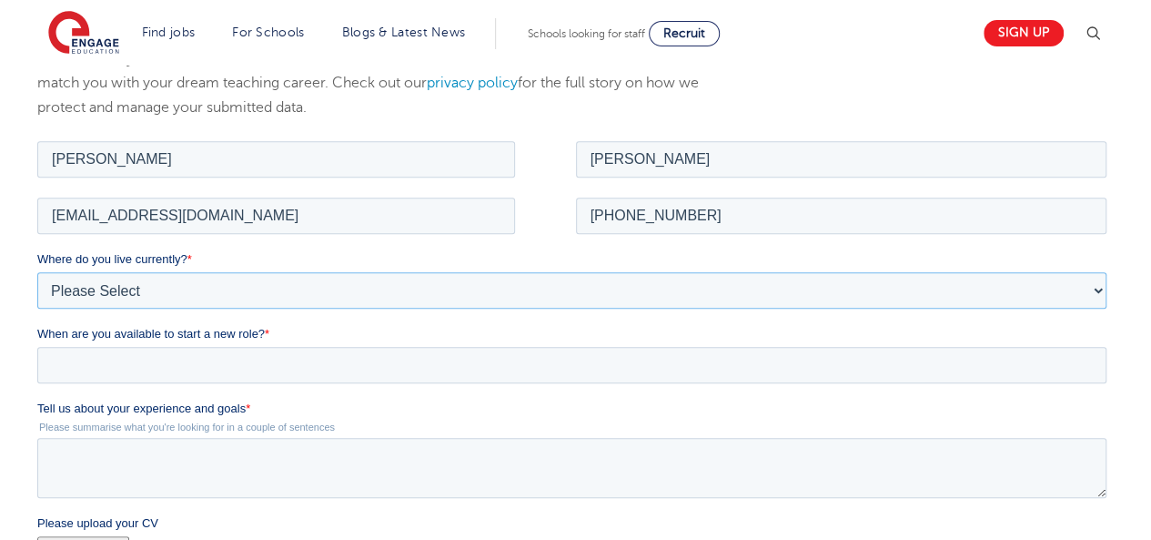
click at [494, 285] on select "Please Select UK Canada Ireland Australia New Zealand Europe USA South Africa J…" at bounding box center [571, 289] width 1069 height 36
select select "UK"
click at [37, 271] on select "Please Select UK Canada Ireland Australia New Zealand Europe USA South Africa J…" at bounding box center [571, 289] width 1069 height 36
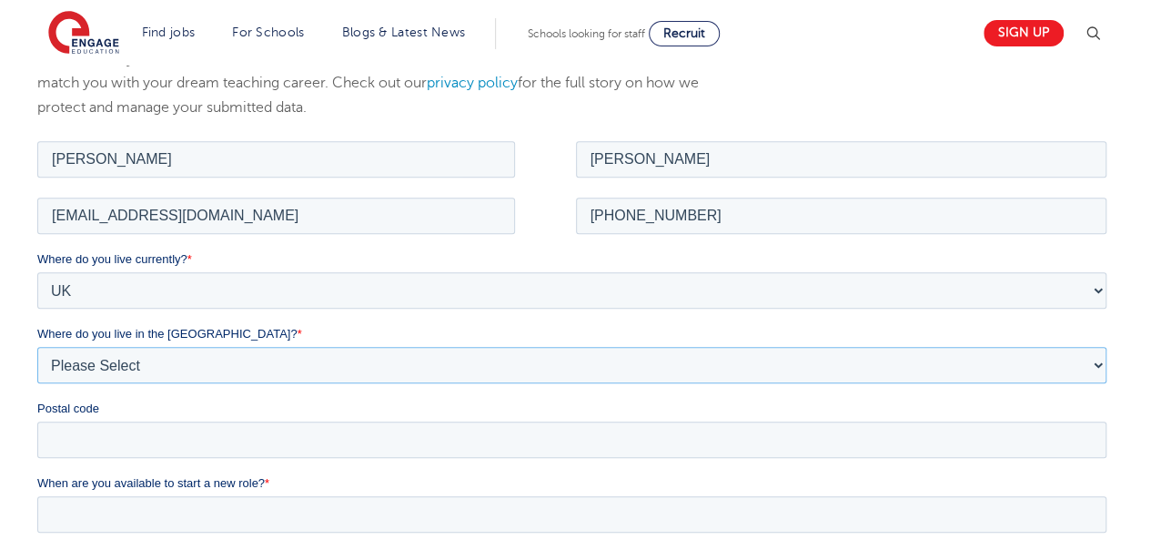
click at [133, 370] on select "Please Select Overseas Barnsley Bedfordshire Berkshire Bournemouth Bracknell Fo…" at bounding box center [571, 364] width 1069 height 36
select select "[GEOGRAPHIC_DATA]"
click at [122, 370] on select "Please Select Overseas Barnsley Bedfordshire Berkshire Bournemouth Bracknell Fo…" at bounding box center [571, 364] width 1069 height 36
click at [96, 435] on input "Postal code" at bounding box center [571, 439] width 1069 height 36
type input "SW15 4AS"
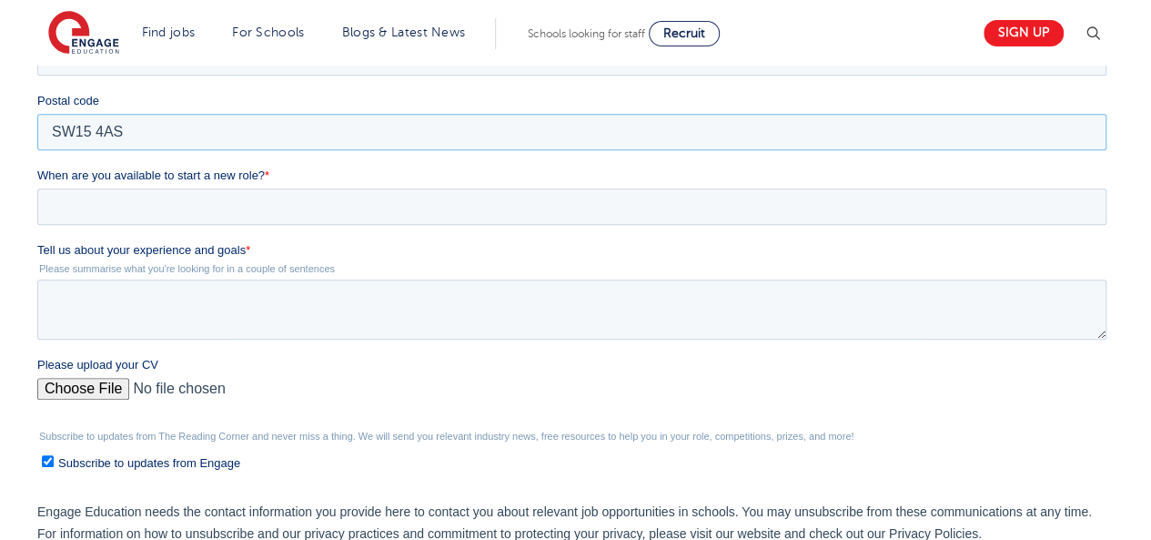
scroll to position [606, 0]
click at [486, 206] on input "When are you available to start a new role? *" at bounding box center [571, 205] width 1069 height 36
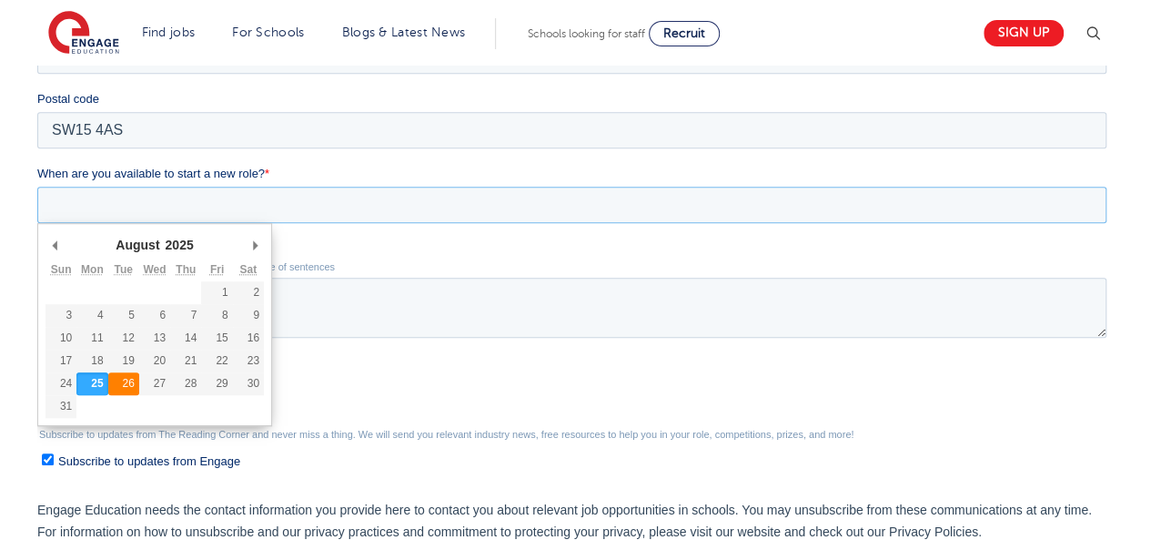
type div "2025-08-26"
type input "2025/08/26"
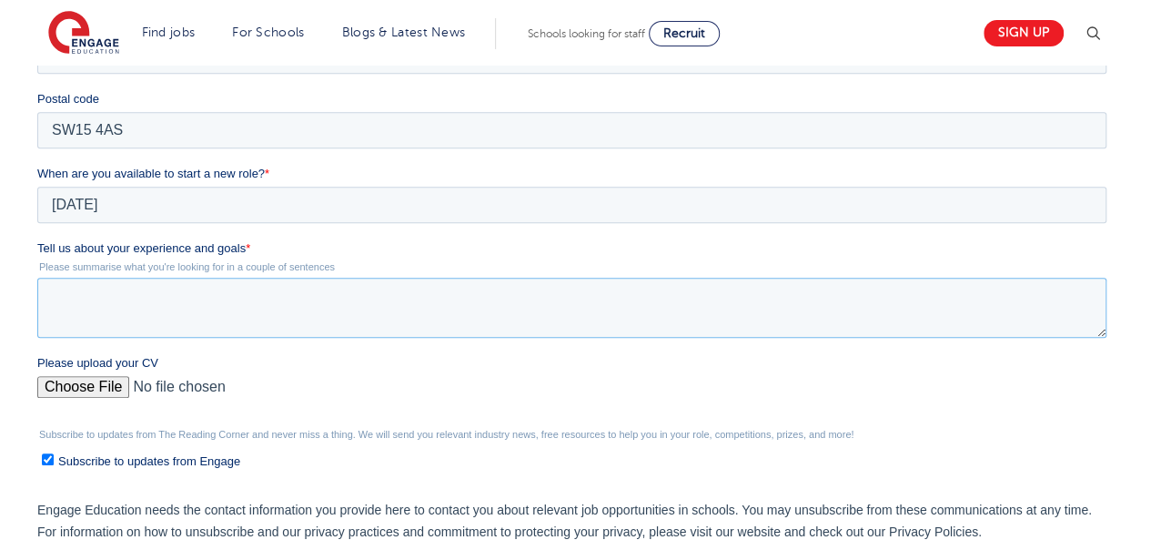
click at [126, 312] on textarea "Tell us about your experience and goals *" at bounding box center [571, 308] width 1069 height 60
click at [194, 306] on textarea "Tell us about your experience and goals *" at bounding box center [571, 308] width 1069 height 60
paste textarea "Dedicated and adaptable educator with 11+ years’ experience teaching Computer S…"
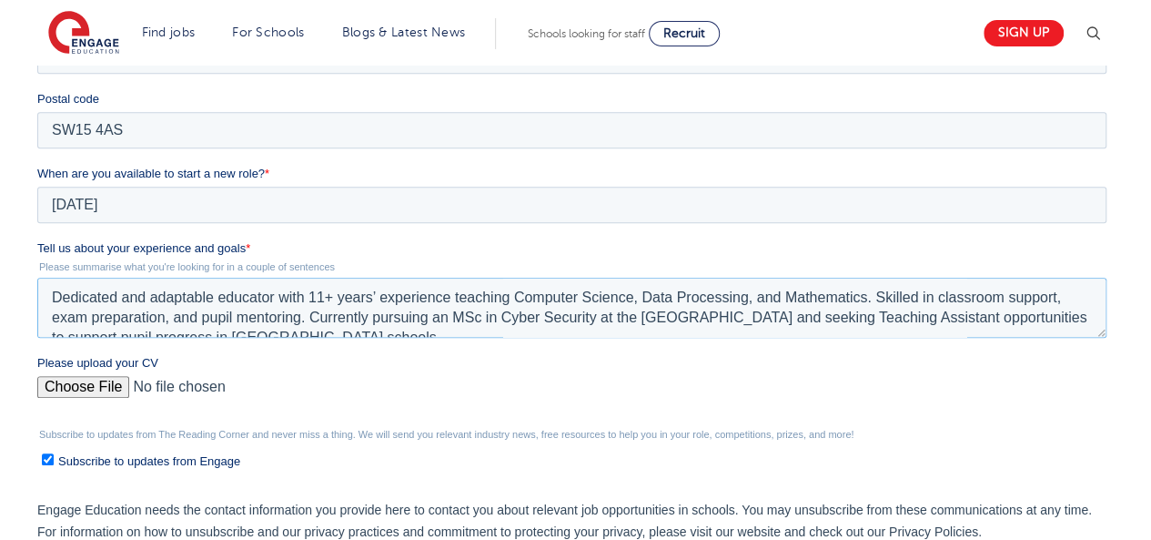
scroll to position [9, 0]
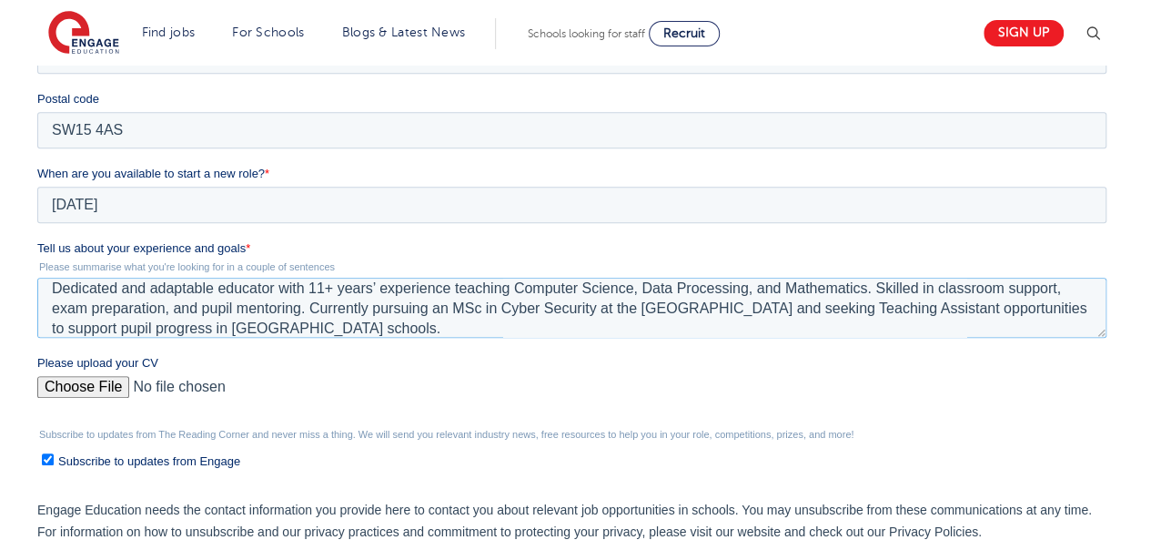
click at [53, 287] on textarea "Dedicated and adaptable educator with 11+ years’ experience teaching Computer S…" at bounding box center [571, 308] width 1069 height 60
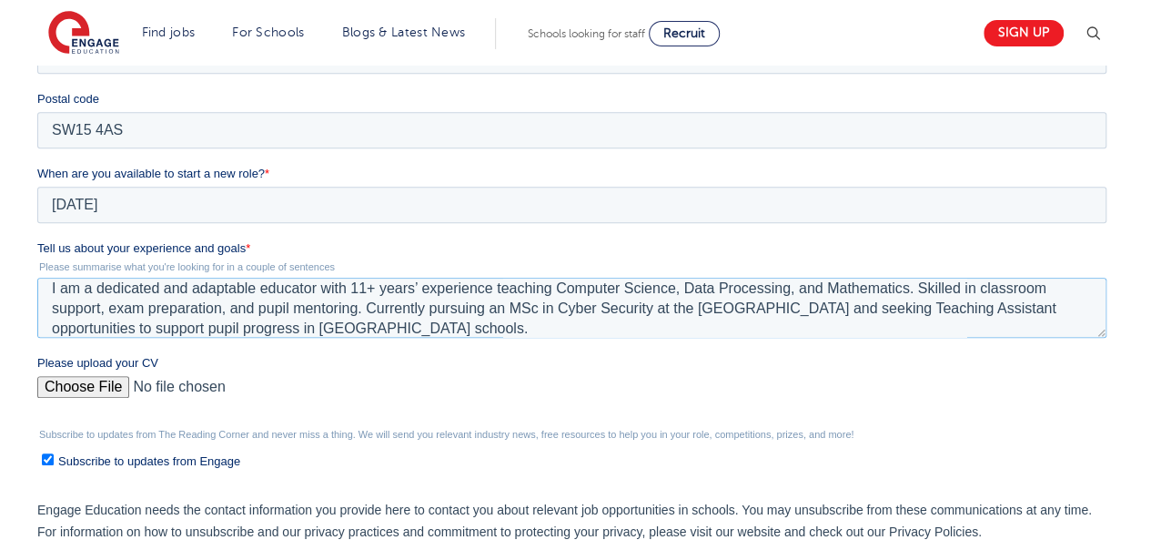
click at [348, 291] on textarea "I am a dedicated and adaptable educator with 11+ years’ experience teaching Com…" at bounding box center [571, 308] width 1069 height 60
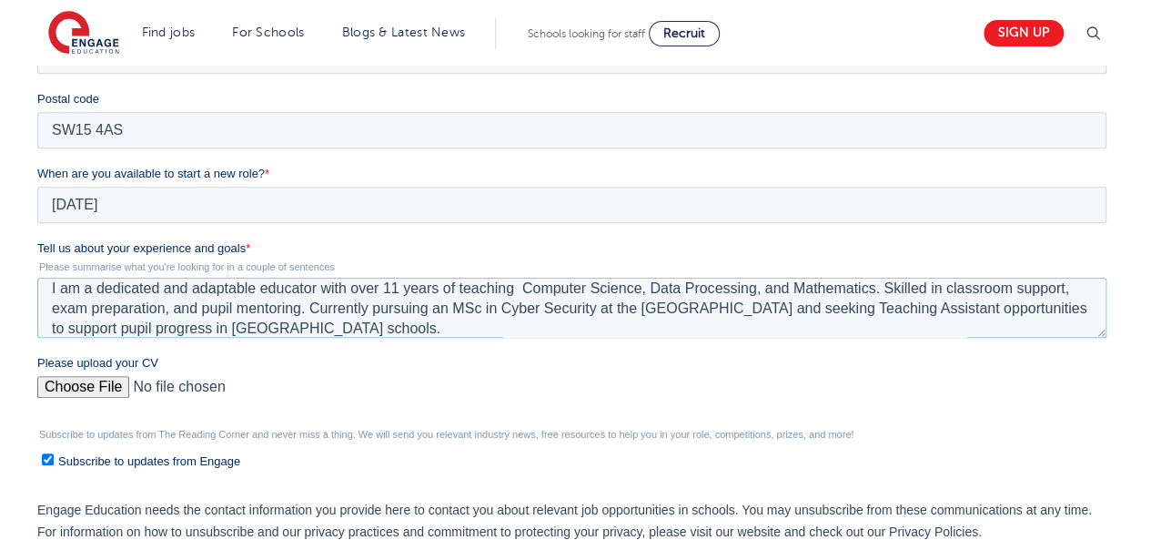
paste textarea "experience"
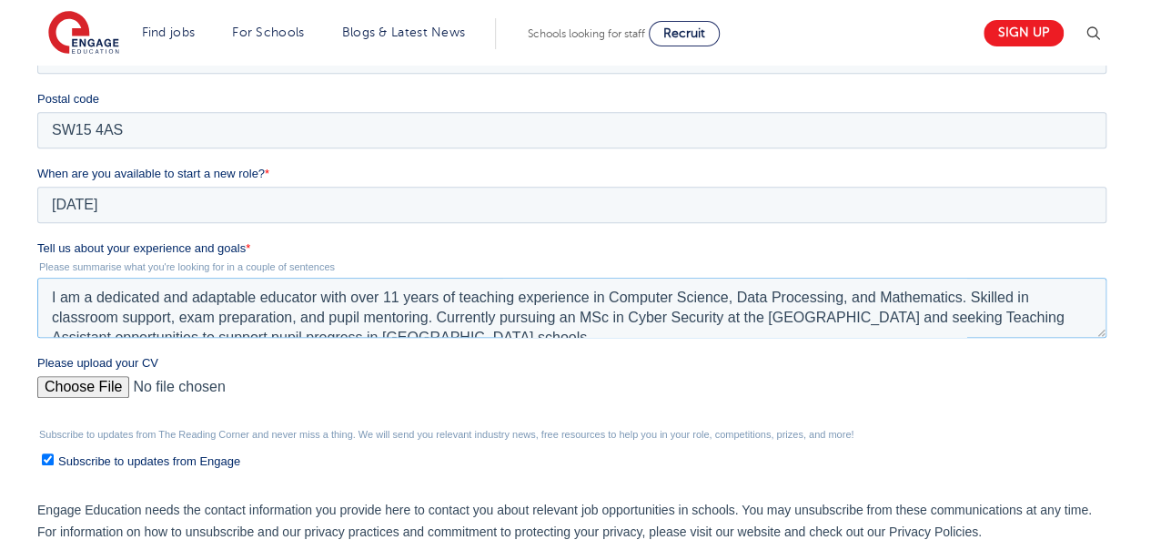
scroll to position [20, 0]
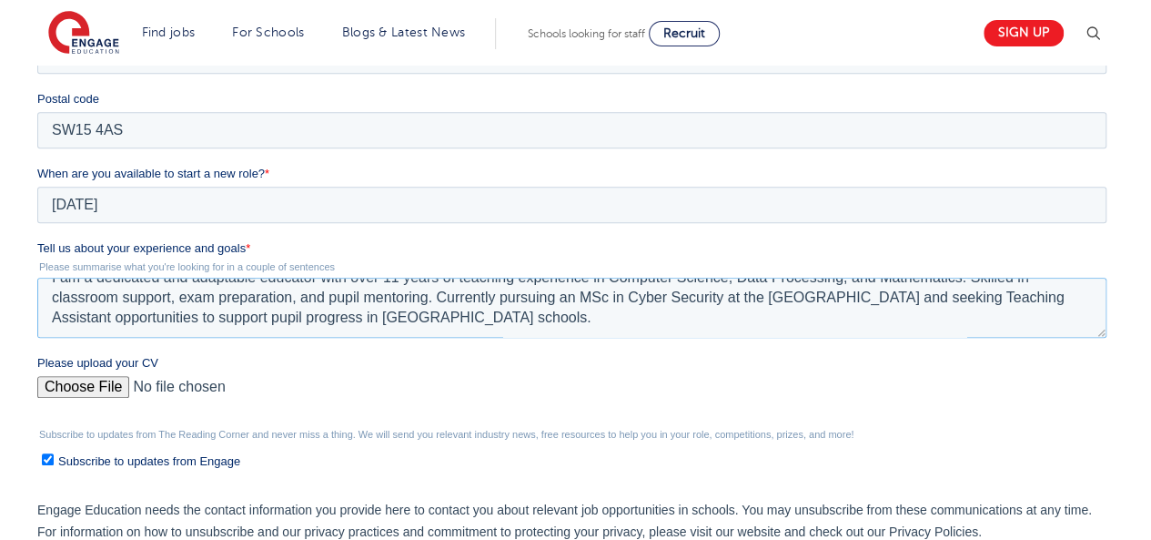
drag, startPoint x: 48, startPoint y: 287, endPoint x: 572, endPoint y: 331, distance: 525.3
click at [572, 331] on textarea "I am a dedicated and adaptable educator with over 11 years of teaching experien…" at bounding box center [571, 308] width 1069 height 60
type textarea "I am a dedicated and adaptable educator with over 11 years of teaching experien…"
click at [96, 385] on input "Please upload your CV" at bounding box center [571, 394] width 1069 height 36
type input "C:\fakepath\Curriculum Vitae.pdf"
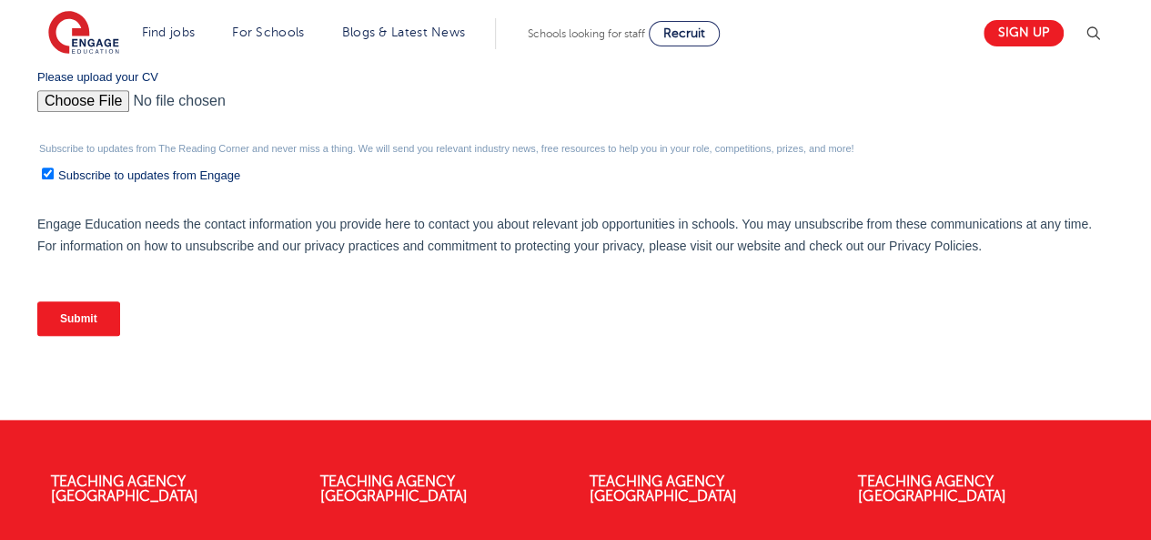
scroll to position [901, 0]
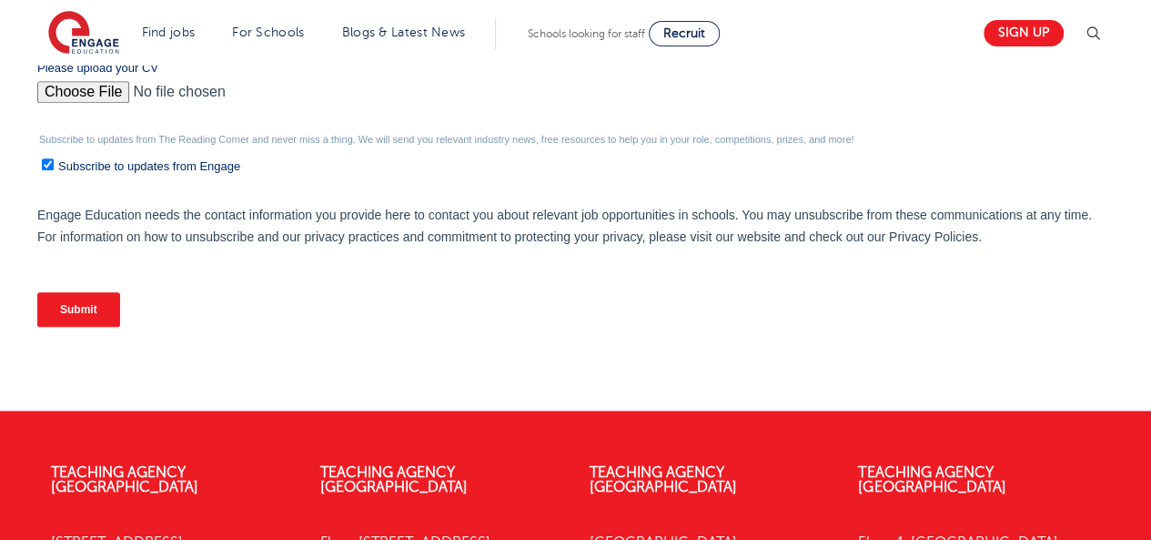
click at [66, 311] on input "Submit" at bounding box center [78, 309] width 83 height 35
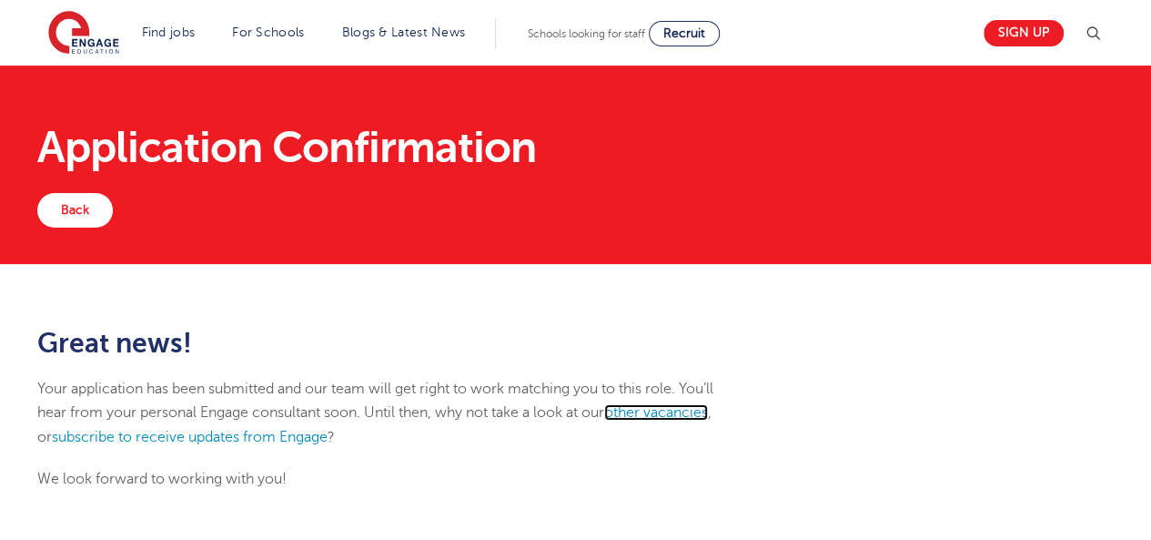
click at [663, 411] on link "other vacancies" at bounding box center [656, 412] width 104 height 16
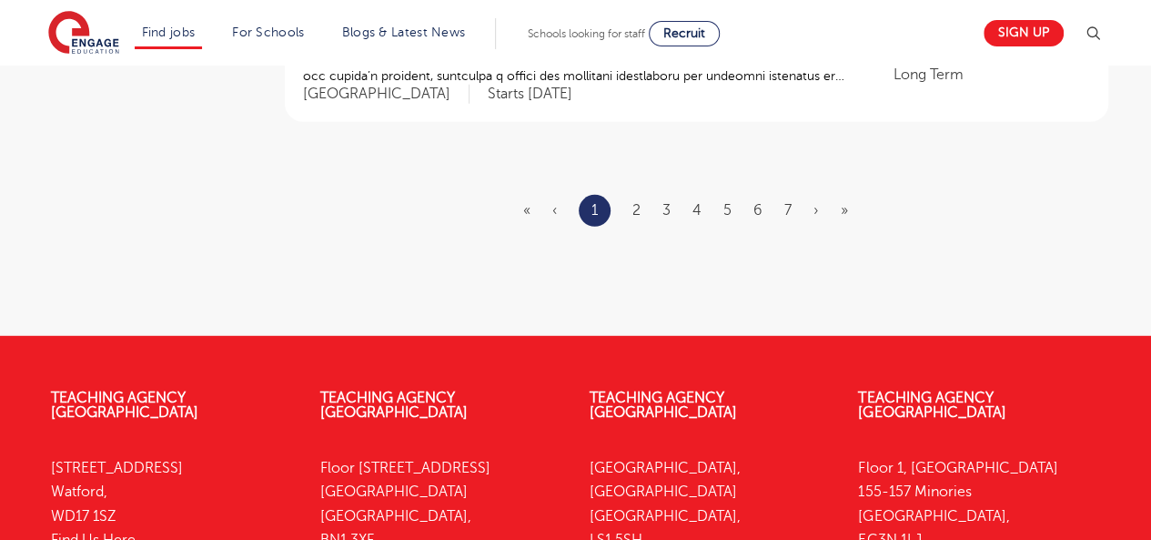
scroll to position [2386, 0]
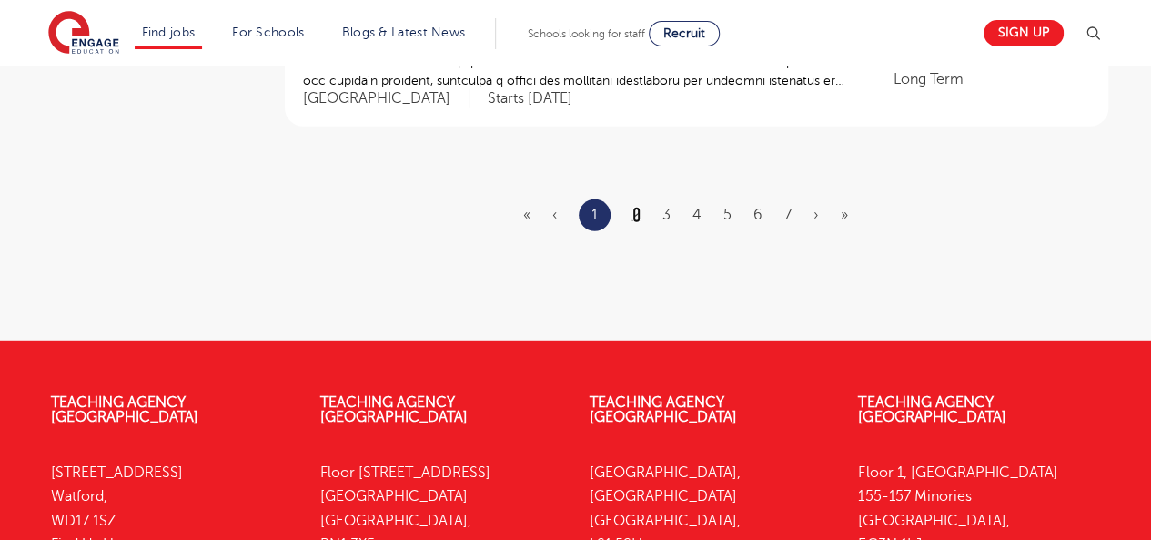
click at [635, 207] on link "2" at bounding box center [637, 215] width 8 height 16
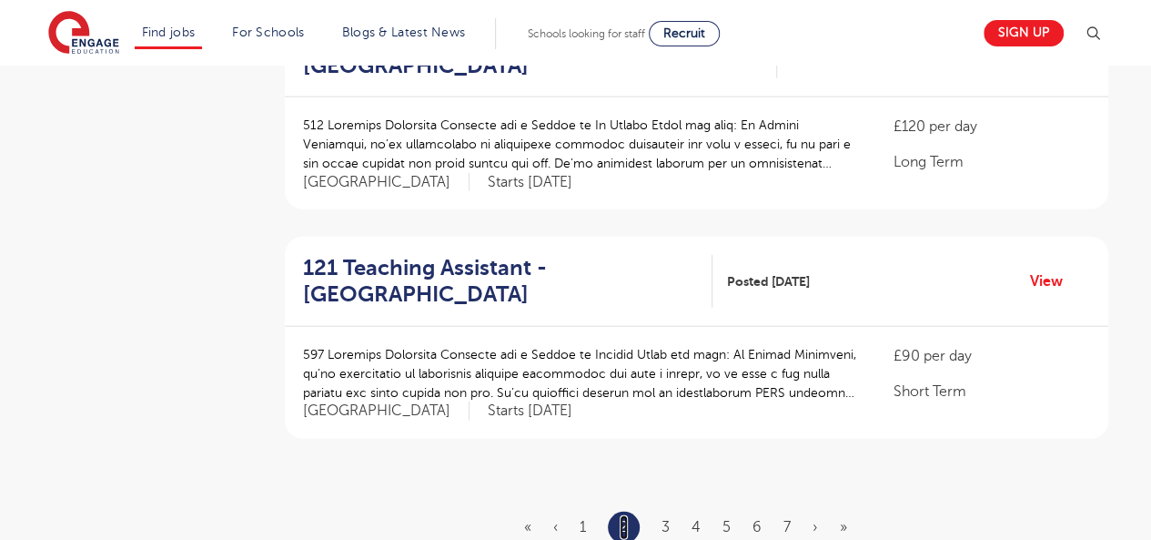
scroll to position [2078, 0]
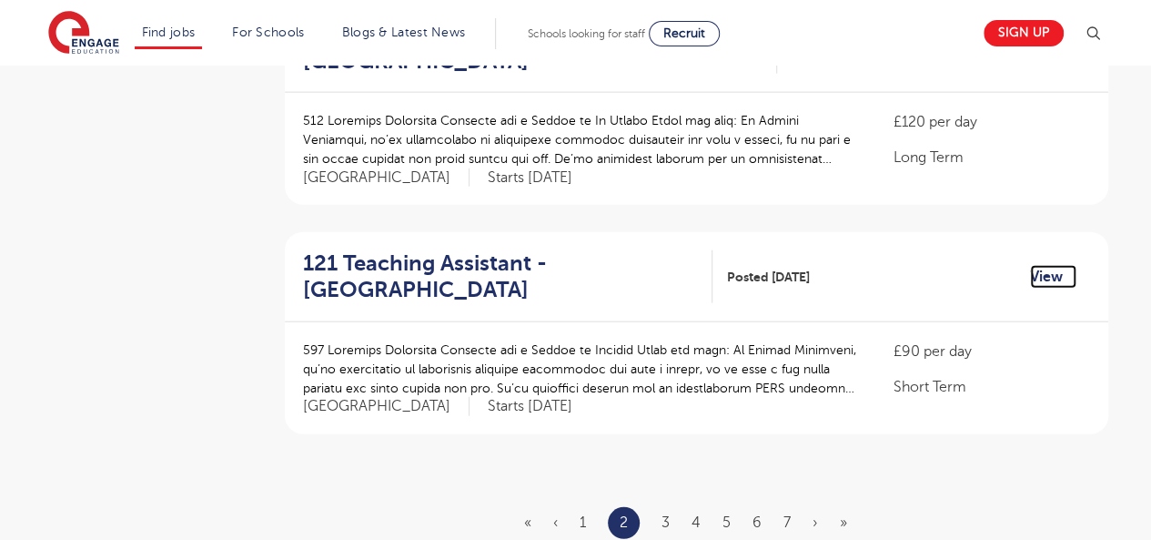
click at [1045, 265] on link "View" at bounding box center [1053, 277] width 46 height 24
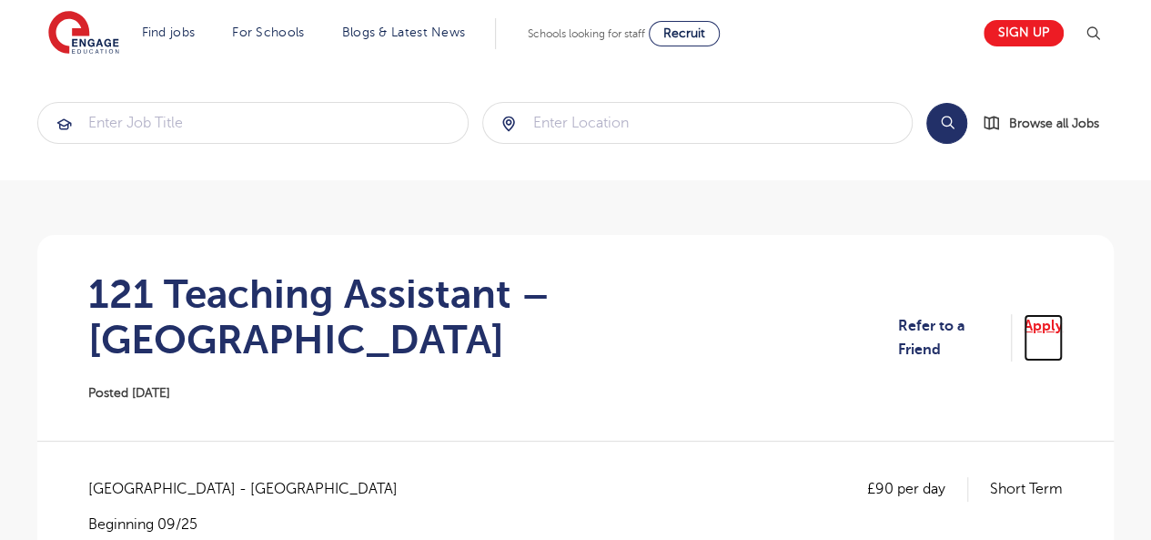
click at [1041, 314] on link "Apply" at bounding box center [1043, 338] width 39 height 48
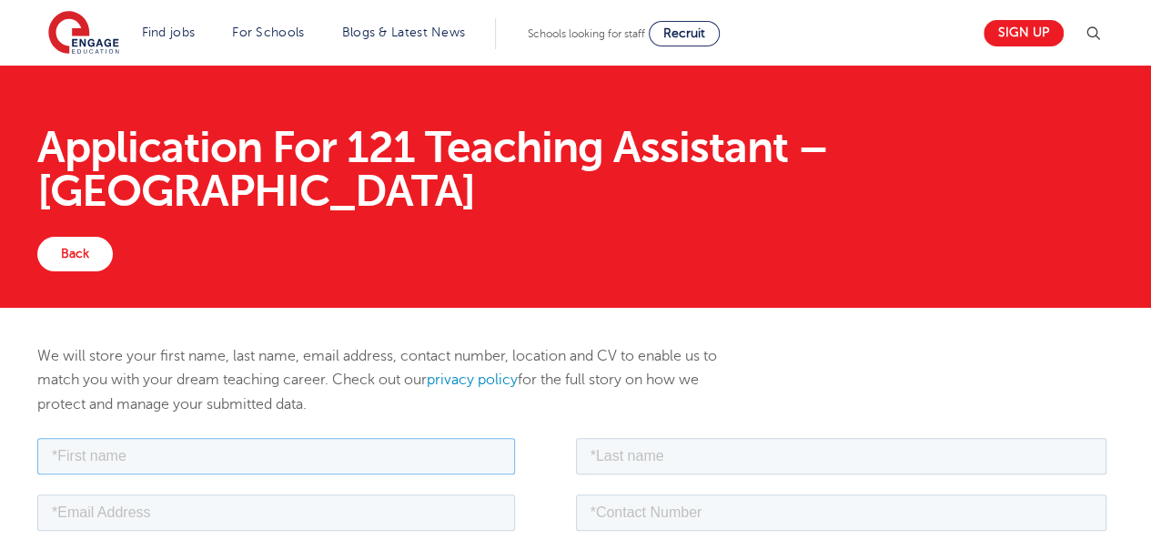
click at [318, 449] on input "text" at bounding box center [276, 455] width 478 height 36
type input "[PERSON_NAME]"
click at [610, 453] on input "text" at bounding box center [842, 455] width 532 height 36
type input "[PERSON_NAME]"
click at [682, 517] on input "tel" at bounding box center [842, 511] width 532 height 36
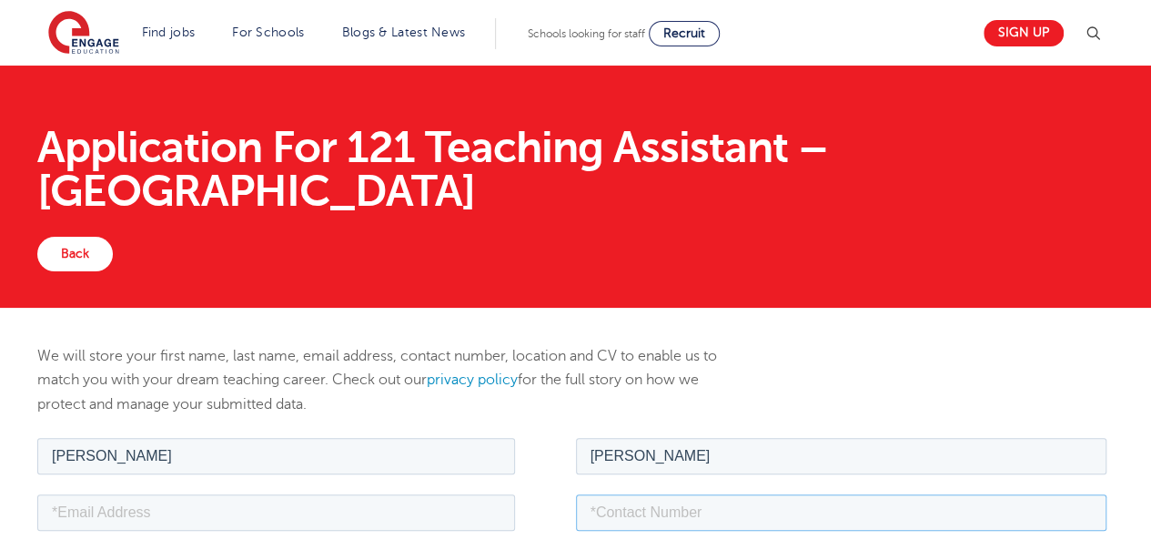
type input "[PHONE_NUMBER]"
click at [329, 513] on input "email" at bounding box center [276, 511] width 478 height 36
type input "[EMAIL_ADDRESS][DOMAIN_NAME]"
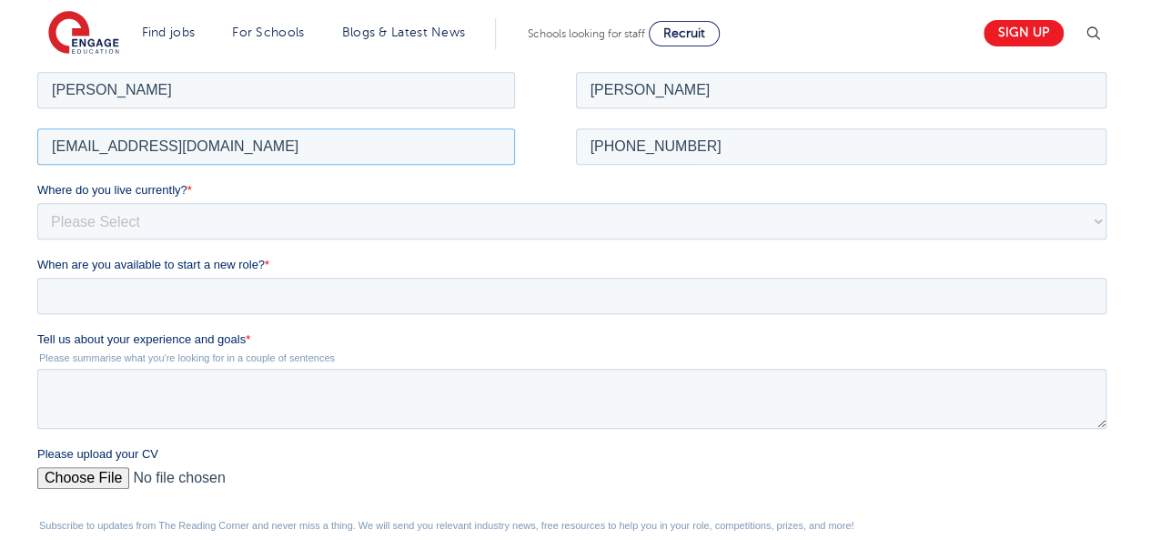
scroll to position [369, 0]
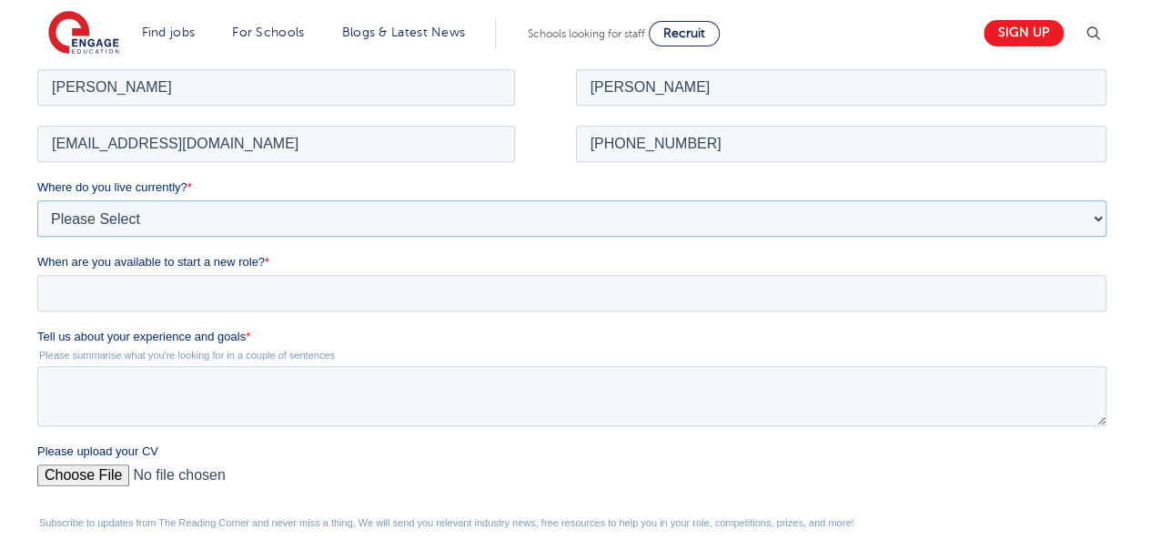
click at [392, 205] on select "Please Select [GEOGRAPHIC_DATA] [GEOGRAPHIC_DATA] [GEOGRAPHIC_DATA] [GEOGRAPHIC…" at bounding box center [571, 217] width 1069 height 36
select select "UK"
click at [37, 199] on select "Please Select [GEOGRAPHIC_DATA] [GEOGRAPHIC_DATA] [GEOGRAPHIC_DATA] [GEOGRAPHIC…" at bounding box center [571, 217] width 1069 height 36
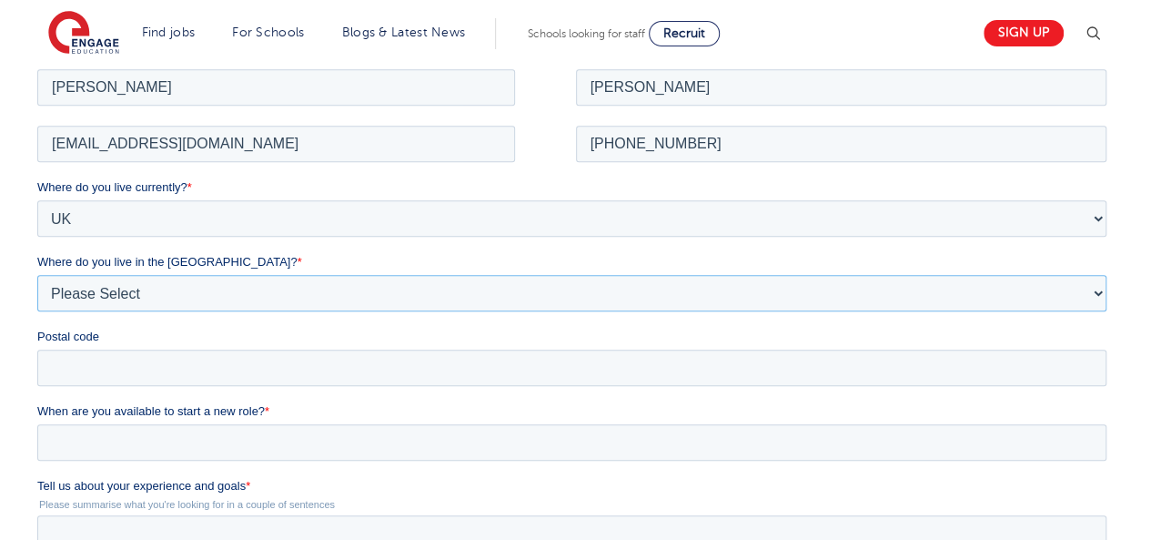
click at [204, 287] on select "Please Select Overseas [GEOGRAPHIC_DATA] [GEOGRAPHIC_DATA] [GEOGRAPHIC_DATA] [G…" at bounding box center [571, 292] width 1069 height 36
select select "[GEOGRAPHIC_DATA]"
click at [37, 274] on select "Please Select Overseas [GEOGRAPHIC_DATA] [GEOGRAPHIC_DATA] [GEOGRAPHIC_DATA] [G…" at bounding box center [571, 292] width 1069 height 36
click at [105, 354] on input "Postal code" at bounding box center [571, 367] width 1069 height 36
type input "SW15 4AS"
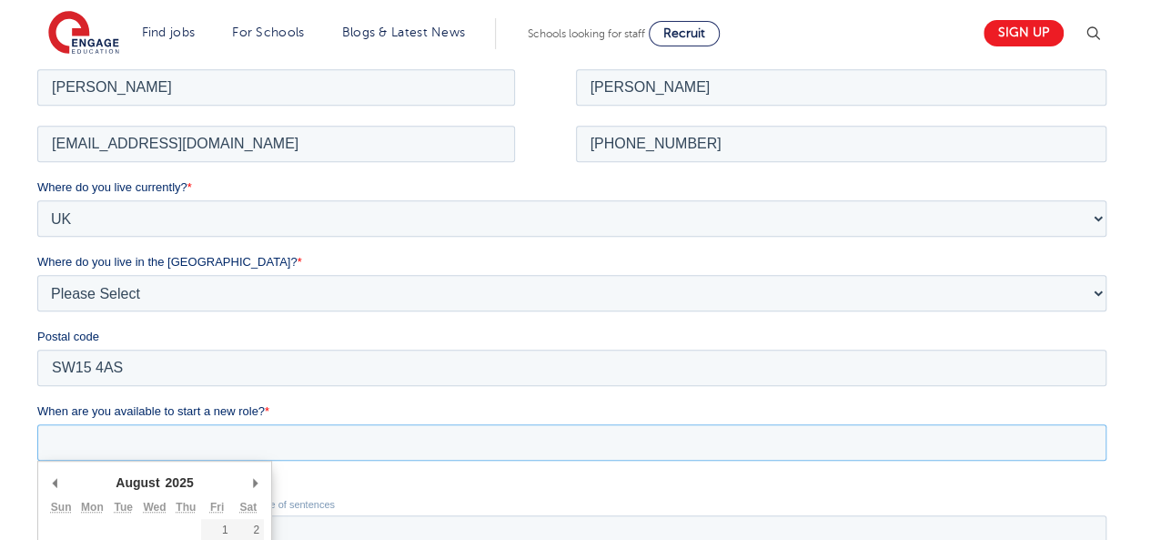
click at [140, 434] on input "When are you available to start a new role? *" at bounding box center [571, 441] width 1069 height 36
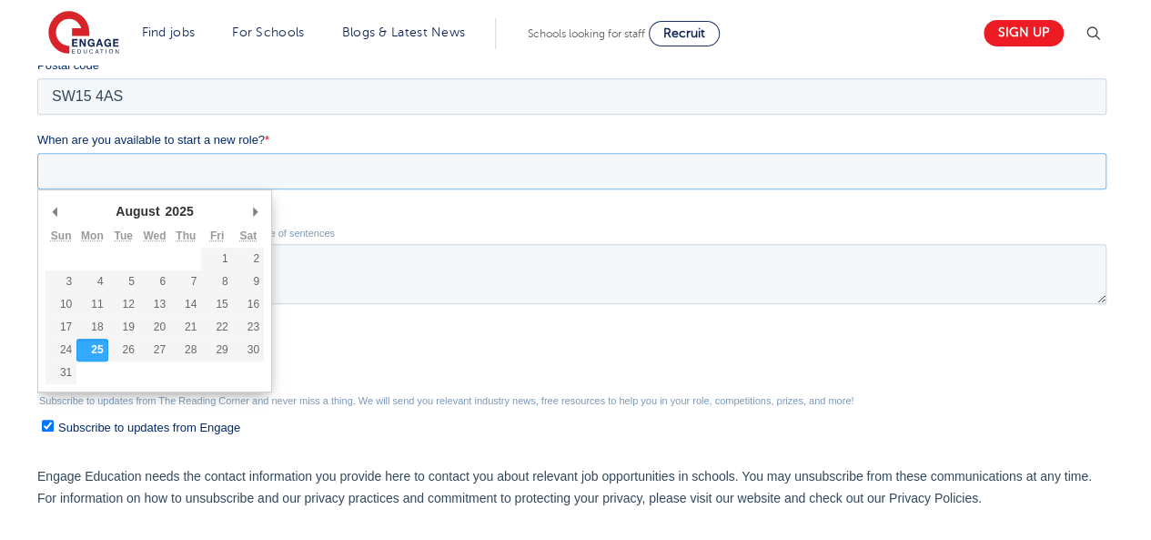
scroll to position [658, 0]
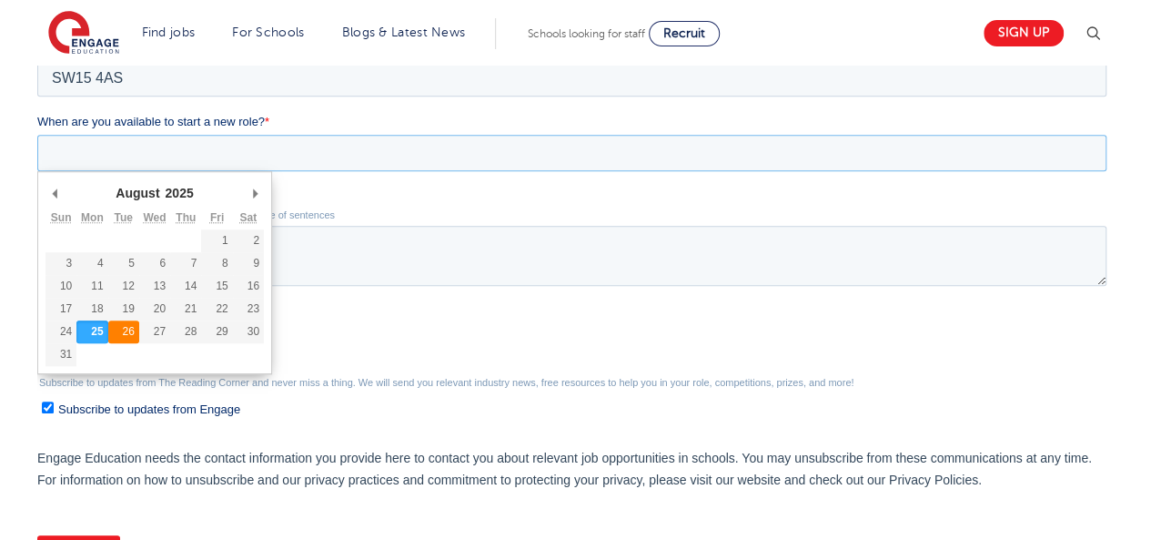
type div "[DATE]"
type input "[DATE]"
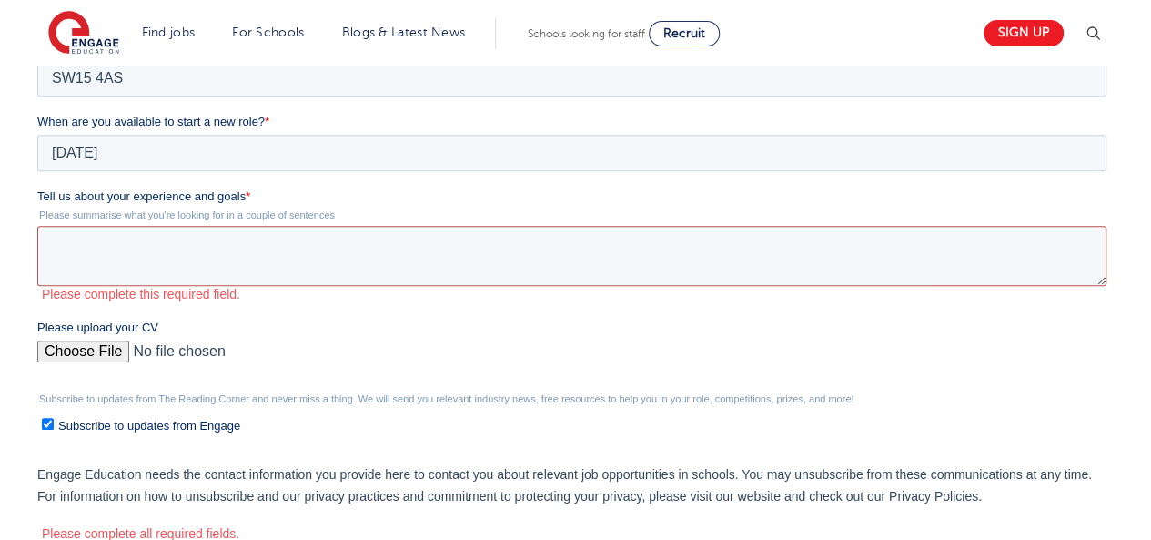
click at [139, 253] on textarea "Tell us about your experience and goals *" at bounding box center [571, 256] width 1069 height 60
paste textarea "I am a dedicated and adaptable educator with over 11 years of teaching experien…"
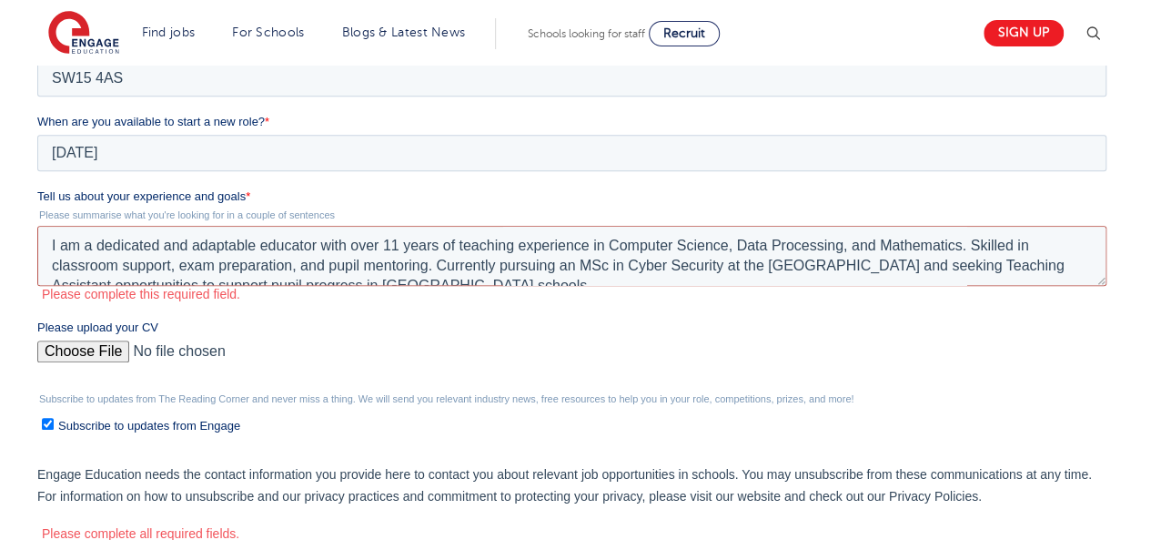
scroll to position [9, 0]
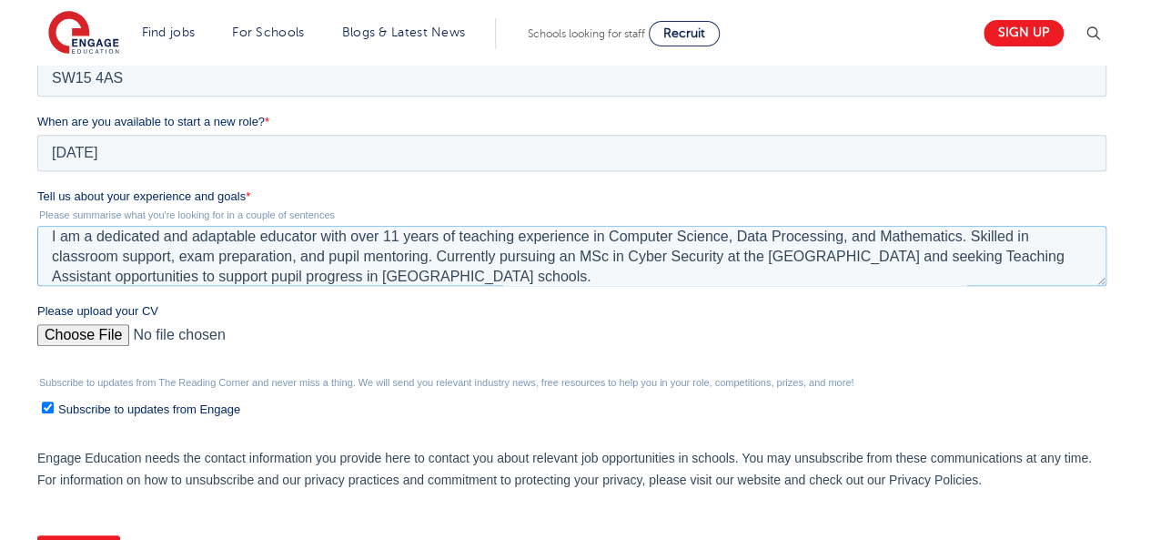
type textarea "I am a dedicated and adaptable educator with over 11 years of teaching experien…"
click at [91, 338] on input "Please upload your CV" at bounding box center [571, 342] width 1069 height 36
click at [100, 331] on input "Please upload your CV" at bounding box center [571, 342] width 1069 height 36
type input "C:\fakepath\Curriculum Vitae.pdf"
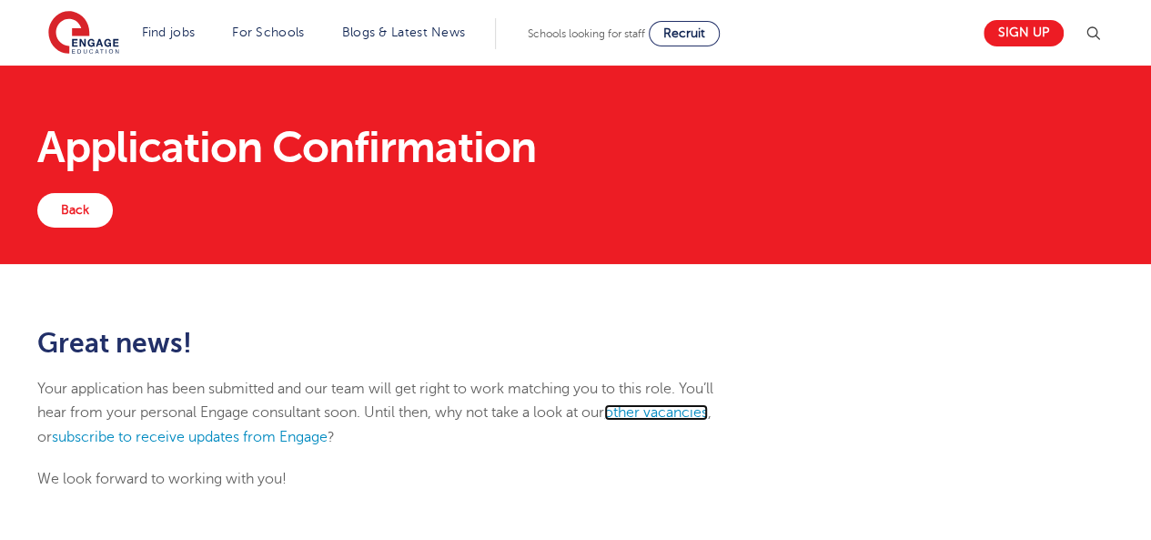
click at [641, 412] on link "other vacancies" at bounding box center [656, 412] width 104 height 16
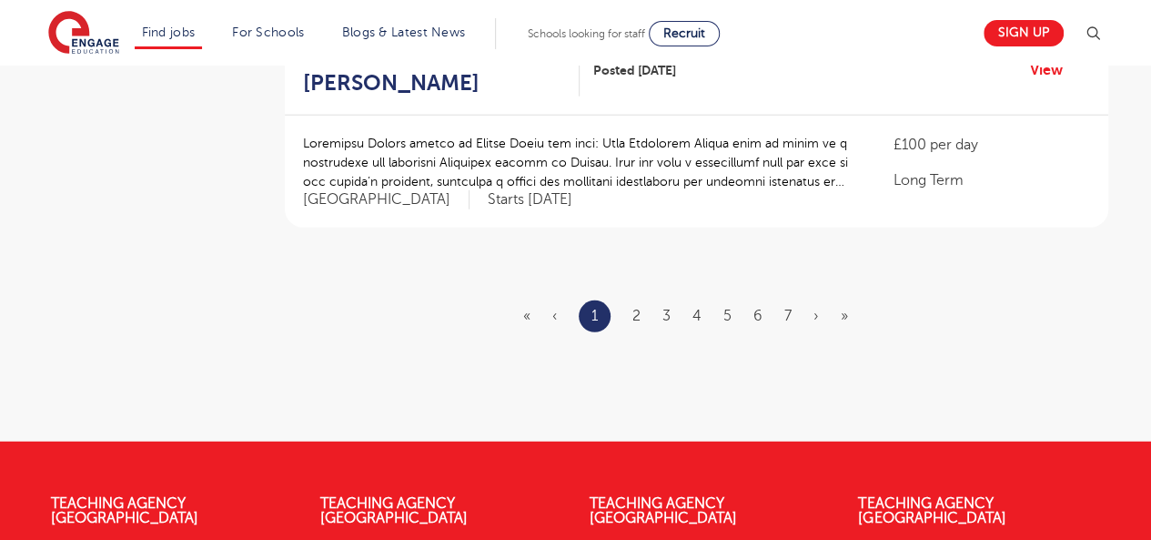
scroll to position [2367, 0]
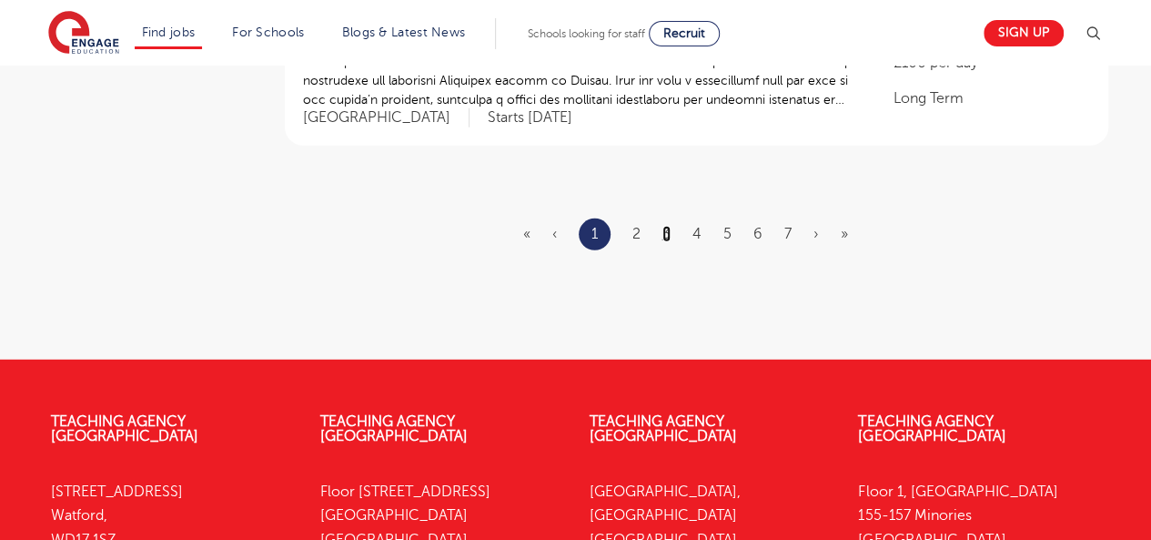
click at [664, 226] on link "3" at bounding box center [667, 234] width 8 height 16
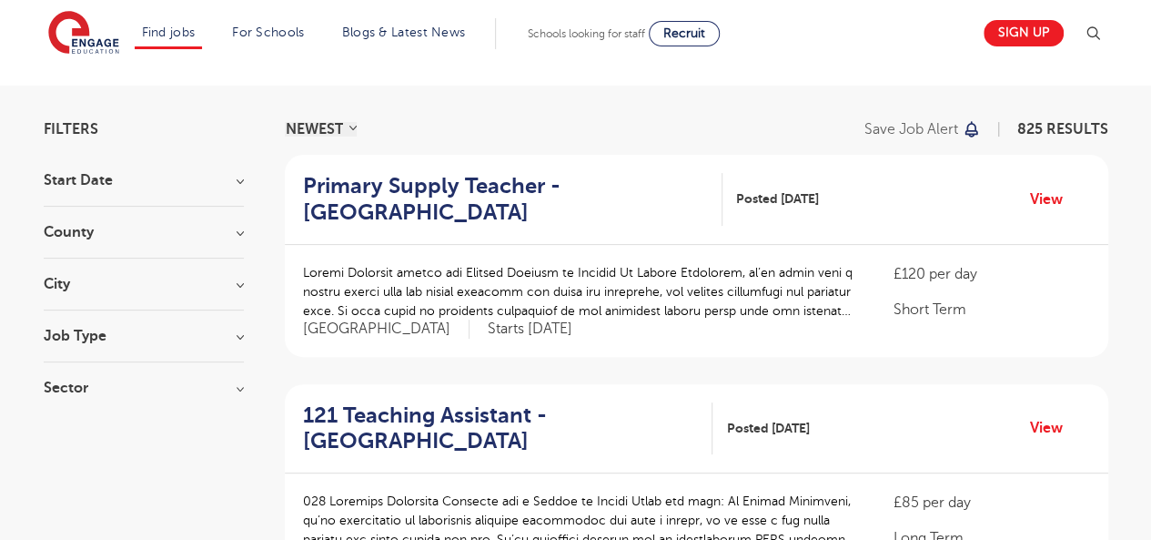
scroll to position [106, 0]
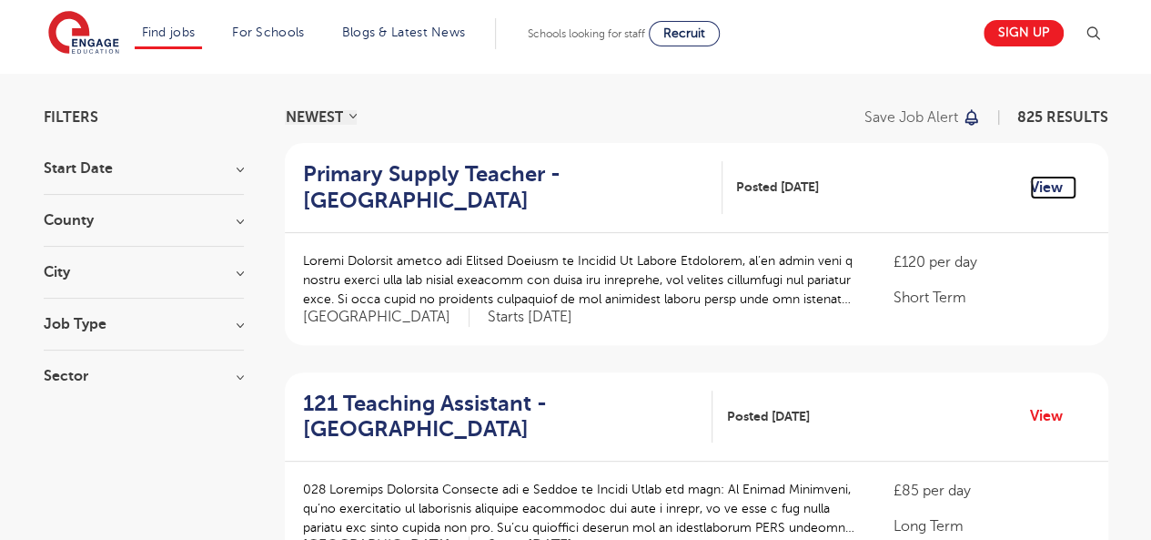
click at [1039, 187] on link "View" at bounding box center [1053, 188] width 46 height 24
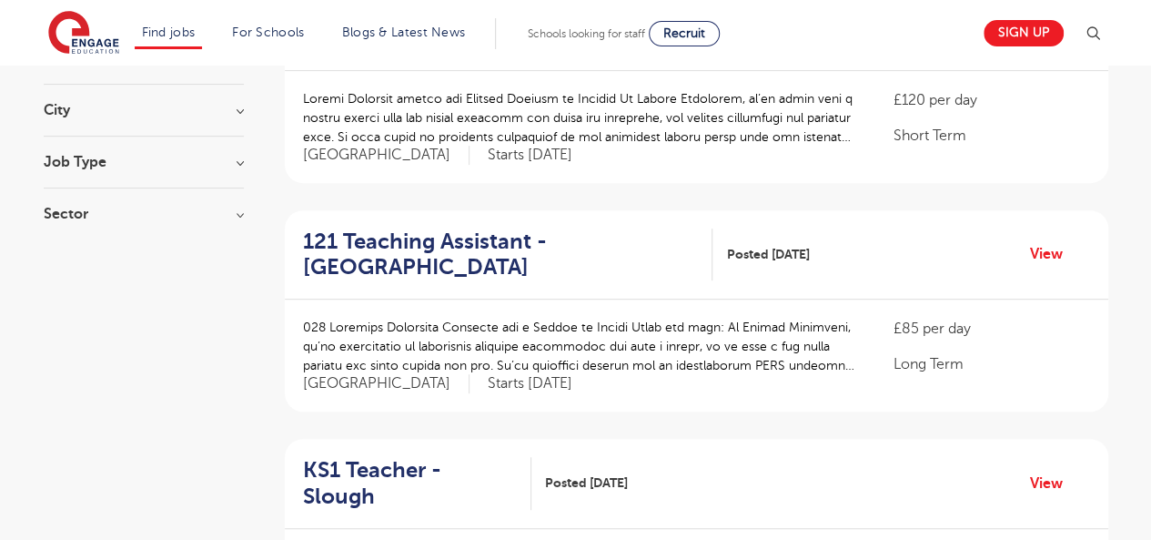
scroll to position [280, 0]
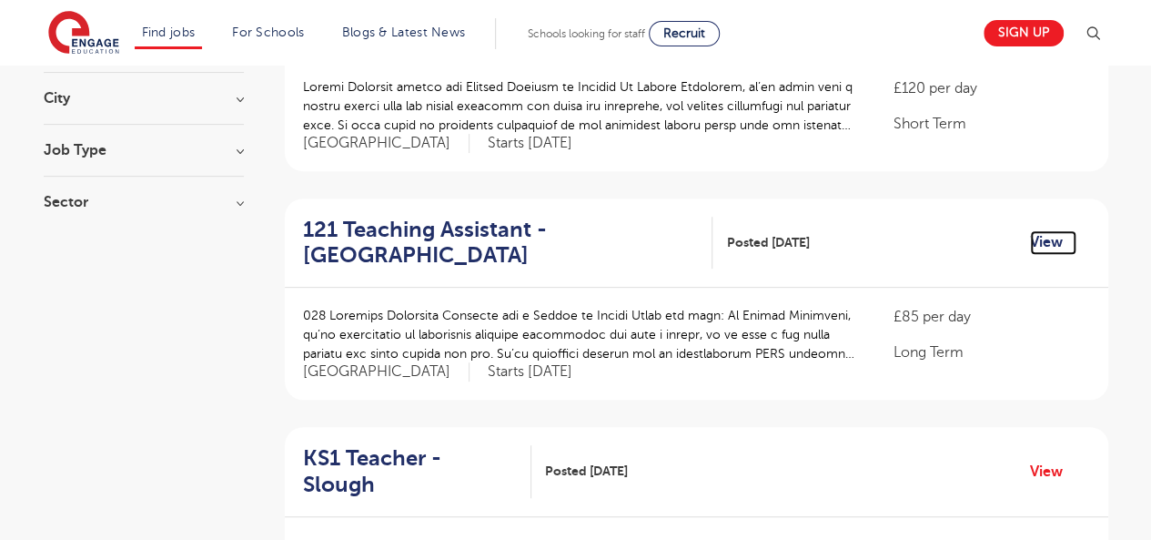
click at [1053, 237] on link "View" at bounding box center [1053, 242] width 46 height 24
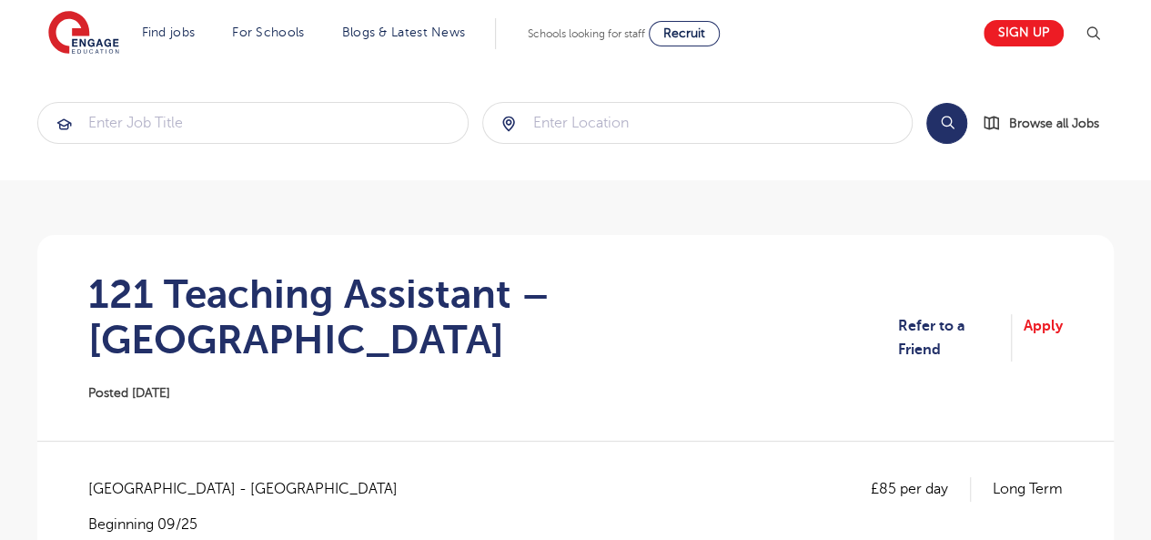
click at [1138, 96] on section "Search Browse all Jobs" at bounding box center [575, 123] width 1151 height 115
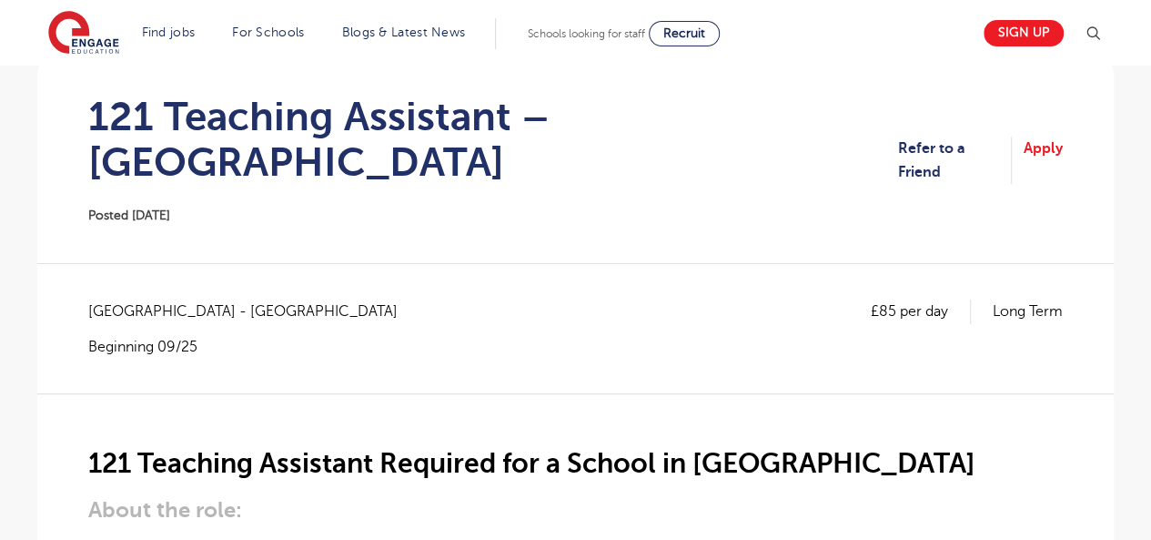
scroll to position [162, 0]
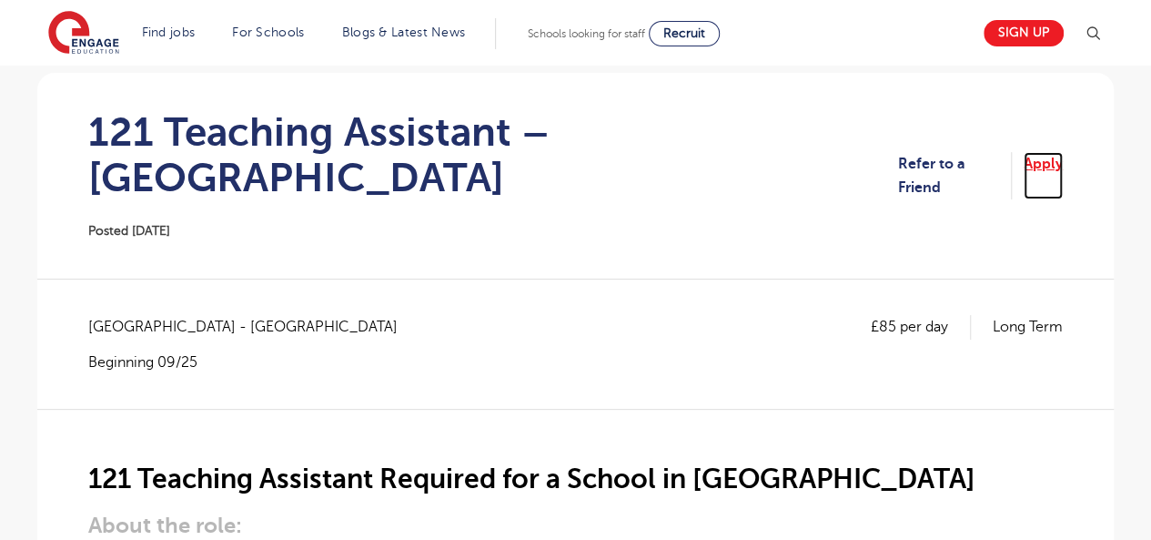
click at [1040, 152] on link "Apply" at bounding box center [1043, 176] width 39 height 48
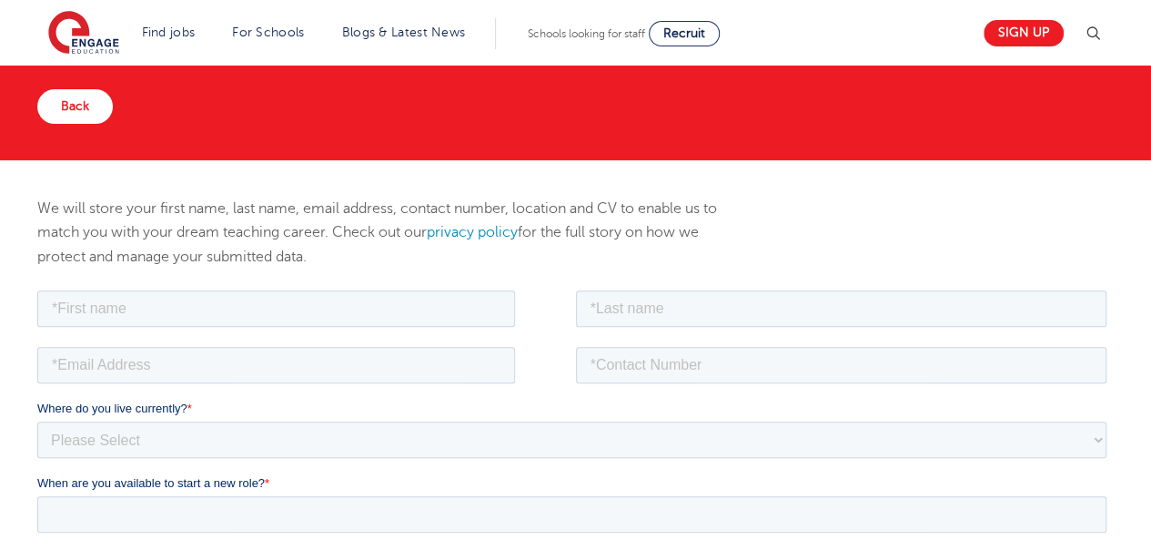
scroll to position [144, 0]
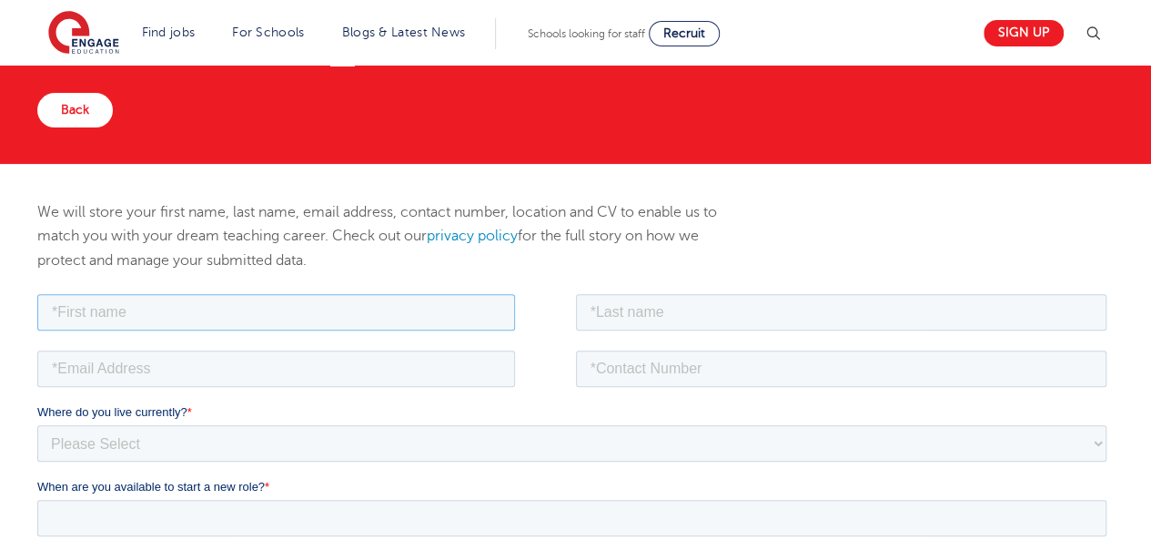
click at [376, 318] on input "text" at bounding box center [276, 311] width 478 height 36
click at [209, 305] on input "text" at bounding box center [276, 311] width 478 height 36
click at [178, 319] on input "text" at bounding box center [276, 311] width 478 height 36
click at [181, 311] on input "text" at bounding box center [276, 311] width 478 height 36
click at [686, 310] on input "text" at bounding box center [842, 311] width 532 height 36
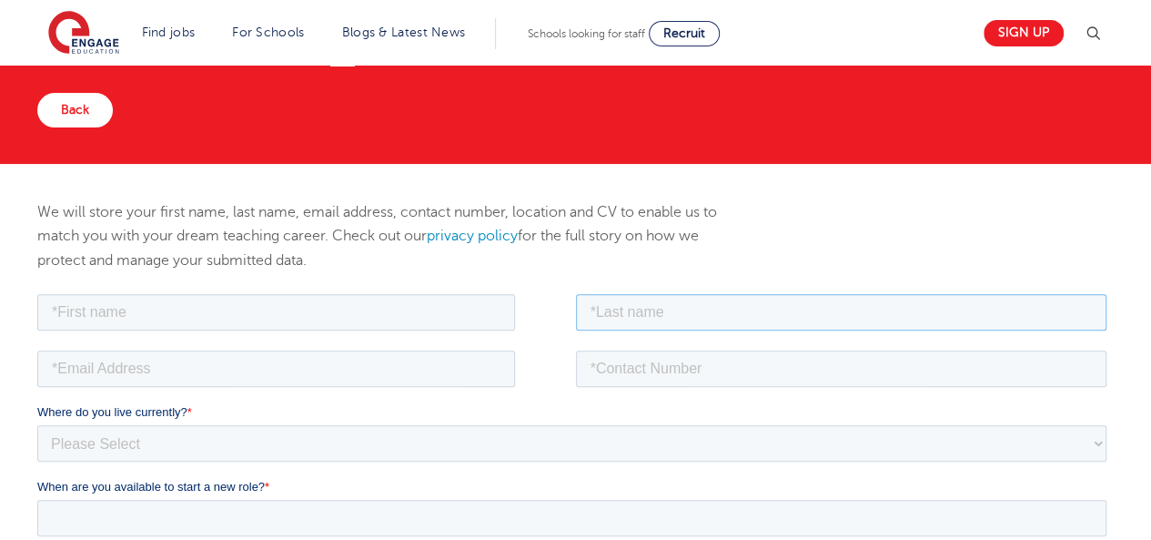
type input "[PERSON_NAME]"
click at [355, 363] on input "email" at bounding box center [276, 368] width 478 height 36
type input "[EMAIL_ADDRESS][DOMAIN_NAME]"
click at [215, 304] on input "text" at bounding box center [276, 311] width 478 height 36
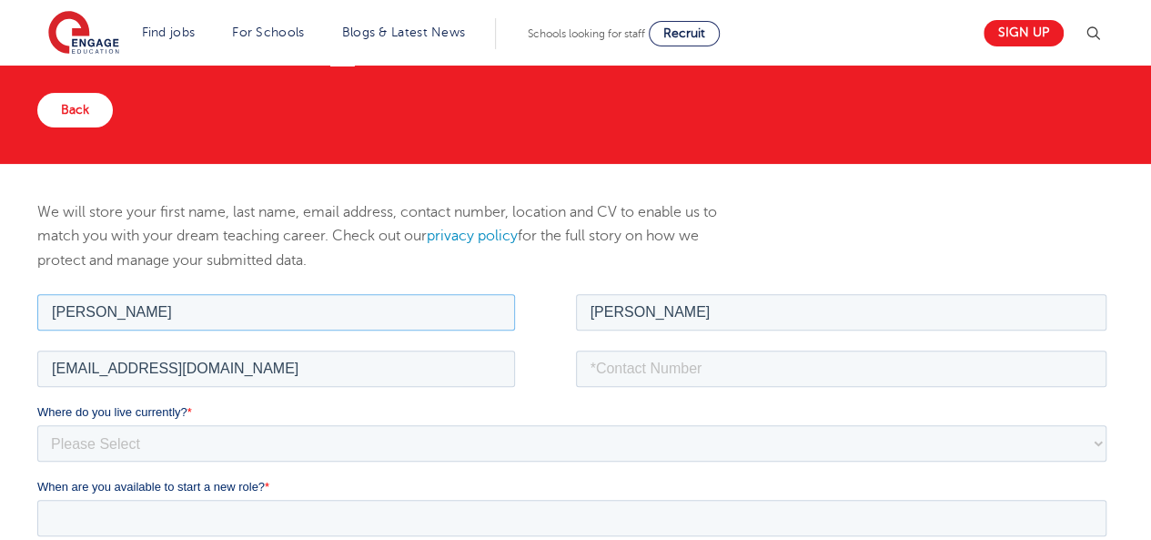
type input "Stephen"
click at [650, 370] on input "tel" at bounding box center [842, 368] width 532 height 36
type input "+447404432657"
click at [321, 444] on select "Please Select UK Canada Ireland Australia New Zealand Europe USA South Africa J…" at bounding box center [571, 442] width 1069 height 36
select select "UK"
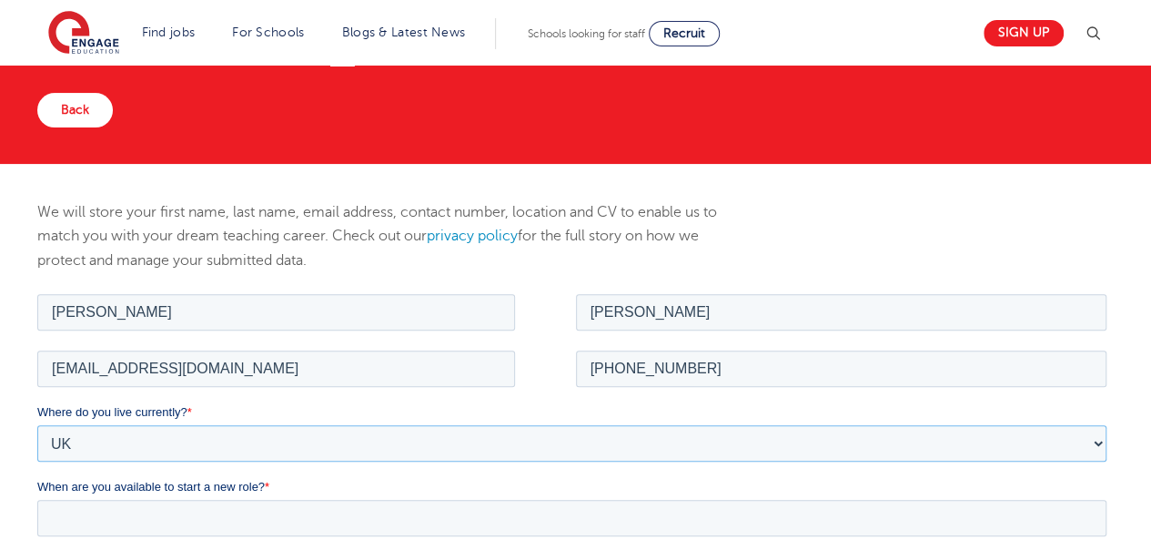
click at [37, 424] on select "Please Select UK Canada Ireland Australia New Zealand Europe USA South Africa J…" at bounding box center [571, 442] width 1069 height 36
click at [173, 512] on select "Please Select Overseas Barnsley Bedfordshire Berkshire Bournemouth Bracknell Fo…" at bounding box center [571, 517] width 1069 height 36
select select "London"
click at [37, 499] on select "Please Select Overseas Barnsley Bedfordshire Berkshire Bournemouth Bracknell Fo…" at bounding box center [571, 517] width 1069 height 36
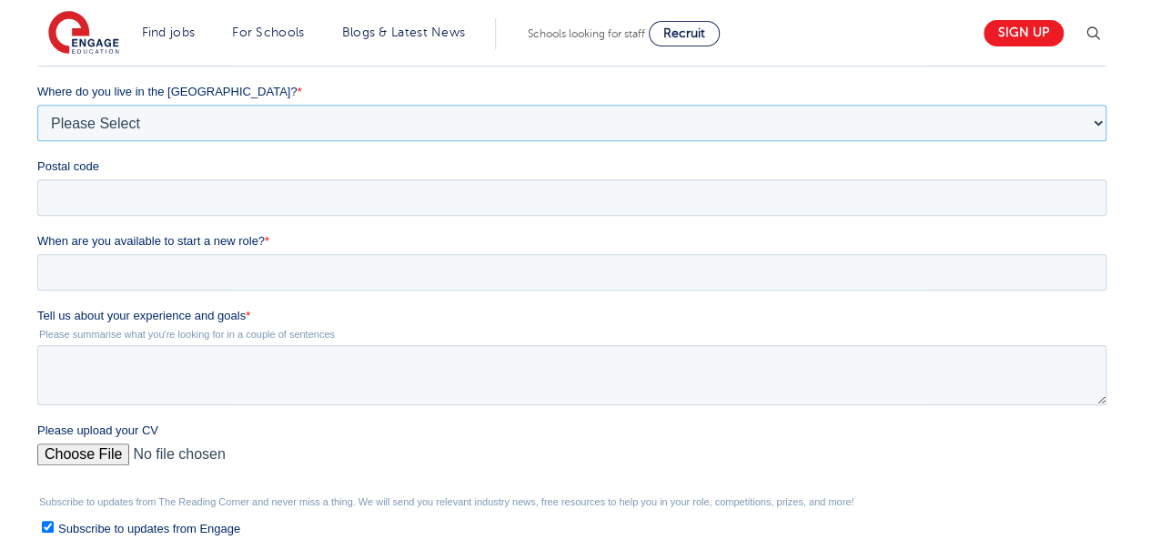
scroll to position [543, 0]
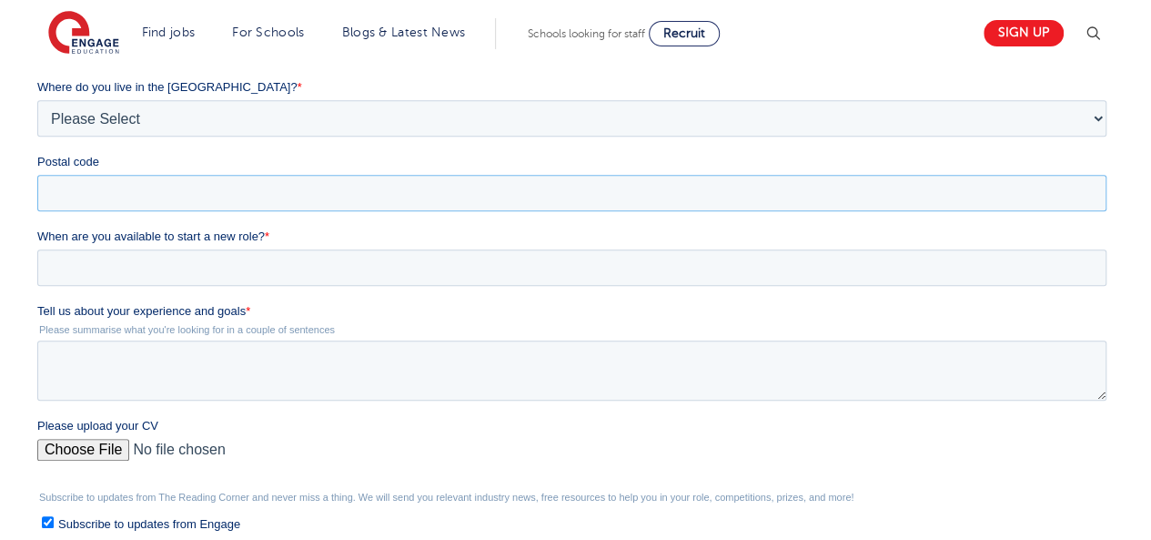
click at [209, 192] on input "Postal code" at bounding box center [571, 193] width 1069 height 36
type input "SW15 4AS"
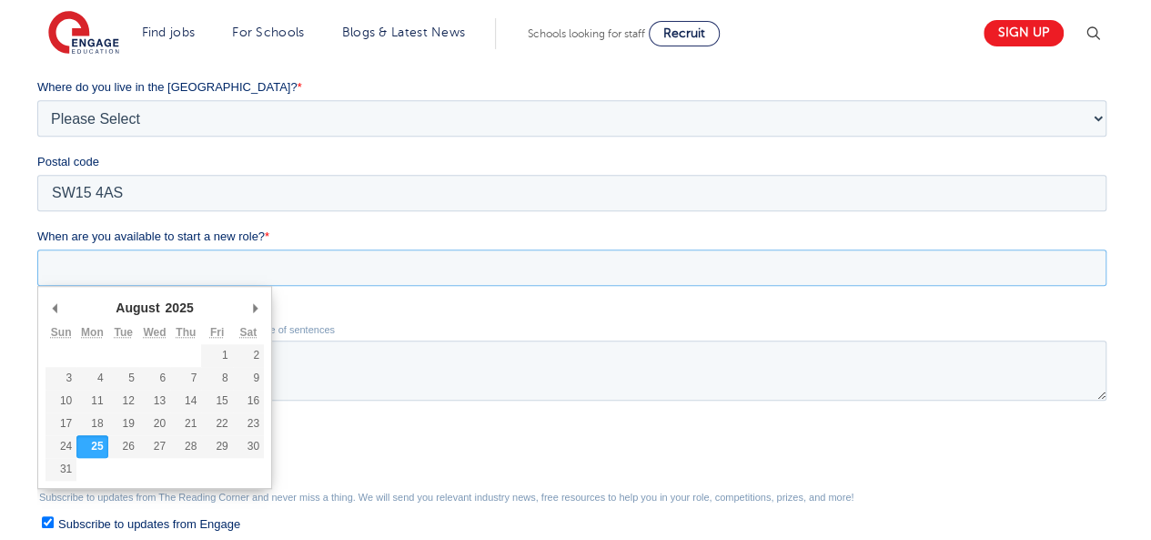
click at [157, 272] on input "When are you available to start a new role? *" at bounding box center [571, 267] width 1069 height 36
type div "2025-08-26"
type input "2025/08/26"
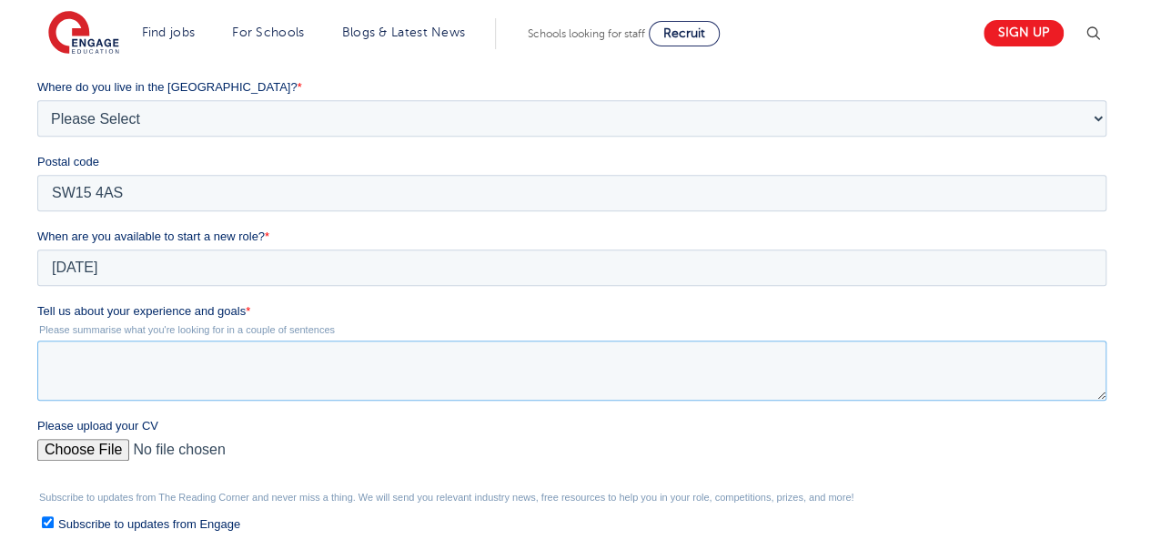
click at [127, 373] on textarea "Tell us about your experience and goals *" at bounding box center [571, 370] width 1069 height 60
paste textarea "I am a dedicated and adaptable educator with over 11 years of teaching experien…"
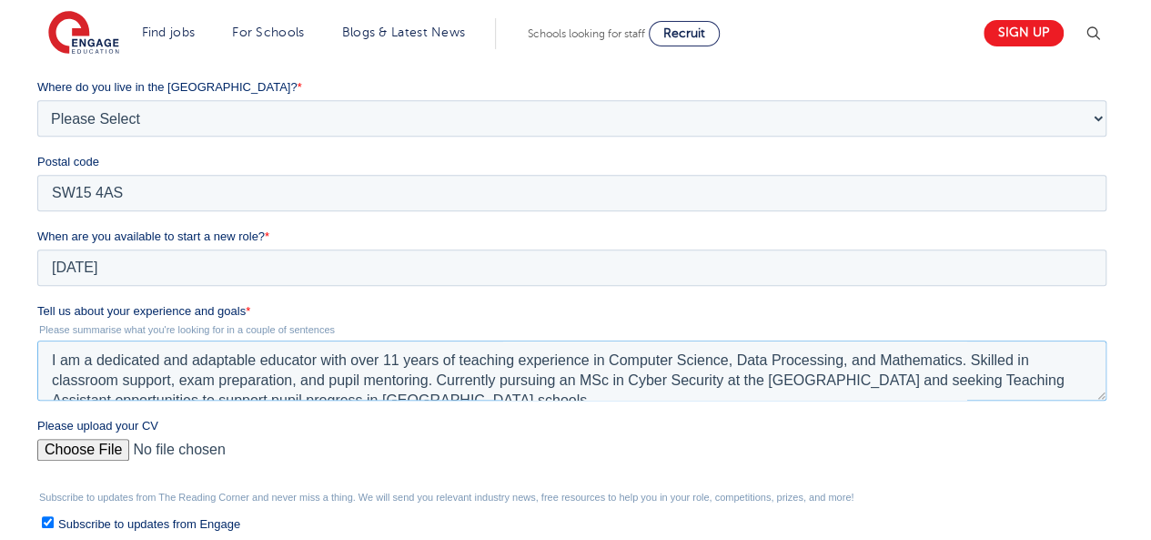
scroll to position [9, 0]
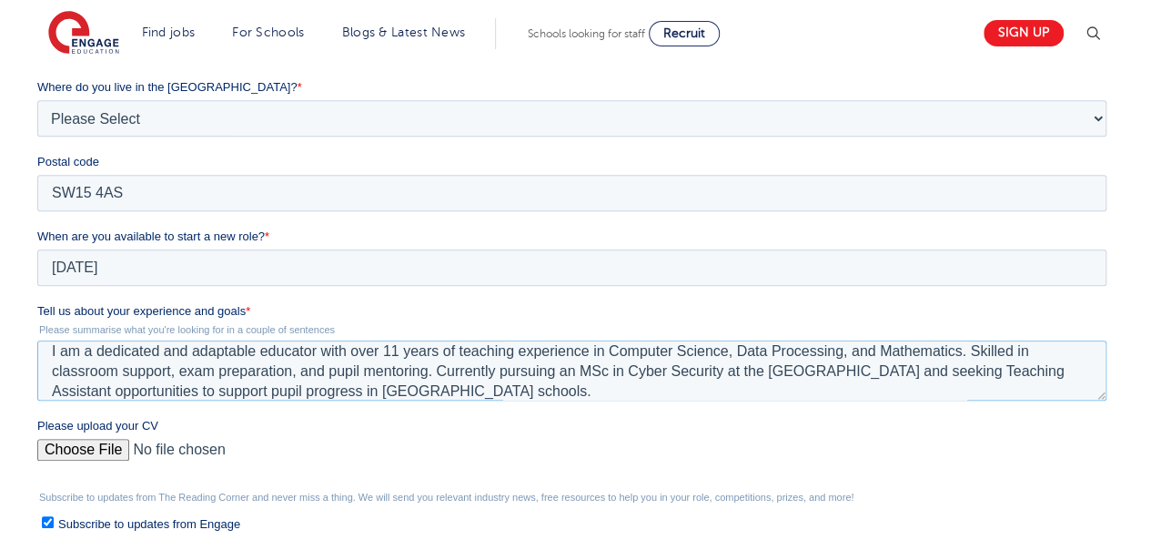
type textarea "I am a dedicated and adaptable educator with over 11 years of teaching experien…"
click at [102, 442] on input "Please upload your CV" at bounding box center [571, 457] width 1069 height 36
type input "C:\fakepath\Curriculum Vitae.pdf"
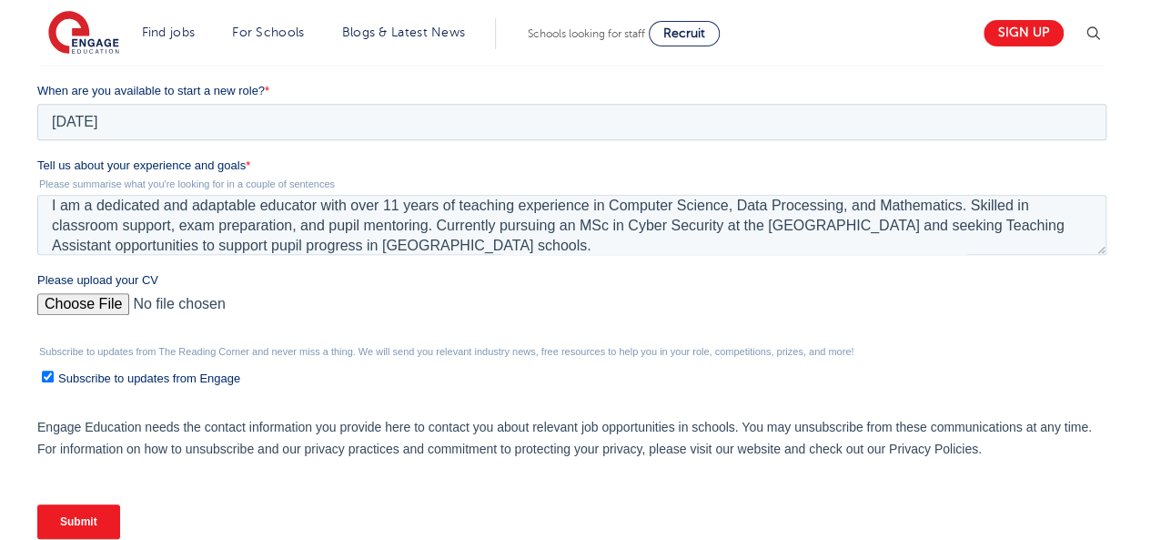
scroll to position [703, 0]
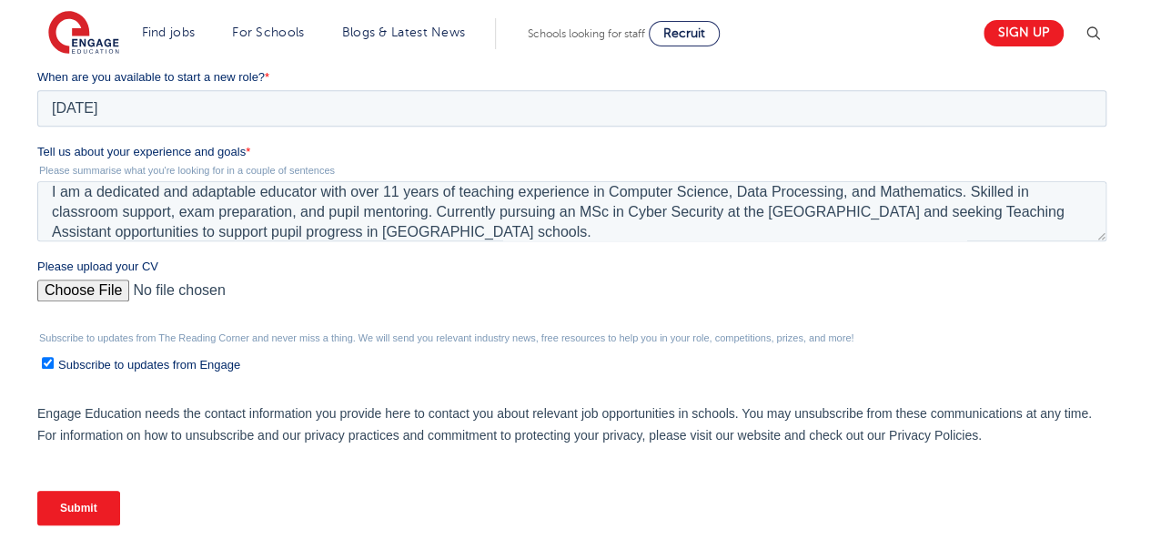
click at [69, 515] on input "Submit" at bounding box center [78, 508] width 83 height 35
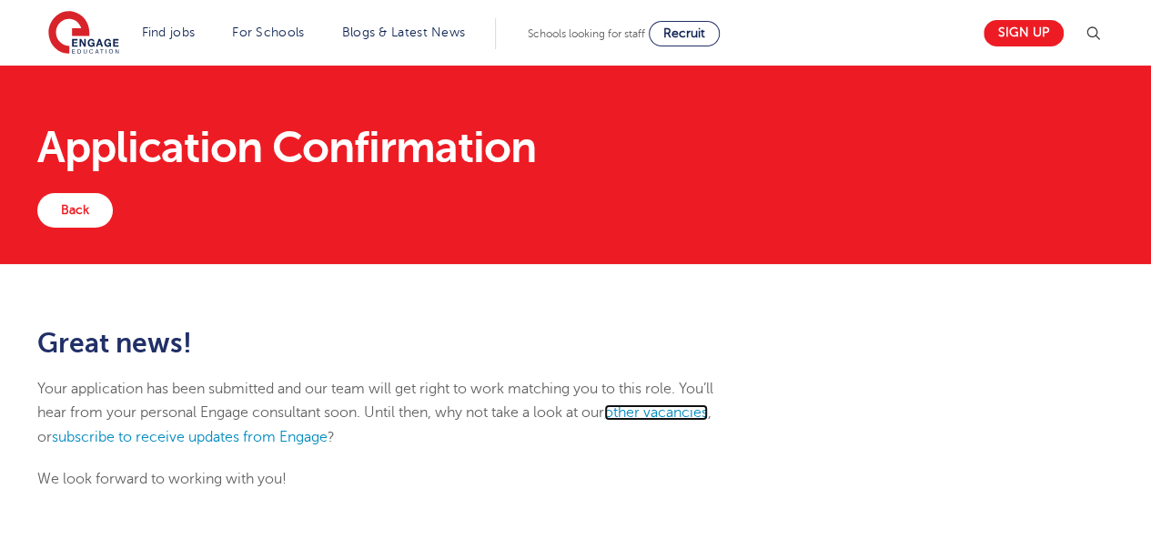
click at [648, 411] on link "other vacancies" at bounding box center [656, 412] width 104 height 16
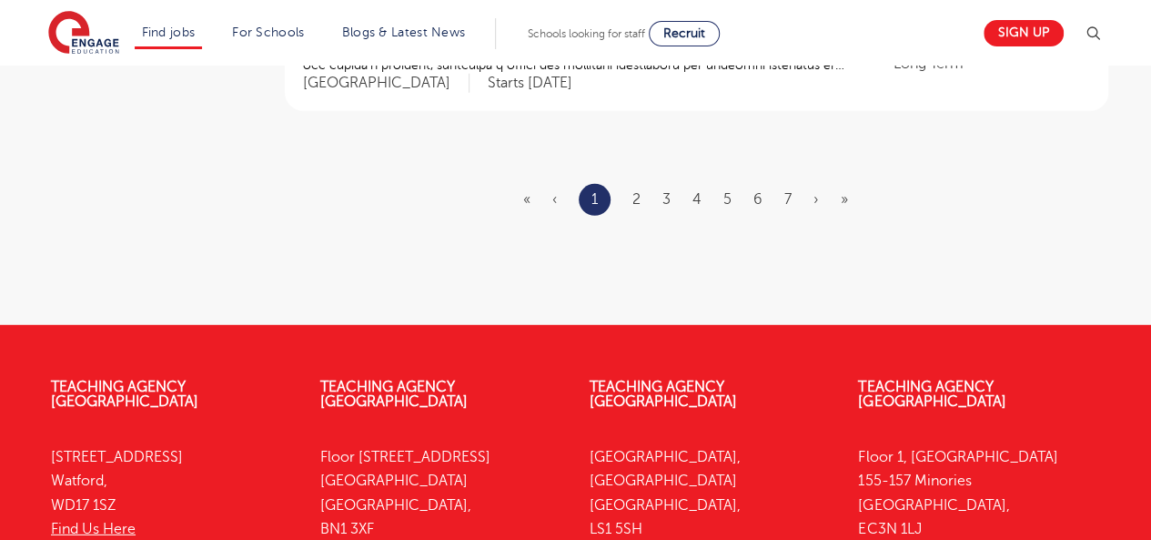
scroll to position [2397, 0]
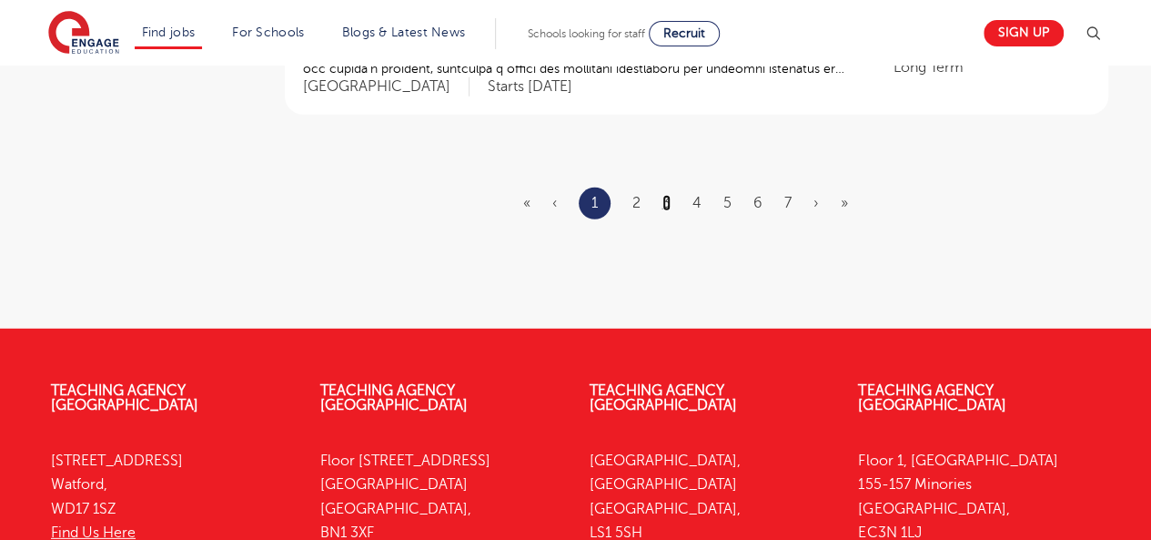
click at [666, 195] on link "3" at bounding box center [667, 203] width 8 height 16
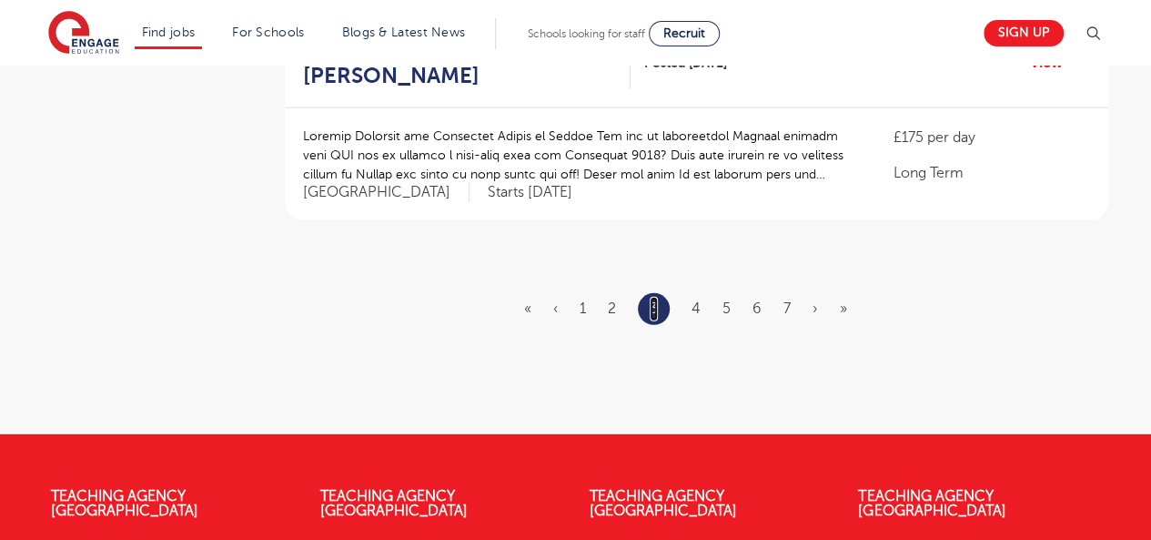
scroll to position [2329, 0]
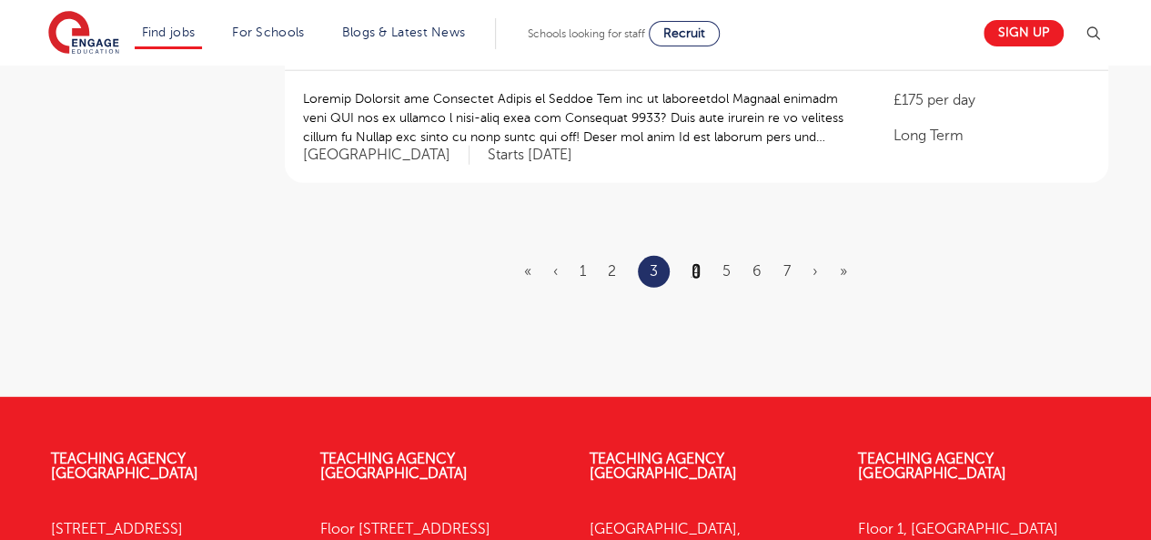
click link "4"
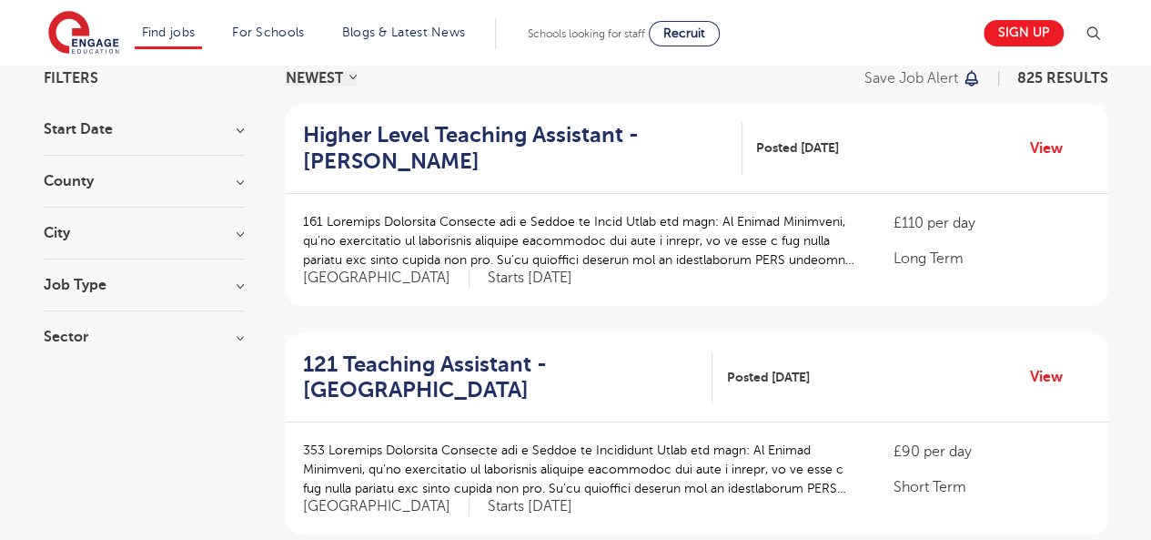
scroll to position [165, 0]
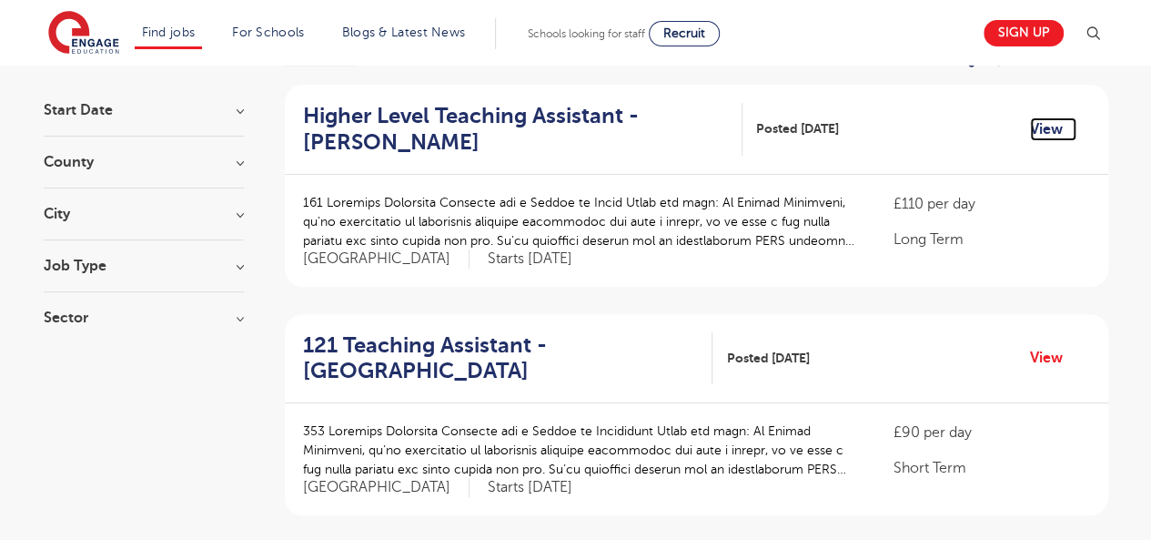
click link "View"
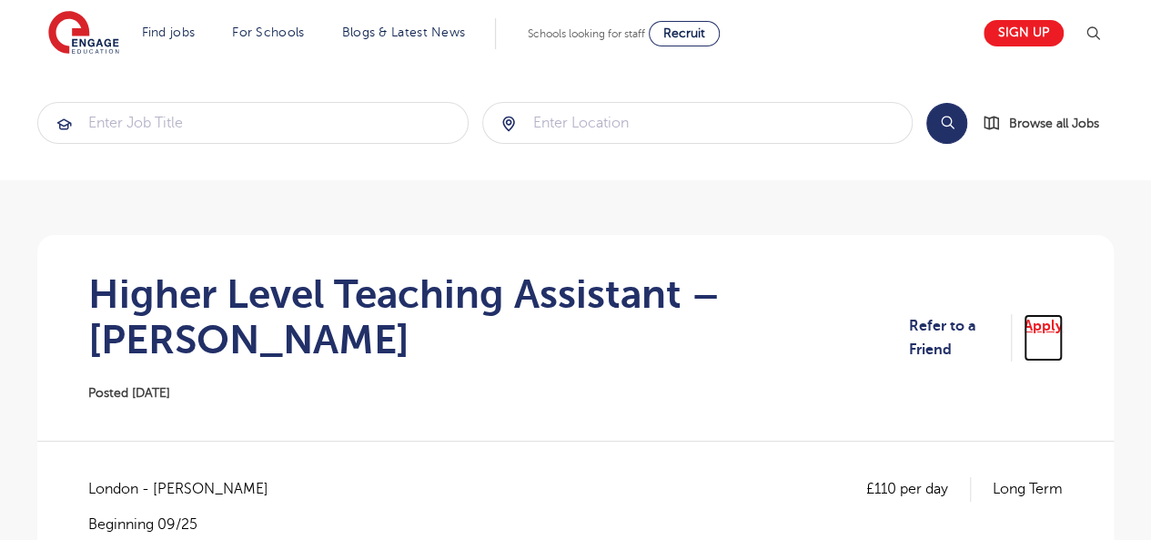
click at [1034, 314] on link "Apply" at bounding box center [1043, 338] width 39 height 48
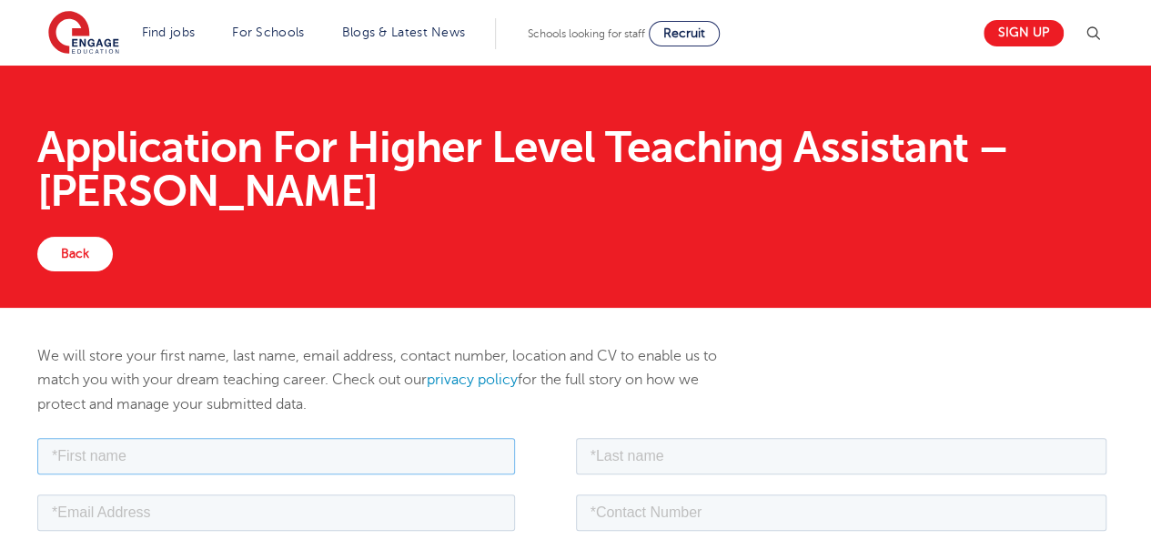
click at [441, 438] on input "text" at bounding box center [276, 455] width 478 height 36
type input "[PERSON_NAME]"
click at [825, 451] on input "text" at bounding box center [842, 455] width 532 height 36
type input "[PERSON_NAME]"
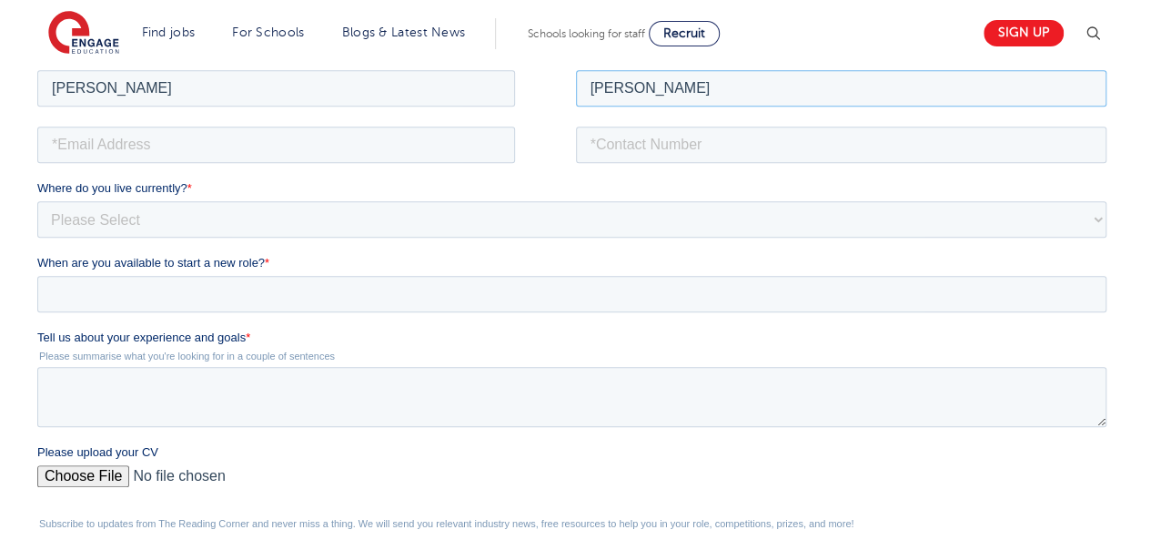
scroll to position [373, 0]
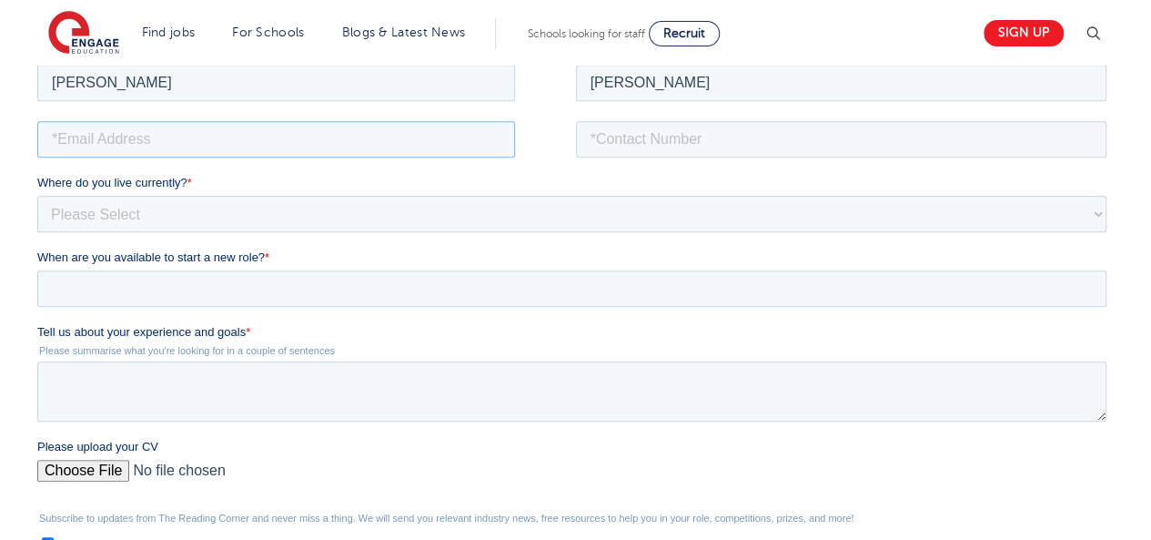
click at [269, 148] on input "email" at bounding box center [276, 138] width 478 height 36
type input "oluwaseyimodel@gmail.com"
click at [622, 131] on input "tel" at bounding box center [842, 138] width 532 height 36
type input "+447404432657"
click at [343, 210] on select "Please Select UK Canada Ireland Australia New Zealand Europe USA South Africa J…" at bounding box center [571, 213] width 1069 height 36
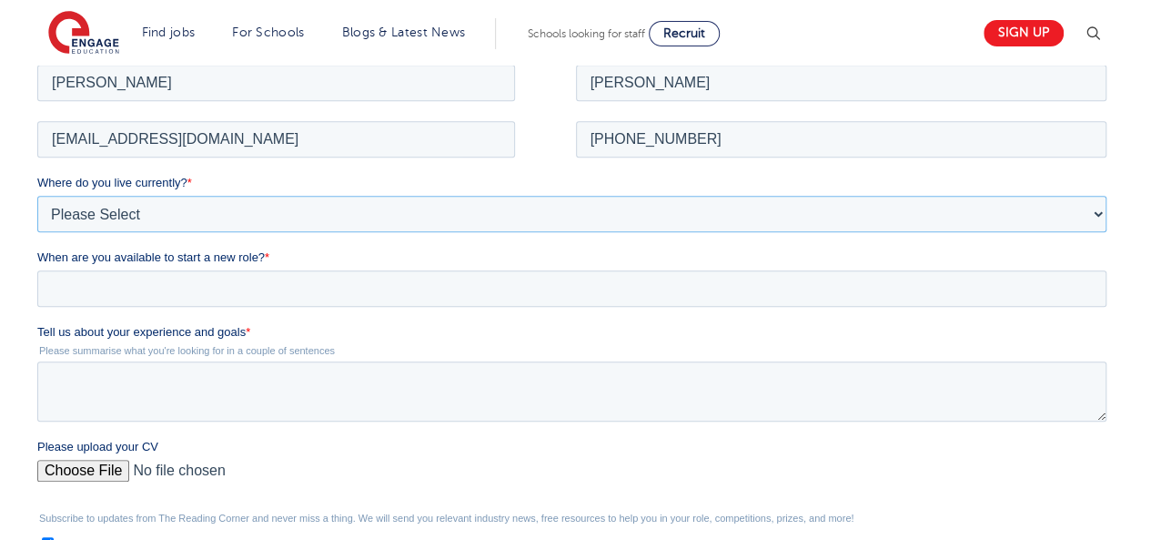
select select "UK"
click at [37, 195] on select "Please Select UK Canada Ireland Australia New Zealand Europe USA South Africa J…" at bounding box center [571, 213] width 1069 height 36
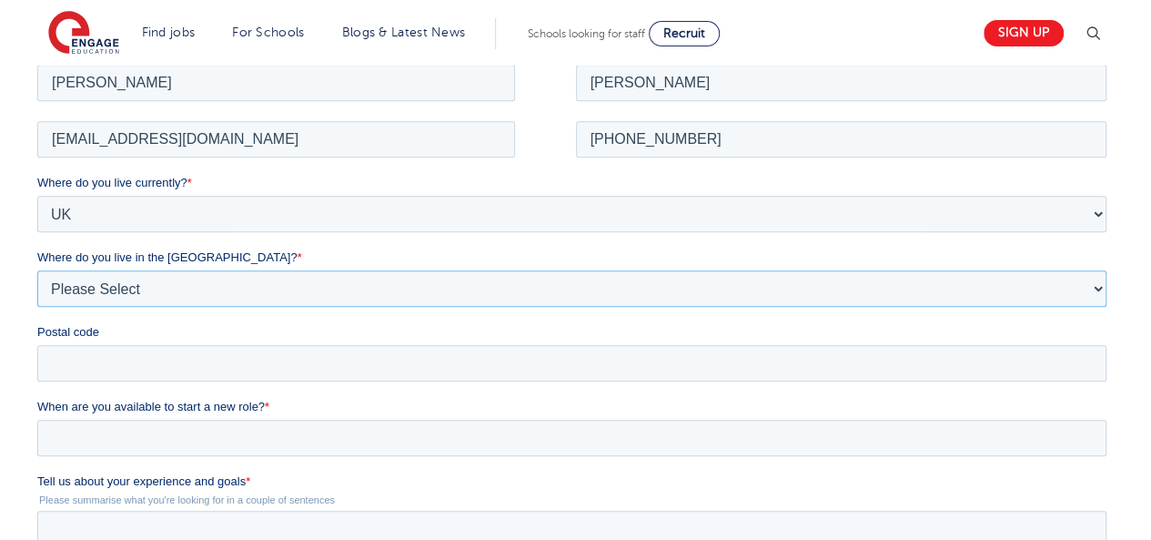
click at [180, 282] on select "Please Select Overseas Barnsley Bedfordshire Berkshire Bournemouth Bracknell Fo…" at bounding box center [571, 287] width 1069 height 36
select select "[GEOGRAPHIC_DATA]"
click at [37, 269] on select "Please Select Overseas Barnsley Bedfordshire Berkshire Bournemouth Bracknell Fo…" at bounding box center [571, 287] width 1069 height 36
click at [91, 369] on input "Postal code" at bounding box center [571, 362] width 1069 height 36
type input "SW15 4AS"
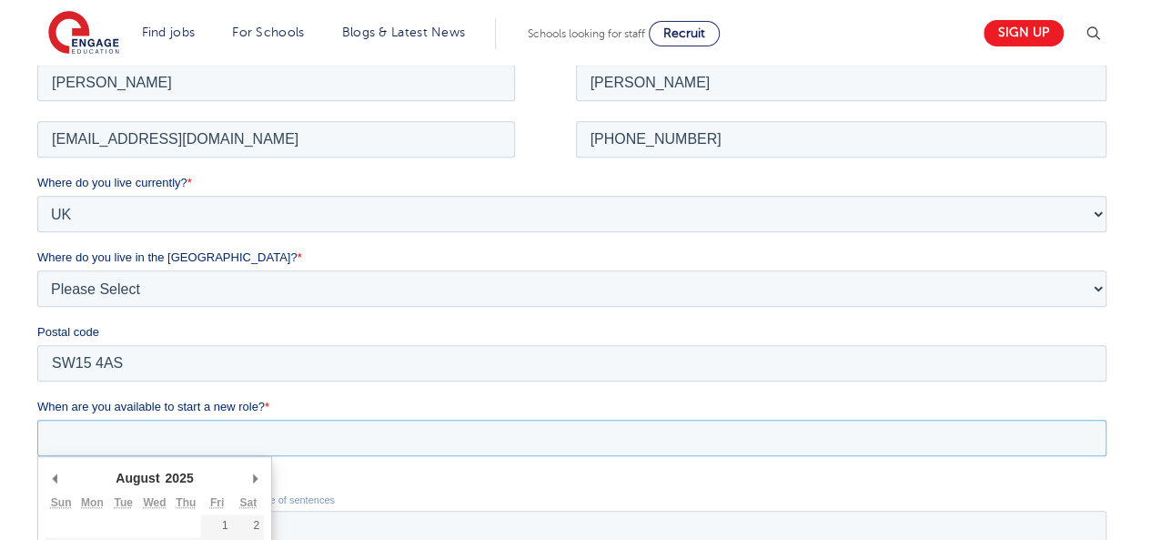
click at [143, 428] on input "When are you available to start a new role? *" at bounding box center [571, 437] width 1069 height 36
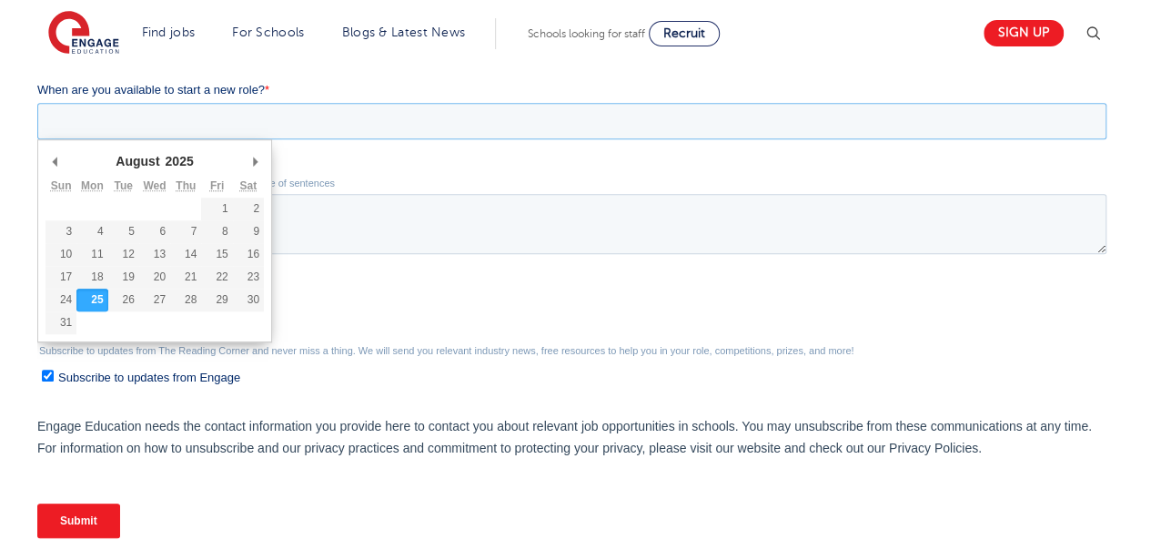
scroll to position [723, 0]
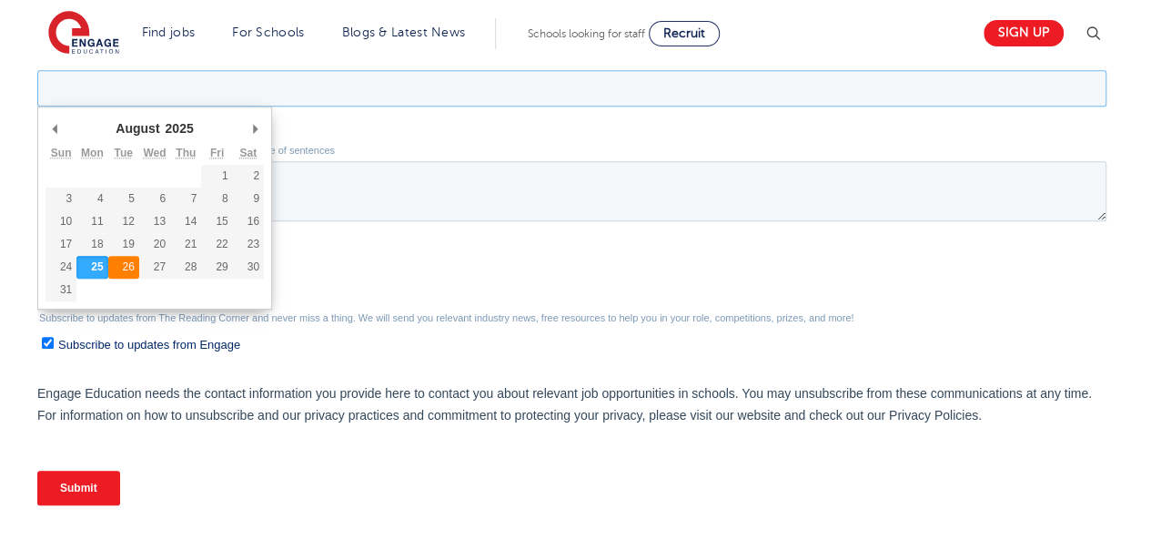
type div "2025-08-26"
type input "2025/08/26"
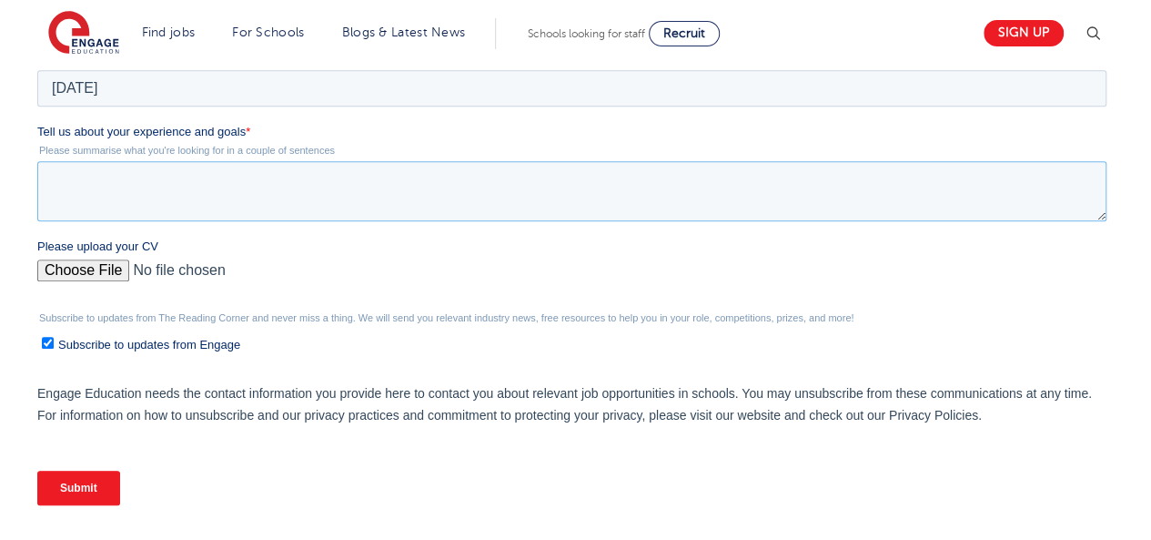
click at [113, 190] on textarea "Tell us about your experience and goals *" at bounding box center [571, 191] width 1069 height 60
paste textarea "I am a dedicated and adaptable educator with over 11 years of teaching experien…"
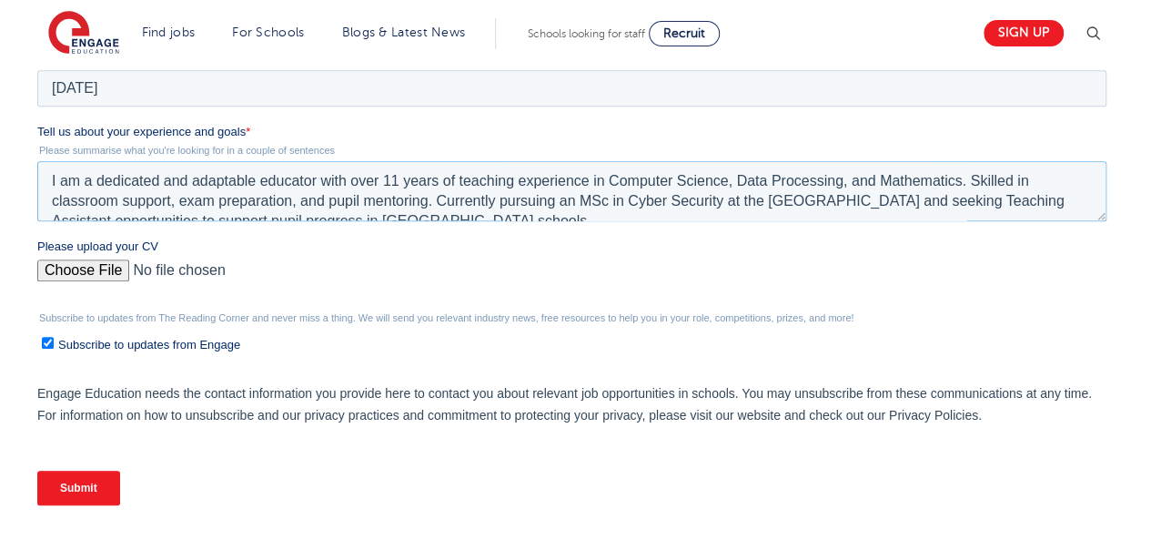
scroll to position [9, 0]
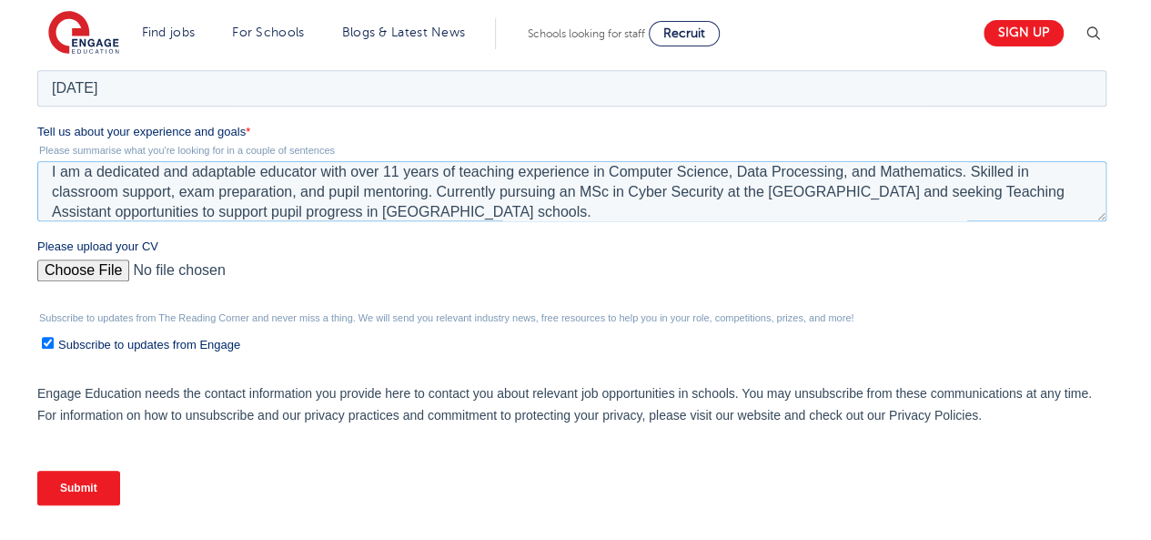
type textarea "I am a dedicated and adaptable educator with over 11 years of teaching experien…"
click at [84, 263] on input "Please upload your CV" at bounding box center [571, 277] width 1069 height 36
type input "C:\fakepath\Curriculum Vitae.pdf"
click at [73, 483] on input "Submit" at bounding box center [78, 488] width 83 height 35
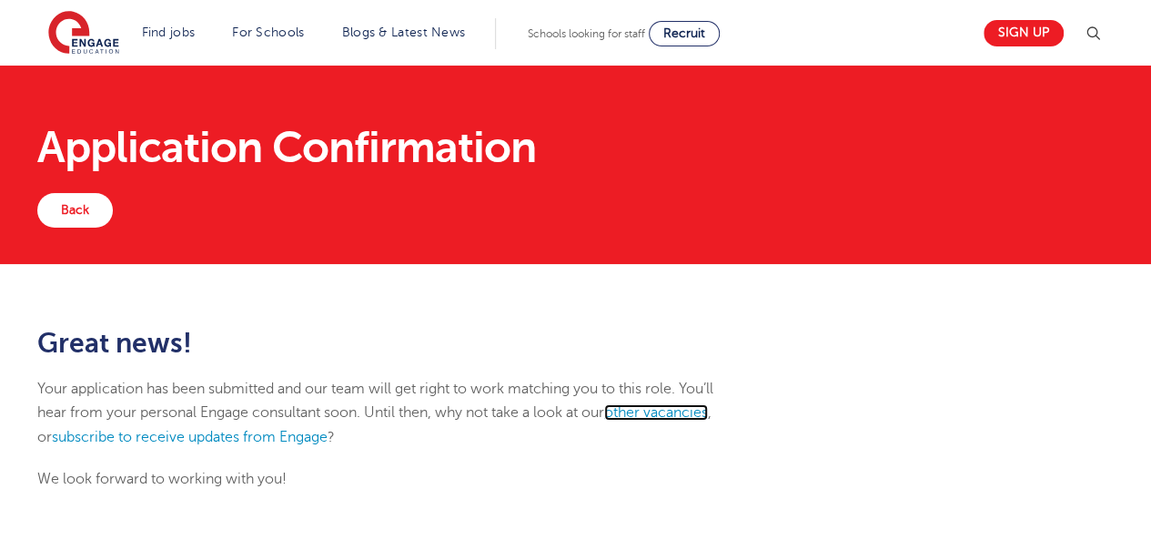
click at [701, 405] on link "other vacancies" at bounding box center [656, 412] width 104 height 16
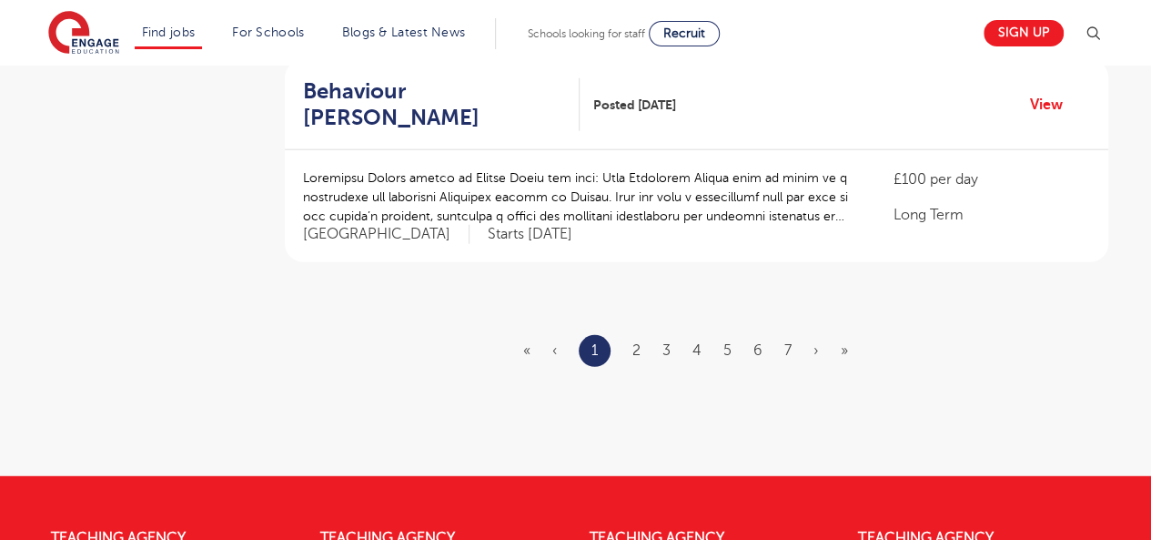
scroll to position [2194, 0]
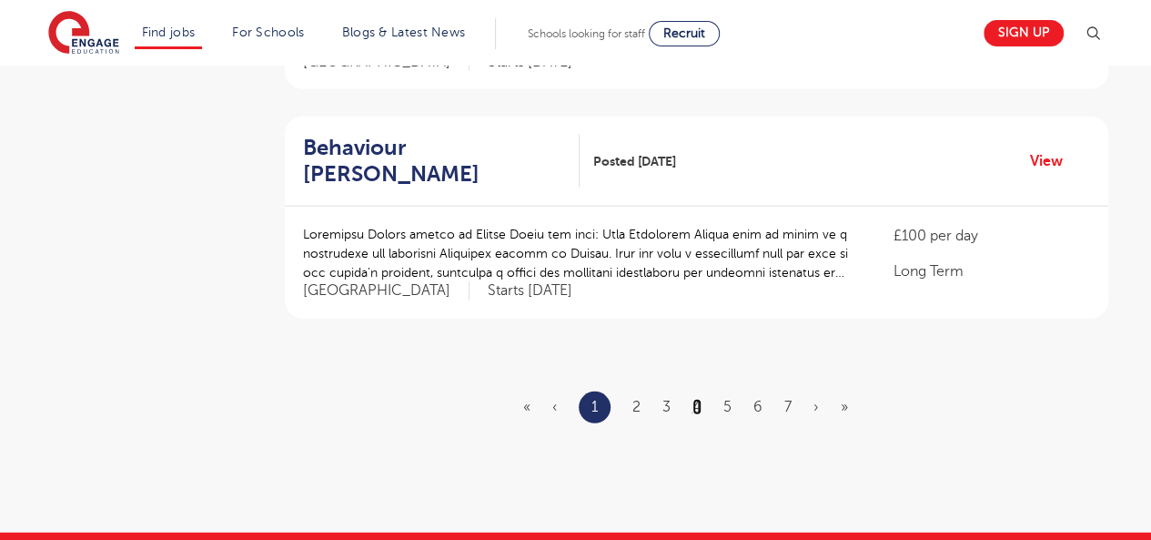
click at [695, 399] on link "4" at bounding box center [697, 407] width 9 height 16
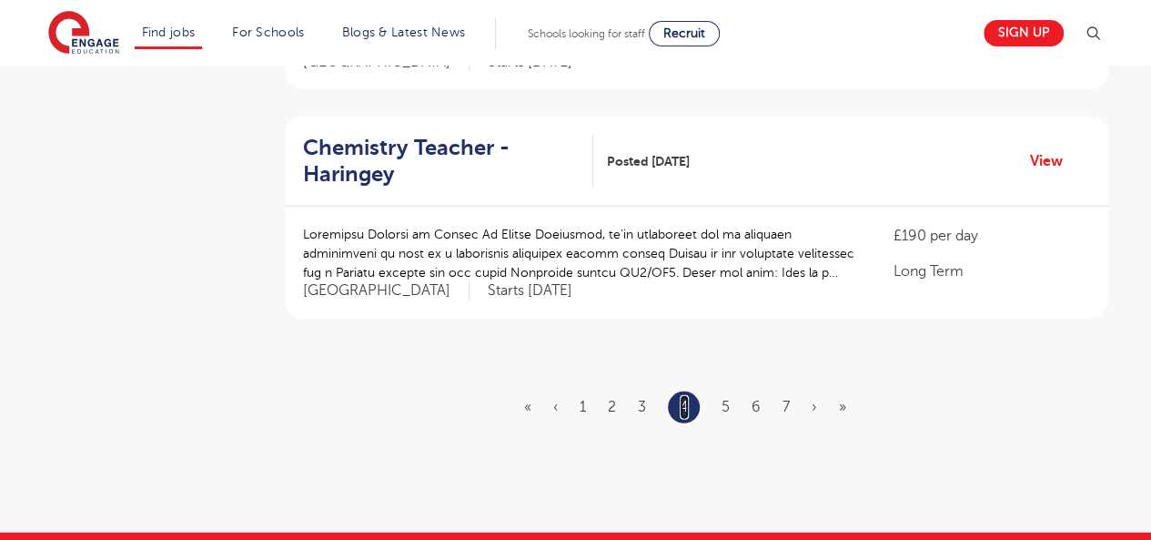
scroll to position [0, 0]
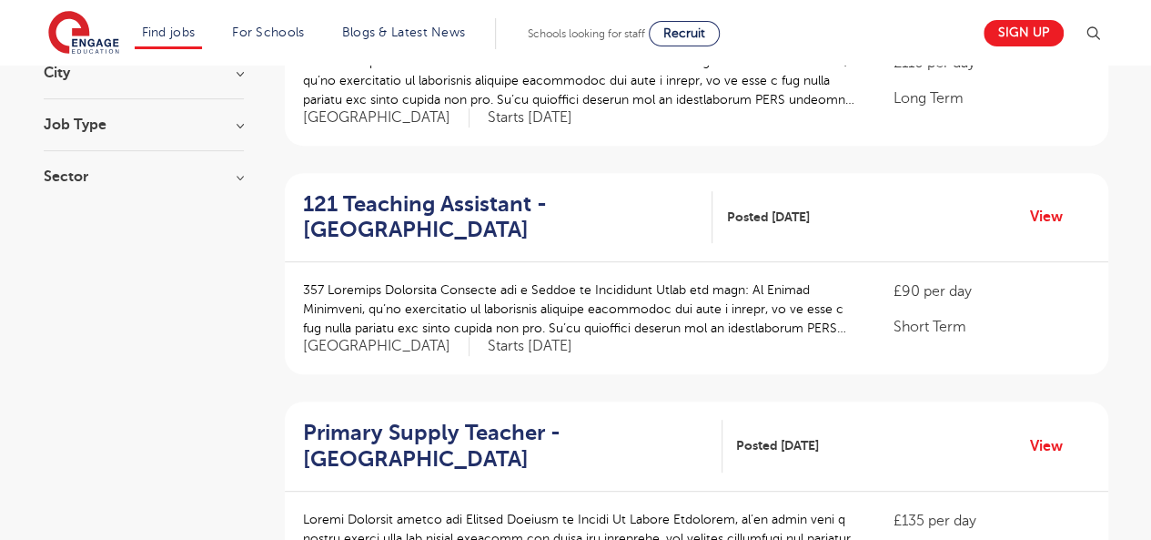
scroll to position [309, 0]
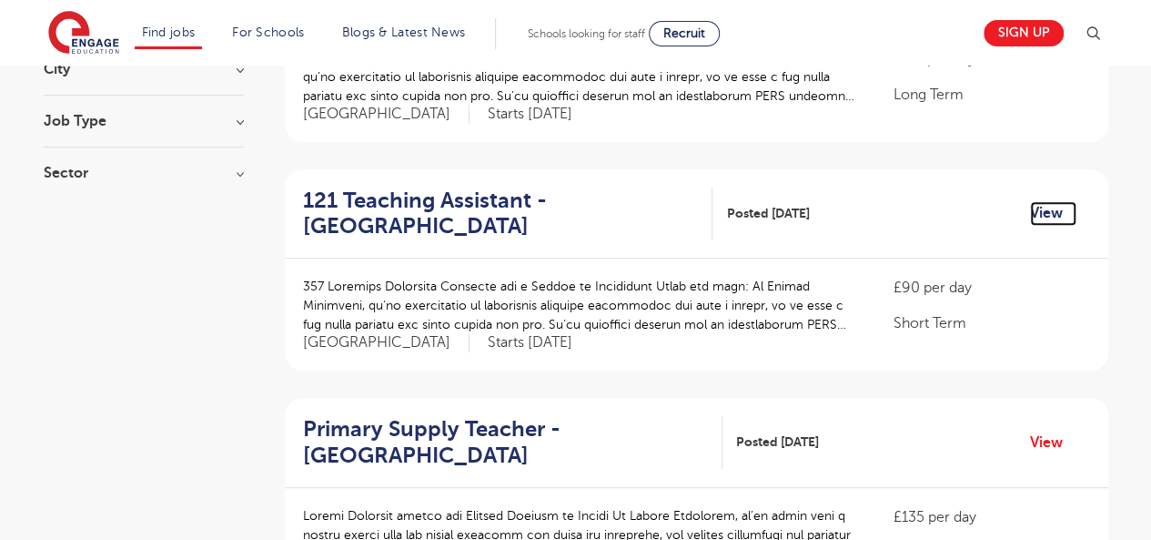
click at [1052, 212] on link "View" at bounding box center [1053, 213] width 46 height 24
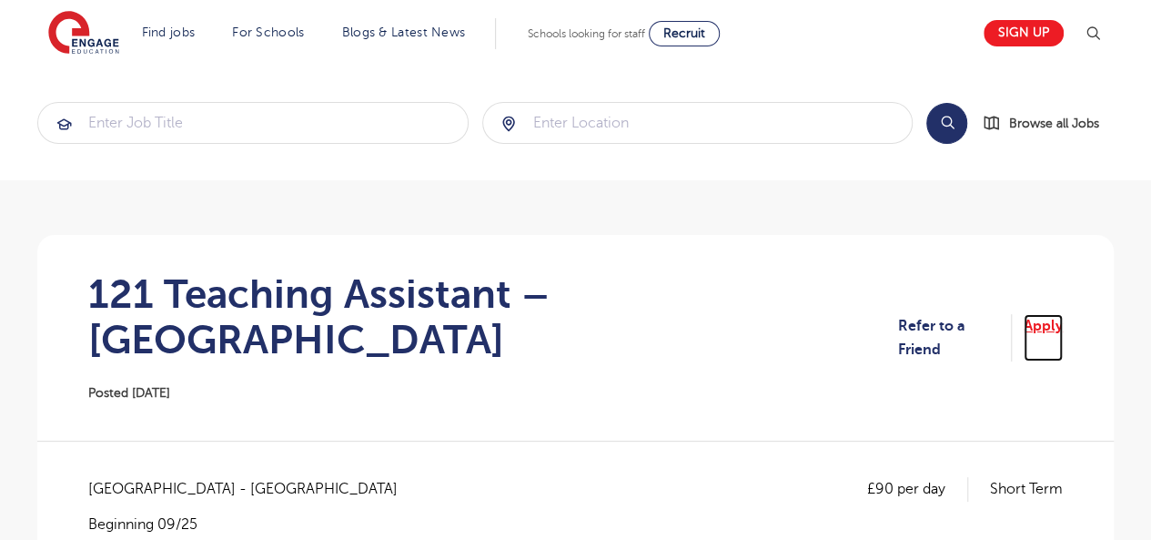
click at [1044, 316] on link "Apply" at bounding box center [1043, 338] width 39 height 48
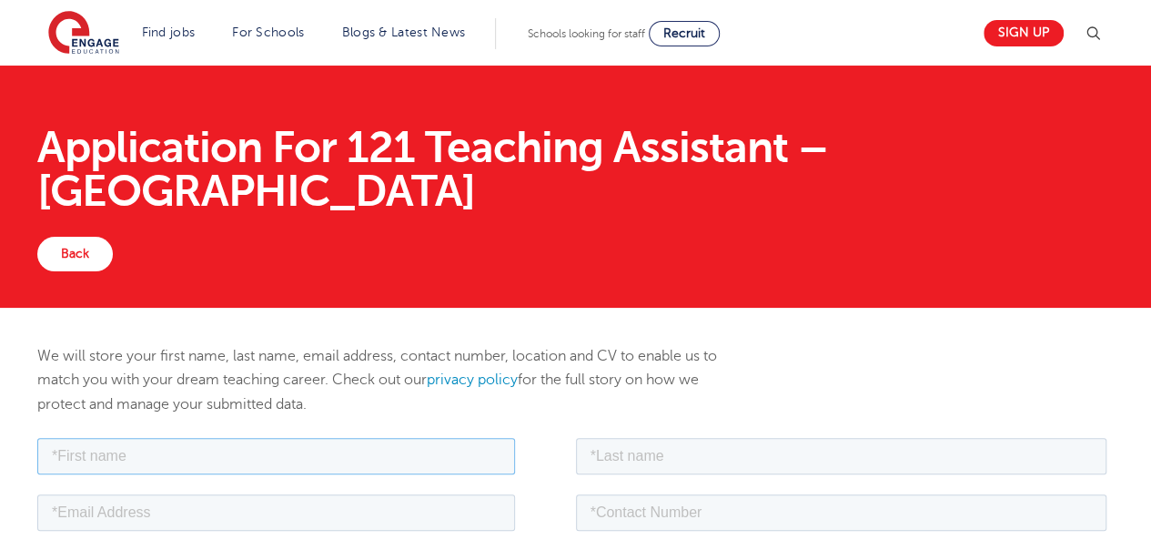
click at [381, 448] on input "text" at bounding box center [276, 455] width 478 height 36
type input "[PERSON_NAME]"
drag, startPoint x: 177, startPoint y: 505, endPoint x: 418, endPoint y: 521, distance: 241.7
click at [418, 521] on input "email" at bounding box center [276, 511] width 478 height 36
type input "[EMAIL_ADDRESS][DOMAIN_NAME]"
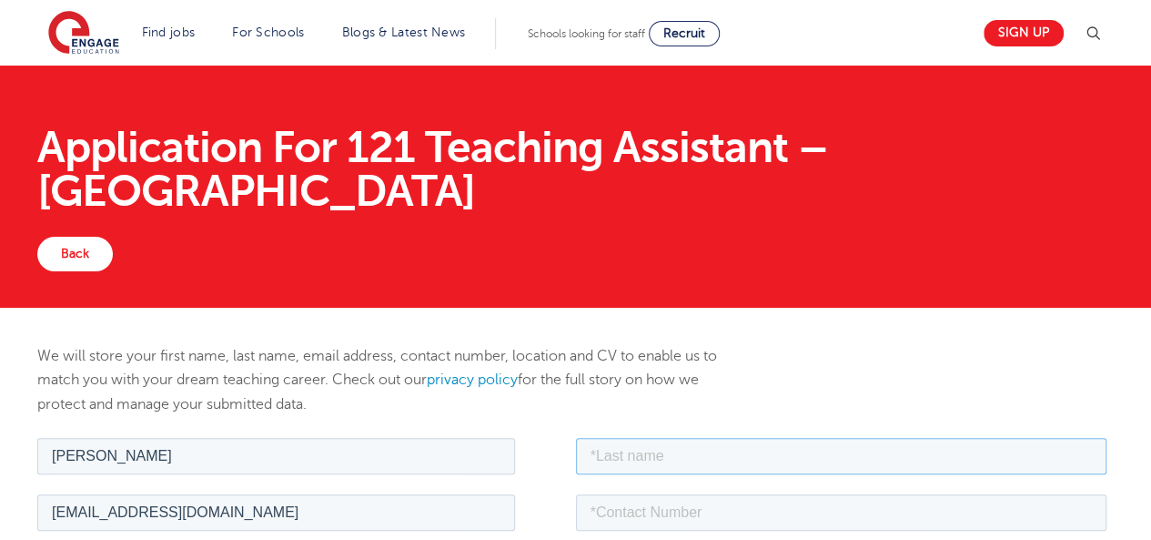
click at [706, 451] on input "text" at bounding box center [842, 455] width 532 height 36
type input "[PERSON_NAME]"
click at [712, 517] on input "tel" at bounding box center [842, 511] width 532 height 36
type input "[PHONE_NUMBER]"
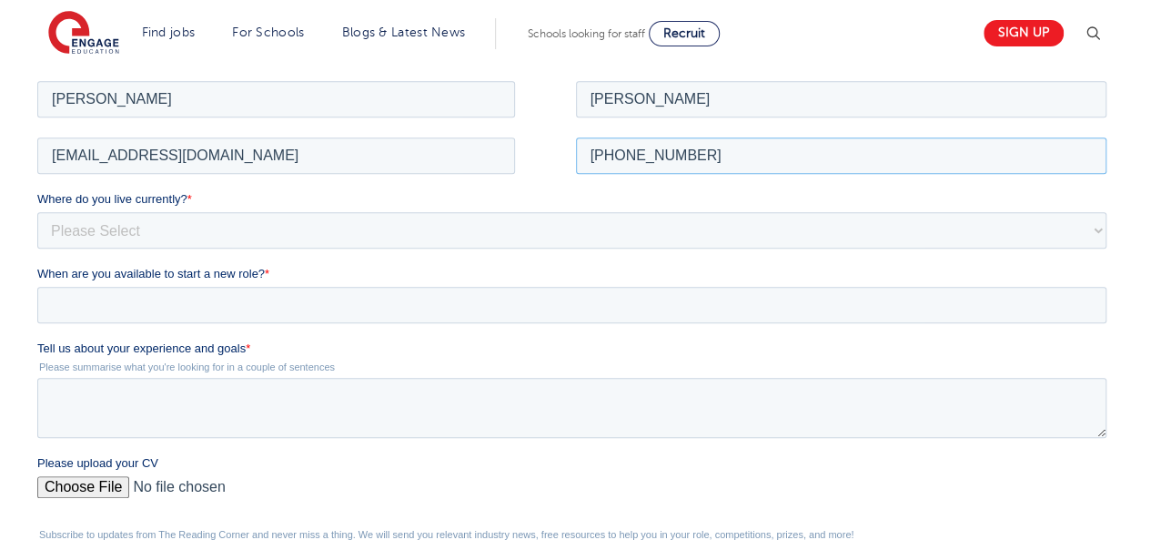
scroll to position [364, 0]
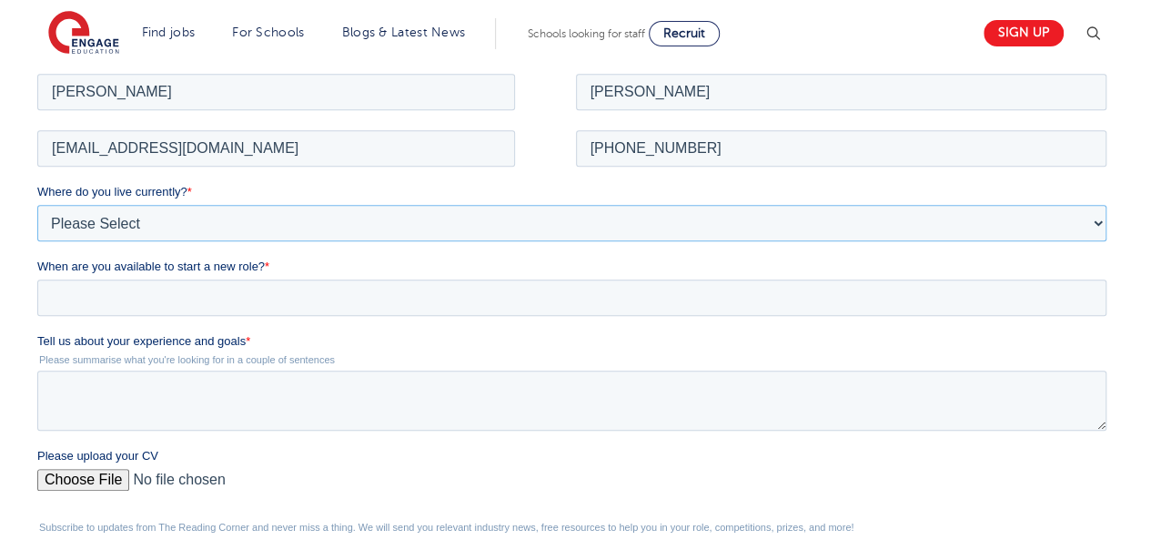
click at [362, 224] on select "Please Select [GEOGRAPHIC_DATA] [GEOGRAPHIC_DATA] [GEOGRAPHIC_DATA] [GEOGRAPHIC…" at bounding box center [571, 222] width 1069 height 36
select select "UK"
click at [37, 204] on select "Please Select [GEOGRAPHIC_DATA] [GEOGRAPHIC_DATA] [GEOGRAPHIC_DATA] [GEOGRAPHIC…" at bounding box center [571, 222] width 1069 height 36
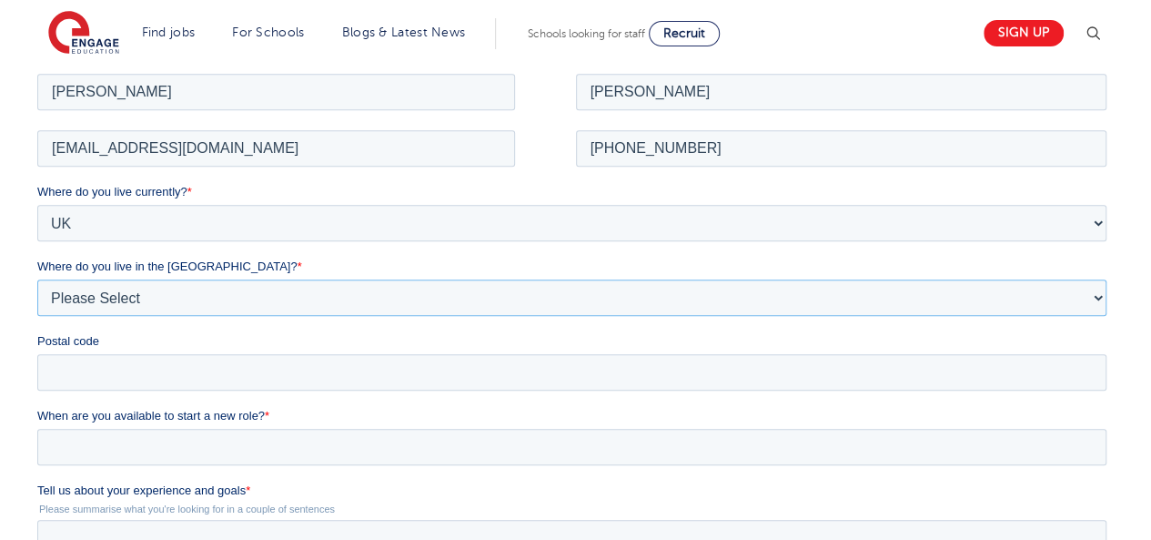
click at [202, 291] on select "Please Select Overseas Barnsley Bedfordshire Berkshire Bournemouth Bracknell Fo…" at bounding box center [571, 297] width 1069 height 36
select select "London"
click at [37, 279] on select "Please Select Overseas Barnsley Bedfordshire Berkshire Bournemouth Bracknell Fo…" at bounding box center [571, 297] width 1069 height 36
click at [95, 370] on input "Postal code" at bounding box center [571, 371] width 1069 height 36
type input "SW15 4AS"
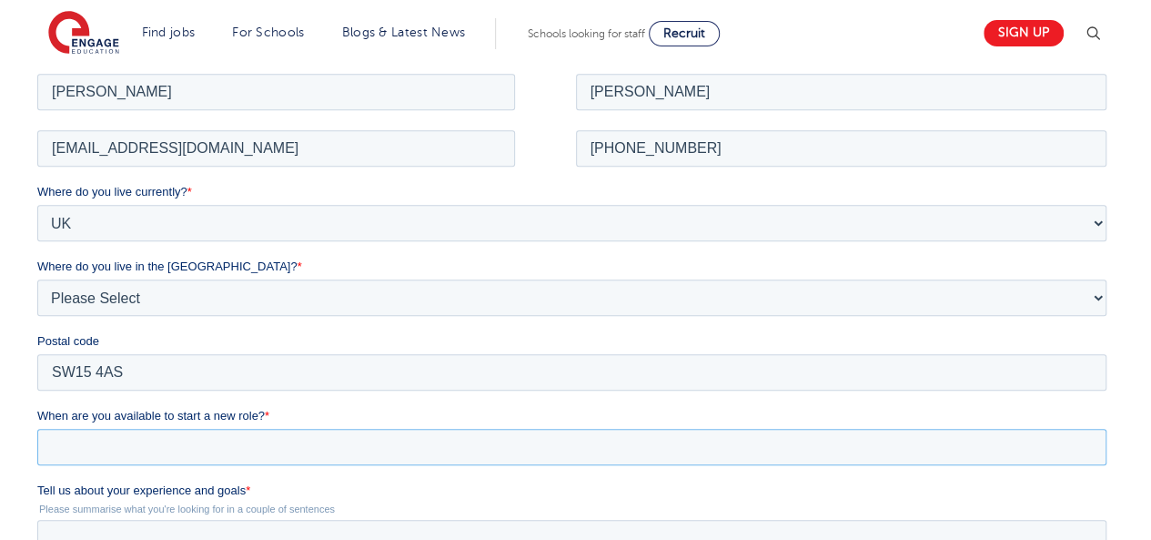
click at [132, 448] on input "When are you available to start a new role? *" at bounding box center [571, 446] width 1069 height 36
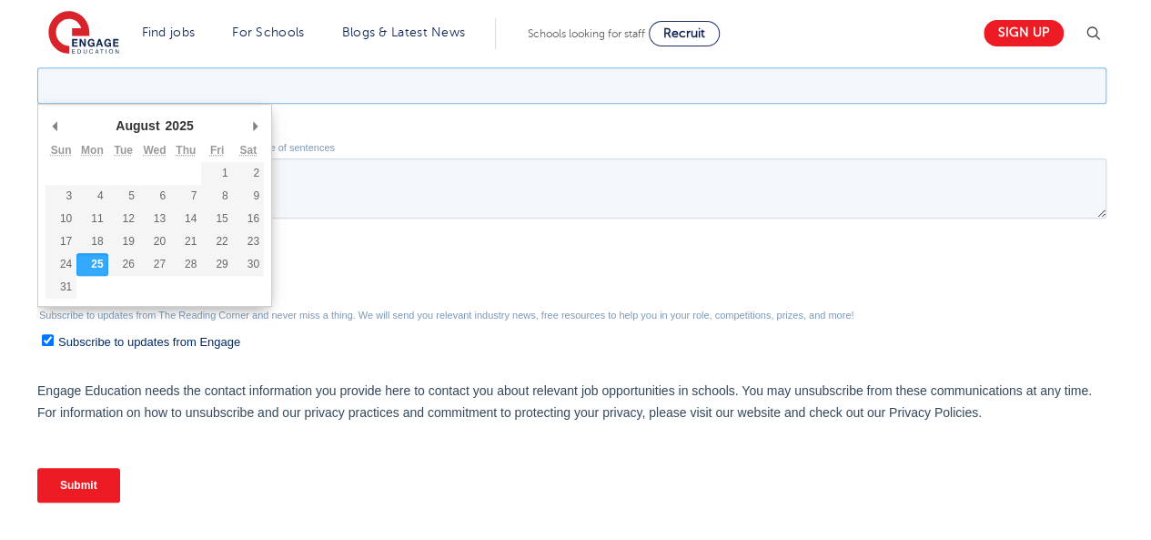
scroll to position [730, 0]
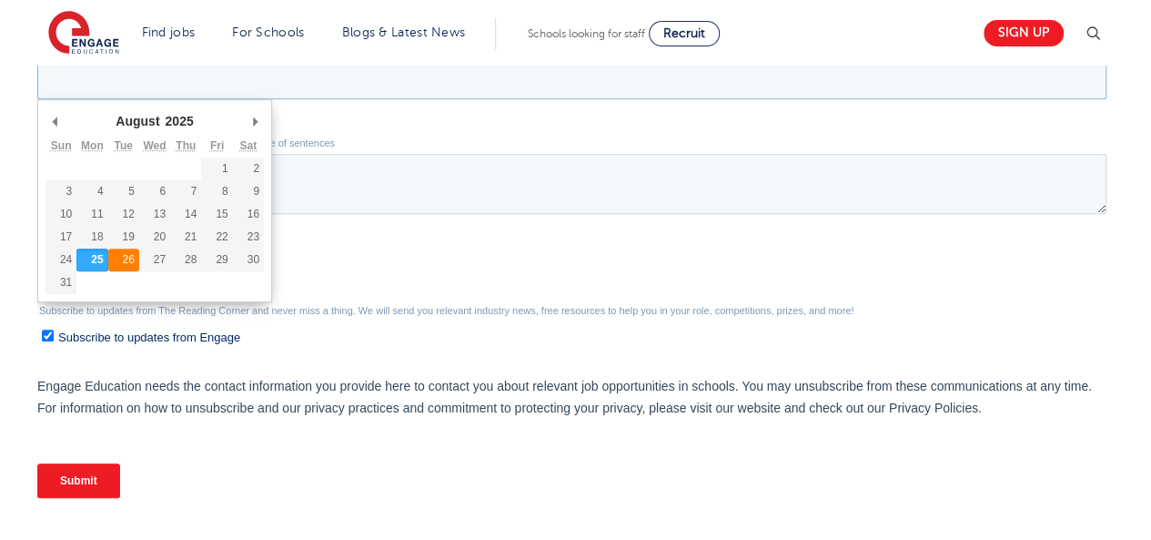
type div "2025-08-26"
type input "2025/08/26"
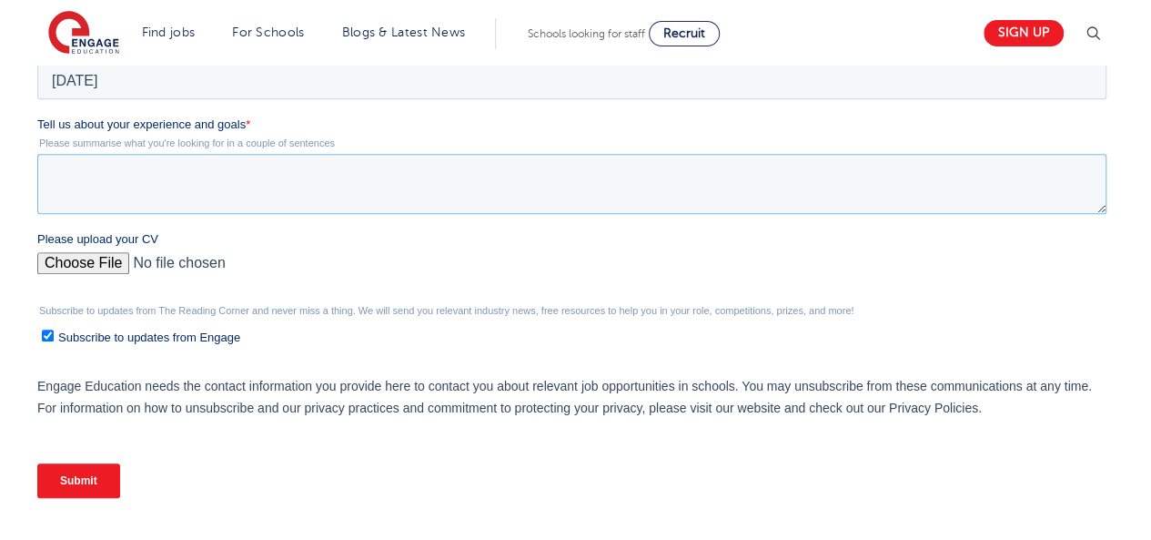
click at [78, 171] on textarea "Tell us about your experience and goals *" at bounding box center [571, 184] width 1069 height 60
paste textarea "I am a dedicated and adaptable educator with over 11 years of teaching experien…"
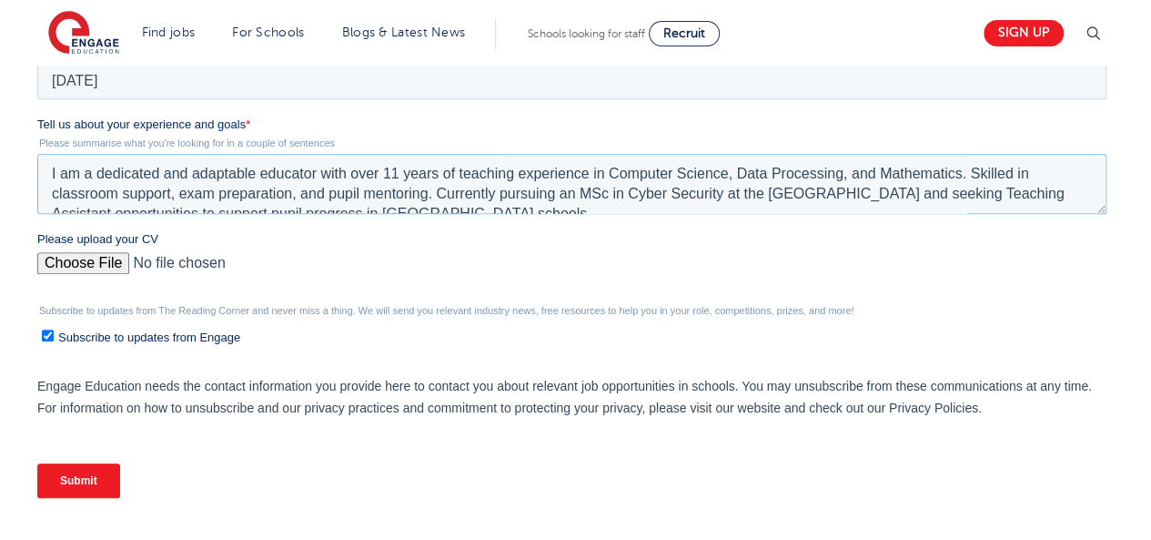
scroll to position [9, 0]
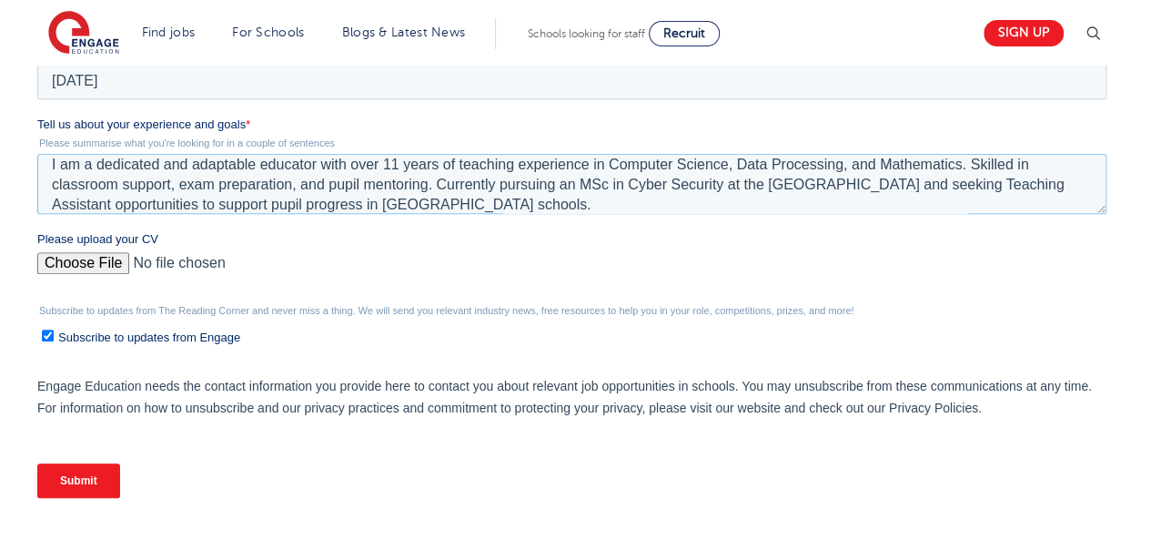
type textarea "I am a dedicated and adaptable educator with over 11 years of teaching experien…"
click at [67, 261] on input "Please upload your CV" at bounding box center [571, 270] width 1069 height 36
type input "C:\fakepath\Curriculum Vitae.pdf"
click at [67, 478] on input "Submit" at bounding box center [78, 480] width 83 height 35
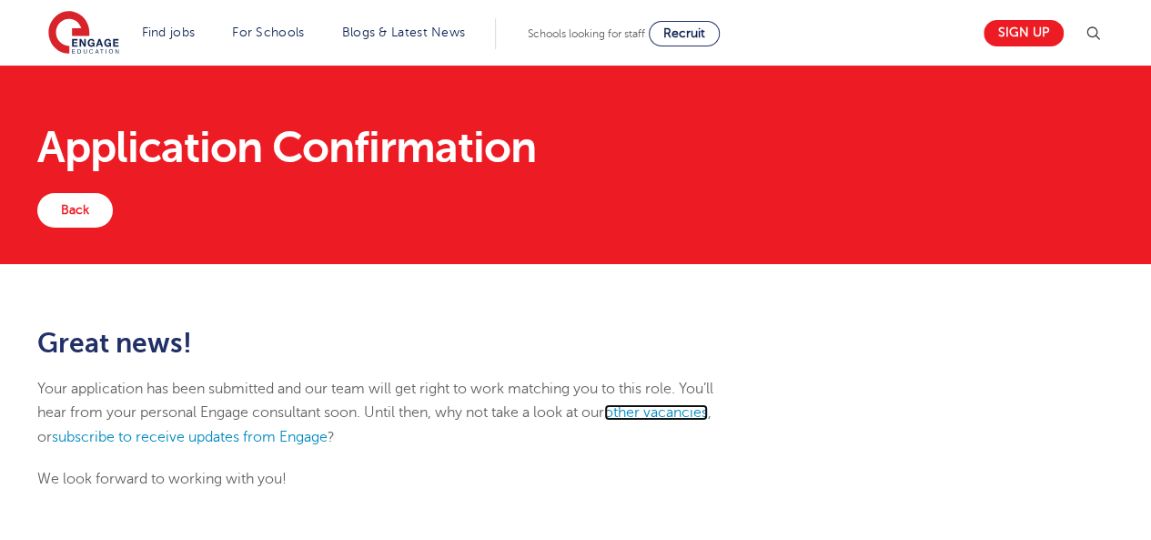
click at [679, 415] on link "other vacancies" at bounding box center [656, 412] width 104 height 16
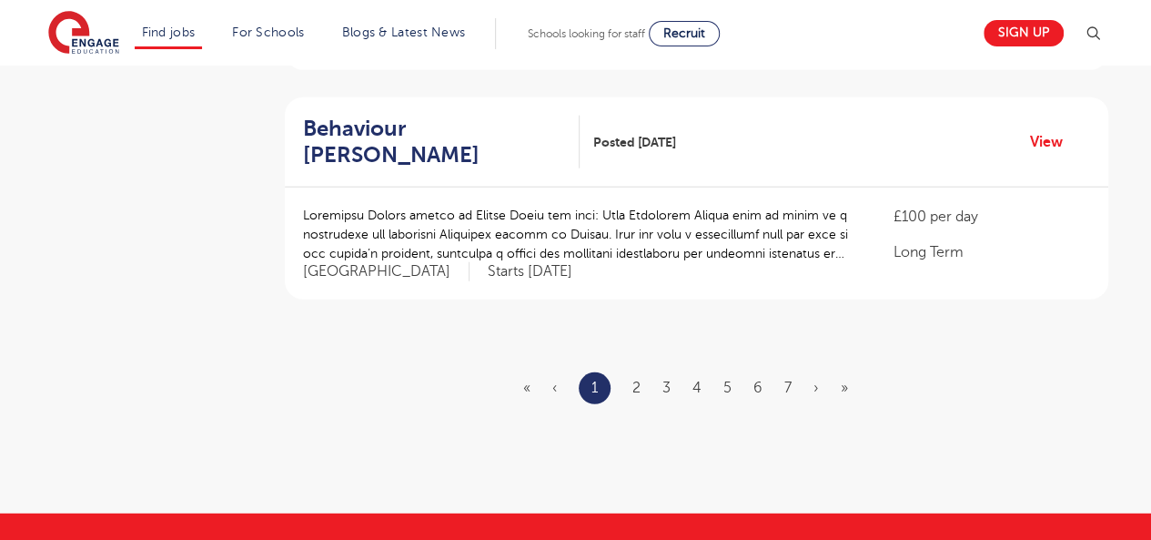
scroll to position [2149, 0]
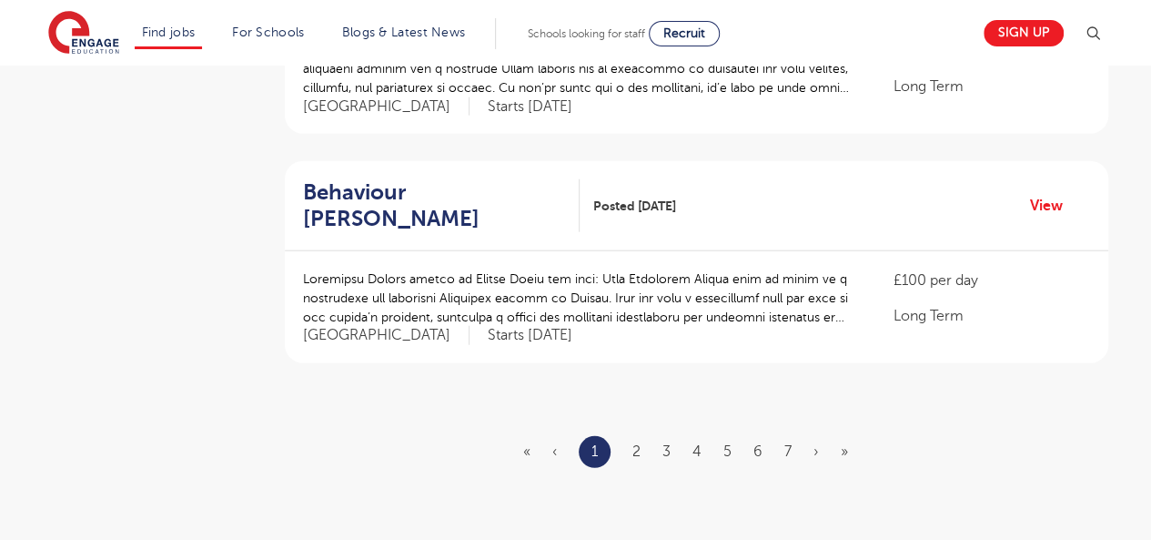
click at [703, 436] on ul "« ‹ 1 2 3 4 5 6 7 › »" at bounding box center [696, 452] width 347 height 32
click at [695, 443] on link "4" at bounding box center [697, 451] width 9 height 16
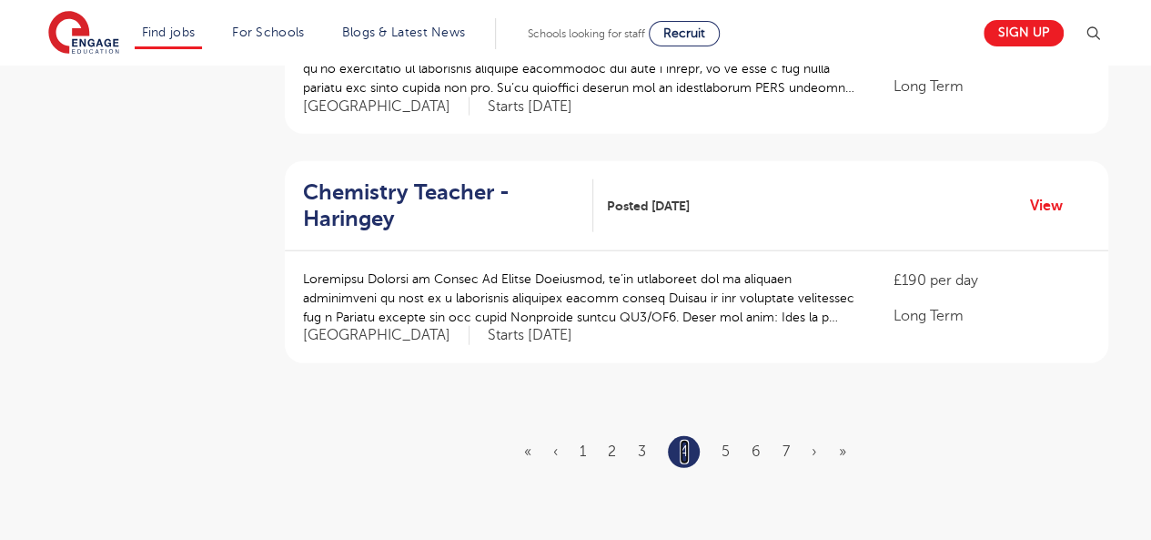
scroll to position [0, 0]
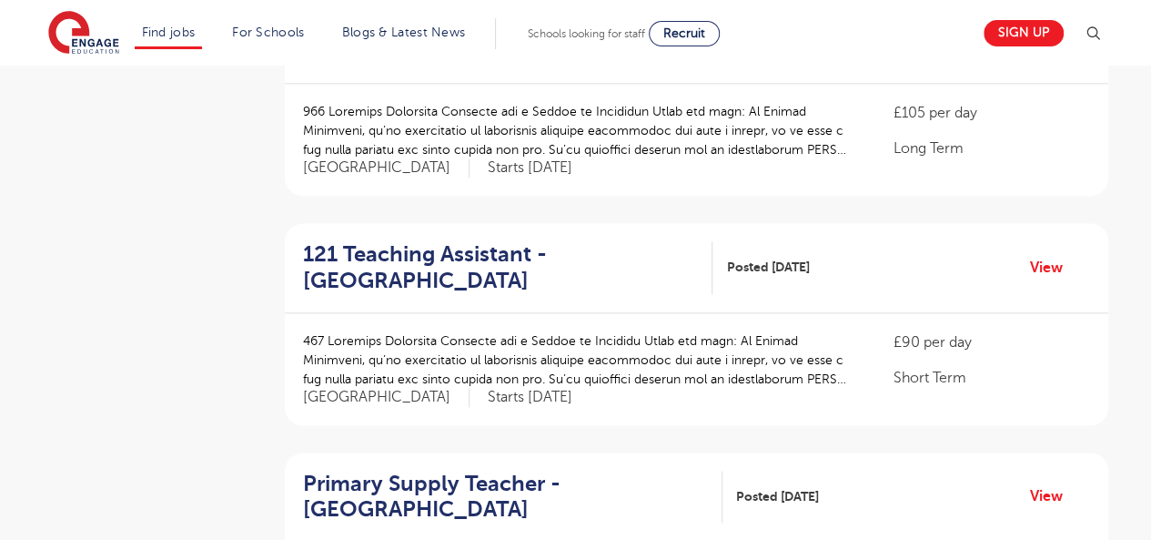
scroll to position [1206, 0]
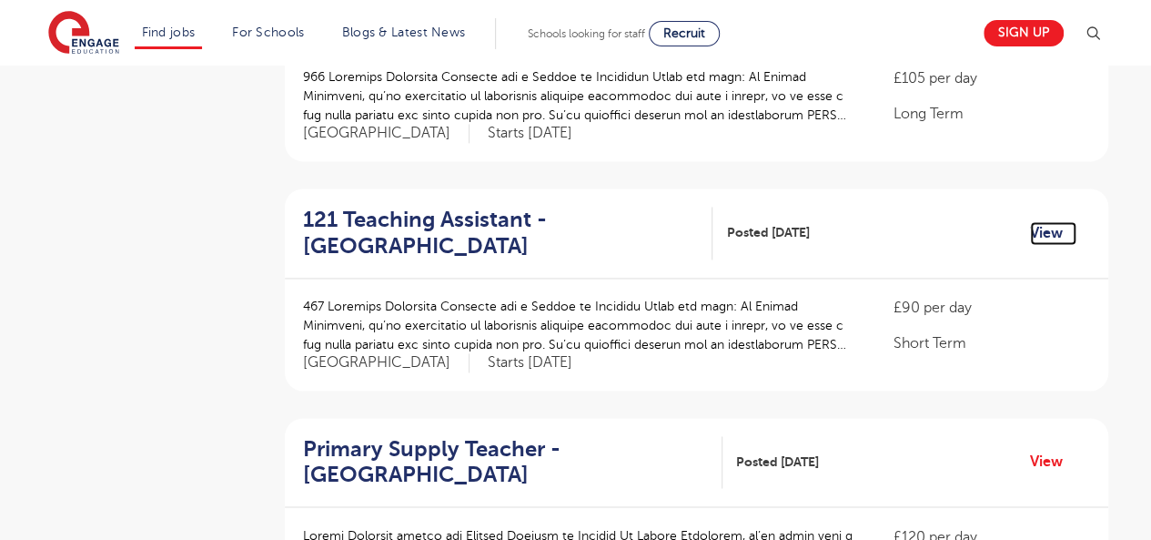
click at [1059, 228] on link "View" at bounding box center [1053, 233] width 46 height 24
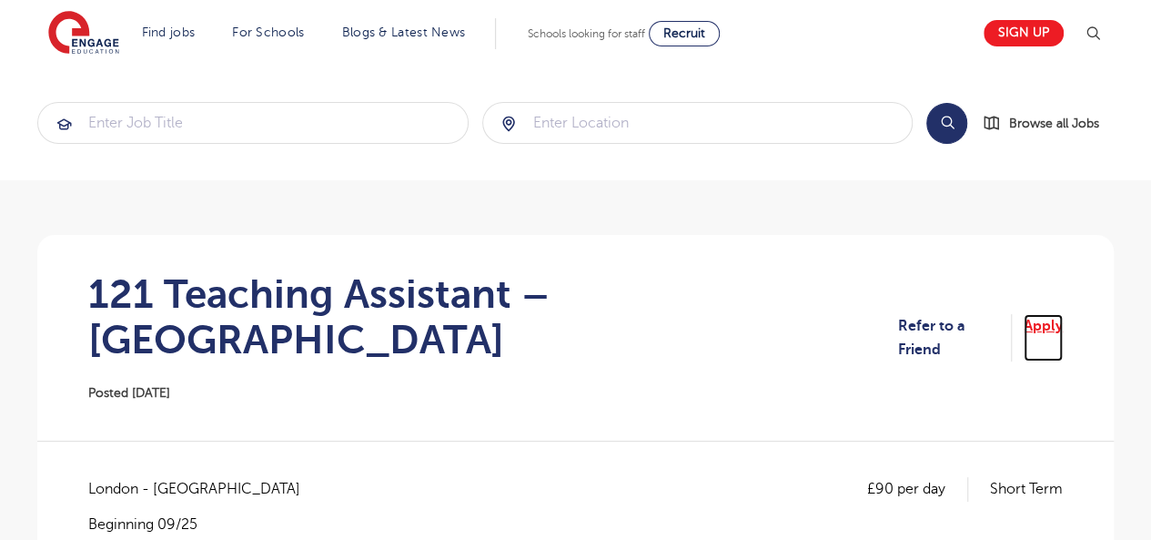
click at [1049, 316] on link "Apply" at bounding box center [1043, 338] width 39 height 48
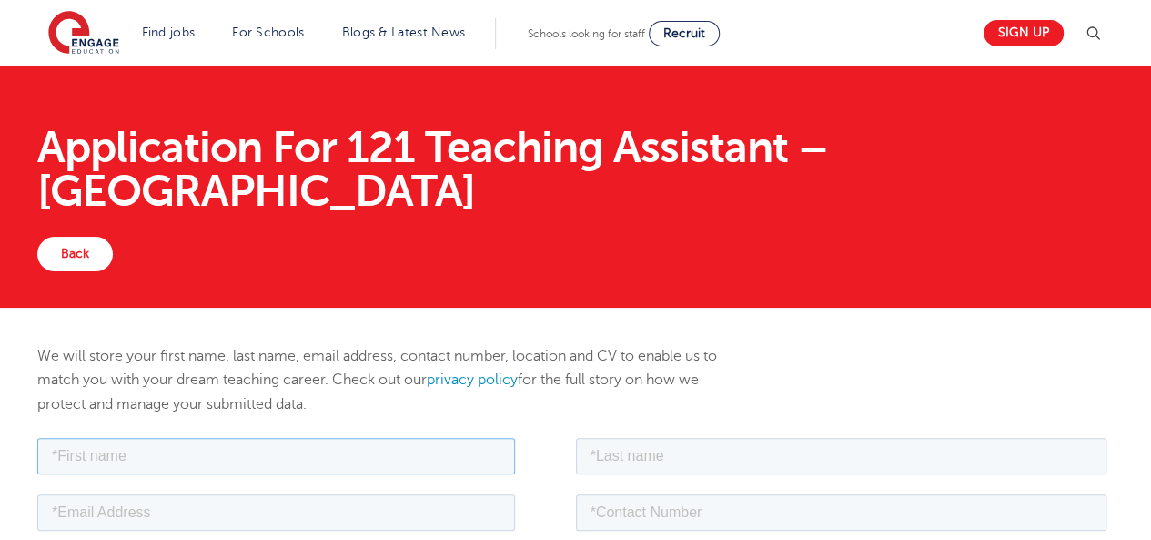
click at [342, 448] on input "text" at bounding box center [276, 455] width 478 height 36
type input "Stephen"
click at [632, 451] on input "text" at bounding box center [842, 455] width 532 height 36
type input "Ajayi"
click at [404, 522] on input "email" at bounding box center [276, 511] width 478 height 36
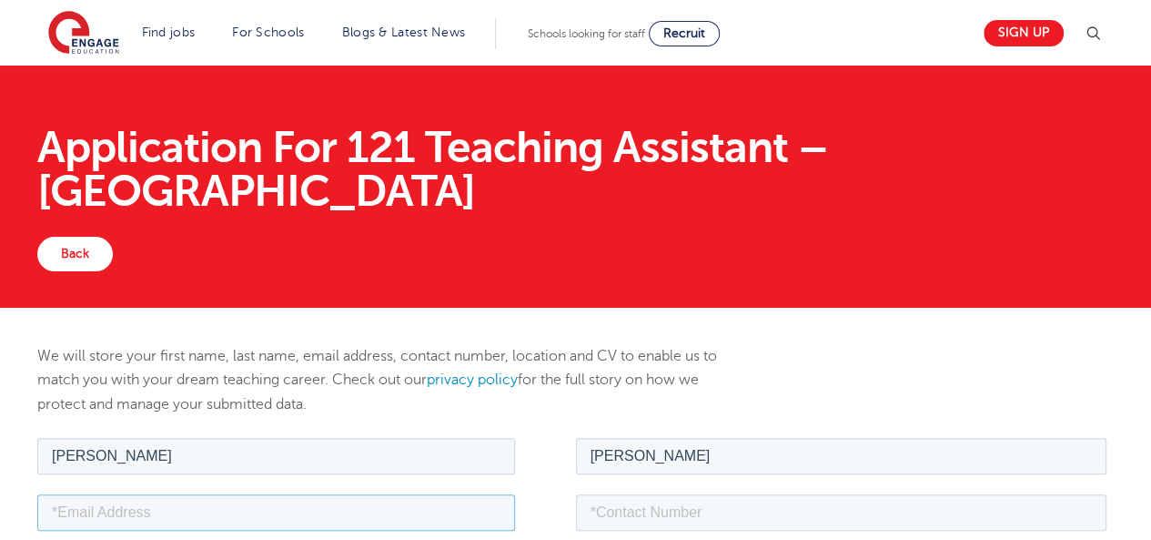
type input "oluwaseyimodel@gmail.com"
click at [631, 519] on input "tel" at bounding box center [842, 511] width 532 height 36
type input "+447404432657"
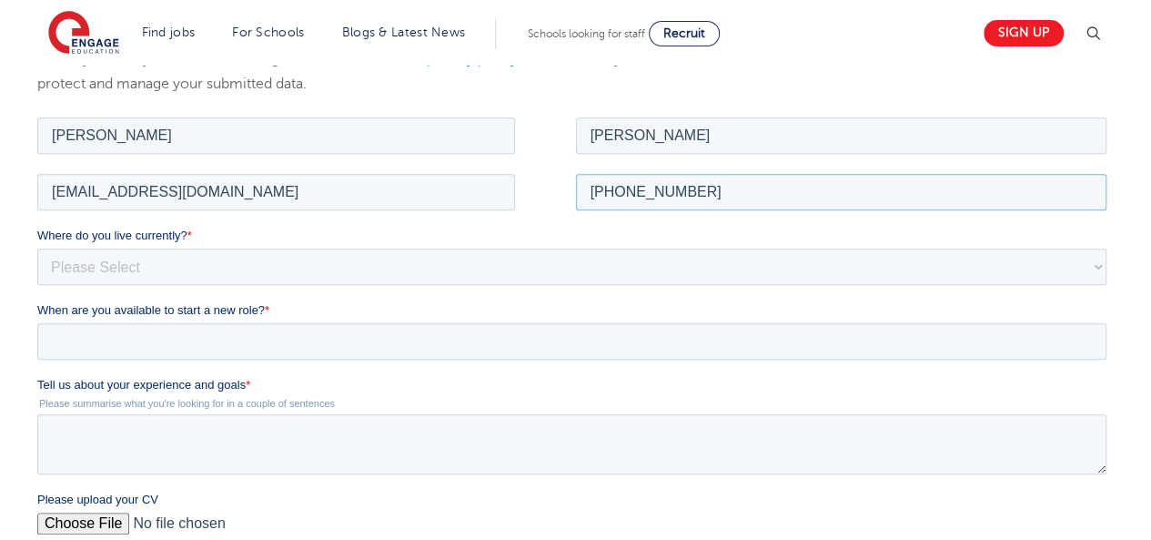
scroll to position [326, 0]
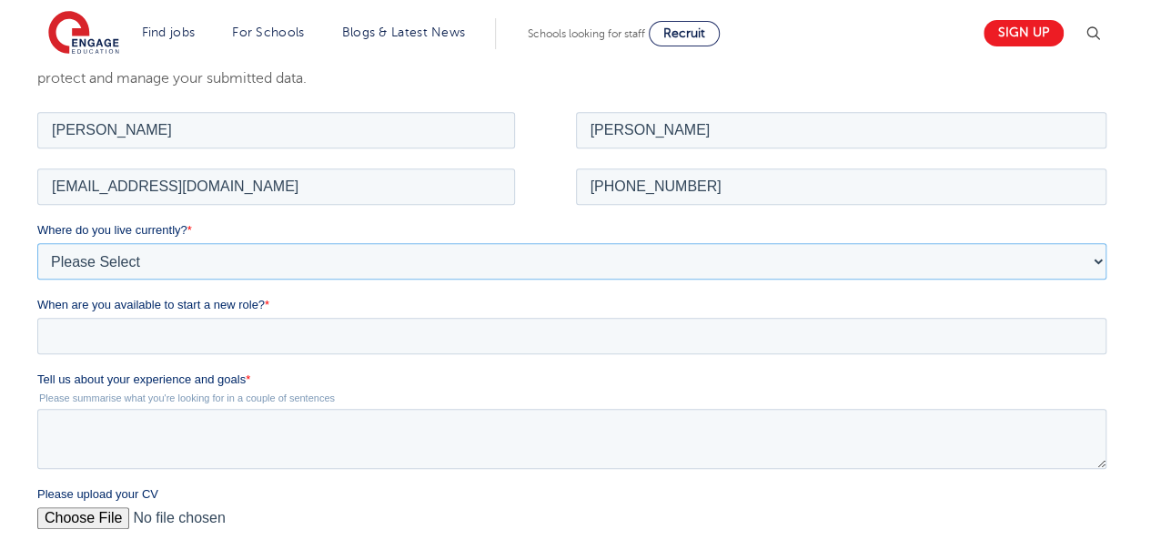
click at [210, 262] on select "Please Select [GEOGRAPHIC_DATA] [GEOGRAPHIC_DATA] [GEOGRAPHIC_DATA] [GEOGRAPHIC…" at bounding box center [571, 260] width 1069 height 36
select select "UK"
click at [37, 242] on select "Please Select [GEOGRAPHIC_DATA] [GEOGRAPHIC_DATA] [GEOGRAPHIC_DATA] [GEOGRAPHIC…" at bounding box center [571, 260] width 1069 height 36
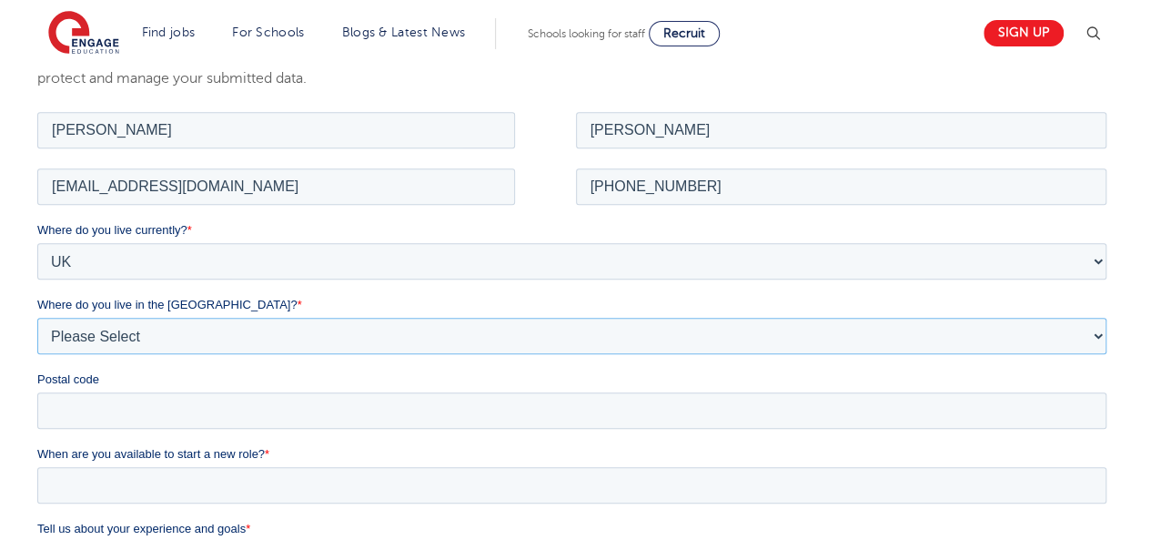
click at [137, 328] on select "Please Select Overseas [GEOGRAPHIC_DATA] [GEOGRAPHIC_DATA] [GEOGRAPHIC_DATA] [G…" at bounding box center [571, 335] width 1069 height 36
select select "[GEOGRAPHIC_DATA]"
click at [37, 317] on select "Please Select Overseas [GEOGRAPHIC_DATA] [GEOGRAPHIC_DATA] [GEOGRAPHIC_DATA] [G…" at bounding box center [571, 335] width 1069 height 36
click at [98, 415] on input "Postal code" at bounding box center [571, 409] width 1069 height 36
type input "SW15 4AS"
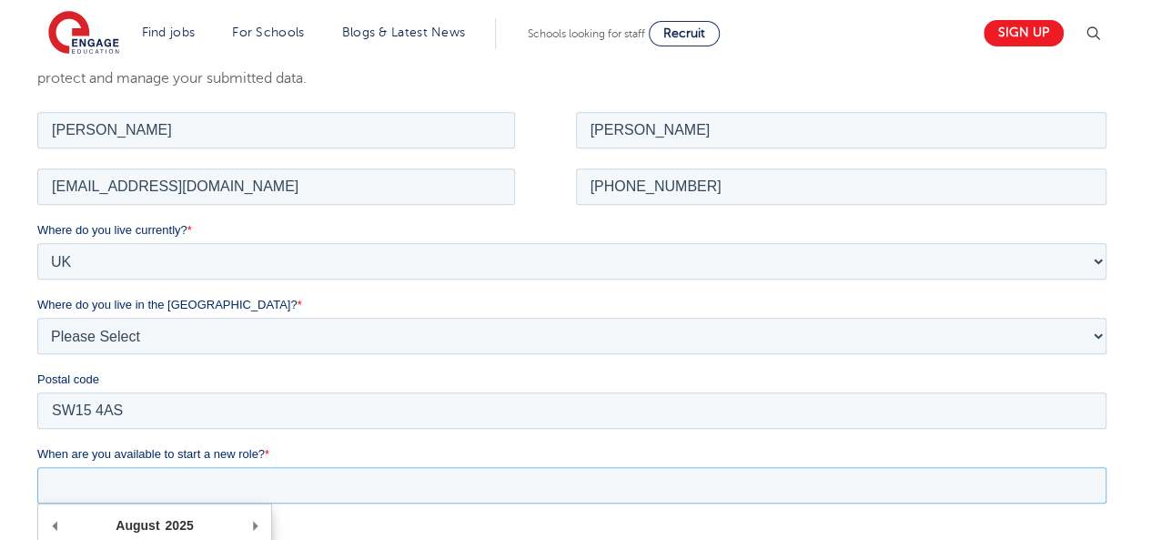
click at [127, 481] on input "When are you available to start a new role? *" at bounding box center [571, 484] width 1069 height 36
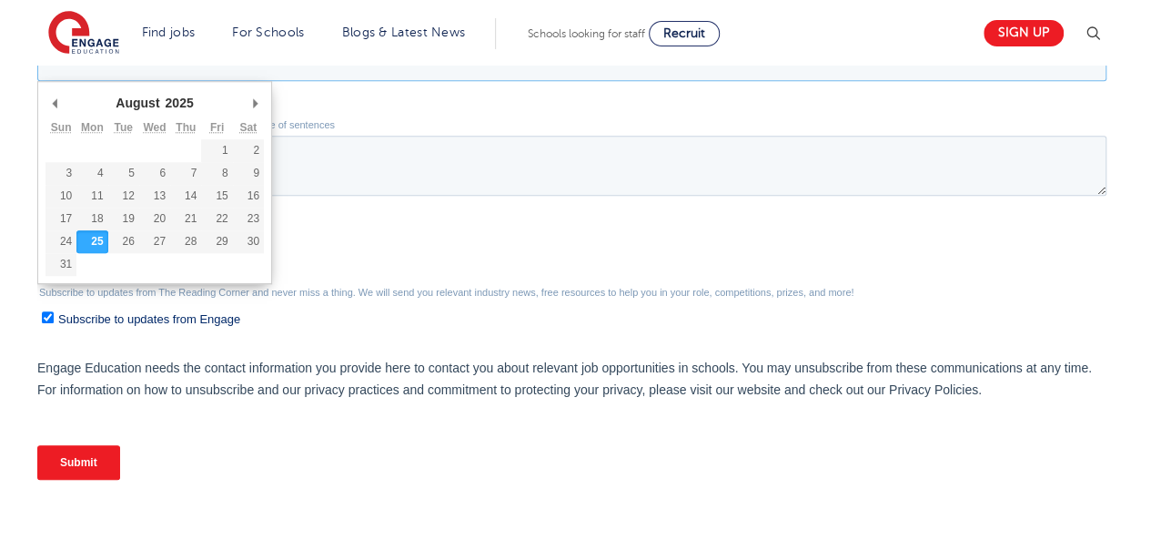
scroll to position [757, 0]
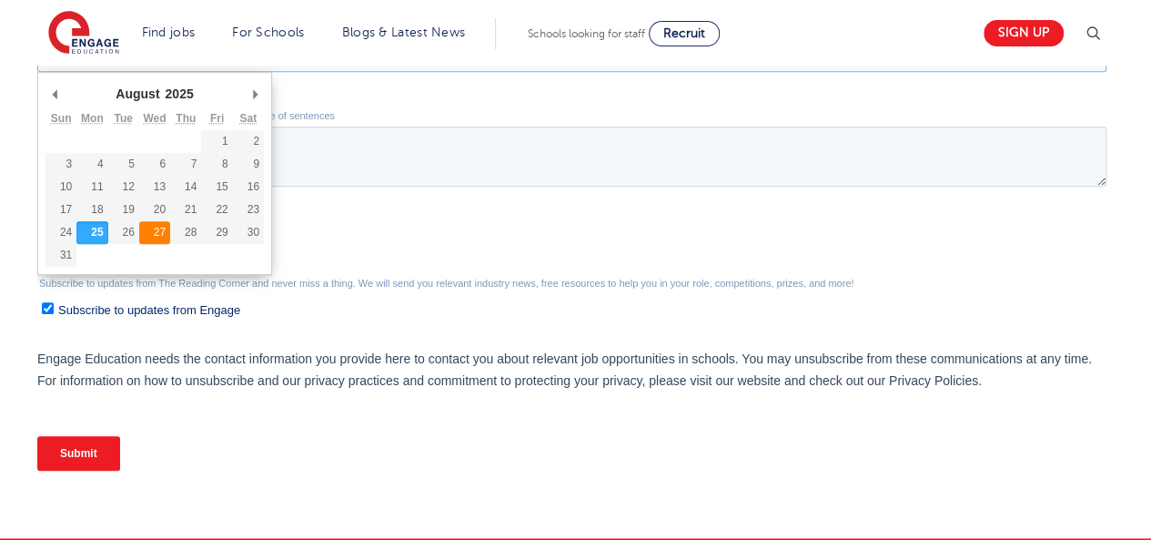
type div "2025-08-27"
type input "2025/08/27"
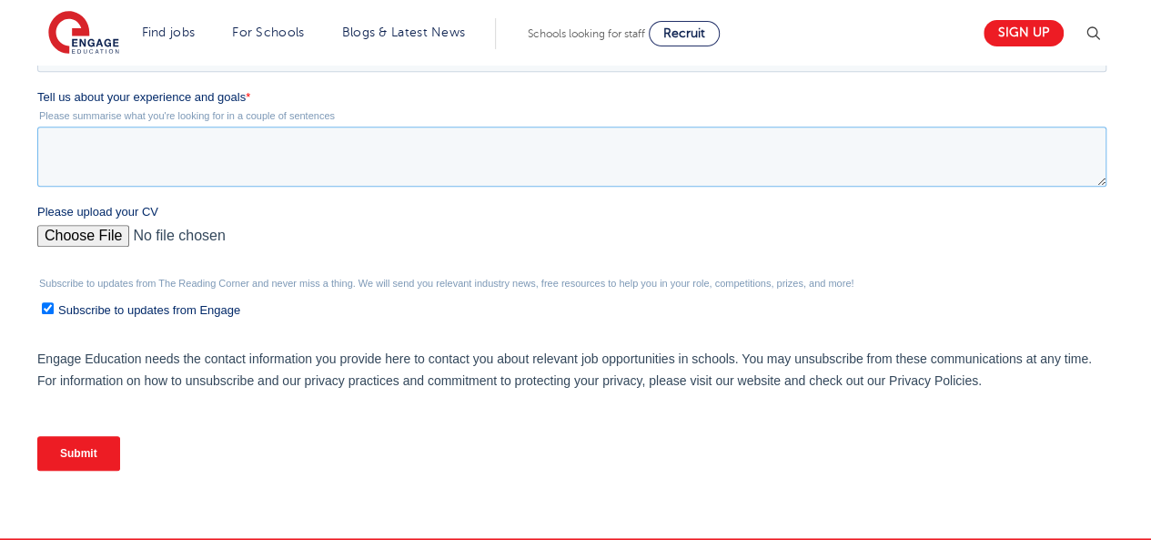
click at [568, 165] on textarea "Tell us about your experience and goals *" at bounding box center [571, 157] width 1069 height 60
paste textarea "I am a dedicated and adaptable educator with over 11 years of teaching experien…"
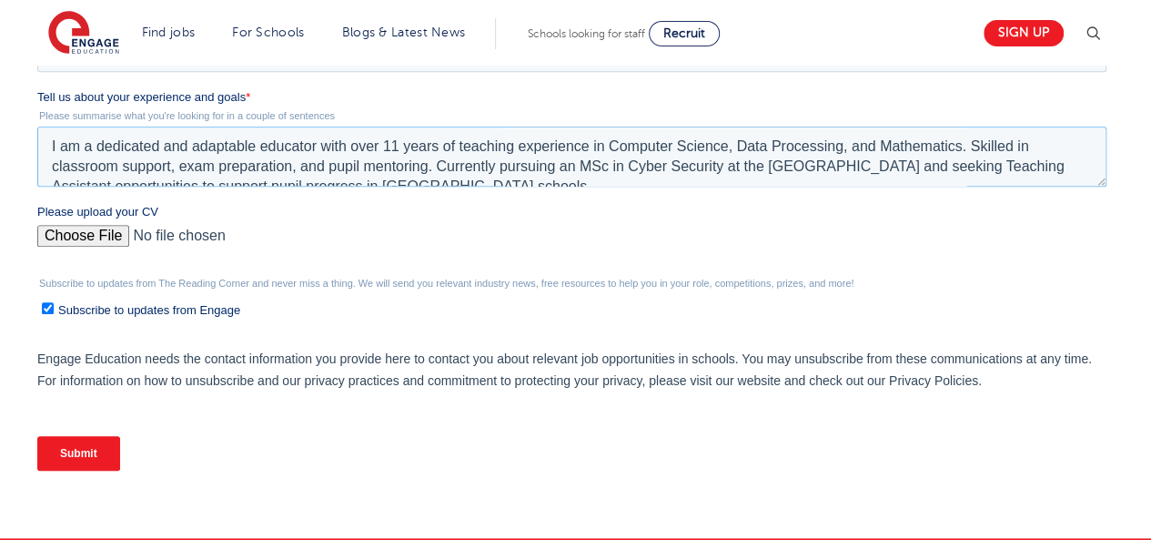
scroll to position [9, 0]
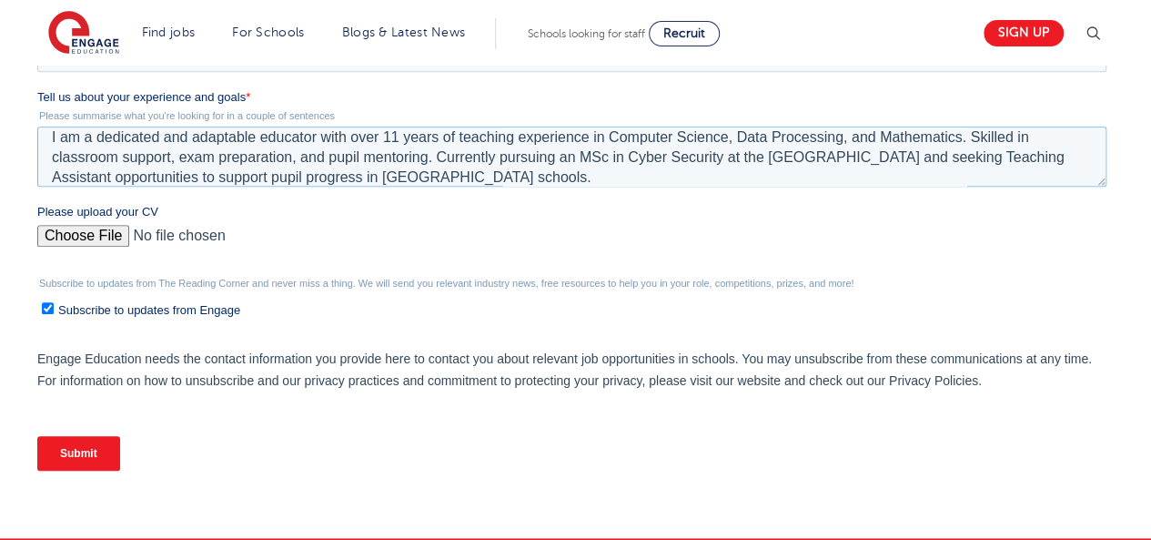
type textarea "I am a dedicated and adaptable educator with over 11 years of teaching experien…"
click at [78, 238] on input "Please upload your CV" at bounding box center [571, 243] width 1069 height 36
type input "C:\fakepath\Curriculum Vitae.pdf"
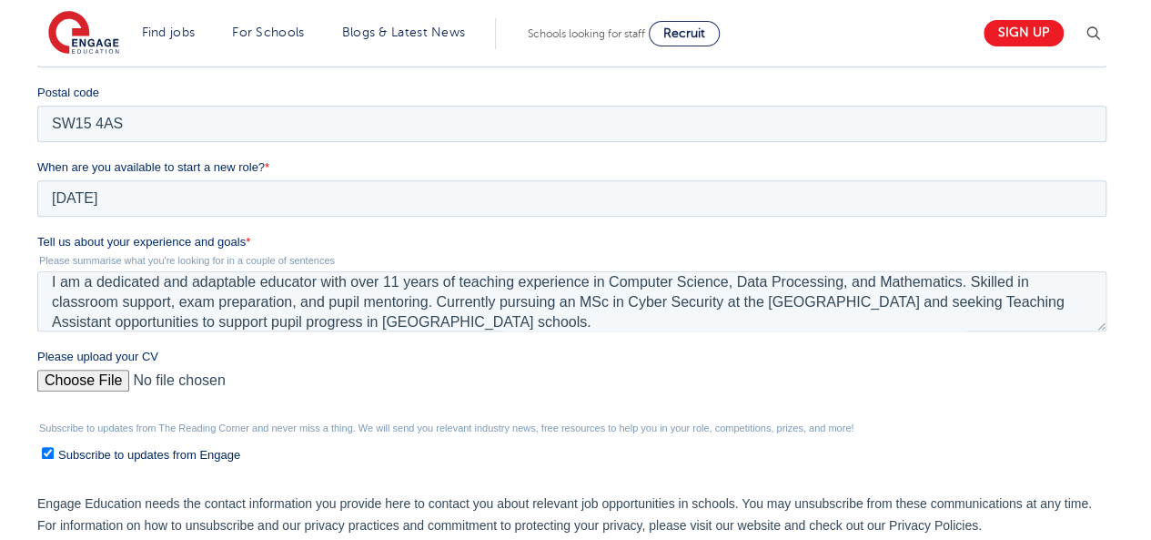
scroll to position [610, 0]
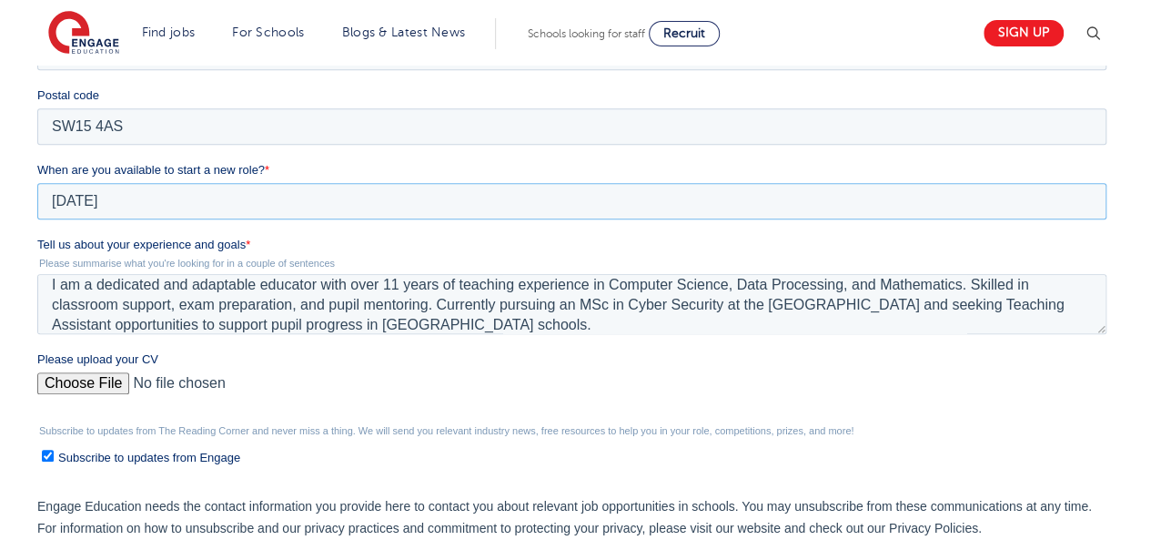
click at [120, 205] on input "2025/08/27" at bounding box center [571, 201] width 1069 height 36
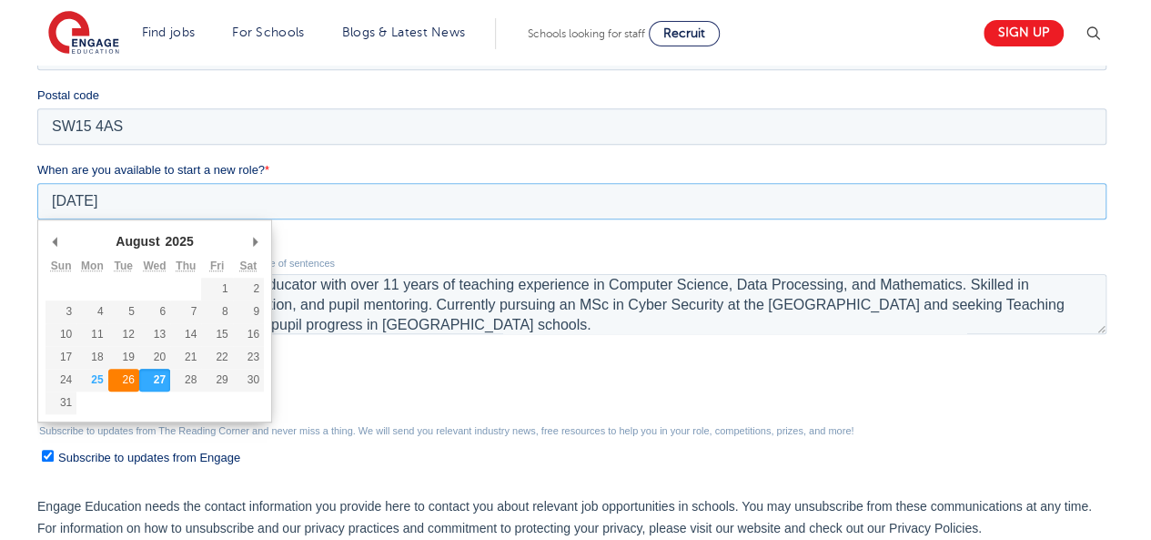
type div "2025-08-26"
type input "2025/08/26"
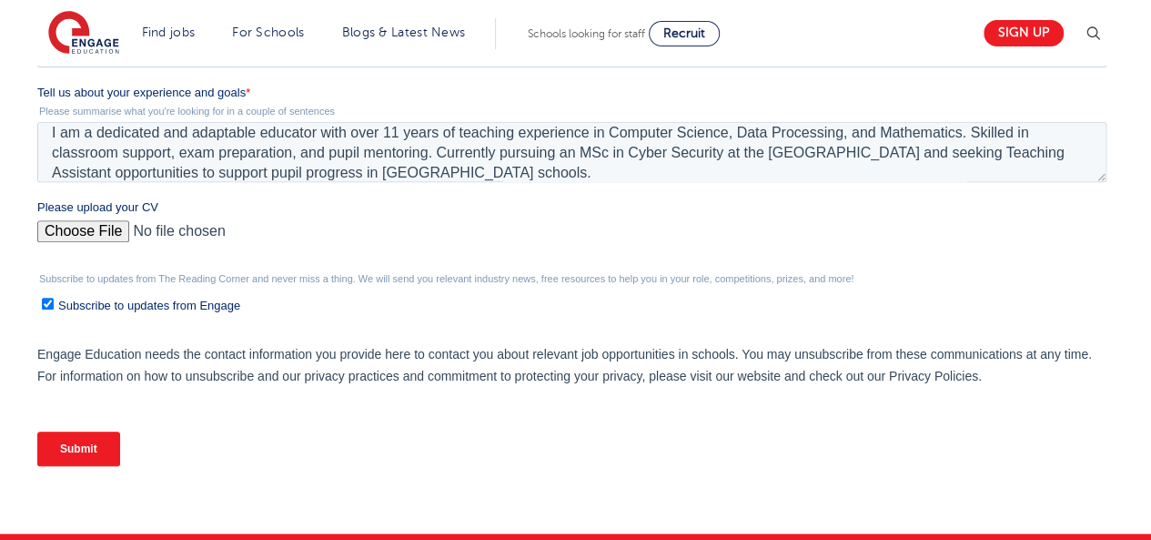
scroll to position [803, 0]
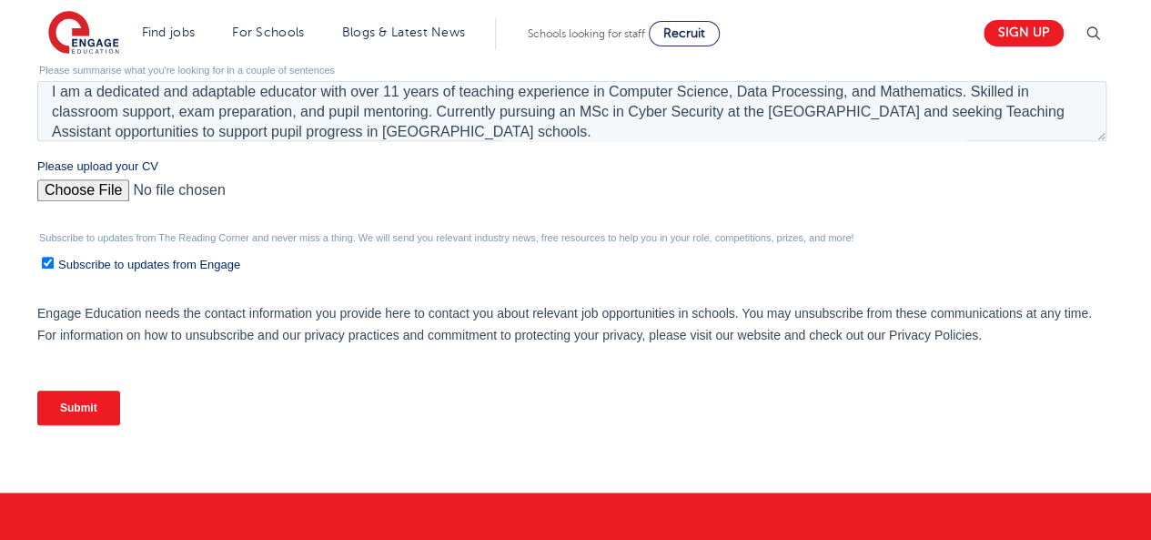
click at [82, 404] on input "Submit" at bounding box center [78, 407] width 83 height 35
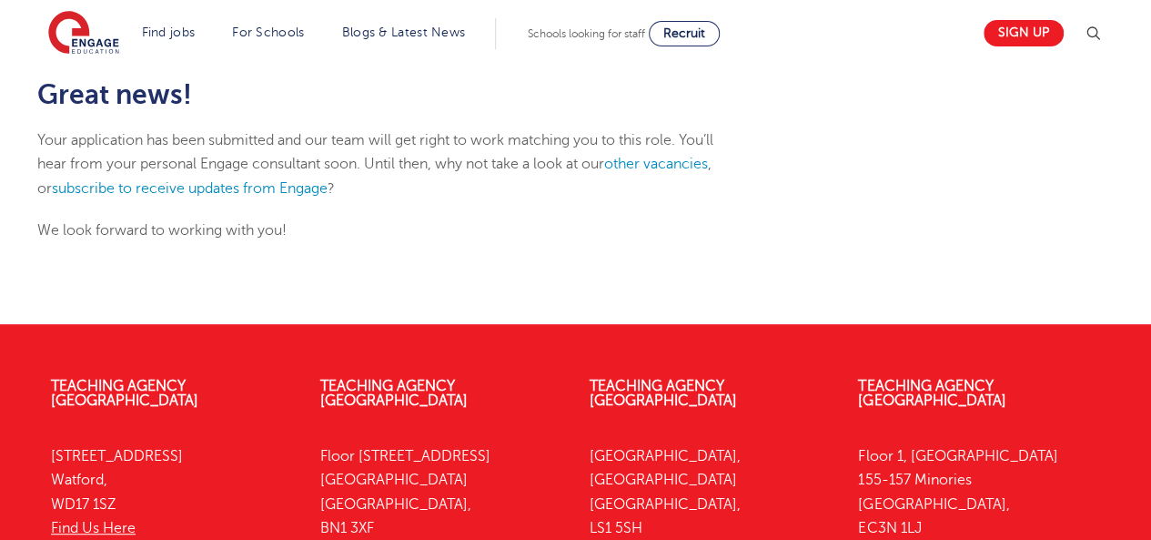
scroll to position [269, 0]
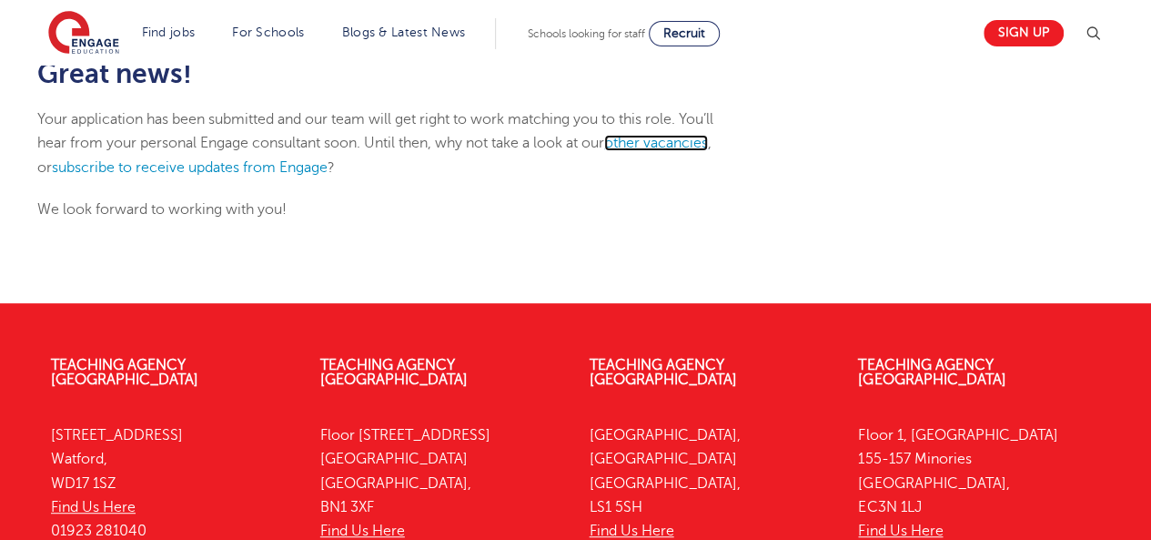
click at [652, 145] on link "other vacancies" at bounding box center [656, 143] width 104 height 16
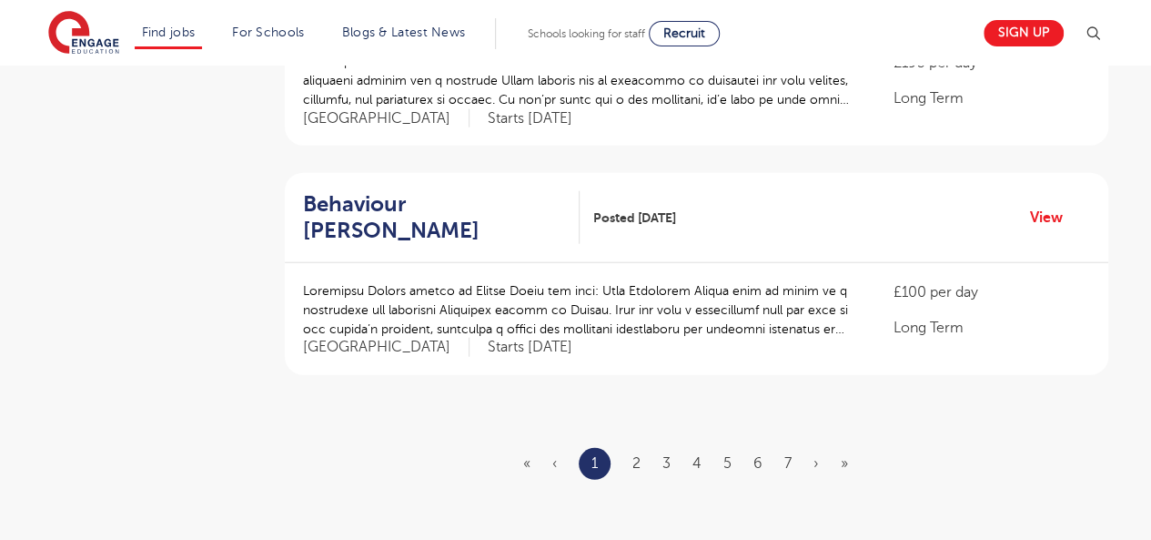
scroll to position [2217, 0]
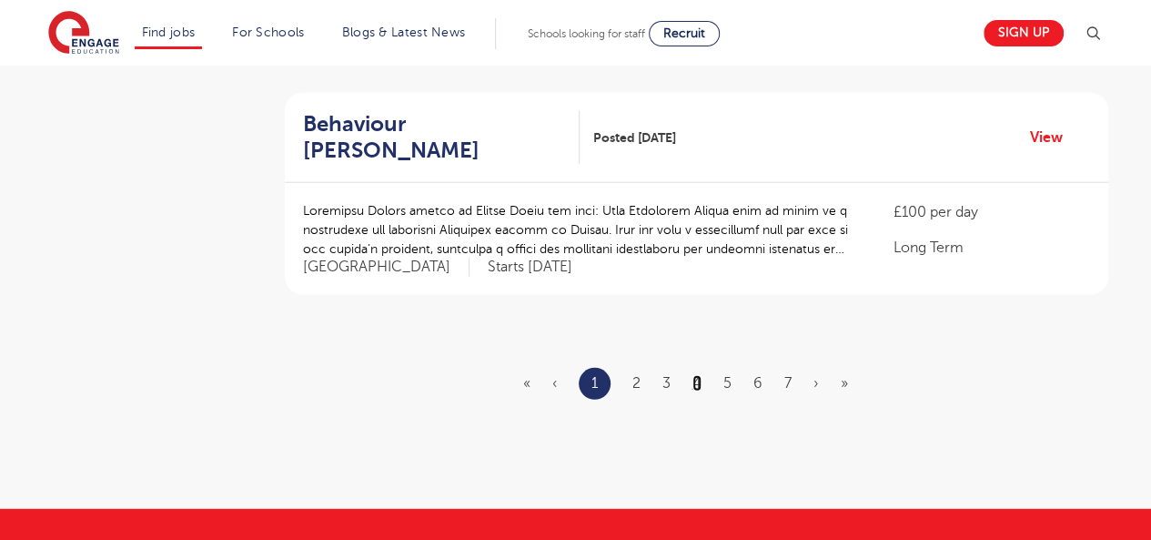
click at [700, 375] on link "4" at bounding box center [697, 383] width 9 height 16
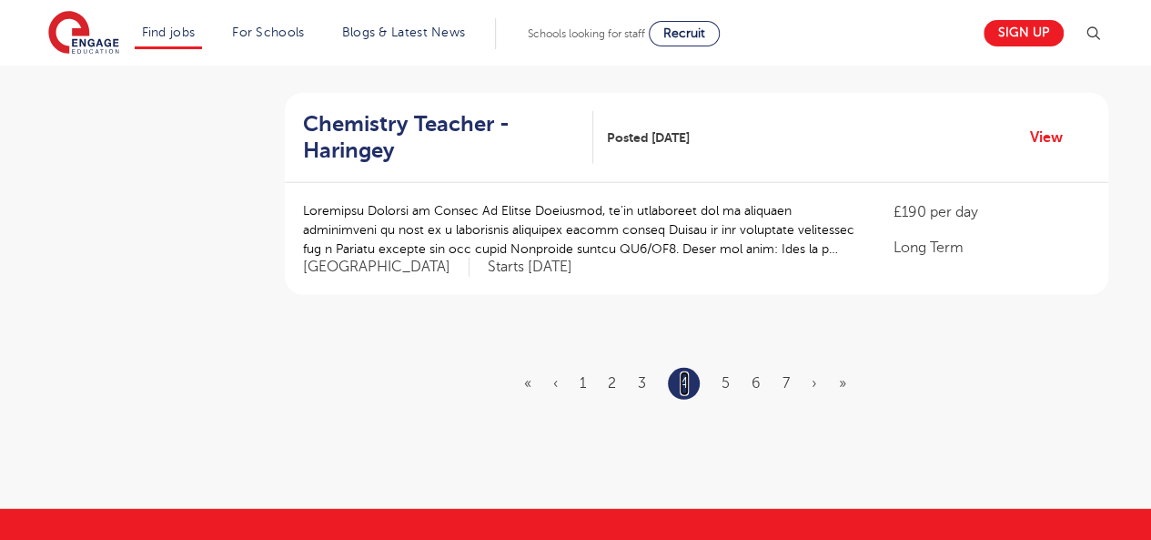
scroll to position [0, 0]
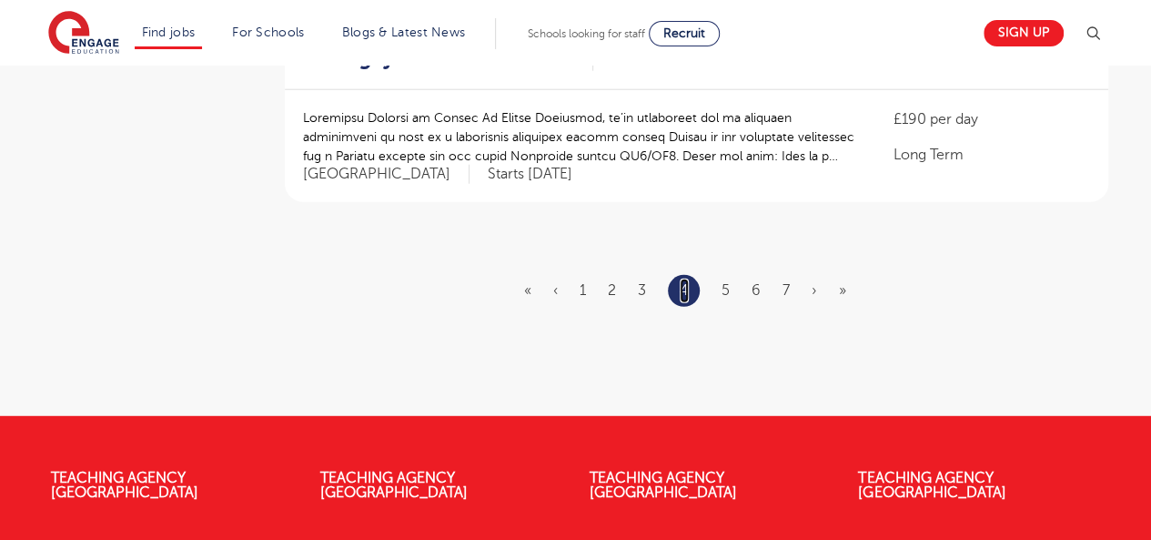
scroll to position [2317, 0]
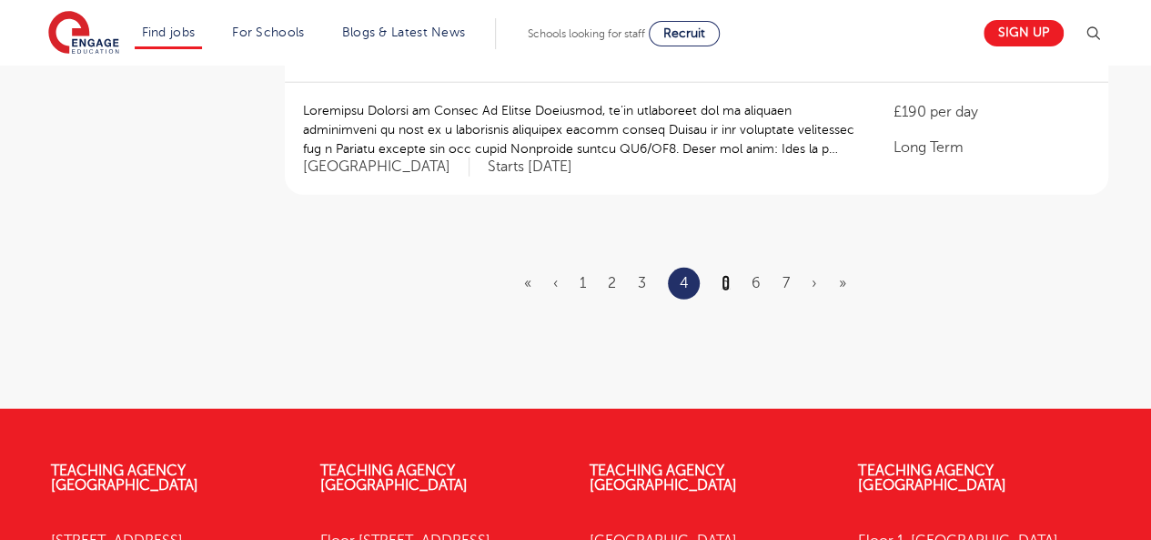
click at [723, 275] on link "5" at bounding box center [726, 283] width 8 height 16
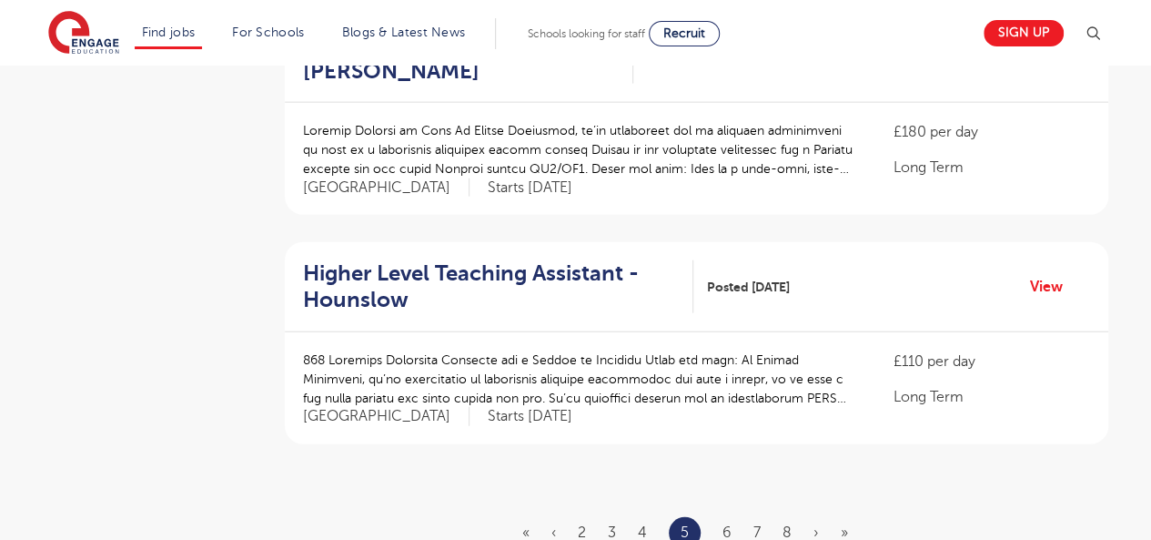
scroll to position [2086, 0]
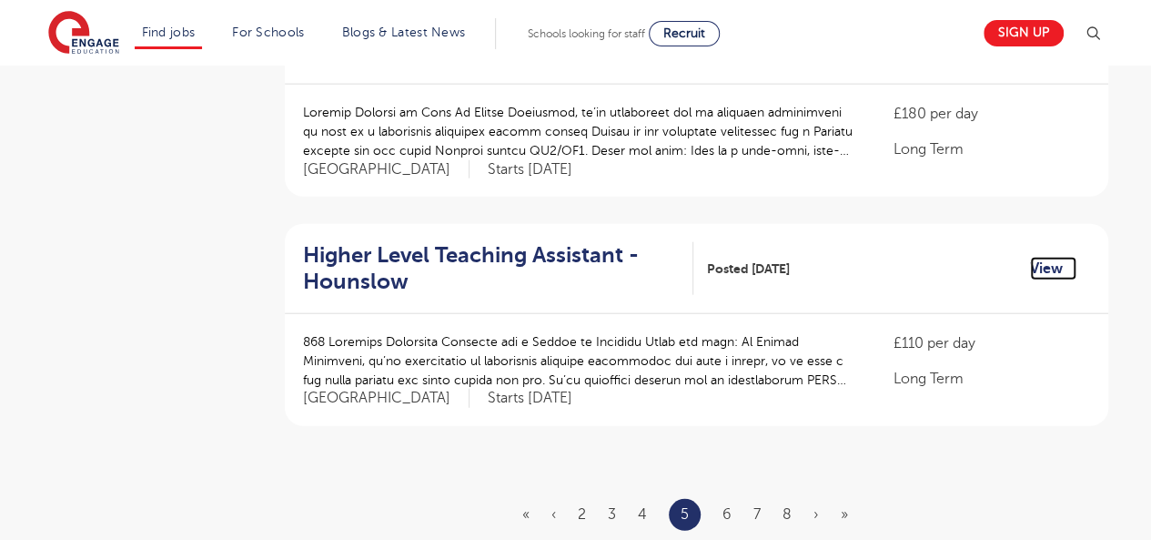
click at [1038, 257] on link "View" at bounding box center [1053, 269] width 46 height 24
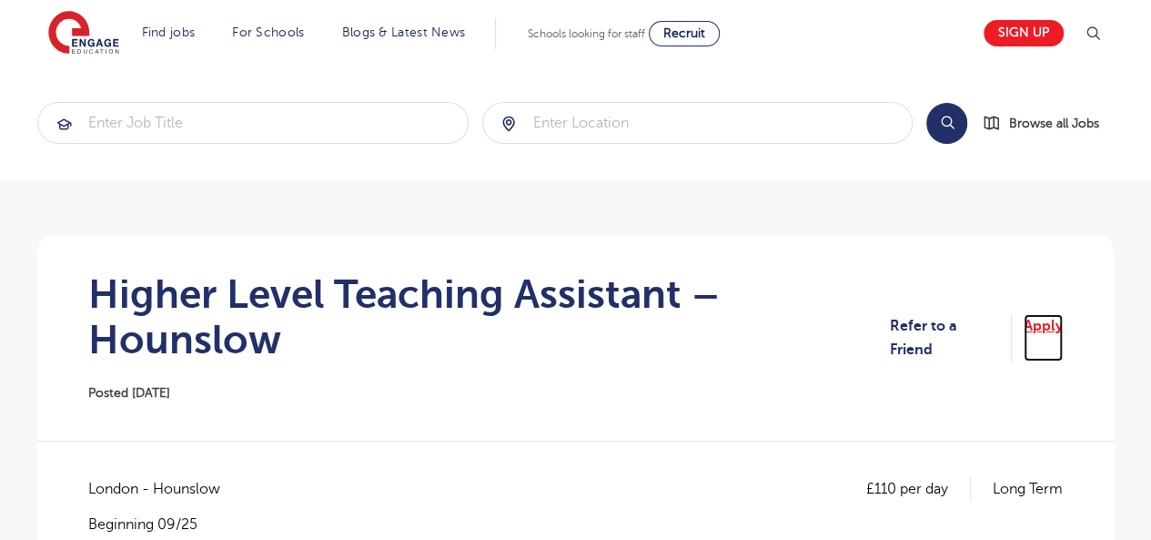
click at [1050, 327] on link "Apply" at bounding box center [1043, 338] width 39 height 48
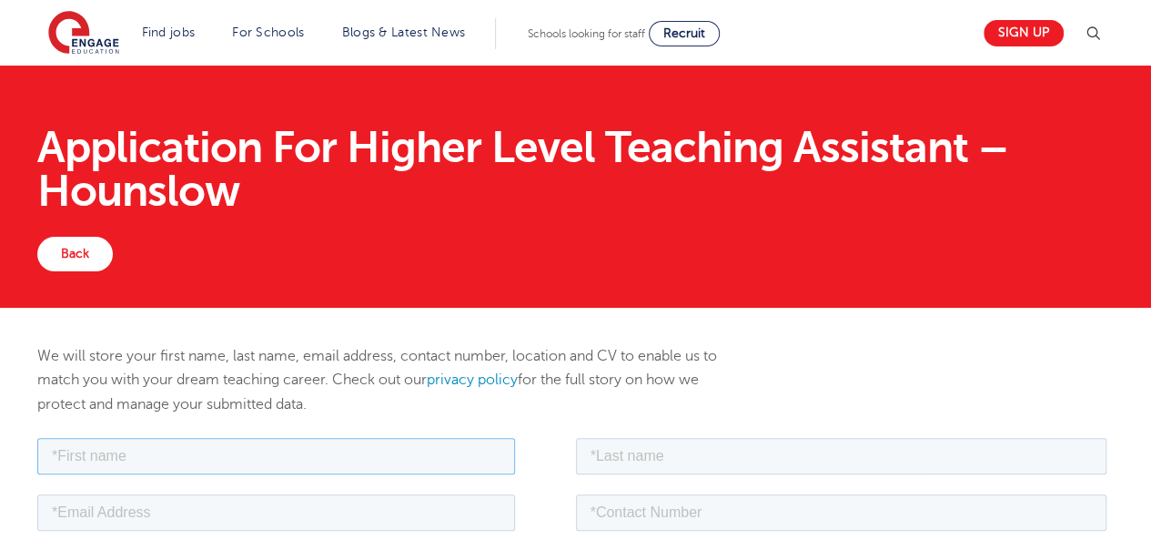
click at [436, 455] on input "text" at bounding box center [276, 455] width 478 height 36
type input "[PERSON_NAME]"
click at [663, 461] on input "text" at bounding box center [842, 455] width 532 height 36
type input "[PERSON_NAME]"
click at [417, 512] on input "email" at bounding box center [276, 511] width 478 height 36
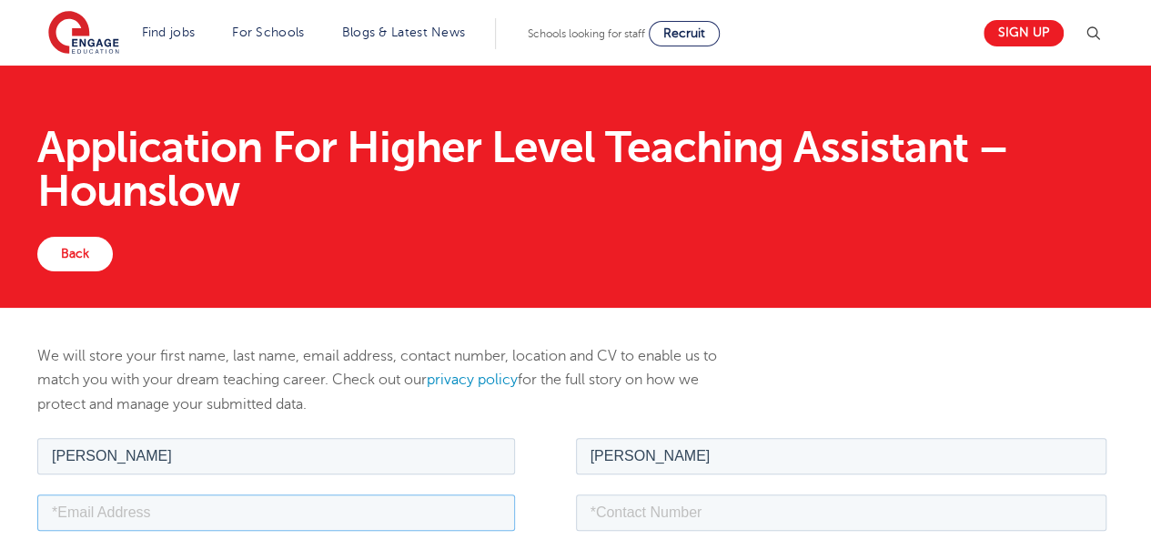
type input "[EMAIL_ADDRESS][DOMAIN_NAME]"
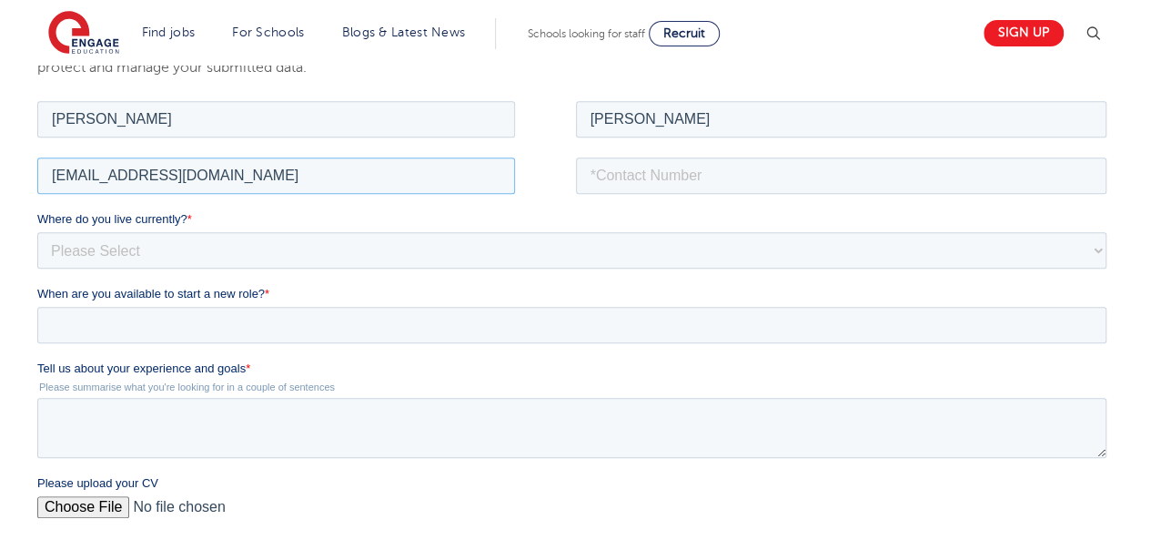
scroll to position [370, 0]
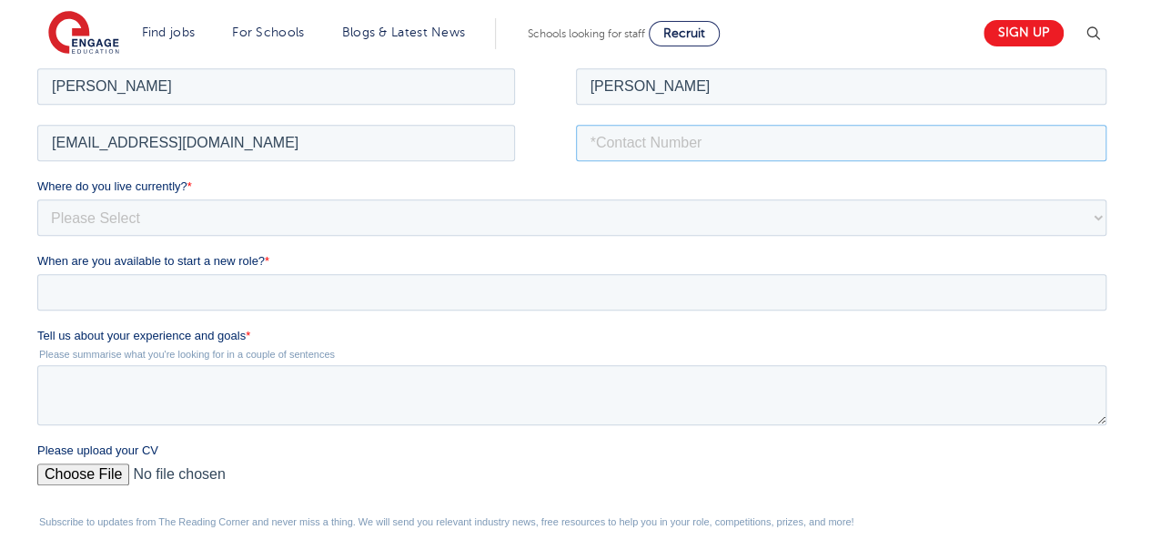
click at [721, 147] on input "tel" at bounding box center [842, 142] width 532 height 36
type input "[PHONE_NUMBER]"
click at [346, 204] on select "Please Select UK Canada Ireland Australia New Zealand Europe USA South Africa J…" at bounding box center [571, 216] width 1069 height 36
select select "UK"
click at [37, 198] on select "Please Select UK Canada Ireland Australia New Zealand Europe USA South Africa J…" at bounding box center [571, 216] width 1069 height 36
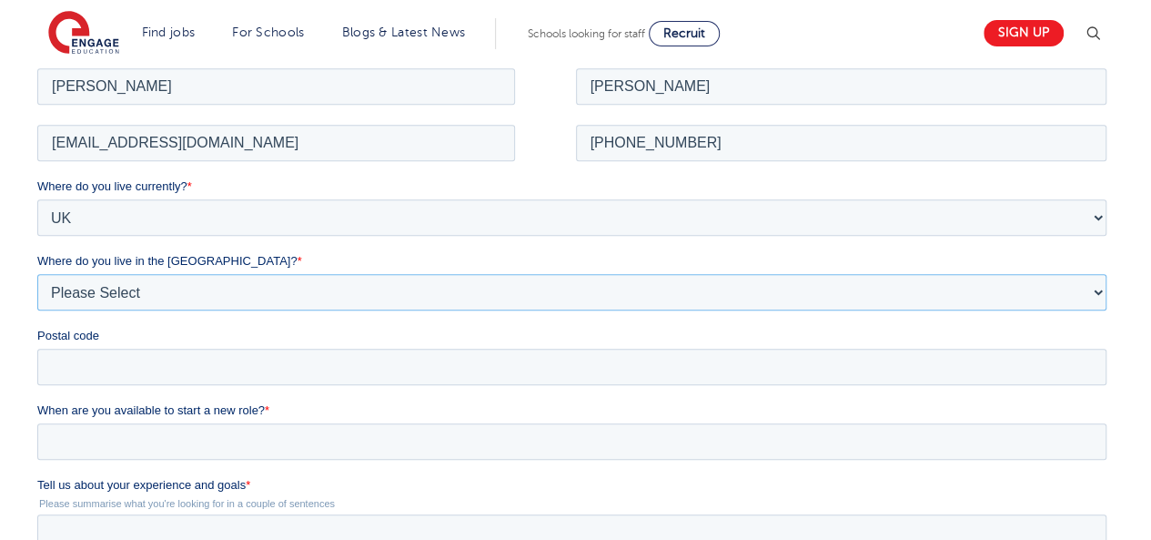
click at [152, 291] on select "Please Select Overseas Barnsley Bedfordshire Berkshire Bournemouth Bracknell Fo…" at bounding box center [571, 291] width 1069 height 36
select select "London"
click at [37, 273] on select "Please Select Overseas Barnsley Bedfordshire Berkshire Bournemouth Bracknell Fo…" at bounding box center [571, 291] width 1069 height 36
click at [91, 362] on input "Postal code" at bounding box center [571, 366] width 1069 height 36
type input "SW15 4AS"
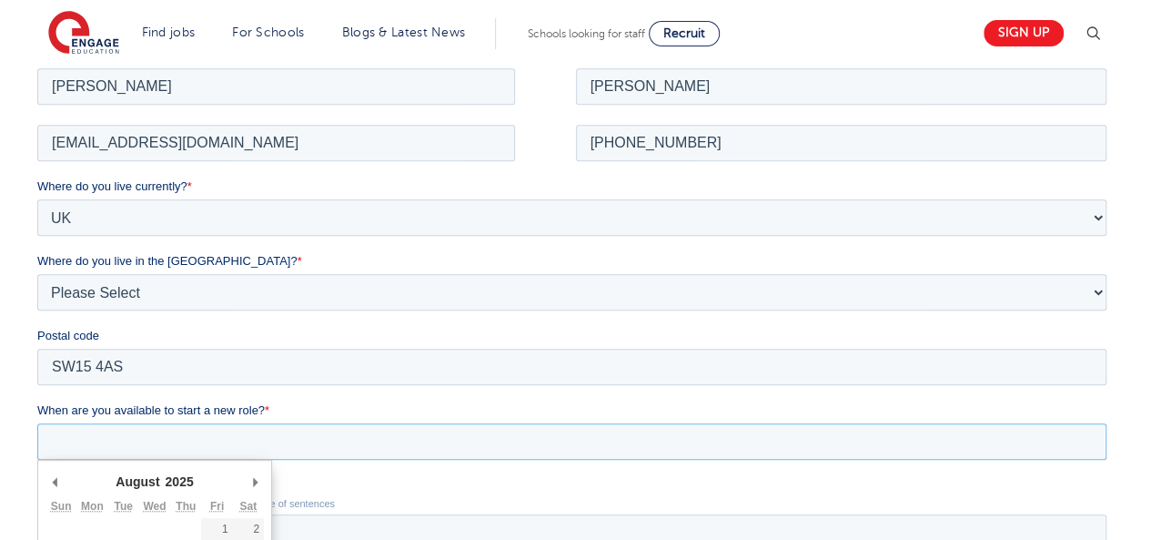
click at [127, 441] on input "When are you available to start a new role? *" at bounding box center [571, 440] width 1069 height 36
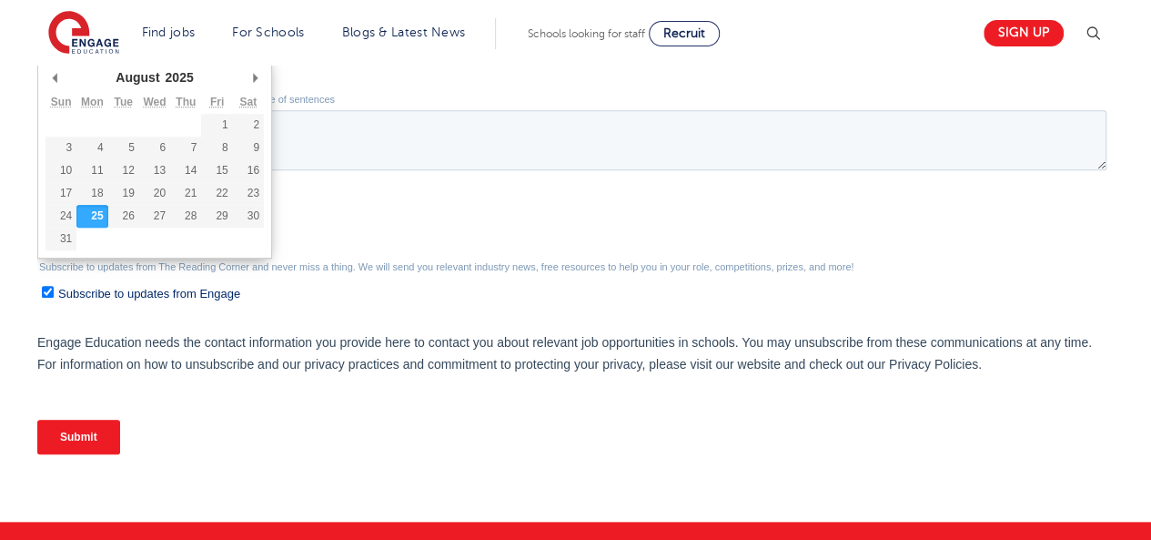
scroll to position [784, 0]
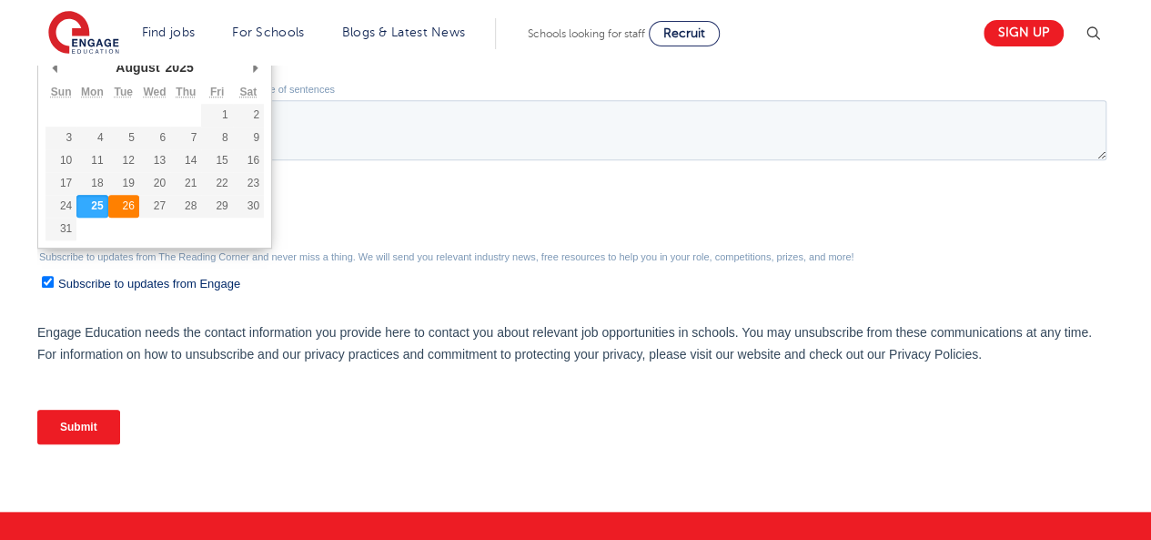
type div "2025-08-26"
type input "2025/08/26"
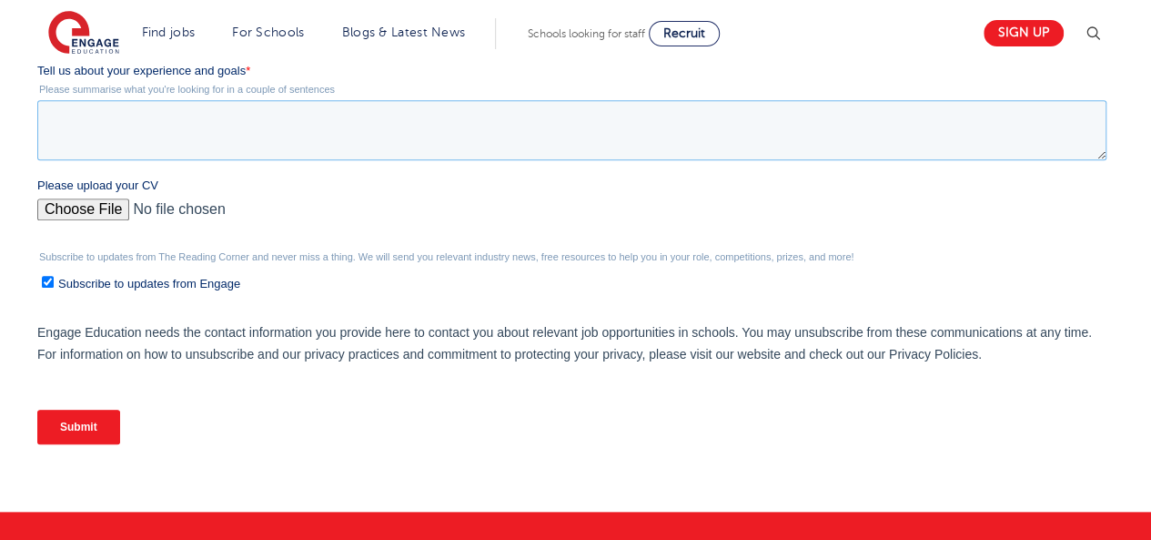
click at [170, 113] on textarea "Tell us about your experience and goals *" at bounding box center [571, 130] width 1069 height 60
paste textarea "I am a dedicated and adaptable educator with over 11 years of teaching experien…"
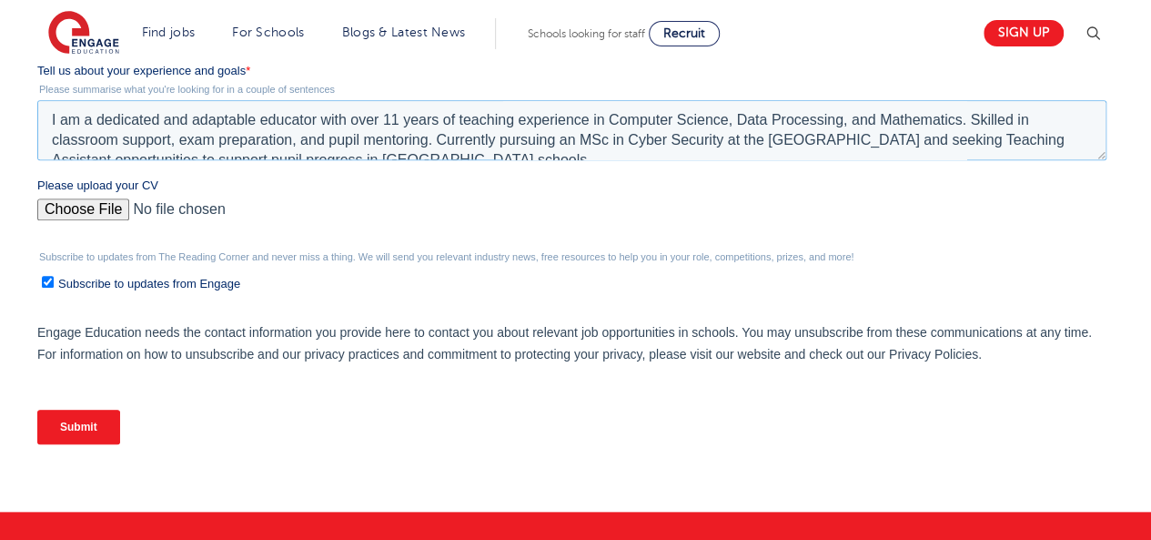
scroll to position [9, 0]
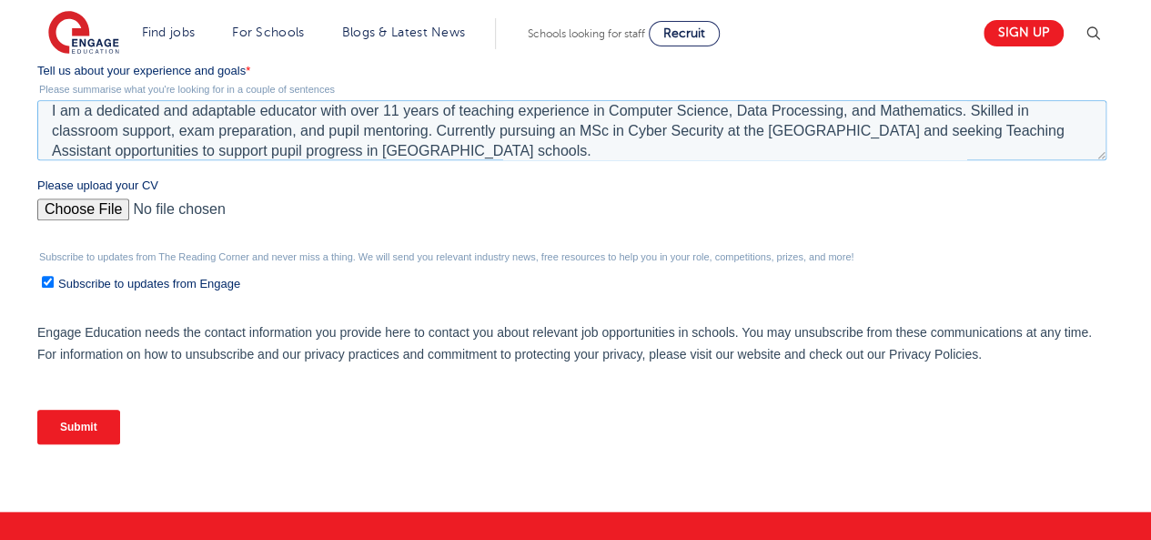
type textarea "I am a dedicated and adaptable educator with over 11 years of teaching experien…"
click at [62, 208] on input "Please upload your CV" at bounding box center [571, 216] width 1069 height 36
type input "C:\fakepath\Curriculum Vitae.pdf"
click at [82, 419] on input "Submit" at bounding box center [78, 427] width 83 height 35
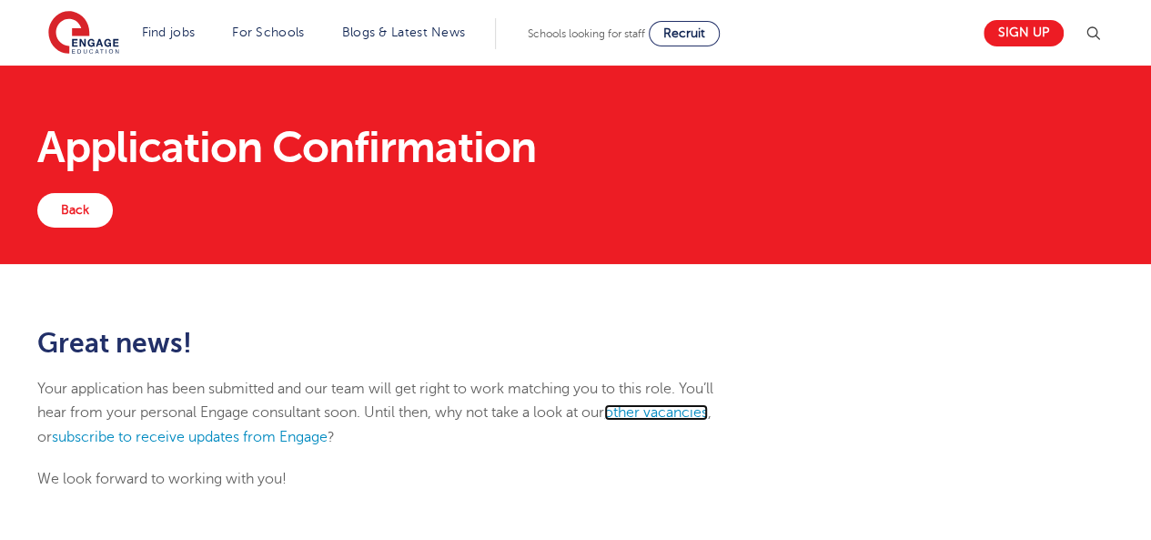
click at [688, 414] on link "other vacancies" at bounding box center [656, 412] width 104 height 16
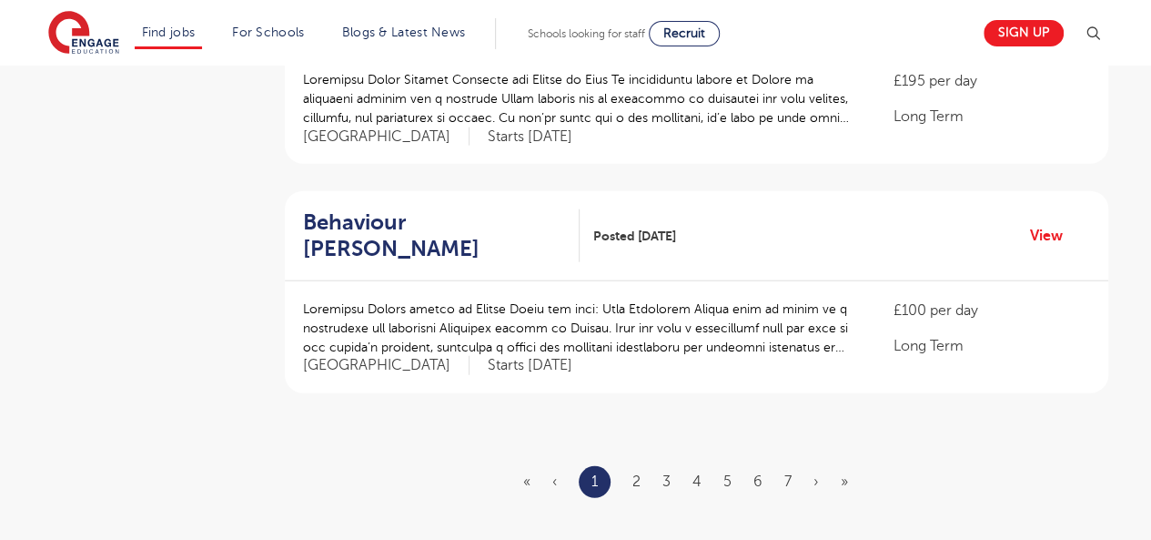
scroll to position [2213, 0]
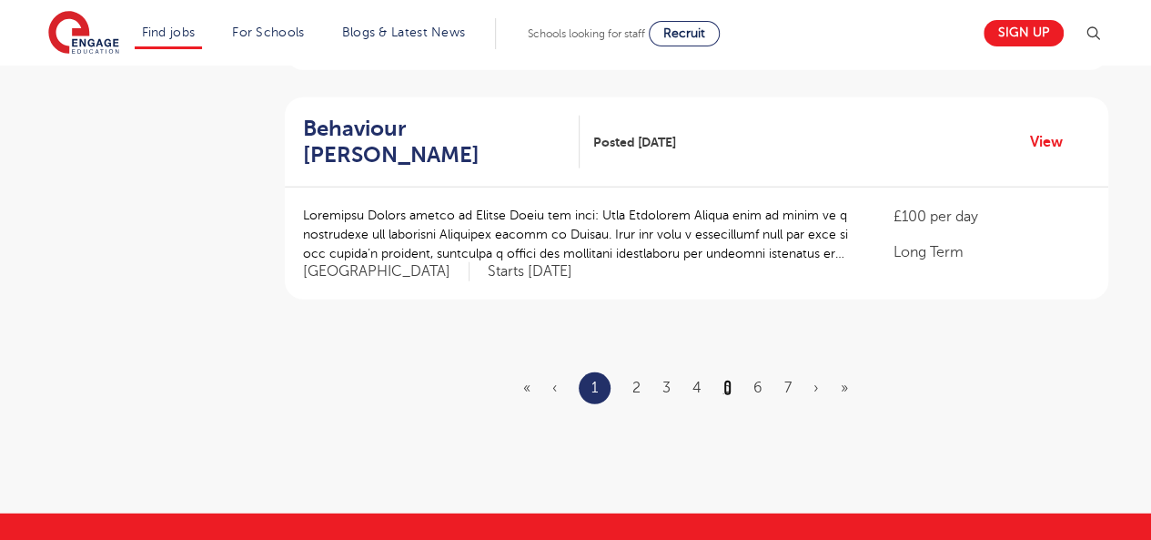
click at [728, 380] on link "5" at bounding box center [728, 388] width 8 height 16
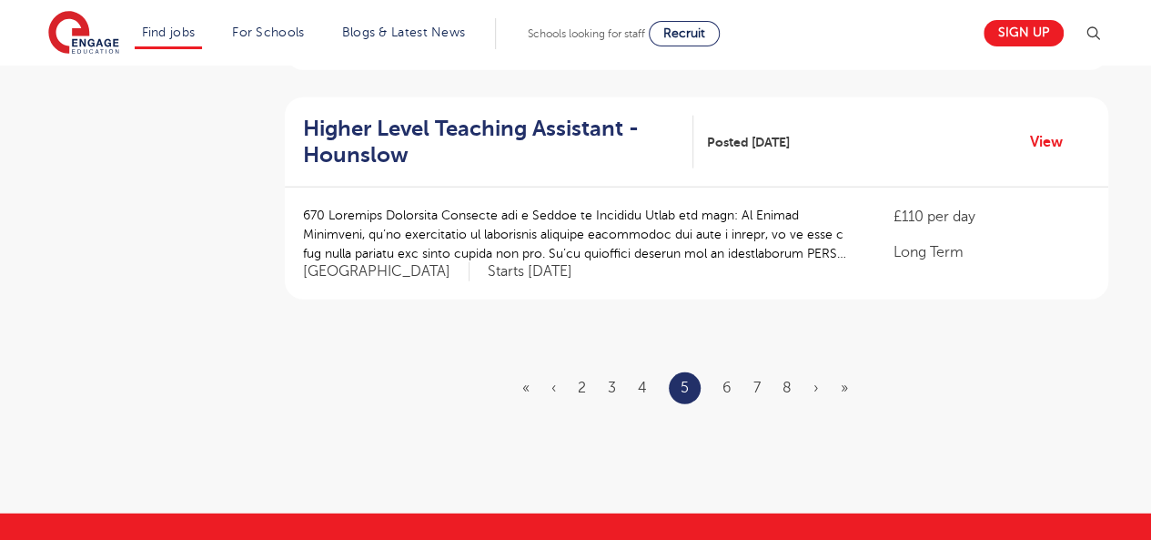
scroll to position [0, 0]
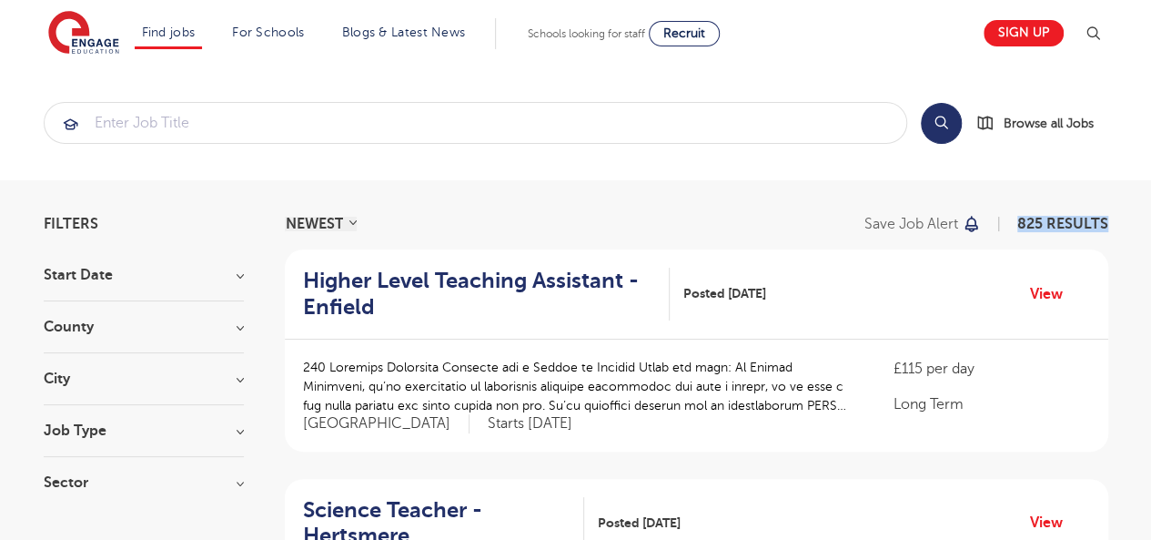
click at [792, 406] on p at bounding box center [580, 386] width 554 height 57
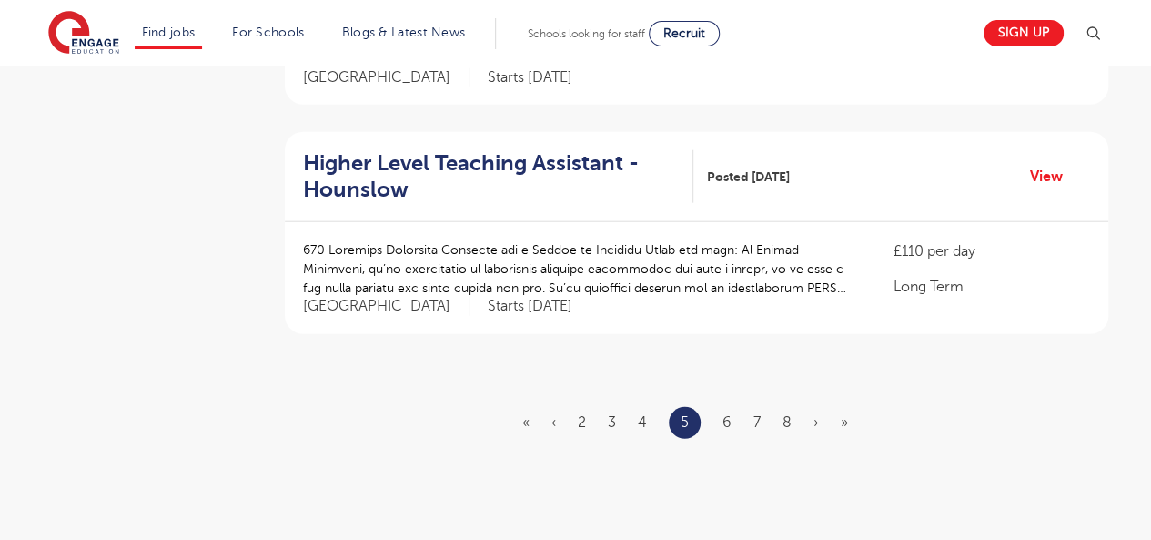
scroll to position [2189, 0]
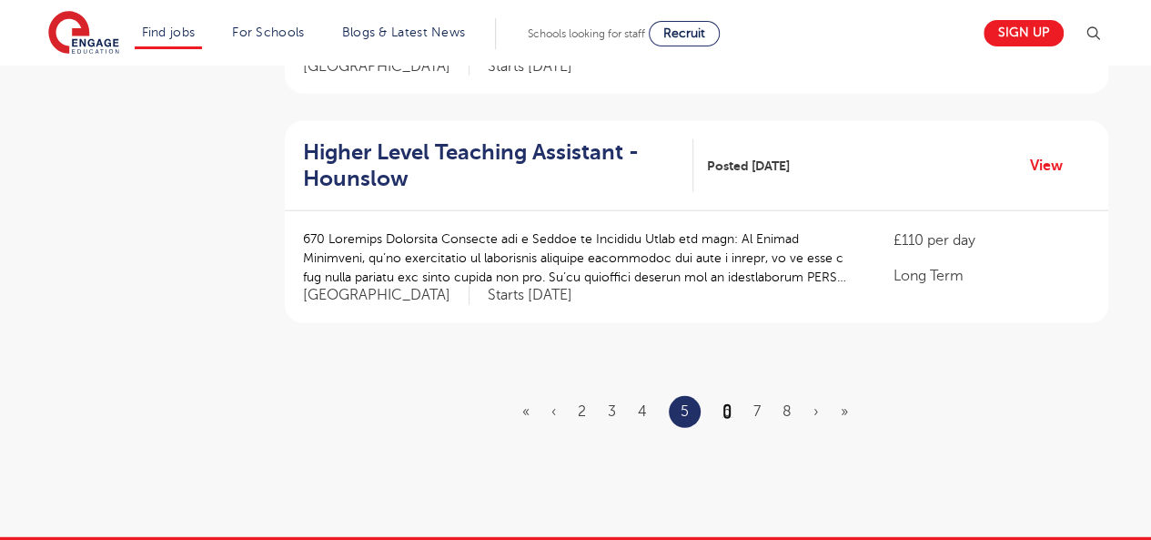
click at [726, 403] on link "6" at bounding box center [727, 411] width 9 height 16
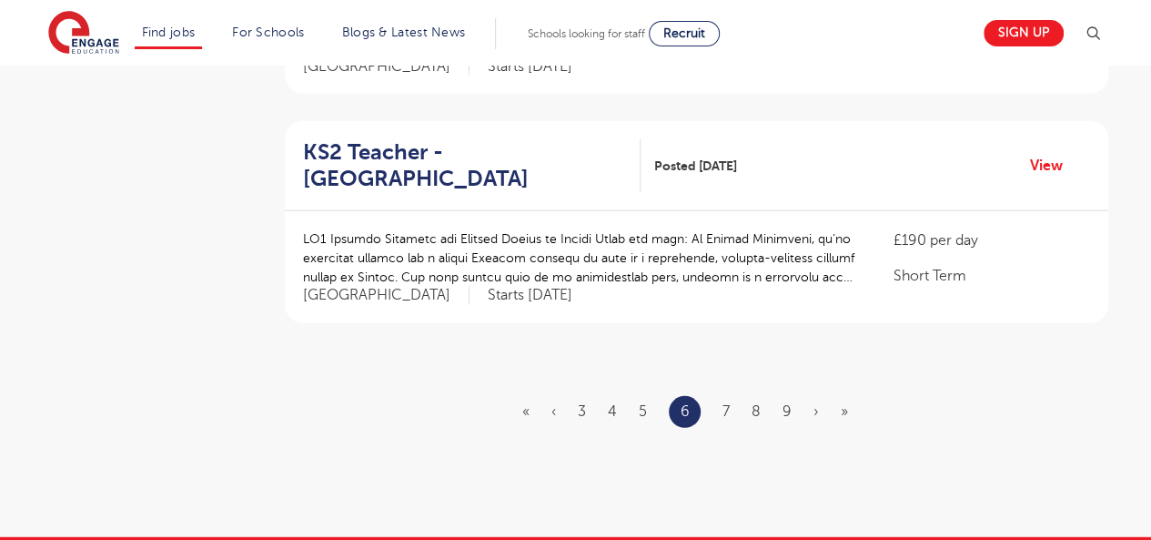
scroll to position [0, 0]
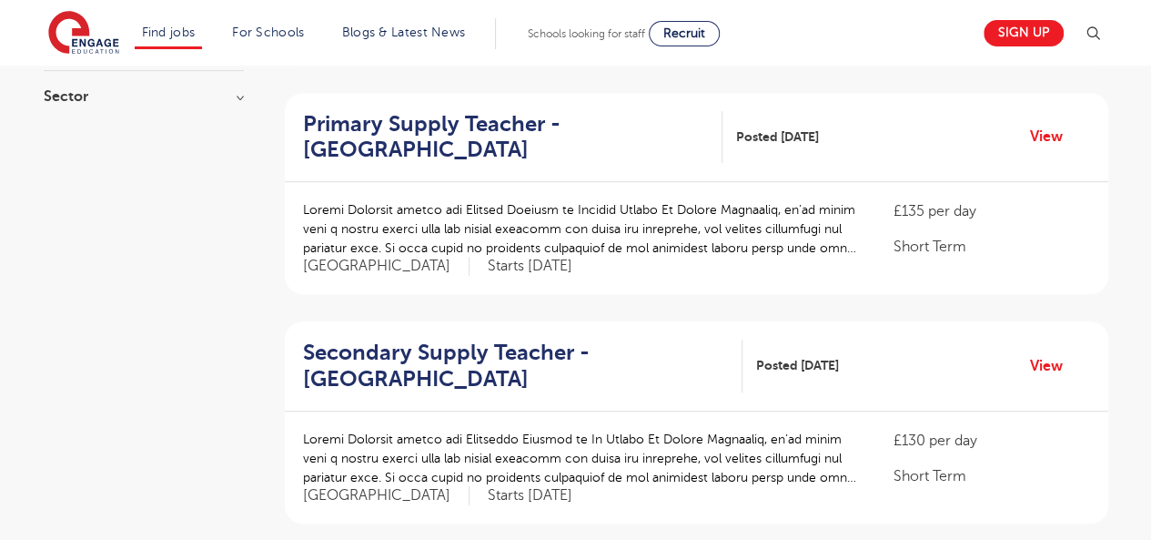
scroll to position [390, 0]
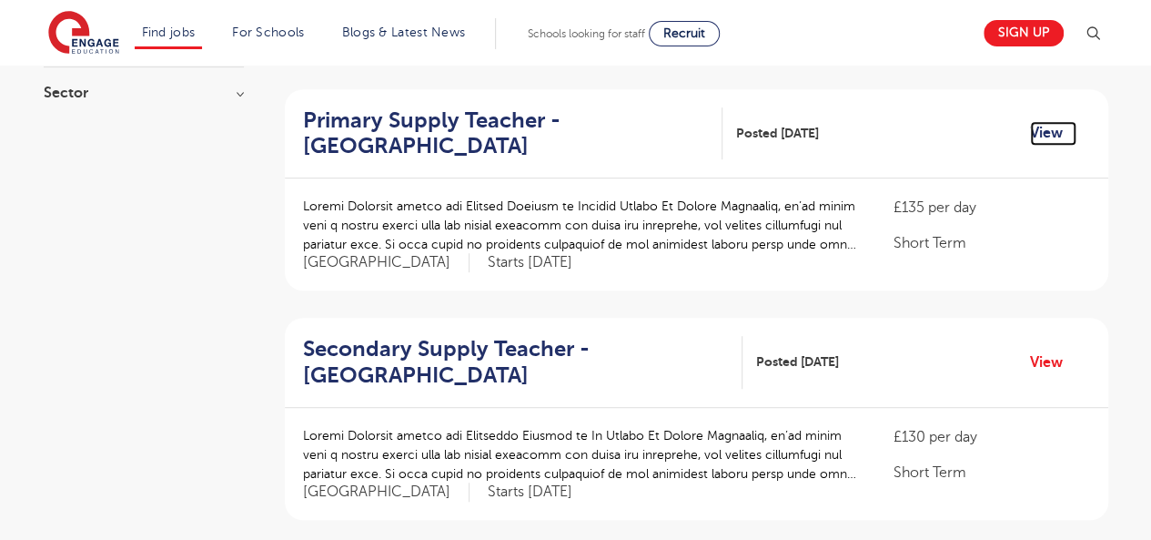
click at [1049, 132] on link "View" at bounding box center [1053, 133] width 46 height 24
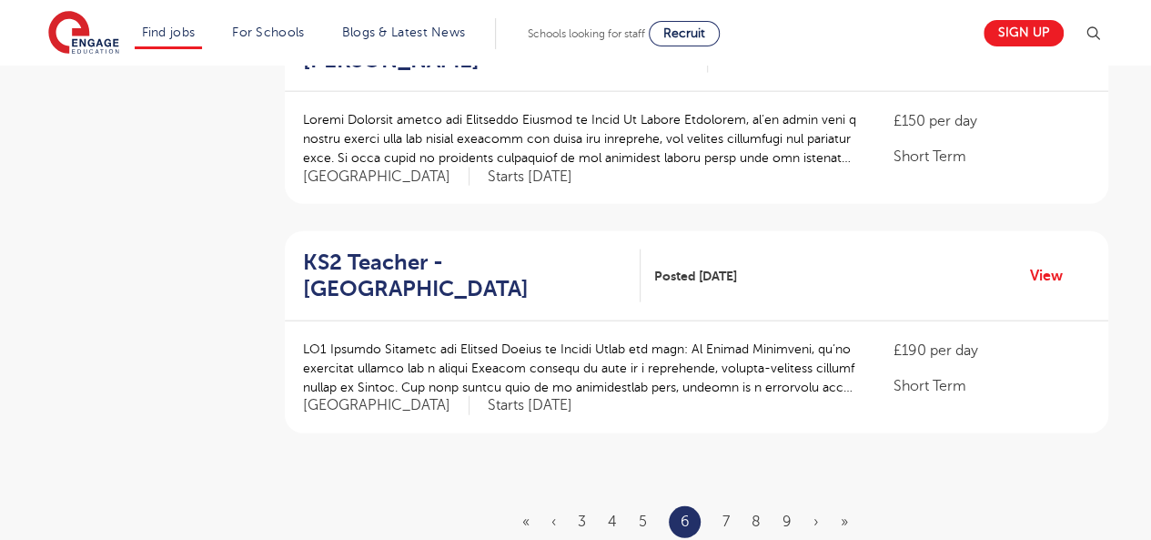
scroll to position [2083, 0]
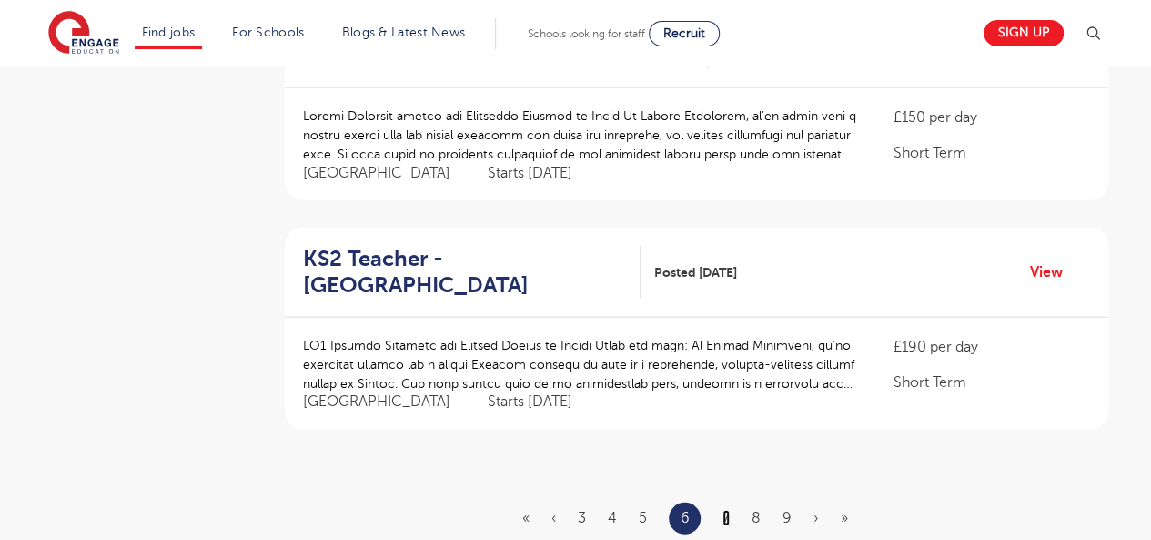
click at [725, 510] on link "7" at bounding box center [726, 518] width 7 height 16
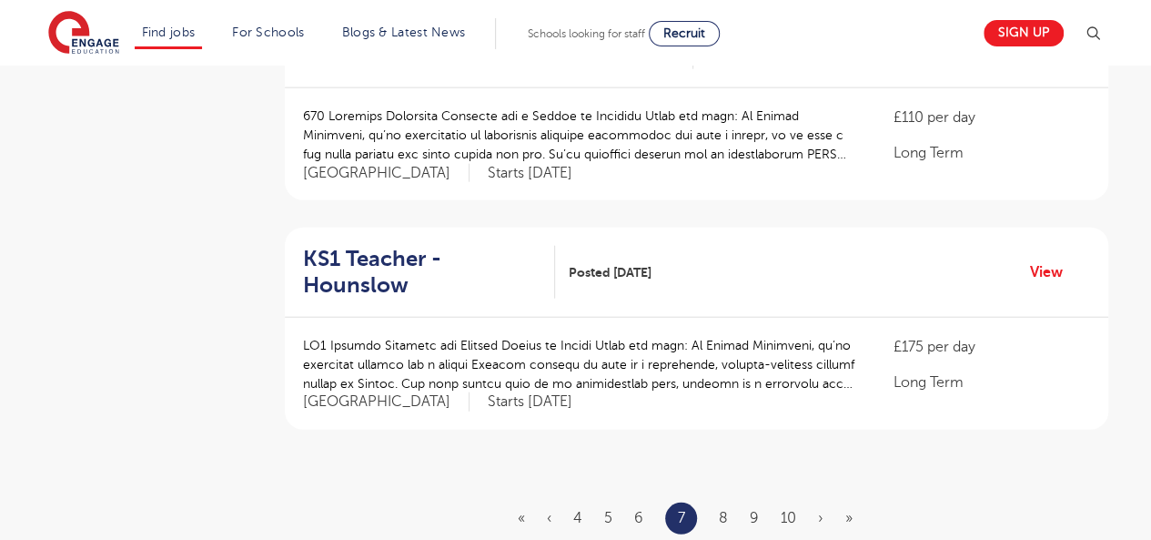
scroll to position [0, 0]
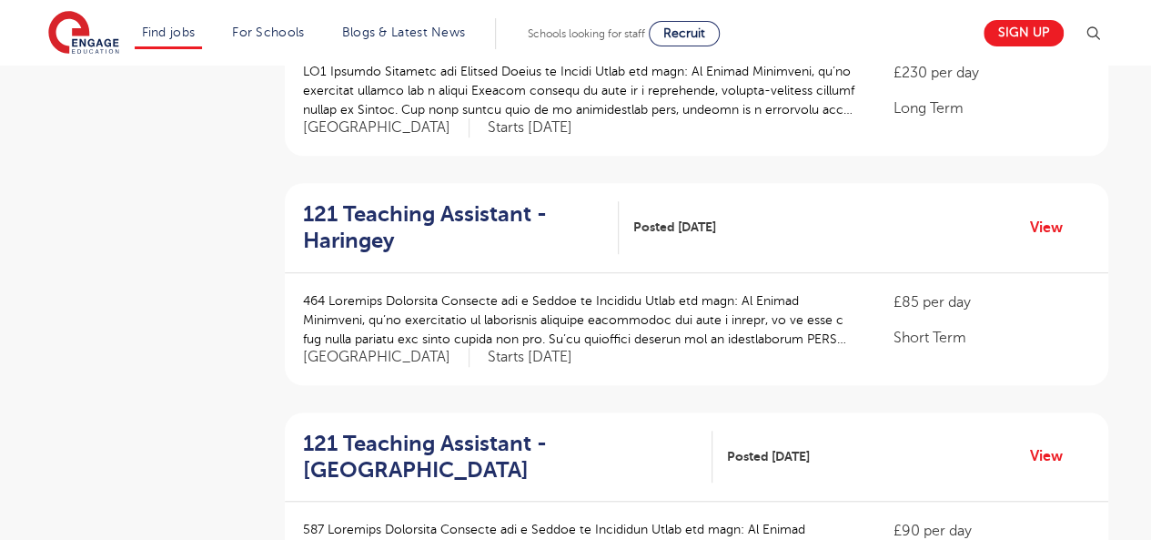
scroll to position [528, 0]
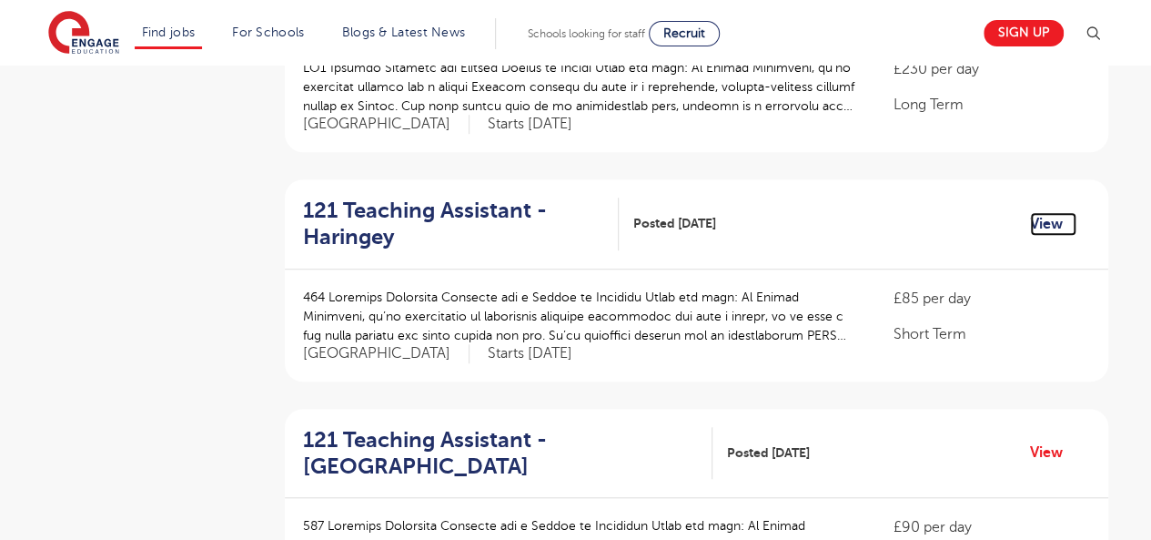
click at [1040, 212] on link "View" at bounding box center [1053, 224] width 46 height 24
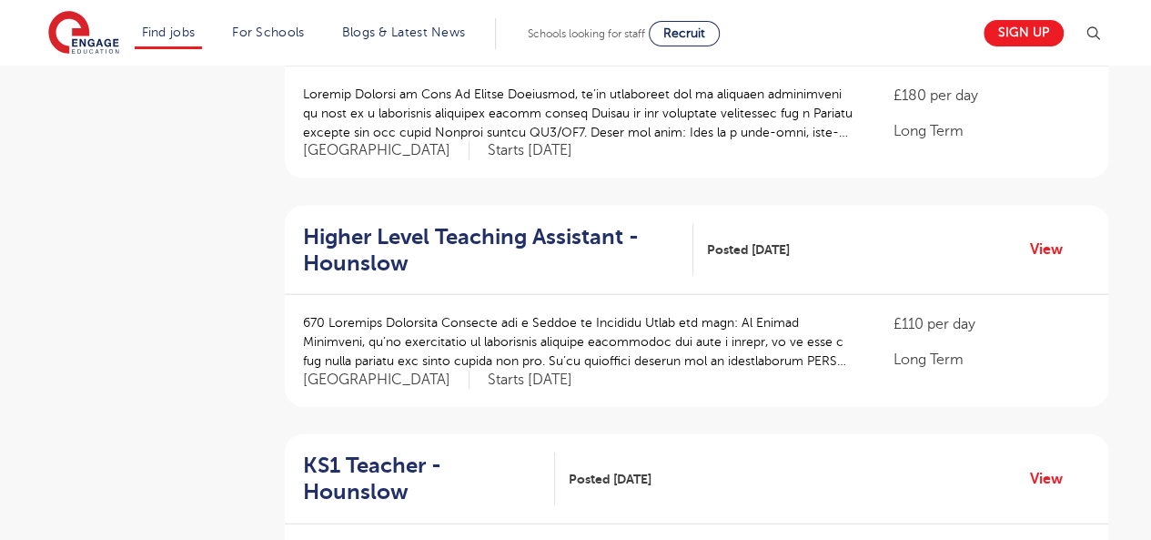
scroll to position [1924, 0]
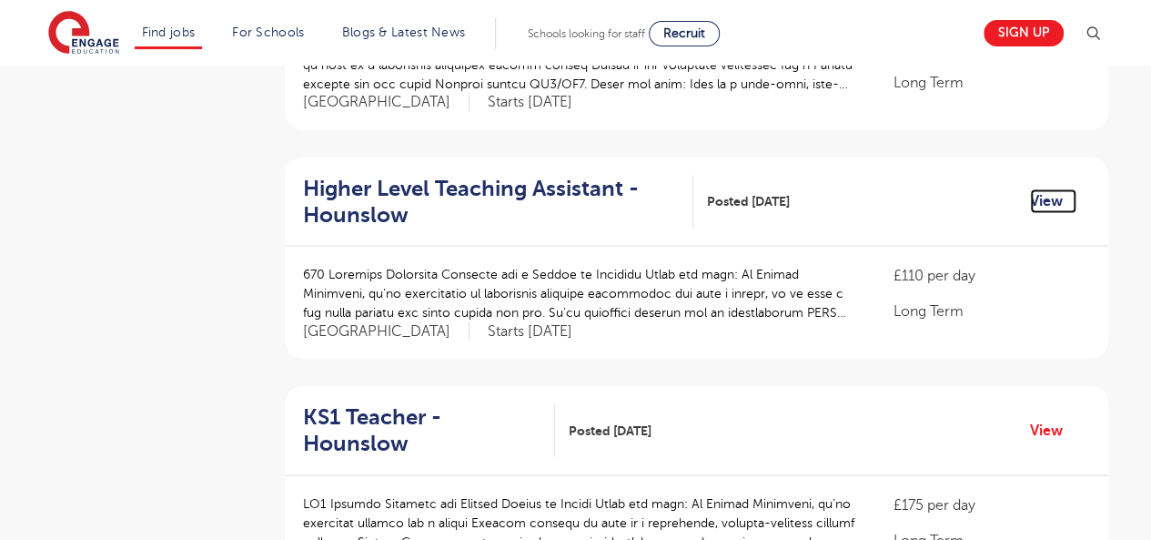
click at [1049, 189] on link "View" at bounding box center [1053, 201] width 46 height 24
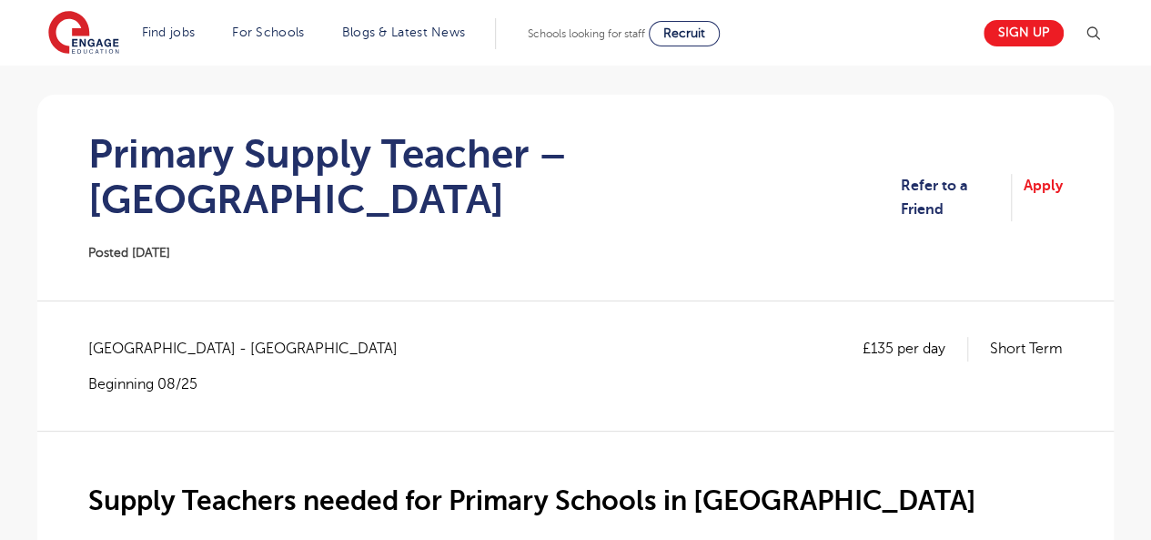
scroll to position [106, 0]
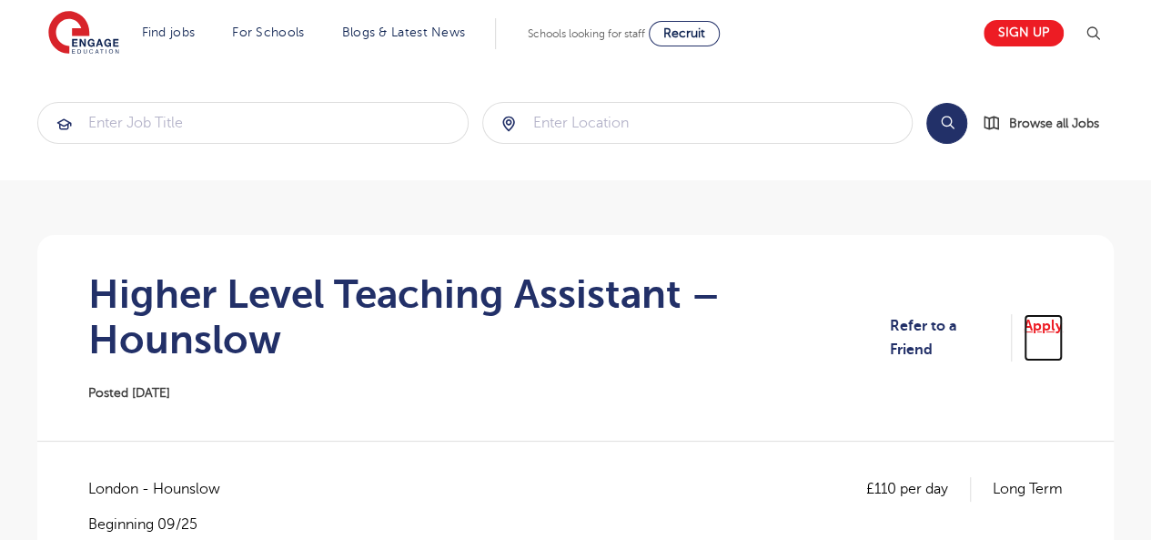
click at [1047, 328] on link "Apply" at bounding box center [1043, 338] width 39 height 48
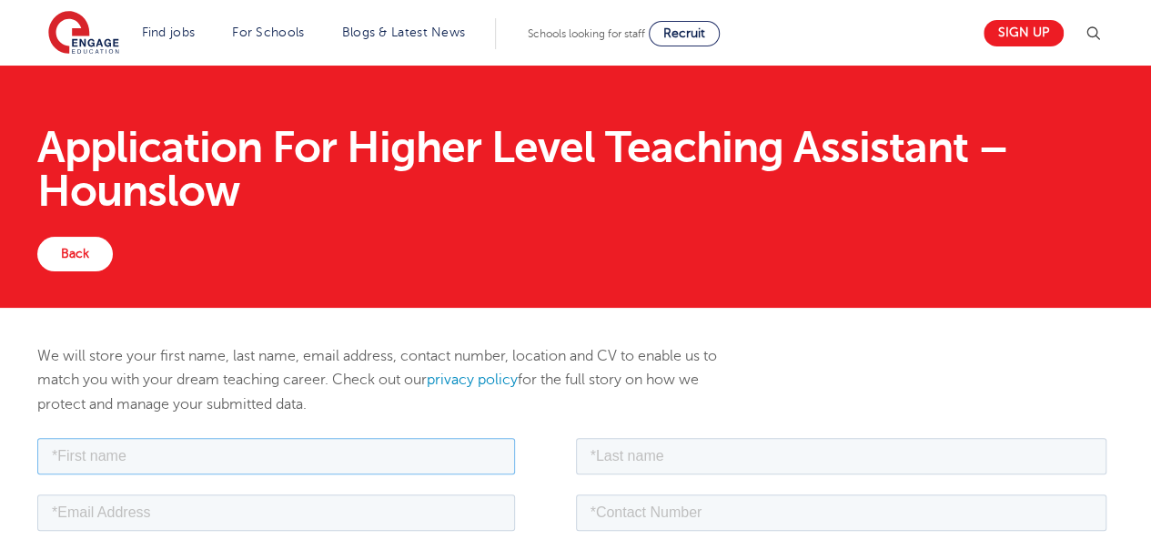
click at [446, 451] on input "text" at bounding box center [276, 455] width 478 height 36
type input "Stephen"
click at [659, 450] on input "text" at bounding box center [842, 455] width 532 height 36
type input "Ajayi"
click at [444, 508] on input "email" at bounding box center [276, 511] width 478 height 36
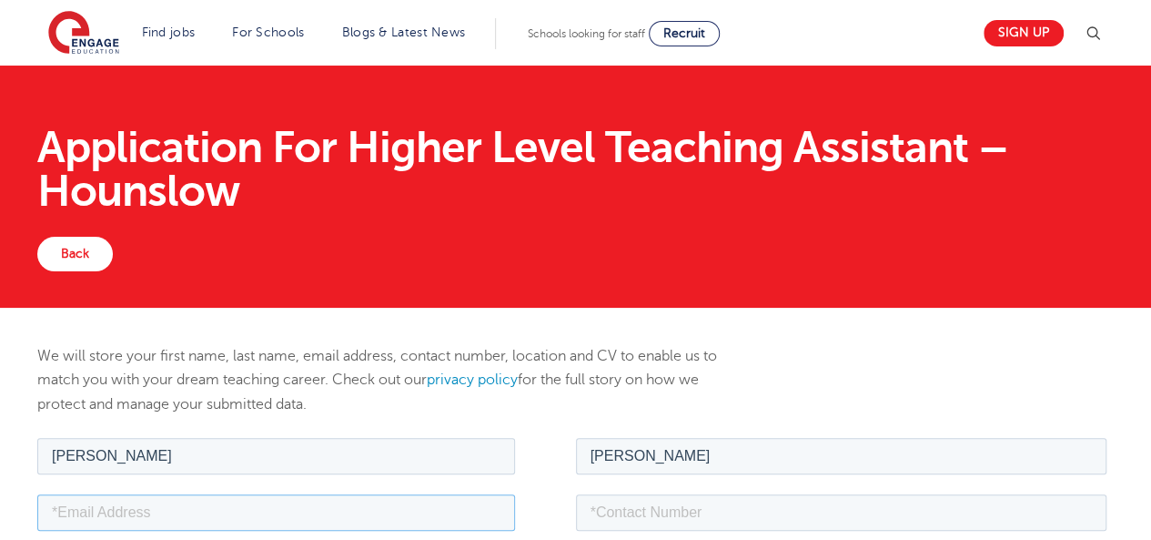
type input "oluwaseyimodel@gmail.com"
click at [615, 513] on input "tel" at bounding box center [842, 511] width 532 height 36
type input "+447404432657"
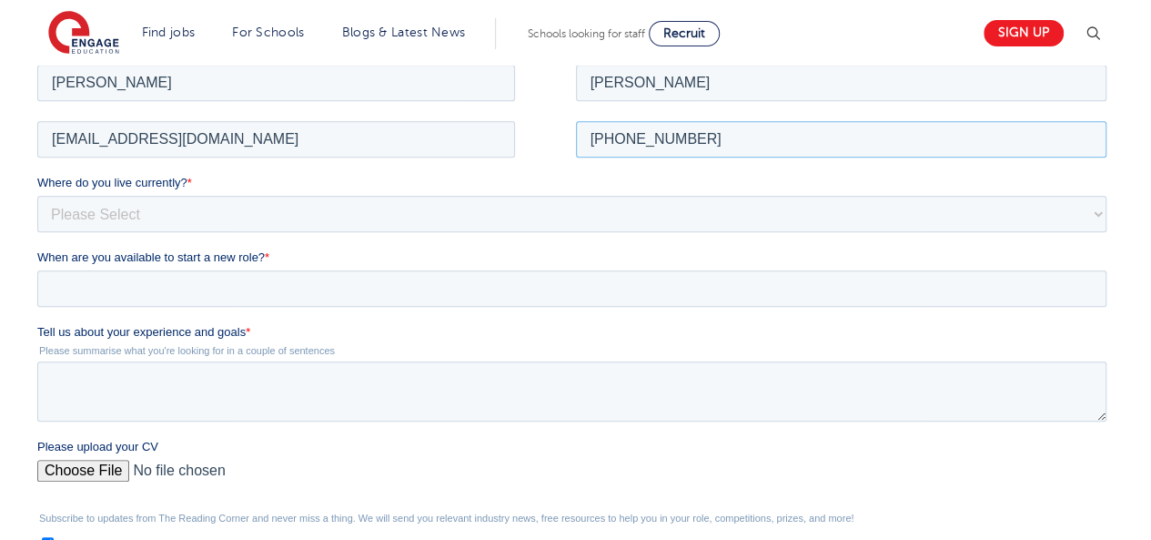
scroll to position [398, 0]
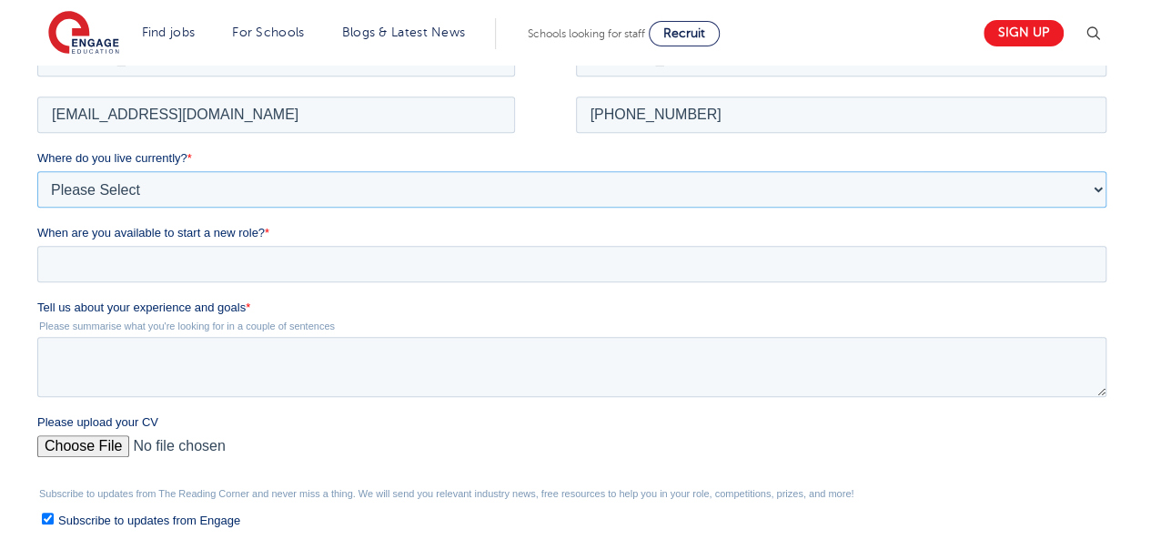
click at [391, 184] on select "Please Select UK Canada Ireland Australia New Zealand Europe USA South Africa J…" at bounding box center [571, 188] width 1069 height 36
select select "UK"
click at [37, 170] on select "Please Select UK Canada Ireland Australia New Zealand Europe USA South Africa J…" at bounding box center [571, 188] width 1069 height 36
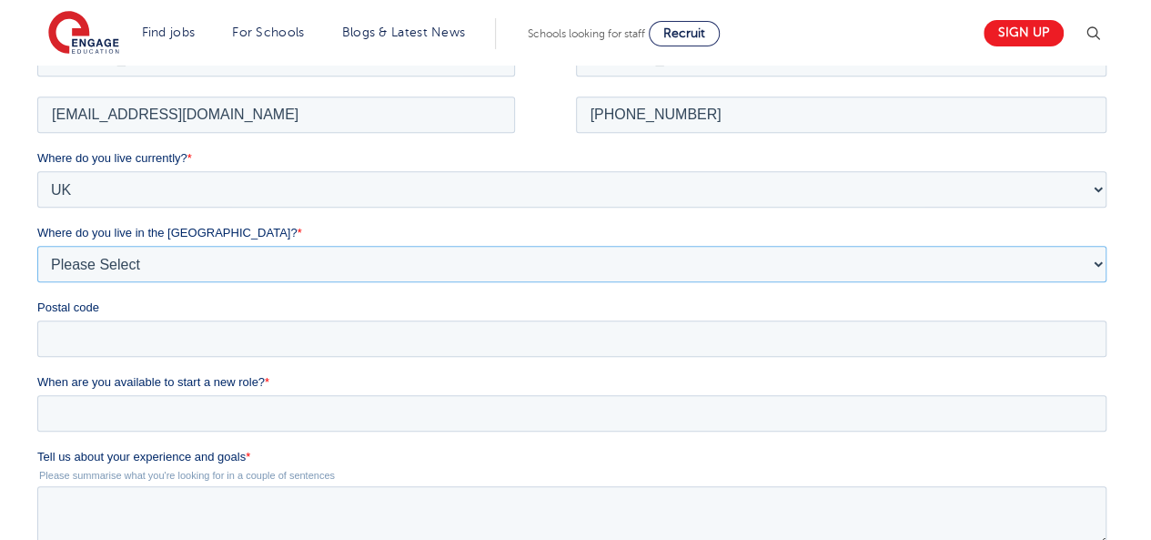
click at [123, 258] on select "Please Select Overseas Barnsley Bedfordshire Berkshire Bournemouth Bracknell Fo…" at bounding box center [571, 263] width 1069 height 36
select select "London"
click at [37, 245] on select "Please Select Overseas Barnsley Bedfordshire Berkshire Bournemouth Bracknell Fo…" at bounding box center [571, 263] width 1069 height 36
click at [93, 338] on input "Postal code" at bounding box center [571, 337] width 1069 height 36
type input "SW15 4AS"
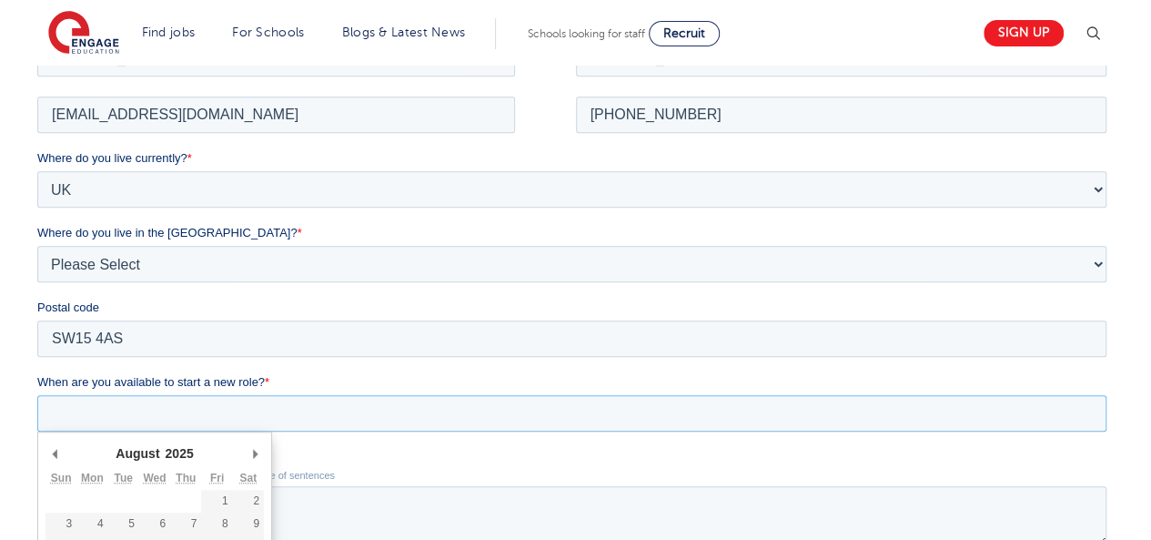
click at [131, 405] on input "When are you available to start a new role? *" at bounding box center [571, 412] width 1069 height 36
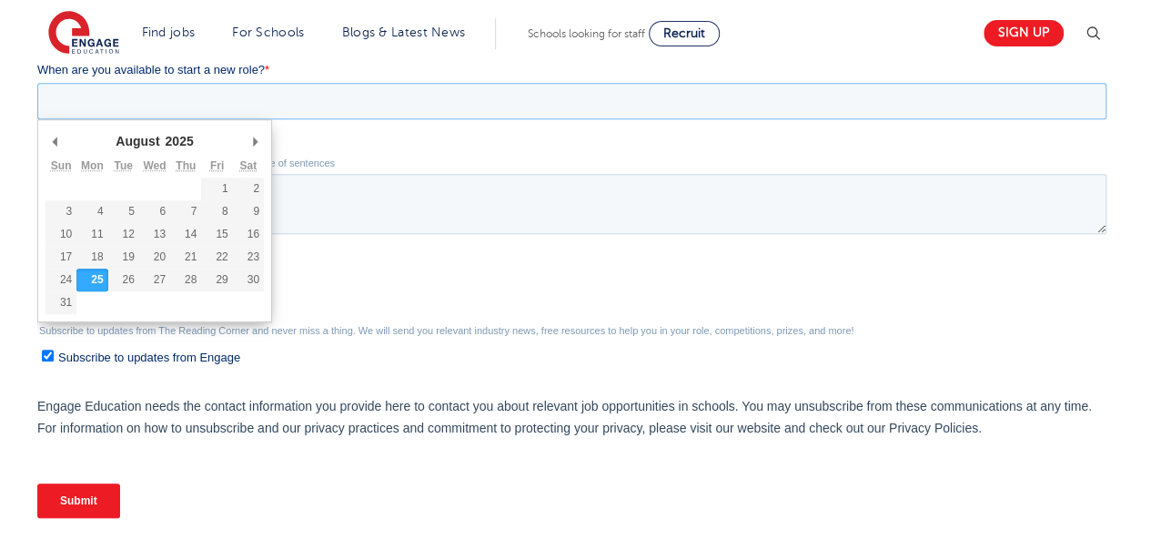
scroll to position [733, 0]
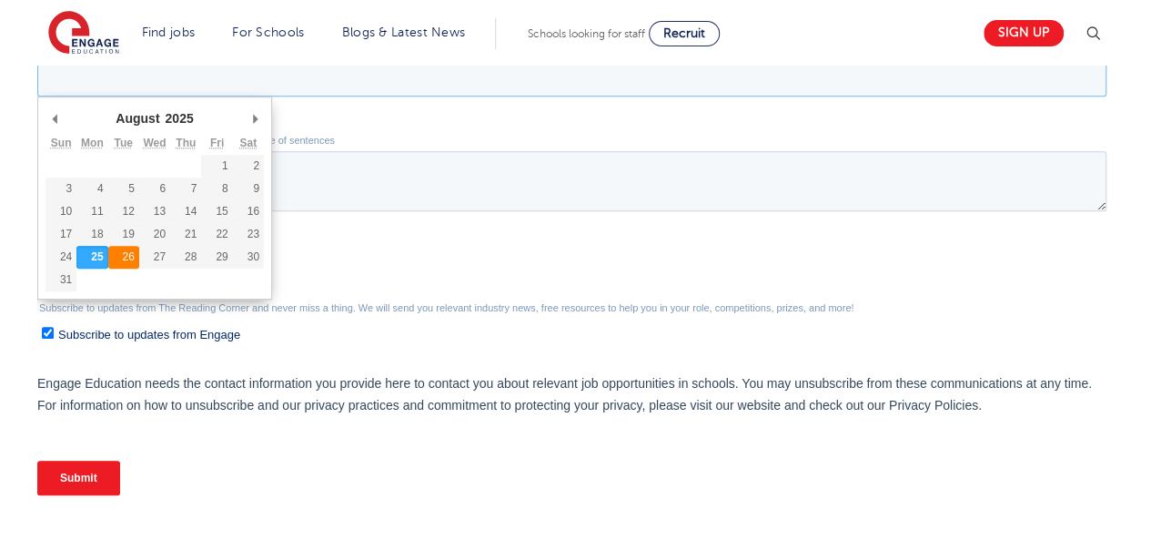
type div "2025-08-26"
type input "2025/08/26"
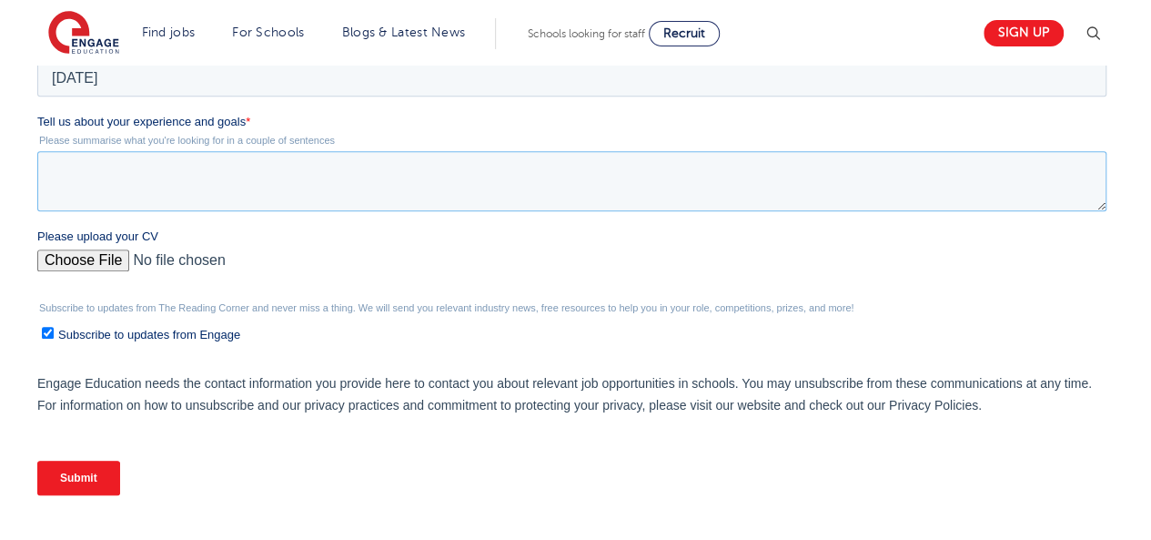
click at [187, 178] on textarea "Tell us about your experience and goals *" at bounding box center [571, 181] width 1069 height 60
paste textarea "I am a dedicated and adaptable educator with over 11 years of teaching experien…"
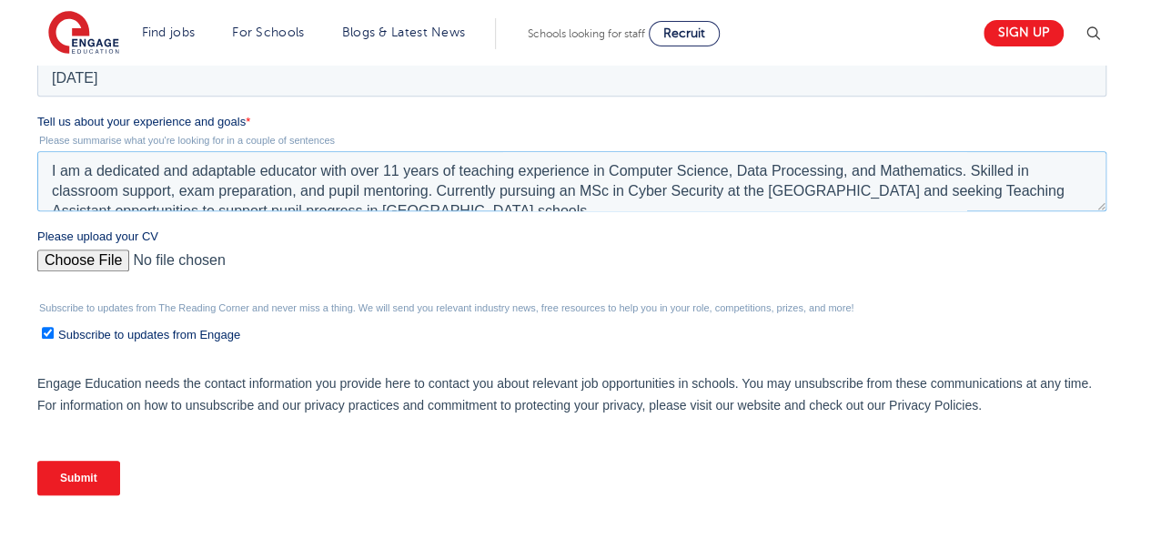
scroll to position [9, 0]
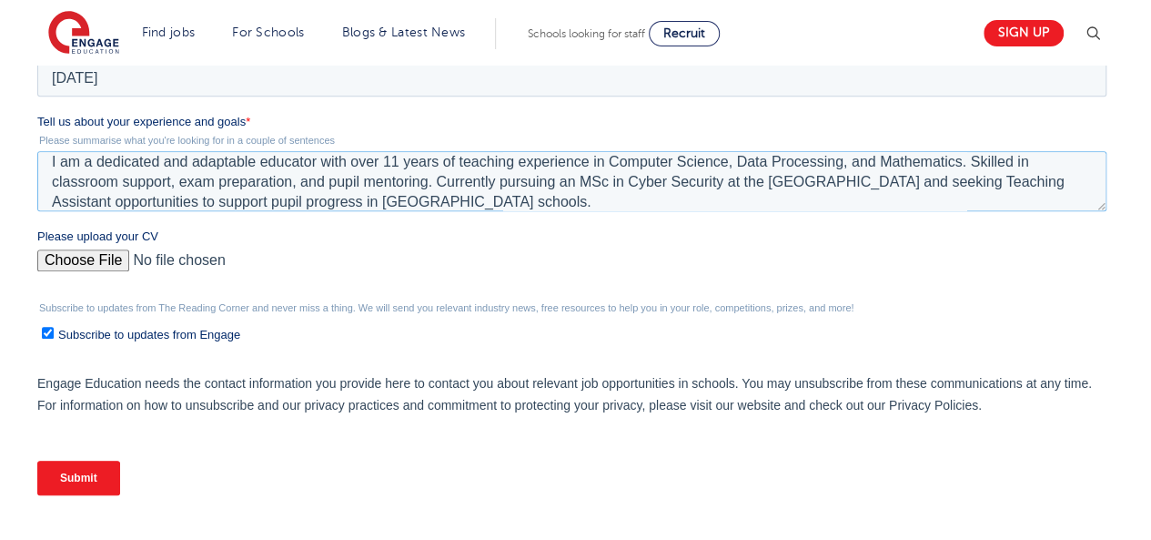
type textarea "I am a dedicated and adaptable educator with over 11 years of teaching experien…"
click at [83, 471] on input "Submit" at bounding box center [78, 478] width 83 height 35
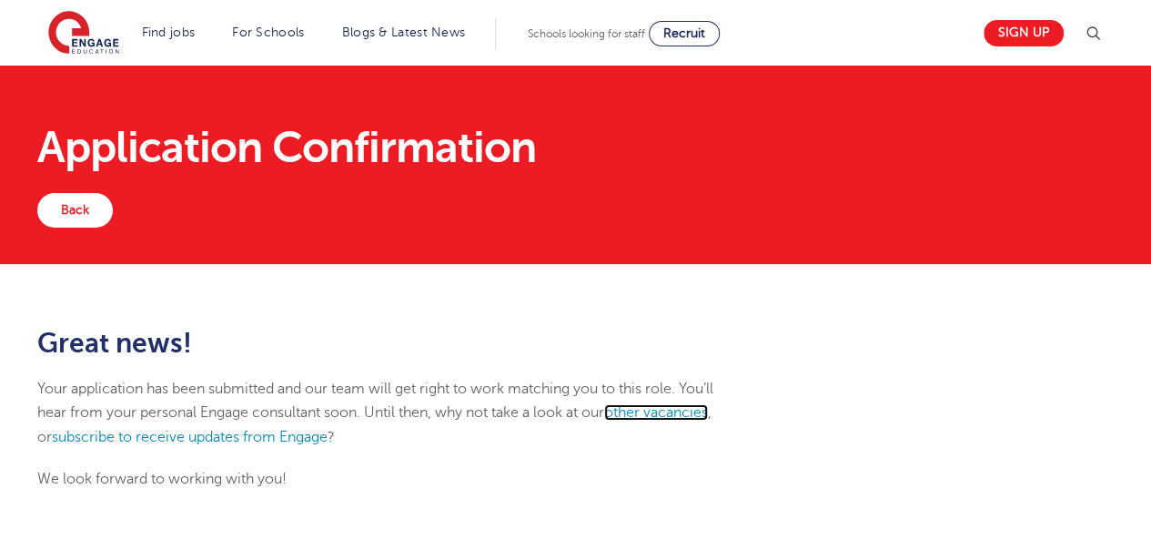
click at [669, 412] on link "other vacancies" at bounding box center [656, 412] width 104 height 16
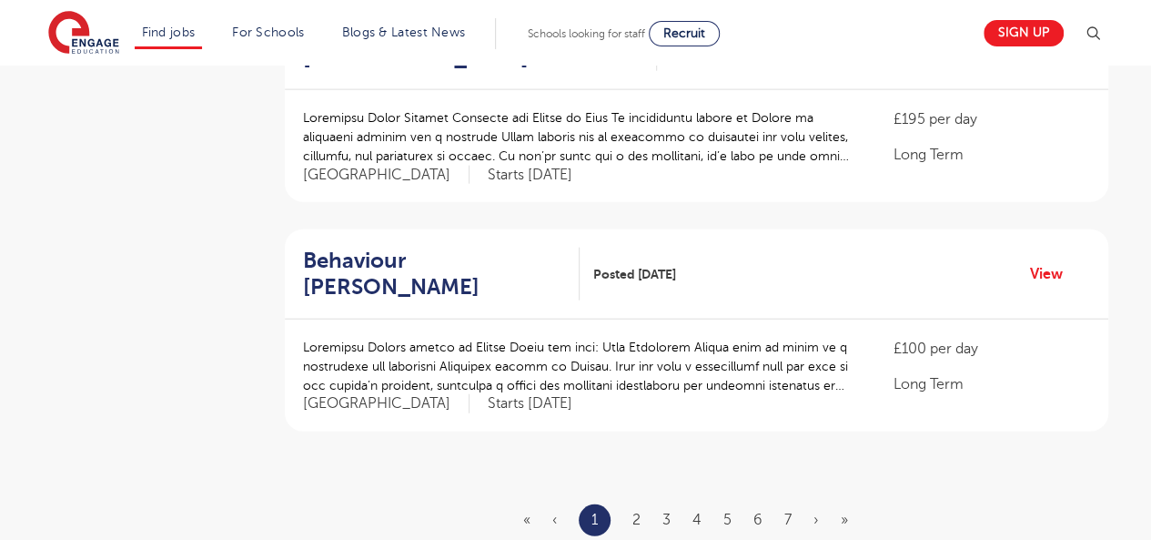
scroll to position [2194, 0]
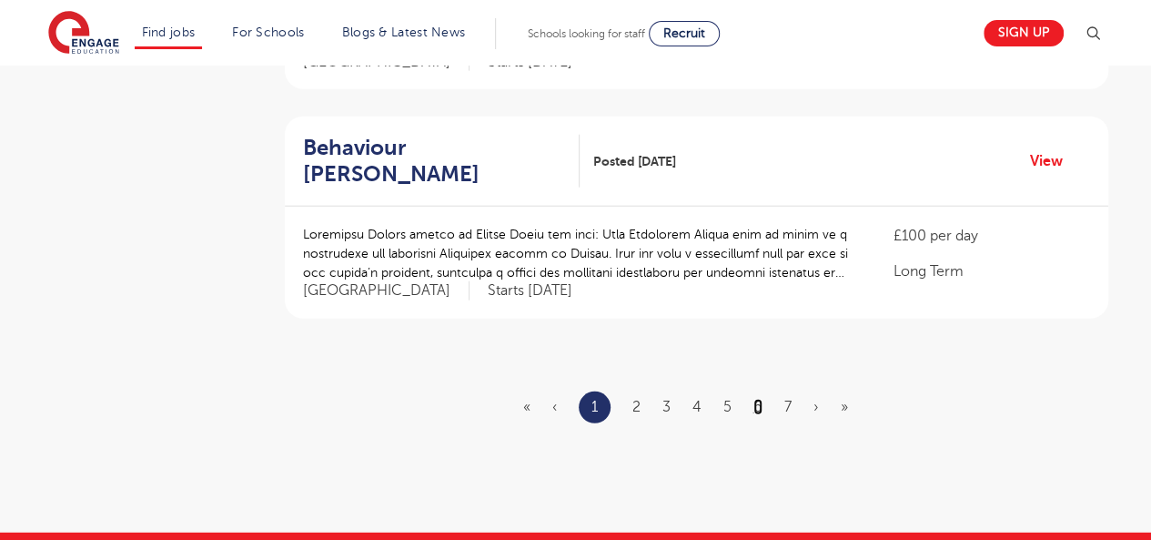
click at [759, 399] on link "6" at bounding box center [758, 407] width 9 height 16
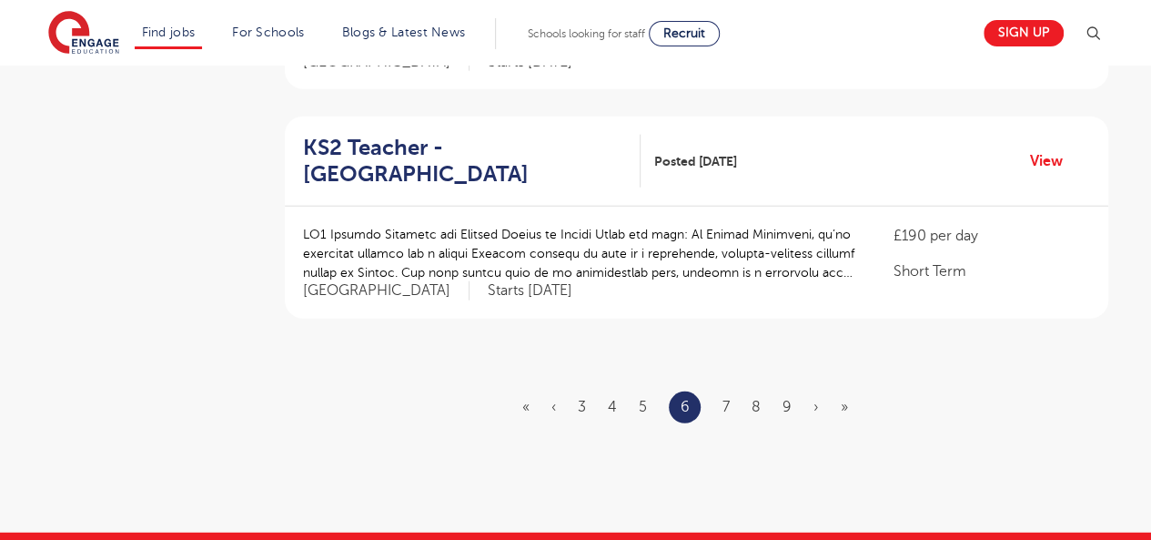
scroll to position [0, 0]
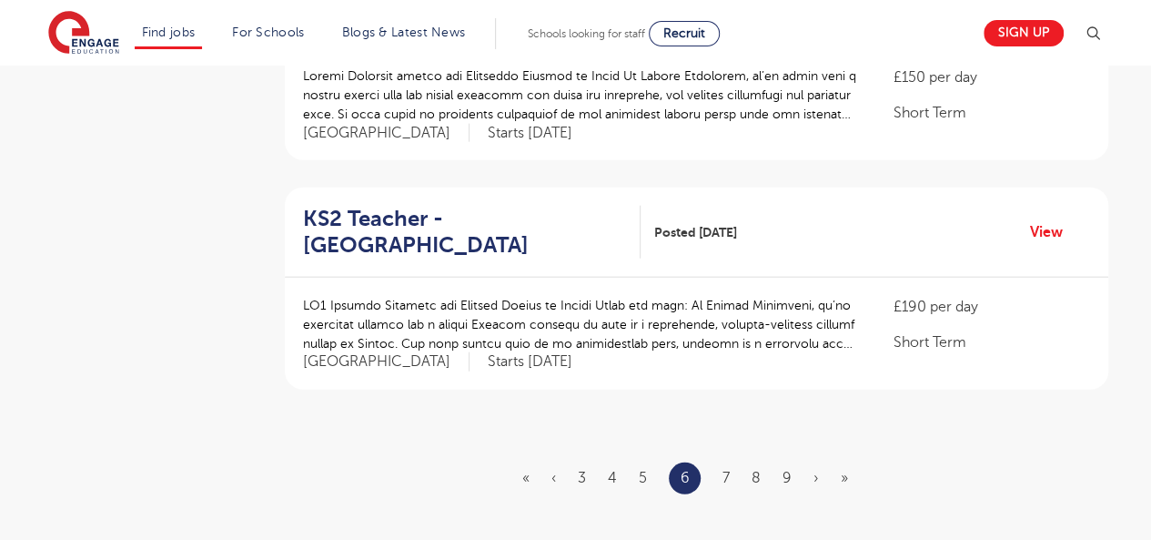
scroll to position [2119, 0]
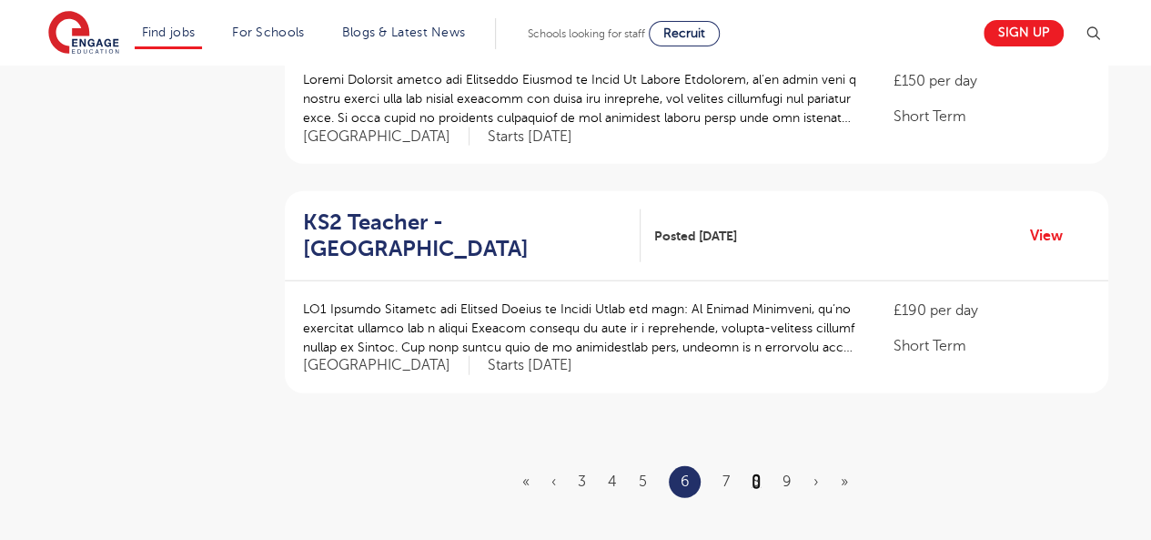
click at [755, 473] on link "8" at bounding box center [756, 481] width 9 height 16
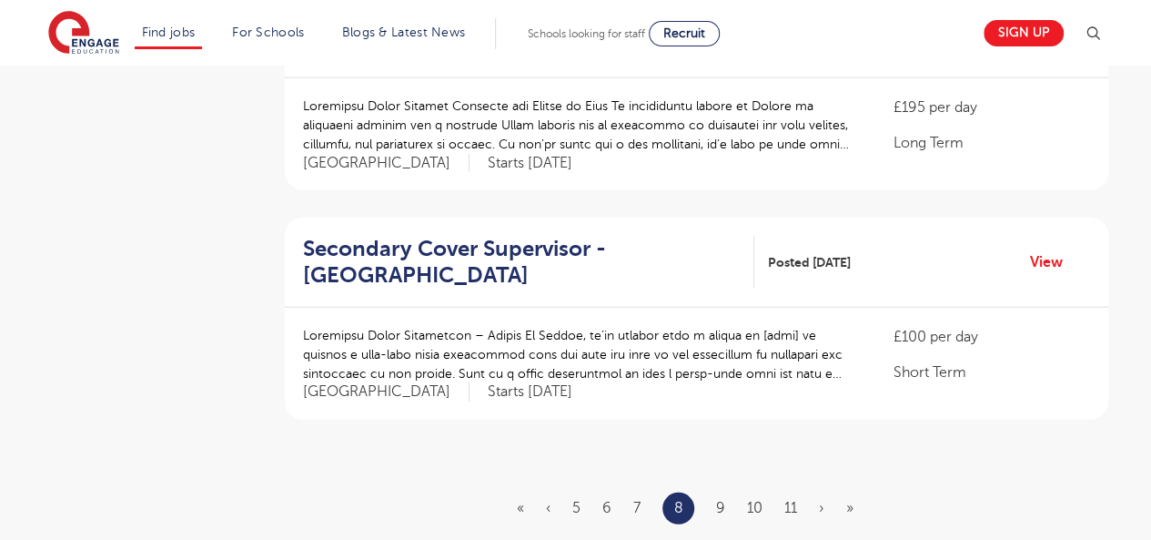
scroll to position [2137, 0]
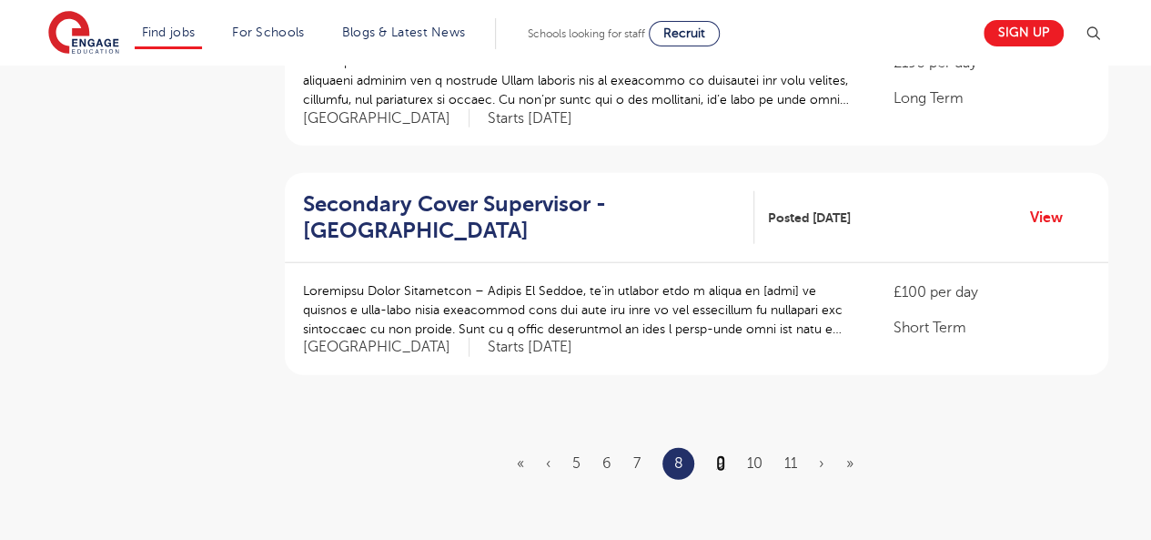
click at [717, 455] on link "9" at bounding box center [720, 463] width 9 height 16
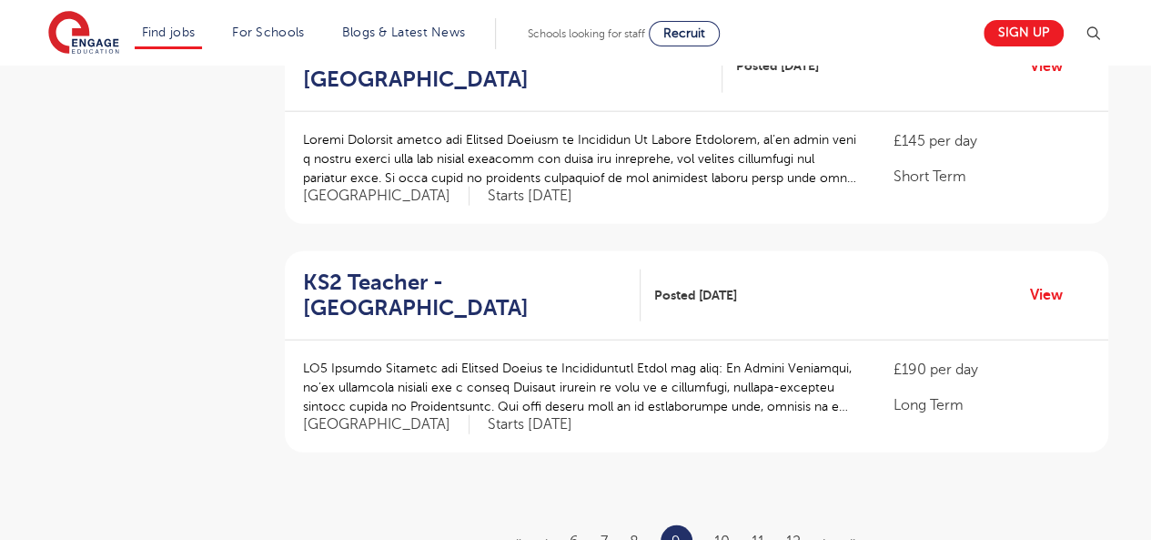
scroll to position [0, 0]
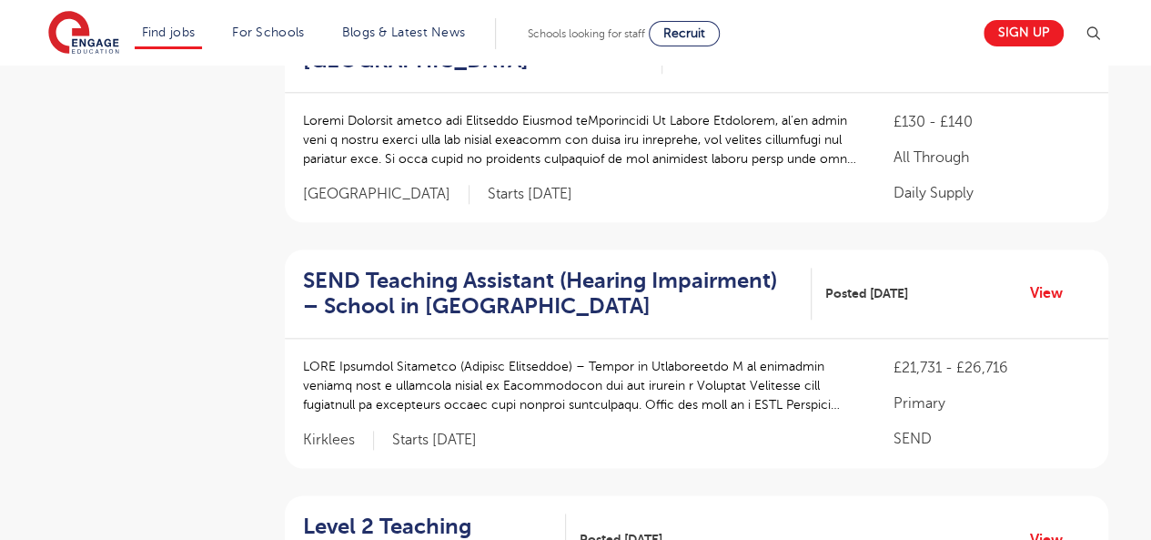
scroll to position [958, 0]
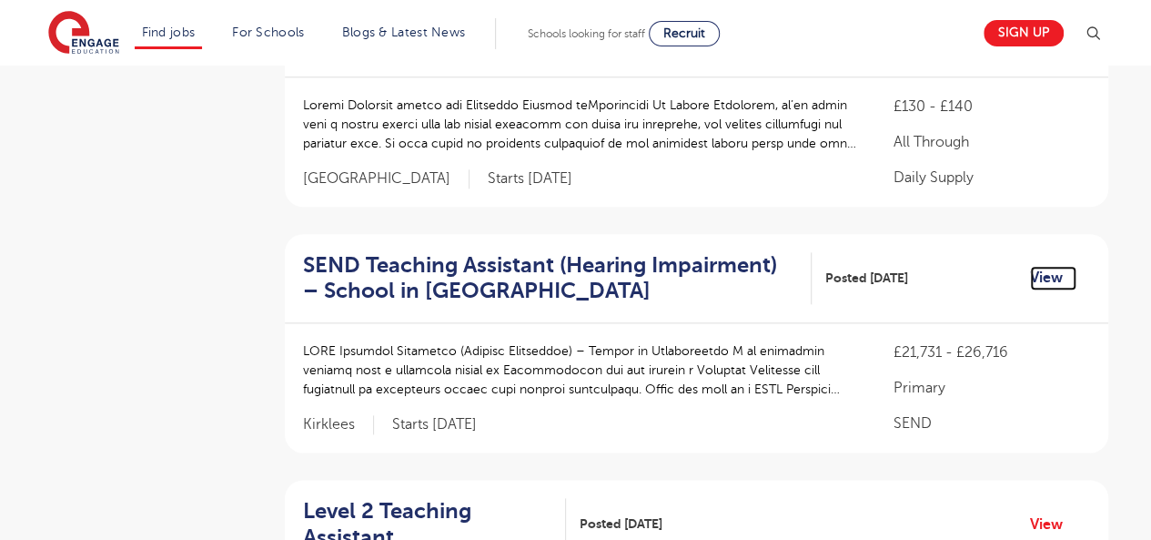
click at [1039, 266] on link "View" at bounding box center [1053, 278] width 46 height 24
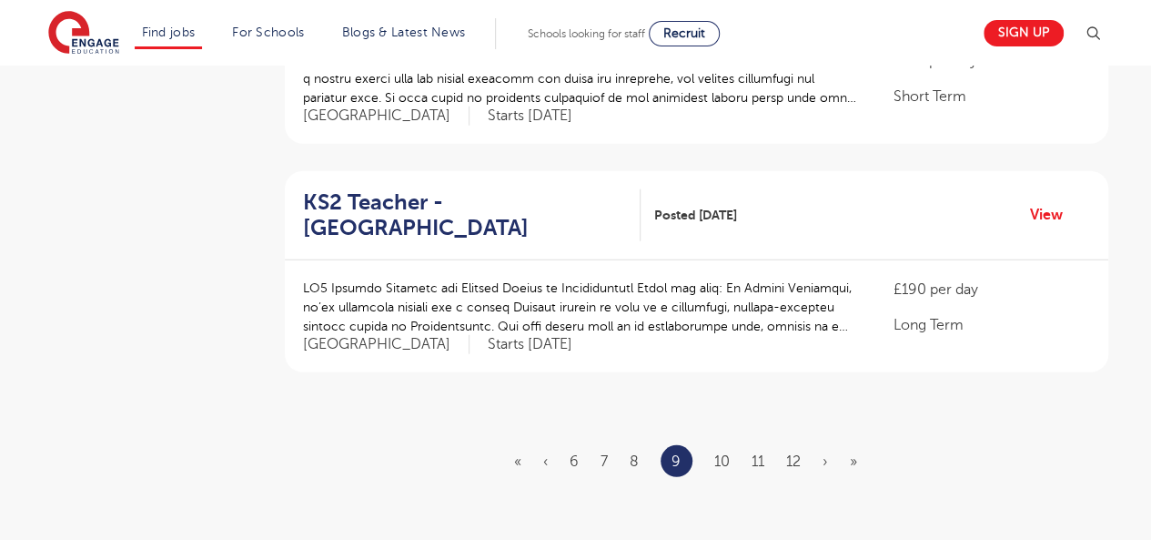
scroll to position [2248, 0]
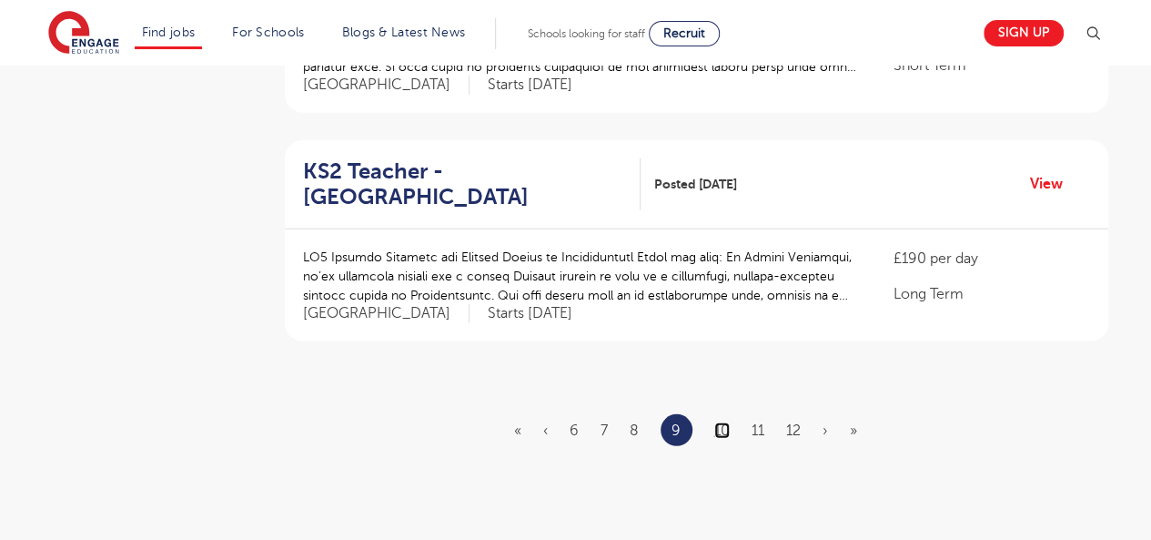
click at [723, 422] on link "10" at bounding box center [722, 430] width 15 height 16
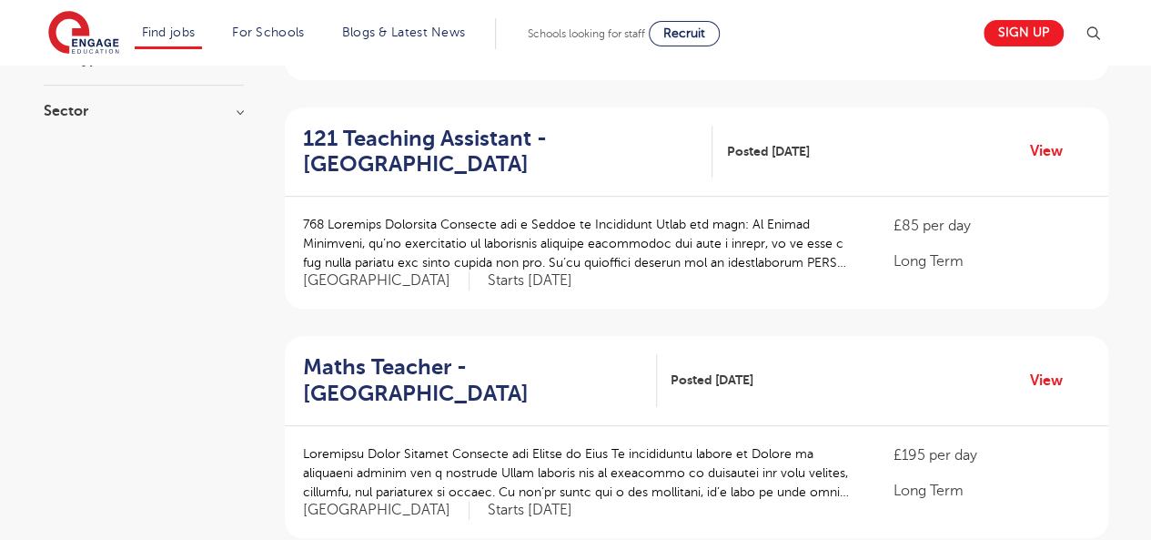
scroll to position [387, 0]
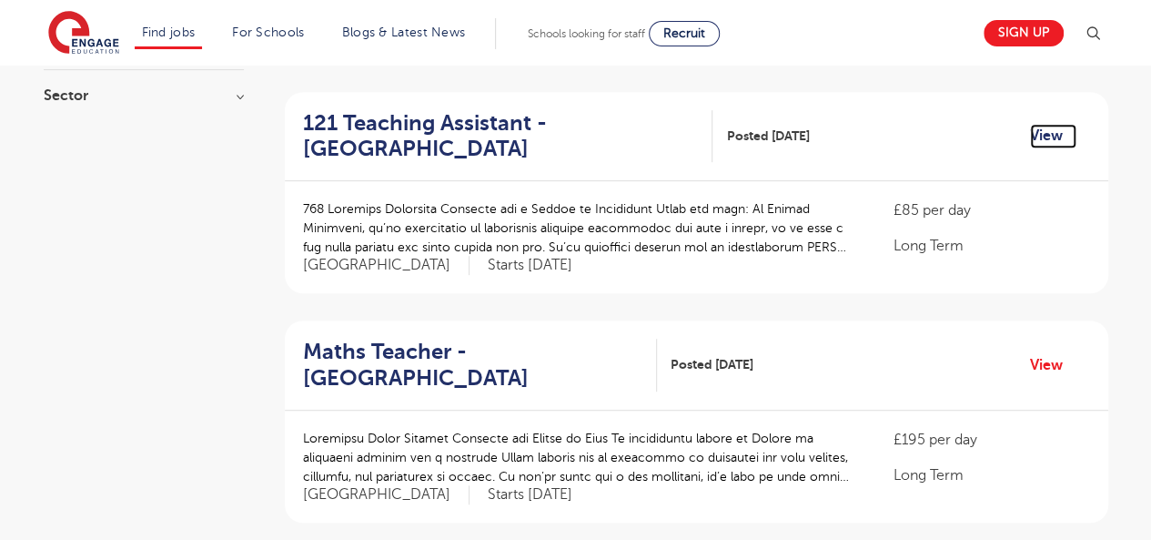
click at [1047, 130] on link "View" at bounding box center [1053, 136] width 46 height 24
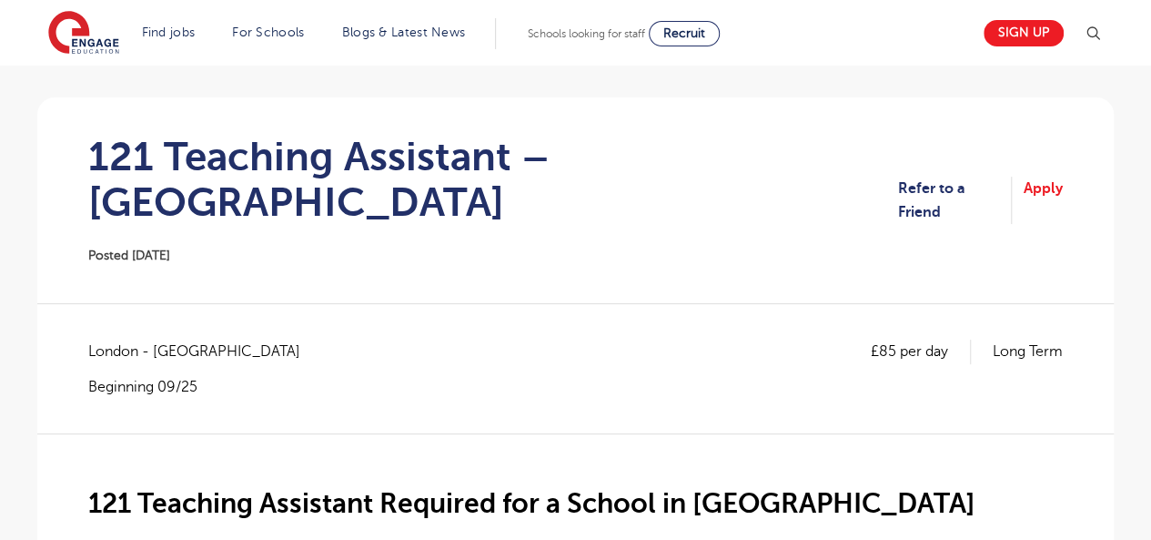
scroll to position [135, 0]
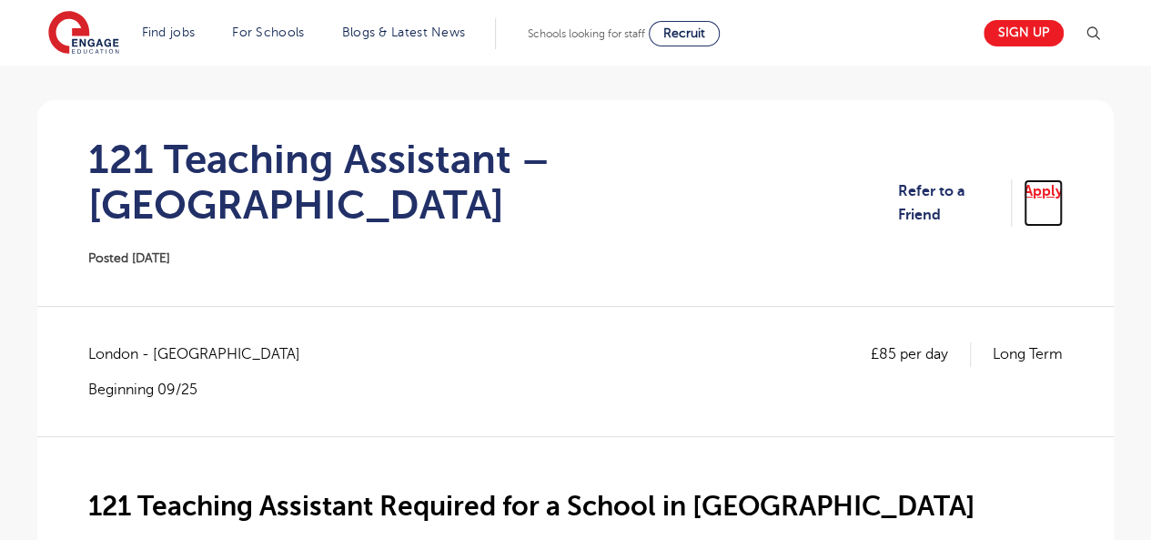
click at [1049, 179] on link "Apply" at bounding box center [1043, 203] width 39 height 48
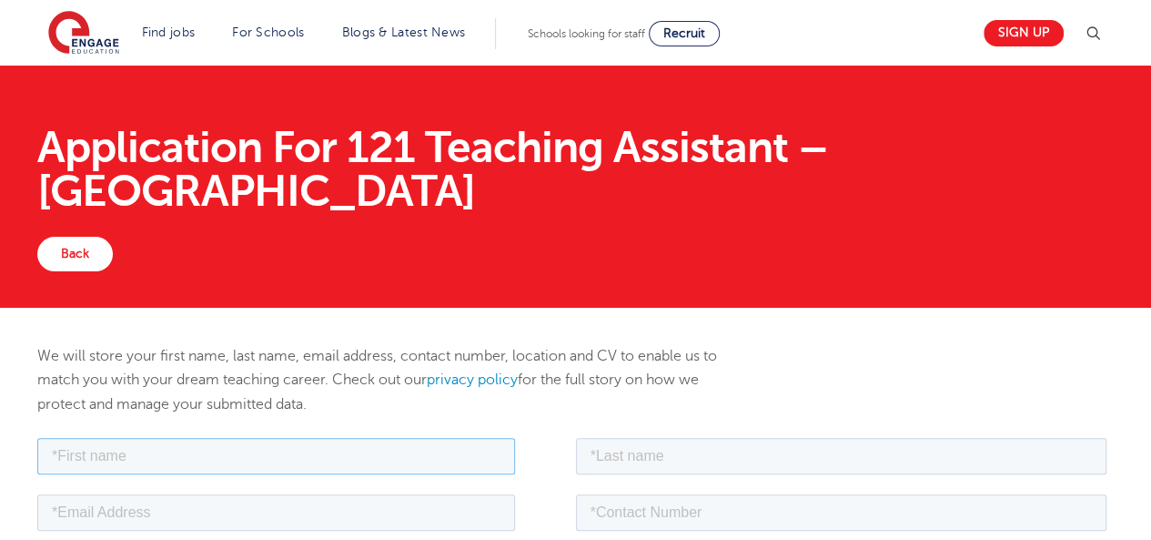
click at [140, 459] on input "text" at bounding box center [276, 455] width 478 height 36
type input "[PERSON_NAME]"
click at [638, 446] on input "text" at bounding box center [842, 455] width 532 height 36
type input "[PERSON_NAME]"
click at [322, 512] on input "email" at bounding box center [276, 511] width 478 height 36
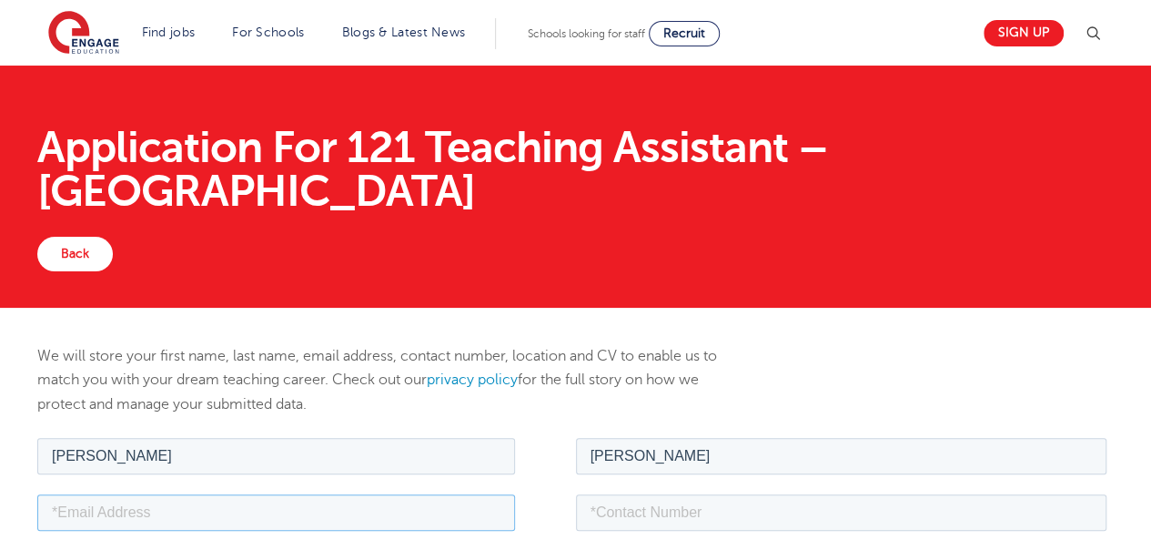
type input "[EMAIL_ADDRESS][DOMAIN_NAME]"
click at [708, 512] on input "tel" at bounding box center [842, 511] width 532 height 36
type input "+447404432657"
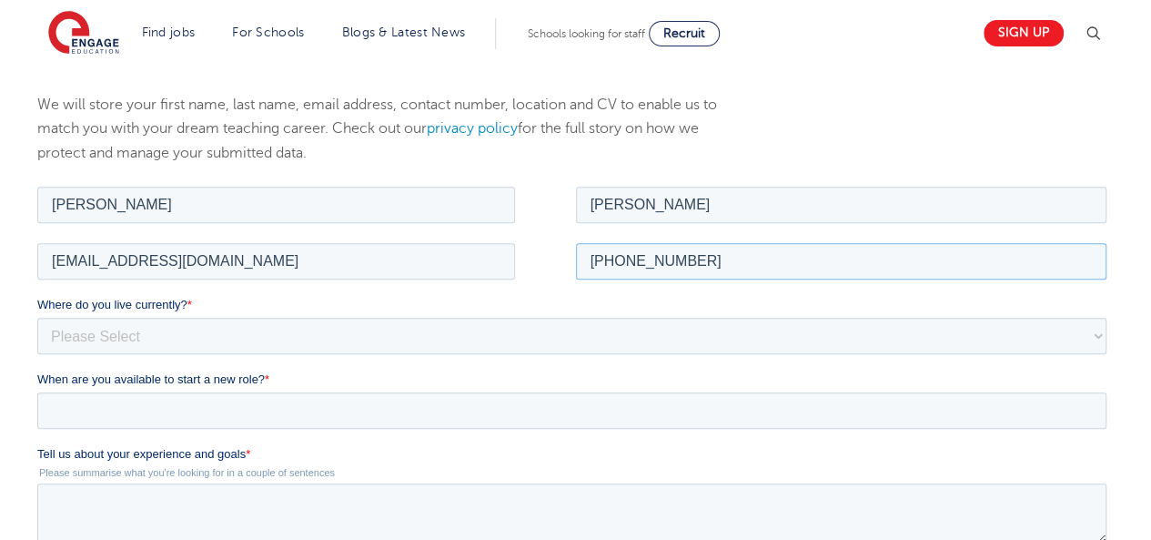
scroll to position [271, 0]
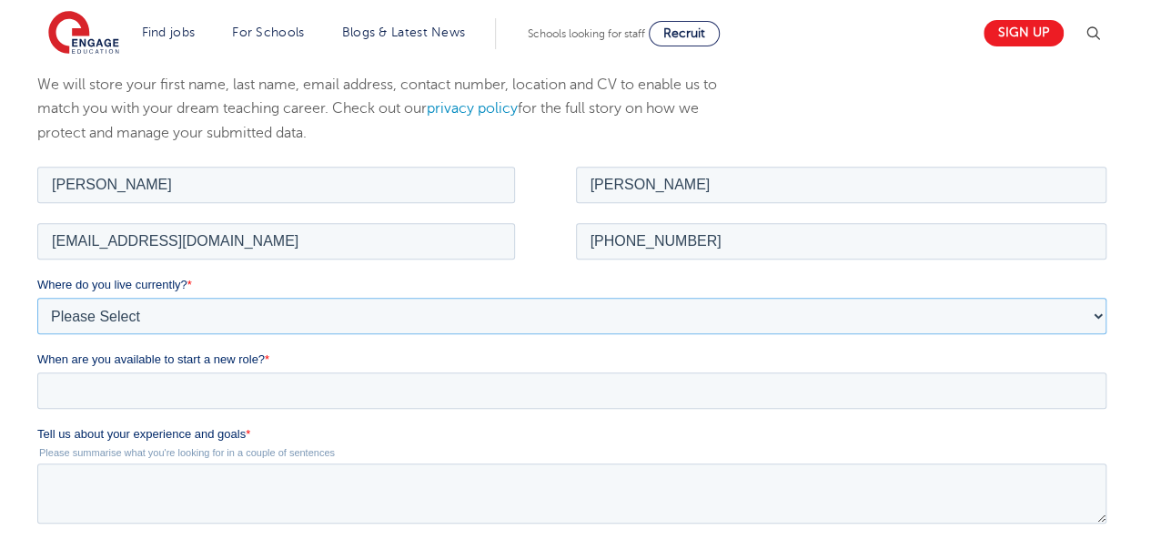
click at [203, 307] on select "Please Select UK Canada Ireland Australia New Zealand Europe USA South Africa J…" at bounding box center [571, 315] width 1069 height 36
select select "UK"
click at [37, 297] on select "Please Select UK Canada Ireland Australia New Zealand Europe USA South Africa J…" at bounding box center [571, 315] width 1069 height 36
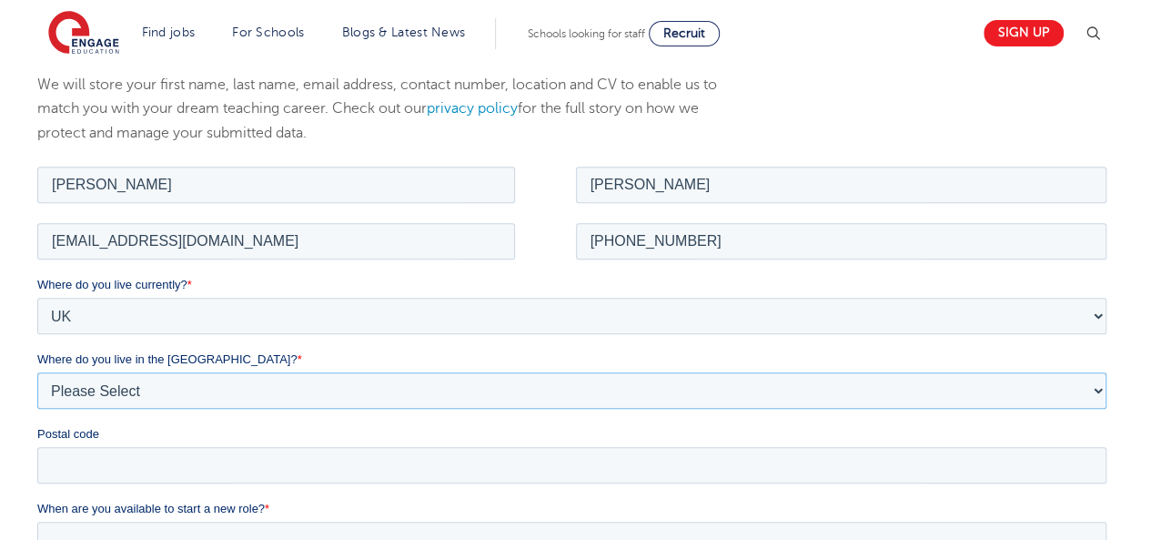
click at [126, 387] on select "Please Select Overseas Barnsley Bedfordshire Berkshire Bournemouth Bracknell Fo…" at bounding box center [571, 389] width 1069 height 36
select select "[GEOGRAPHIC_DATA]"
click at [37, 371] on select "Please Select Overseas Barnsley Bedfordshire Berkshire Bournemouth Bracknell Fo…" at bounding box center [571, 389] width 1069 height 36
click at [78, 456] on input "Postal code" at bounding box center [571, 464] width 1069 height 36
type input "SW15 4AS"
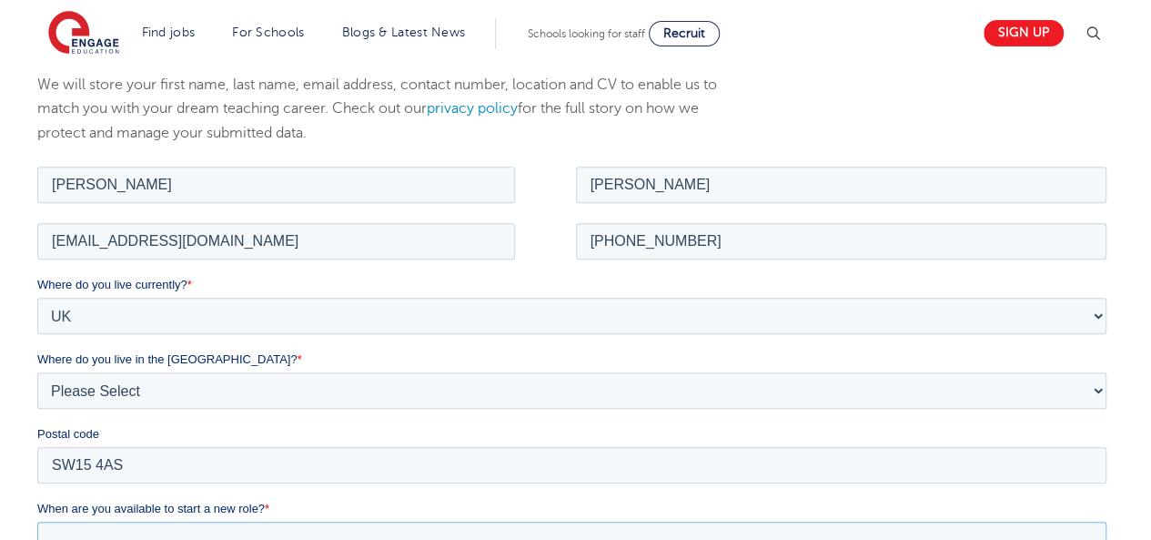
click at [127, 539] on input "When are you available to start a new role? *" at bounding box center [571, 539] width 1069 height 36
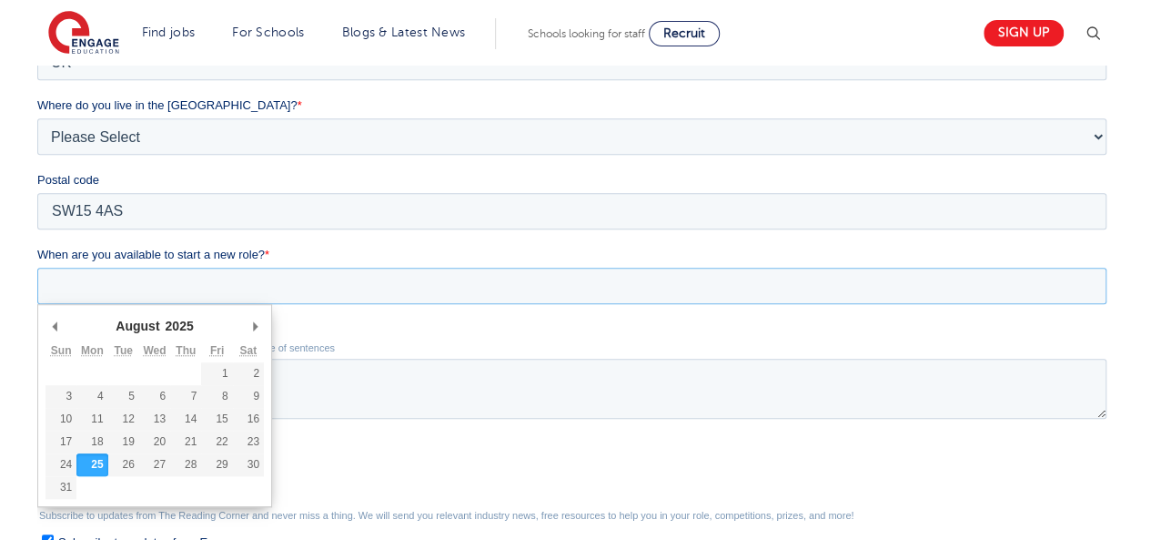
scroll to position [553, 0]
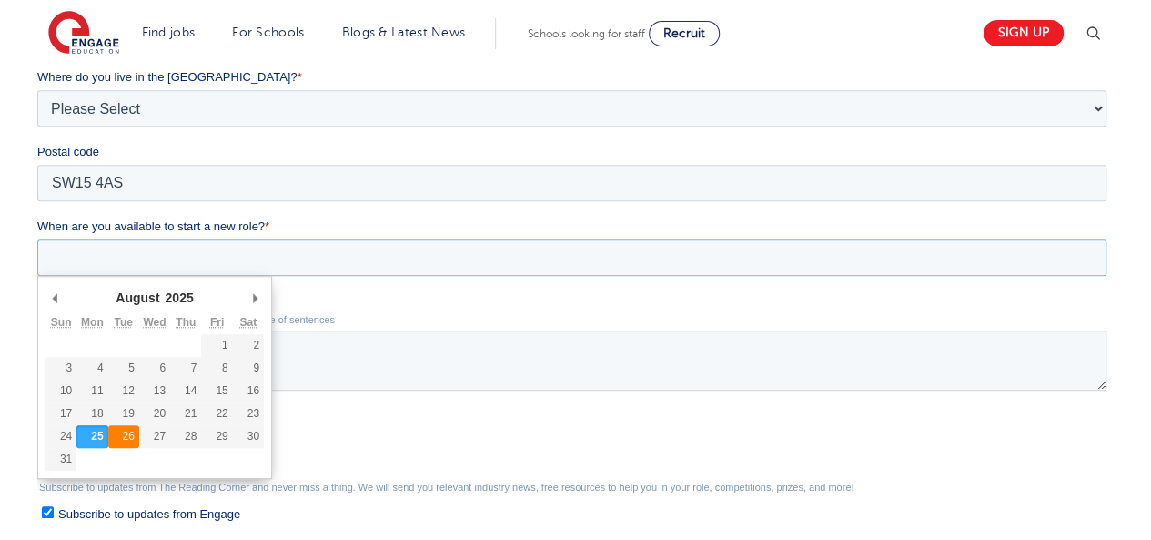
type div "2025-08-26"
type input "2025/08/26"
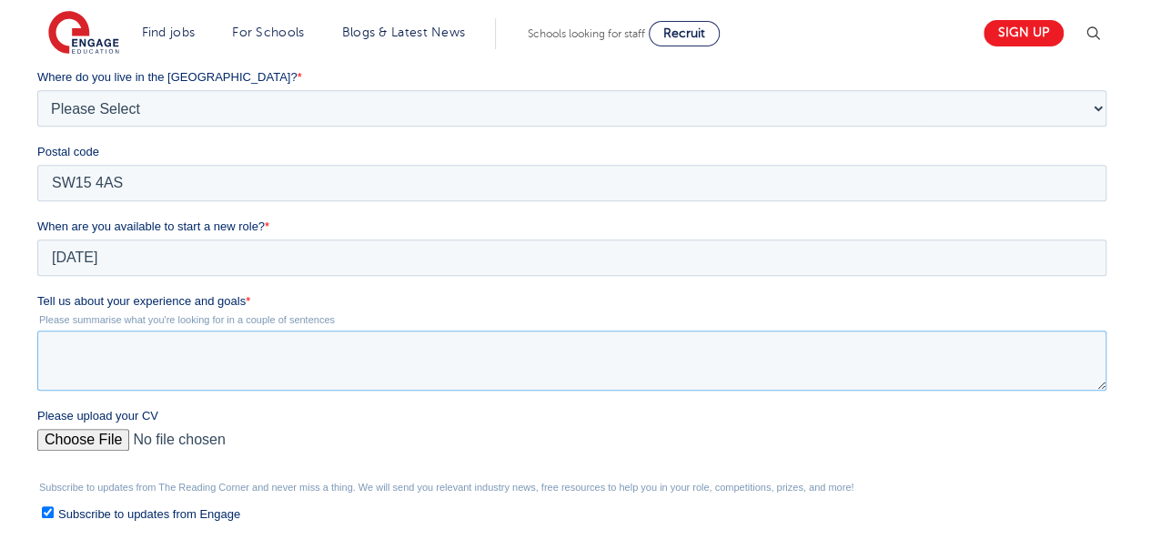
click at [183, 354] on textarea "Tell us about your experience and goals *" at bounding box center [571, 360] width 1069 height 60
paste textarea "I am a dedicated and adaptable educator with over 11 years of teaching experien…"
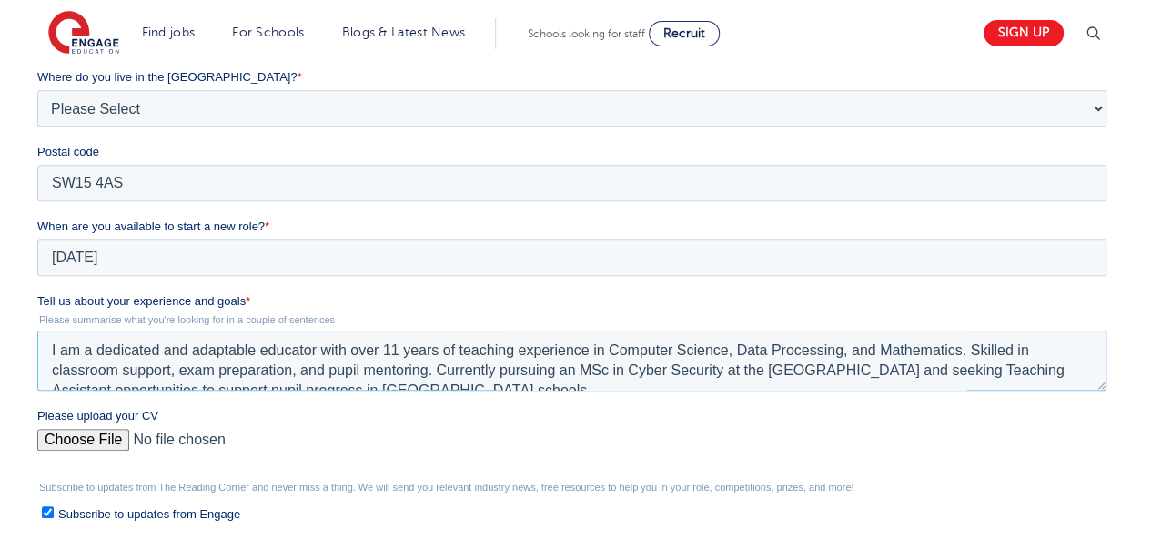
scroll to position [9, 0]
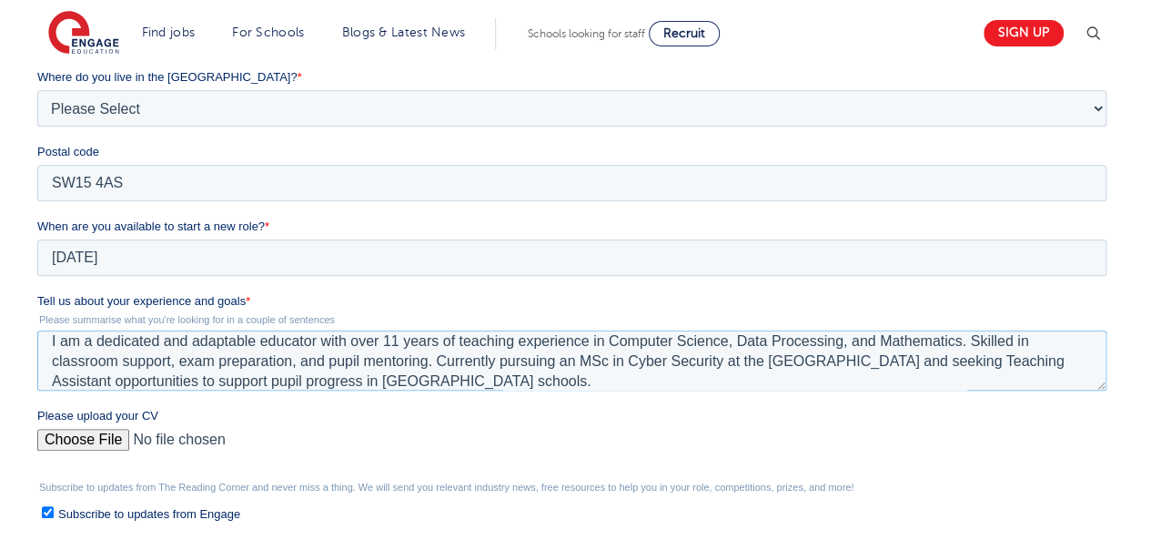
type textarea "I am a dedicated and adaptable educator with over 11 years of teaching experien…"
click at [76, 432] on input "Please upload your CV" at bounding box center [571, 447] width 1069 height 36
type input "C:\fakepath\Curriculum Vitae.pdf"
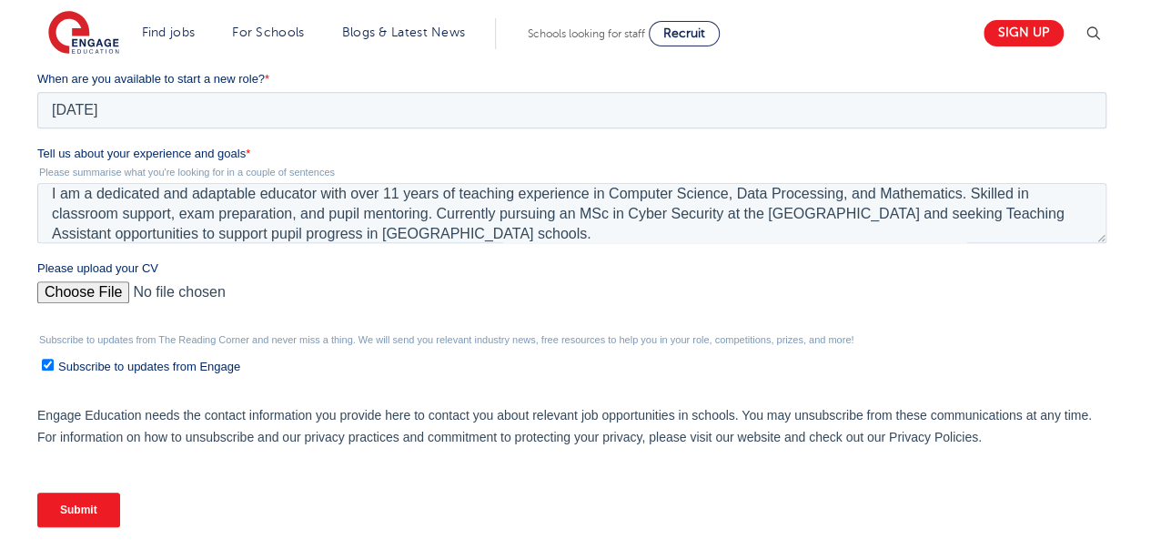
scroll to position [788, 0]
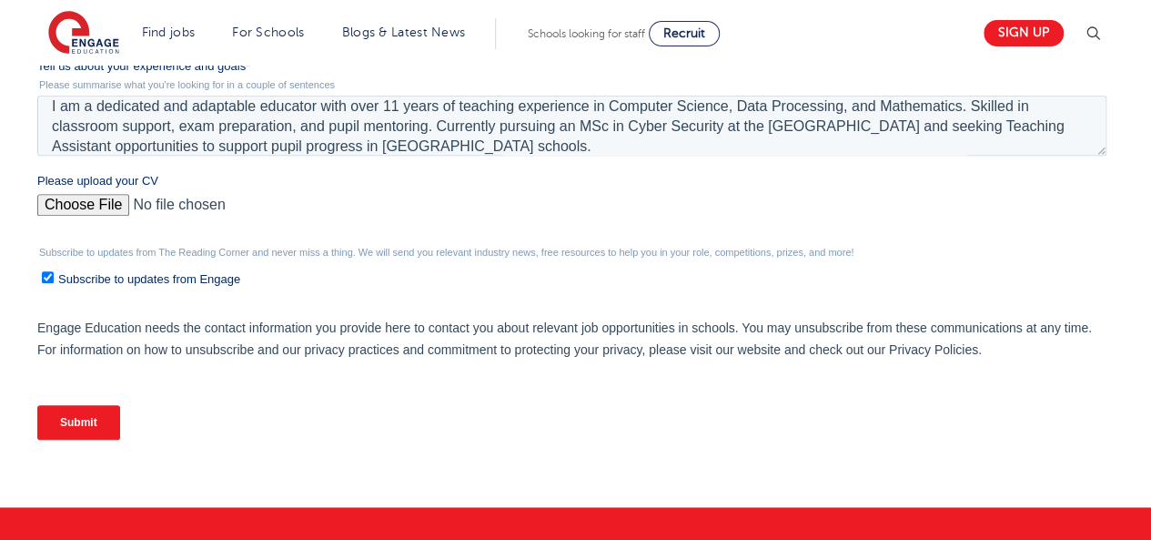
click at [100, 421] on input "Submit" at bounding box center [78, 422] width 83 height 35
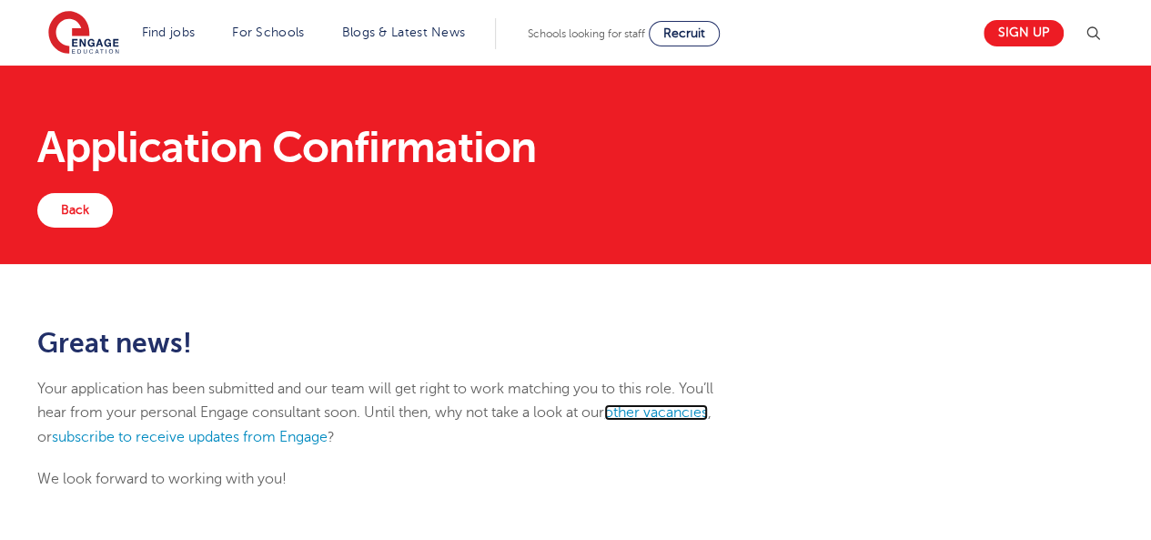
click at [679, 412] on link "other vacancies" at bounding box center [656, 412] width 104 height 16
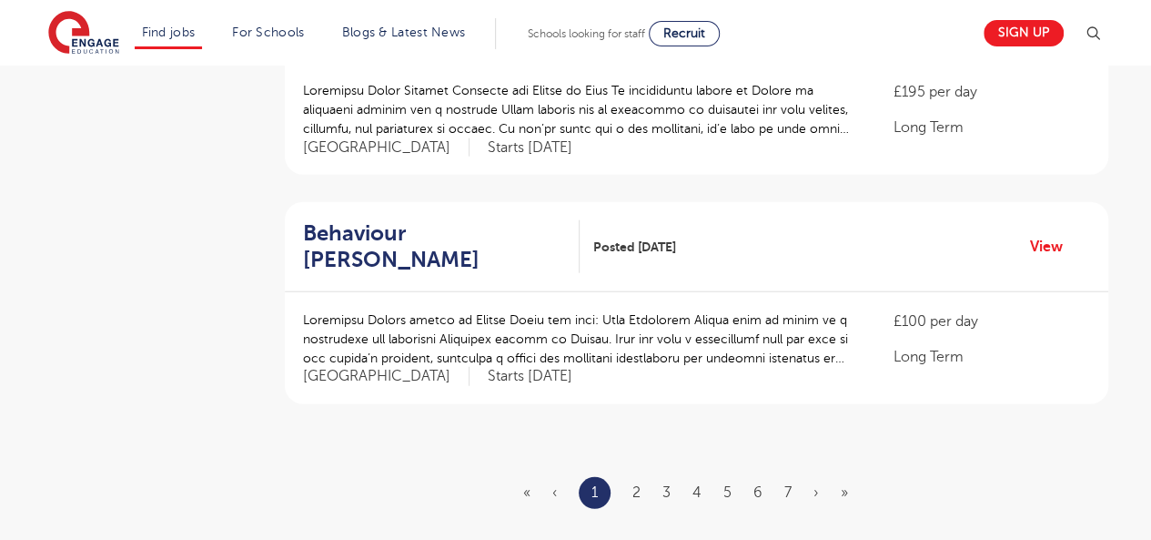
scroll to position [2104, 0]
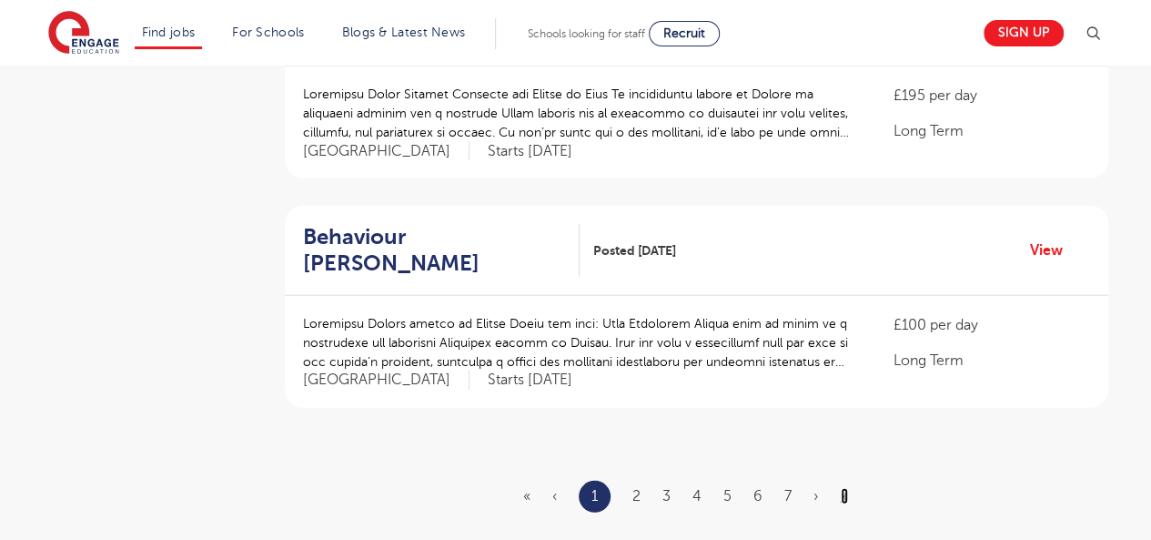
click at [843, 488] on link "»" at bounding box center [844, 496] width 7 height 16
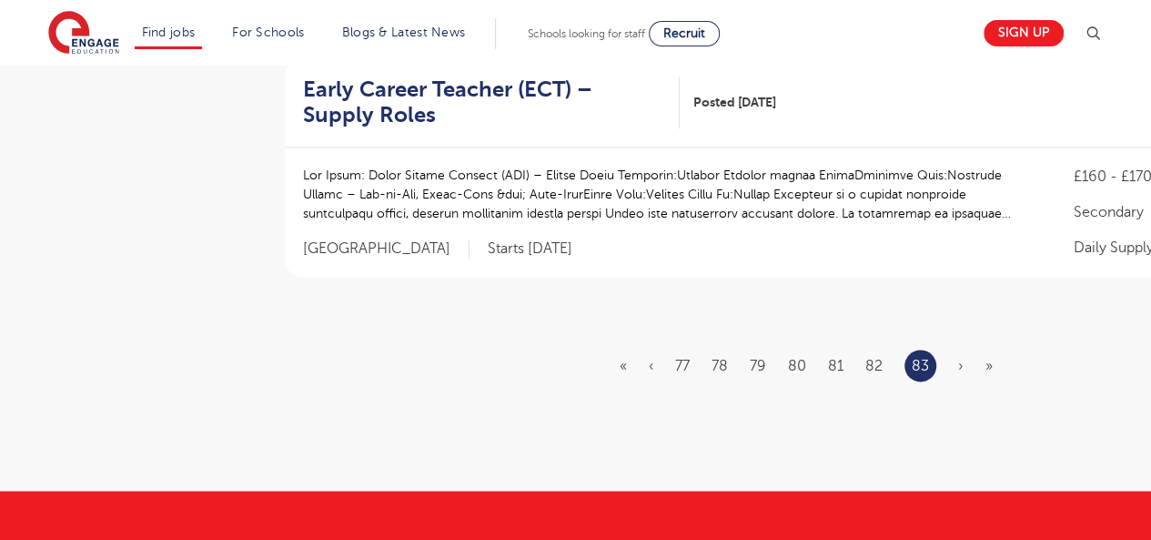
scroll to position [985, 0]
